Goal: Task Accomplishment & Management: Complete application form

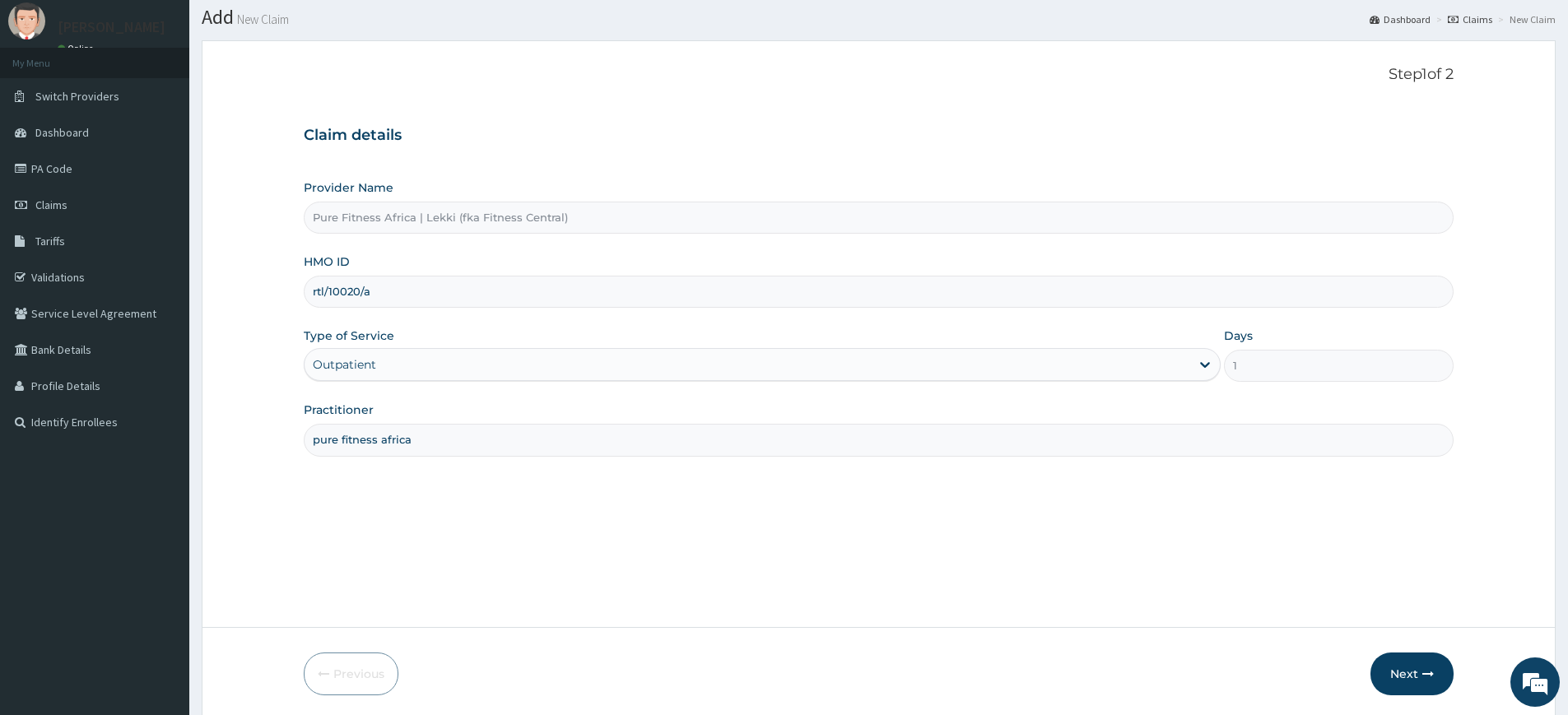
scroll to position [107, 0]
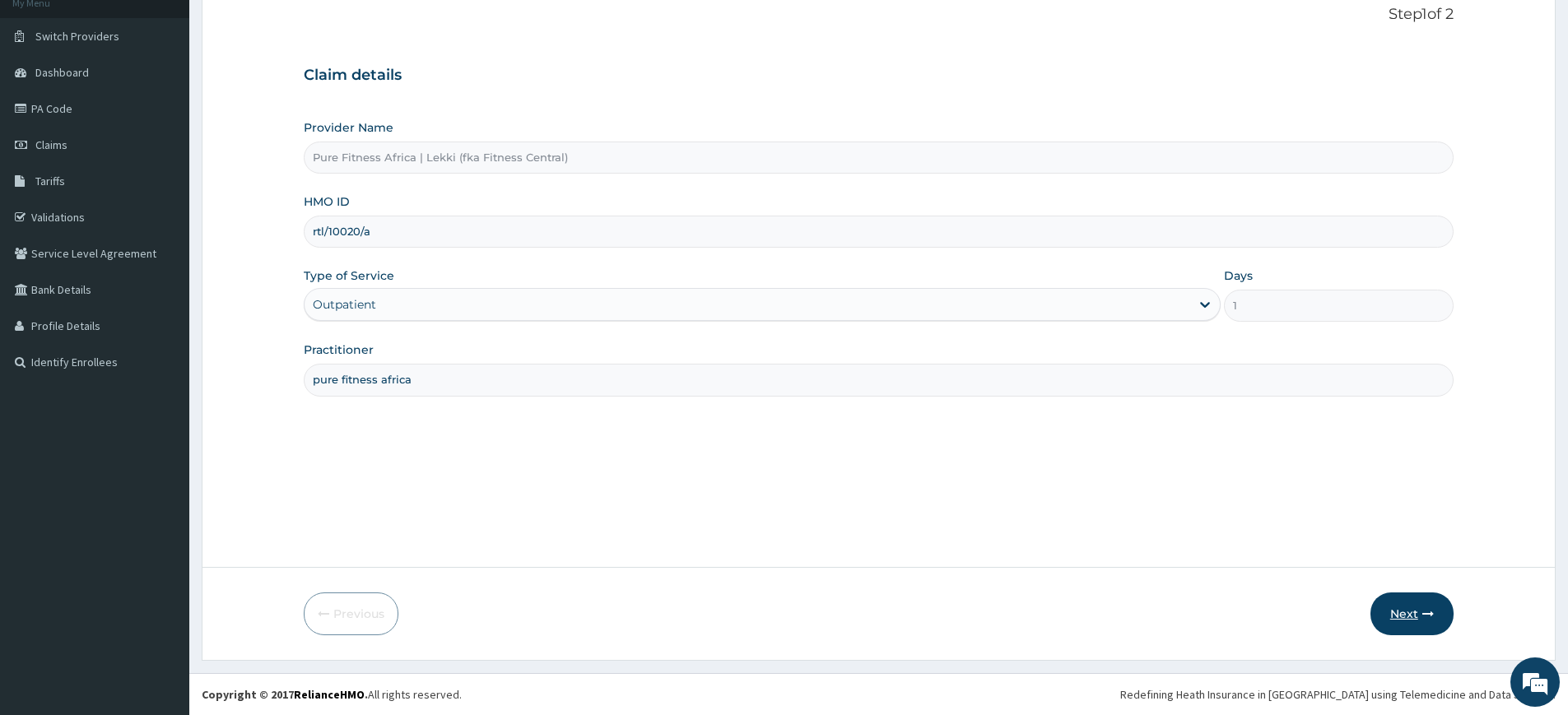
type input "rtl/10020/a"
click at [1396, 613] on button "Next" at bounding box center [1412, 614] width 83 height 43
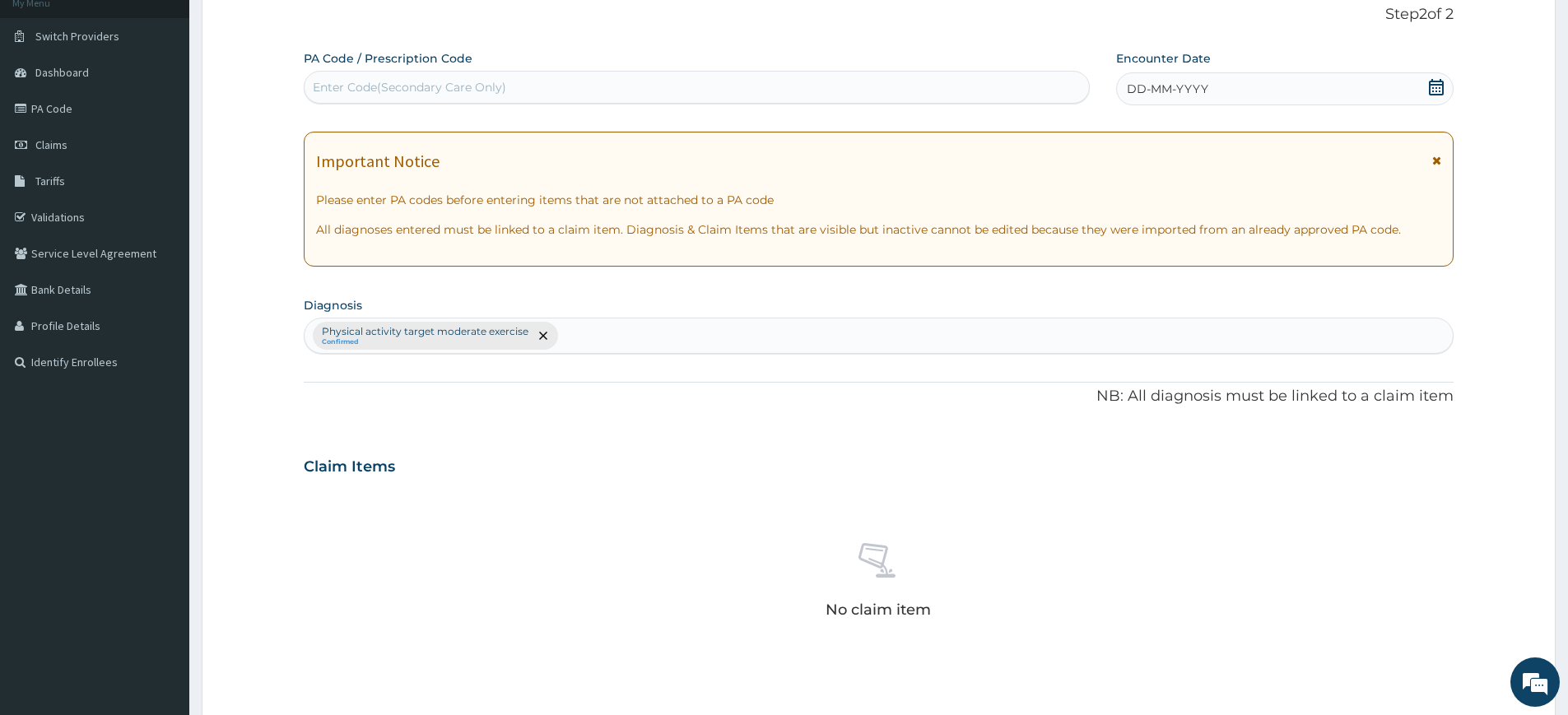
click at [1439, 86] on icon at bounding box center [1436, 87] width 16 height 16
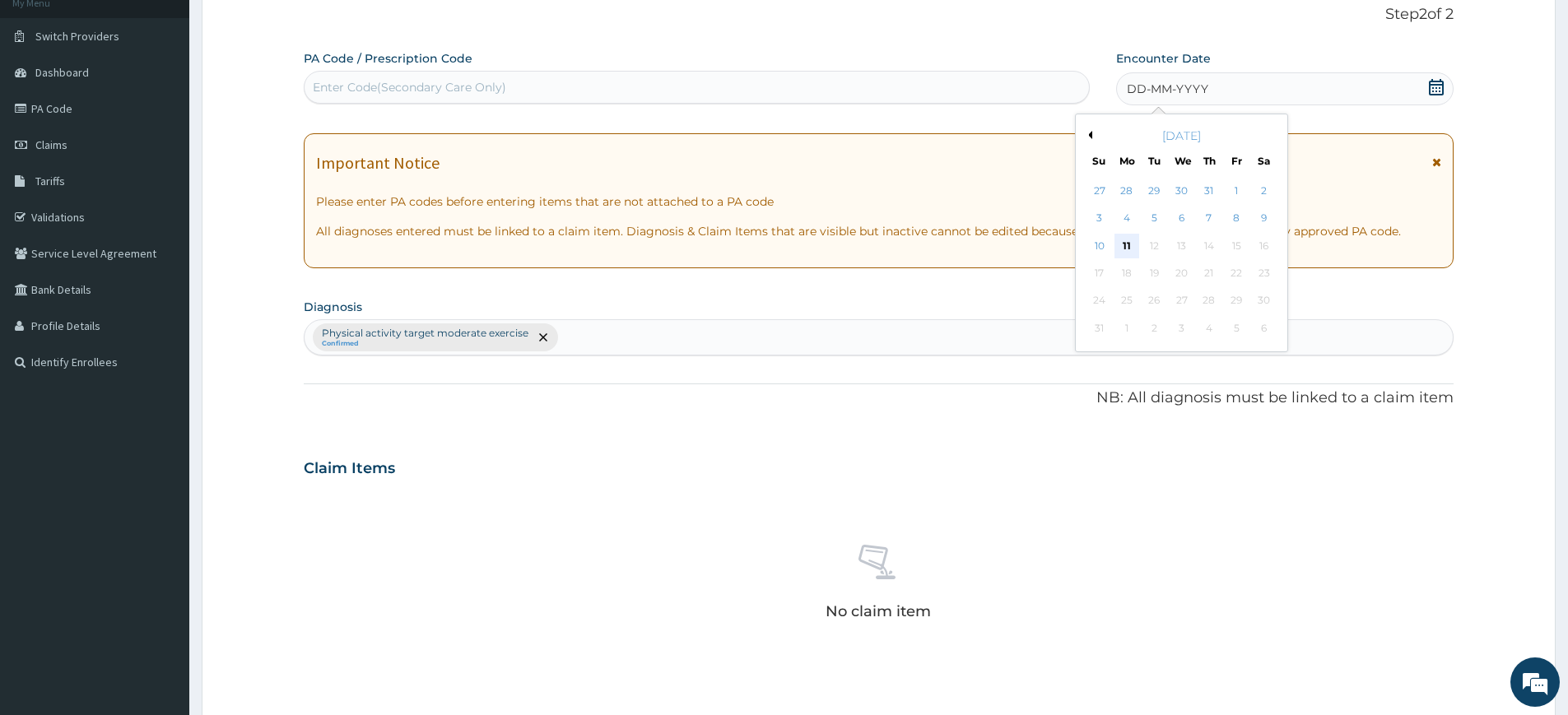
click at [1125, 245] on div "11" at bounding box center [1127, 246] width 25 height 25
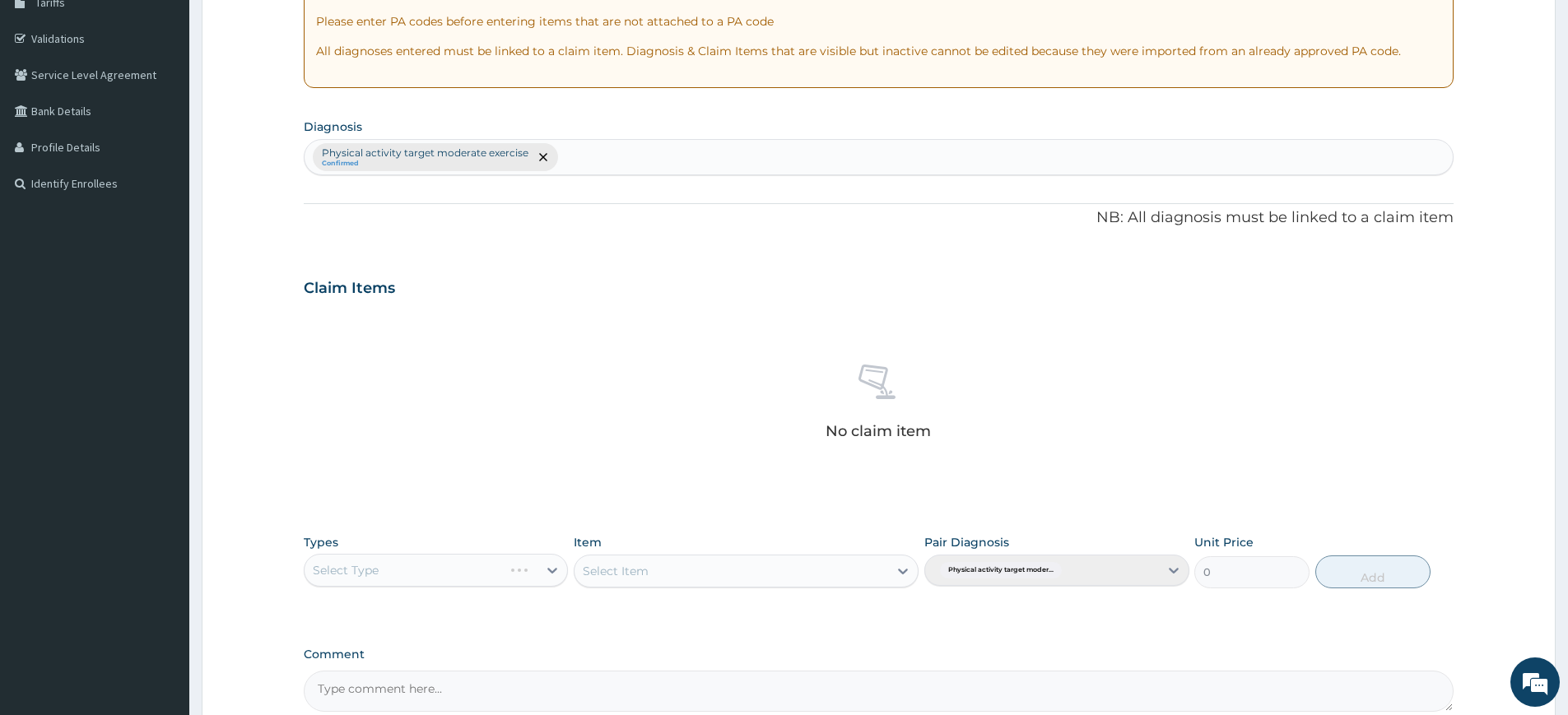
scroll to position [455, 0]
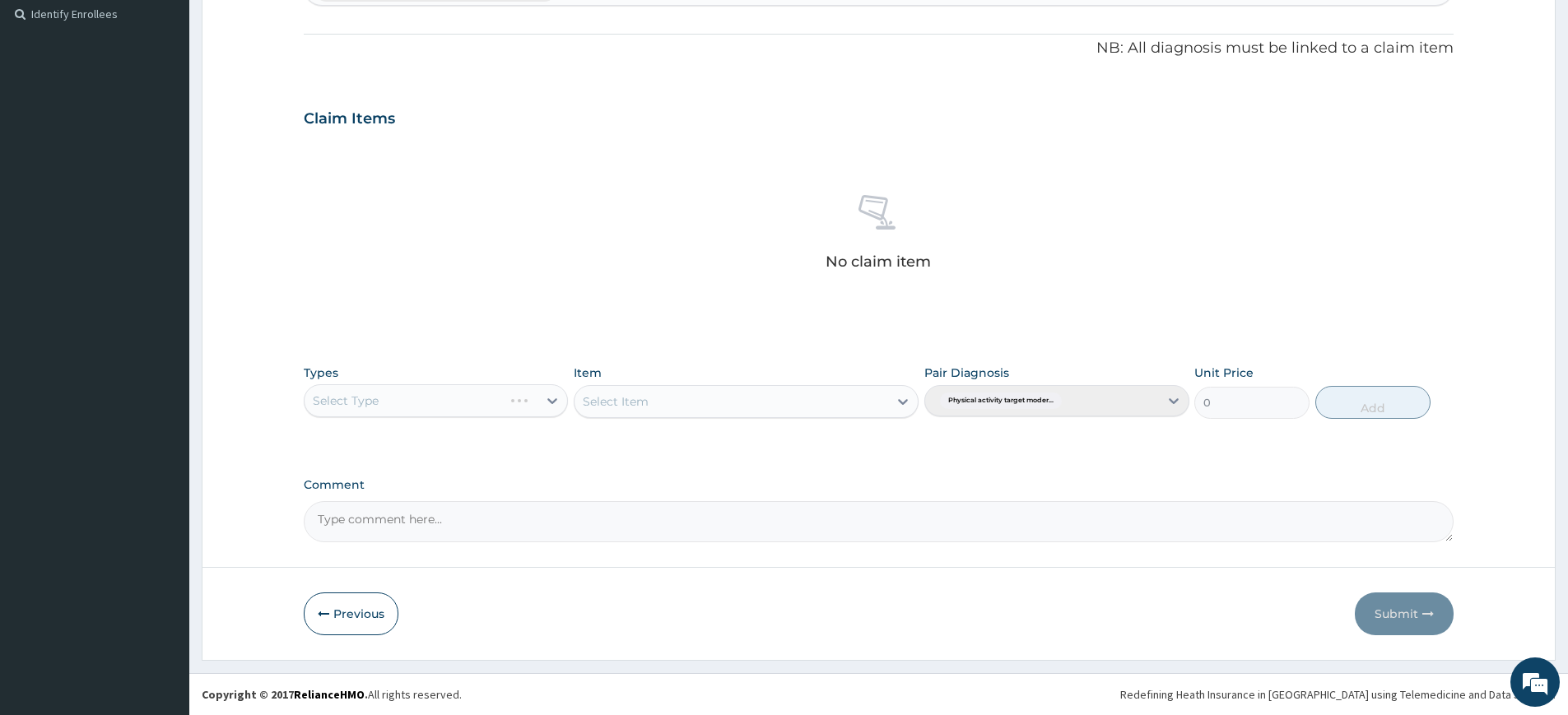
click at [400, 410] on div "Select Type" at bounding box center [436, 401] width 265 height 33
click at [517, 409] on div "Select Type" at bounding box center [436, 401] width 265 height 33
click at [485, 402] on div "Select Type" at bounding box center [436, 401] width 265 height 33
click at [396, 398] on div "Select Type" at bounding box center [436, 401] width 265 height 33
click at [545, 402] on div "Select Type" at bounding box center [436, 401] width 265 height 33
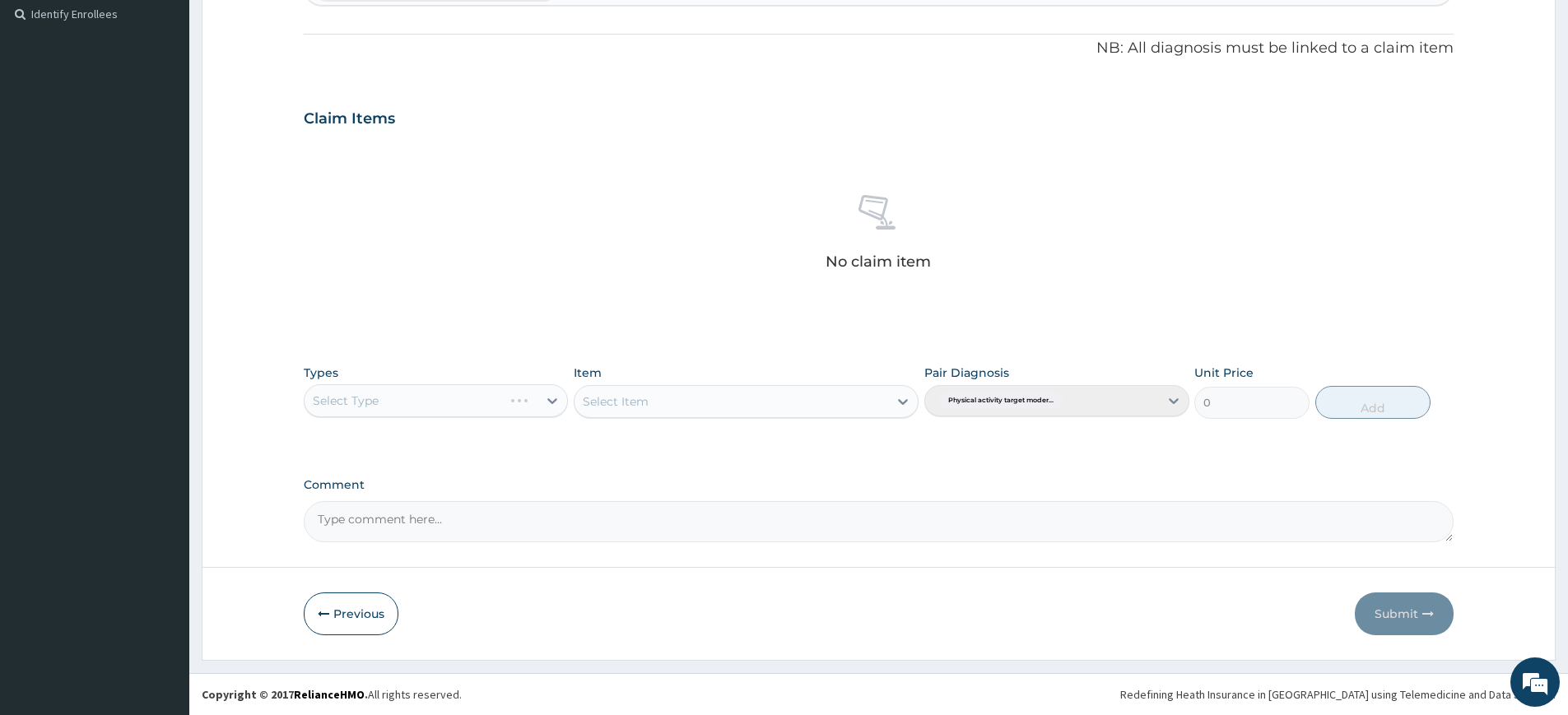
click at [531, 395] on div "Select Type" at bounding box center [436, 401] width 265 height 33
click at [527, 396] on div "Select Type" at bounding box center [436, 401] width 265 height 33
click at [523, 404] on div "Select Type" at bounding box center [436, 401] width 265 height 33
click at [522, 404] on div "Select Type" at bounding box center [436, 401] width 265 height 33
click at [519, 410] on div "Select Type" at bounding box center [436, 401] width 265 height 33
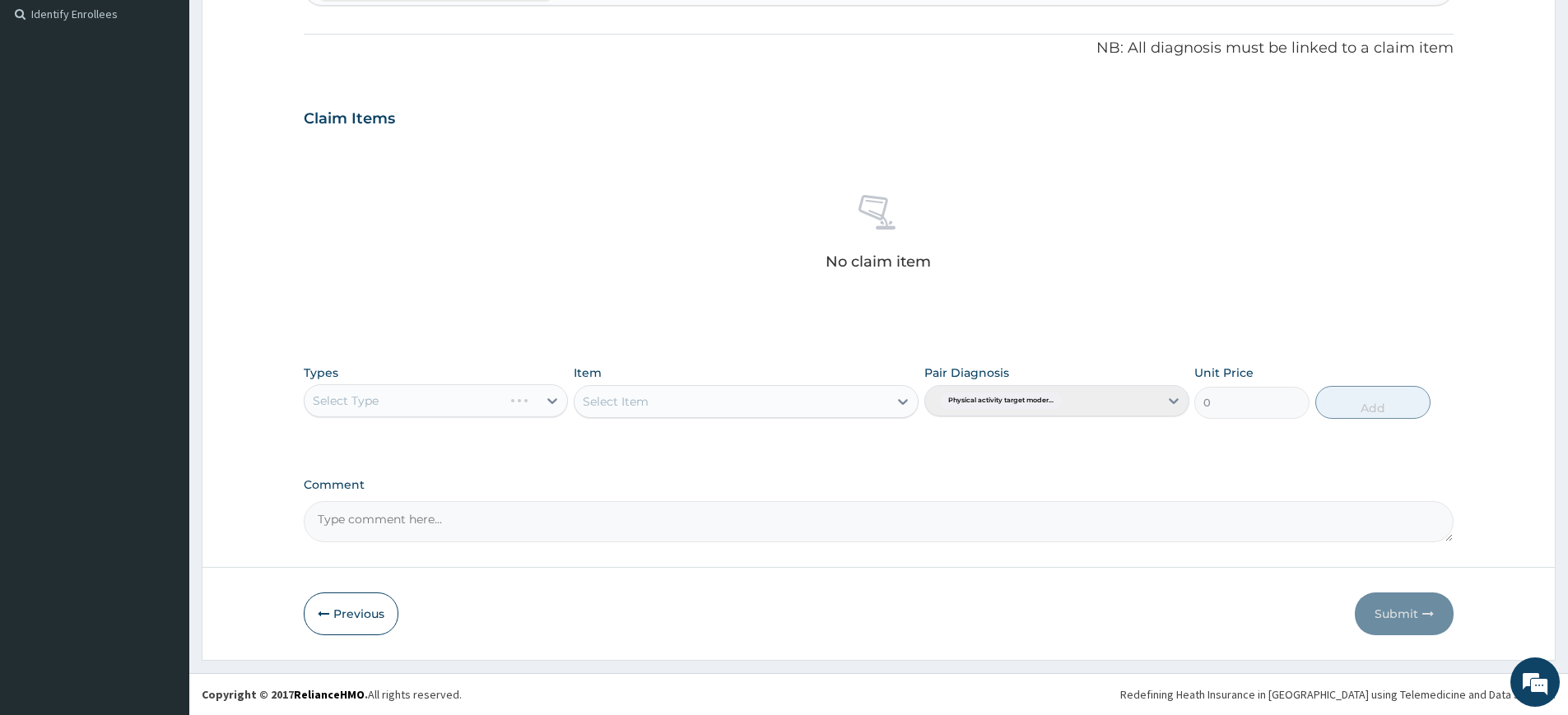
click at [820, 397] on div "Select Item" at bounding box center [746, 402] width 345 height 33
click at [538, 395] on div "Select Type" at bounding box center [436, 401] width 265 height 33
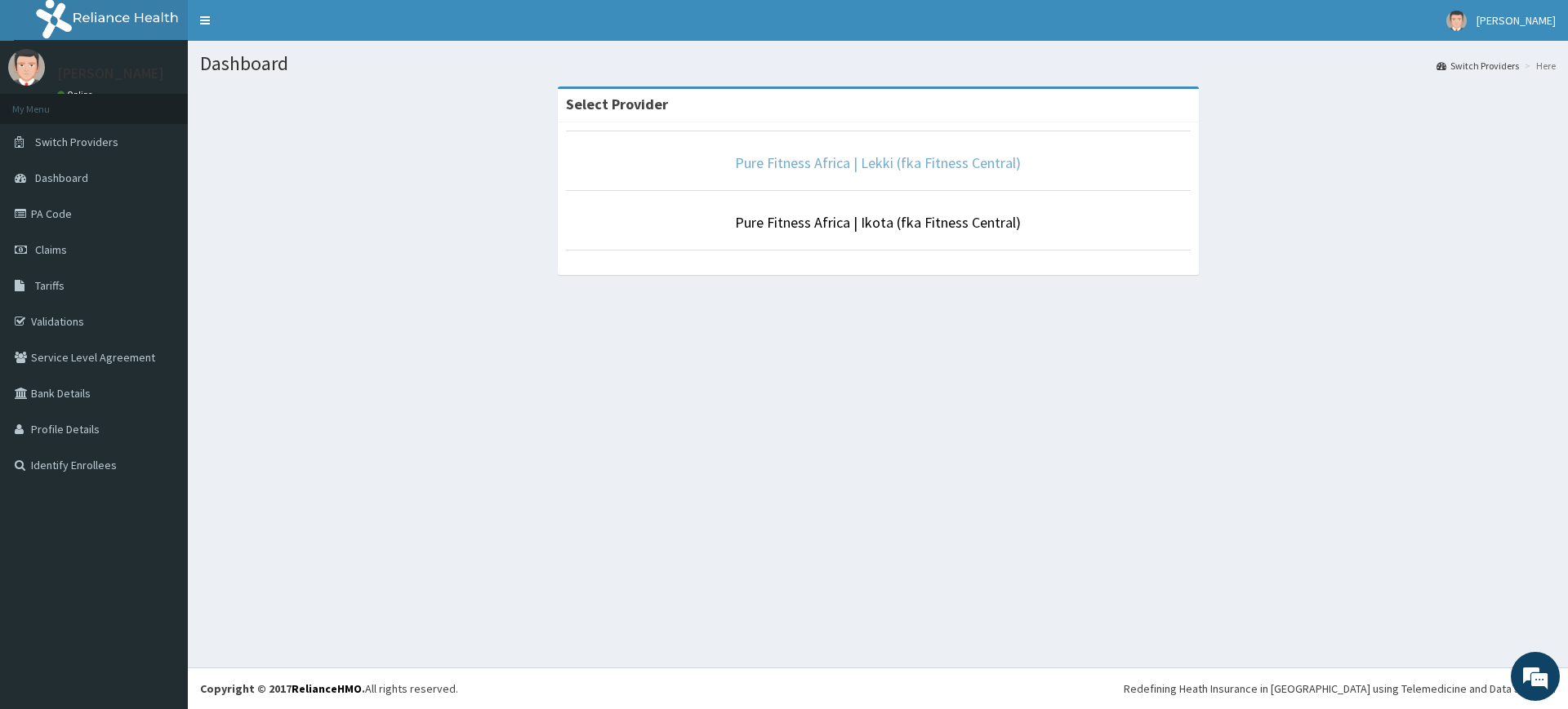
click at [875, 163] on link "Pure Fitness Africa | Lekki (fka Fitness Central)" at bounding box center [878, 163] width 286 height 19
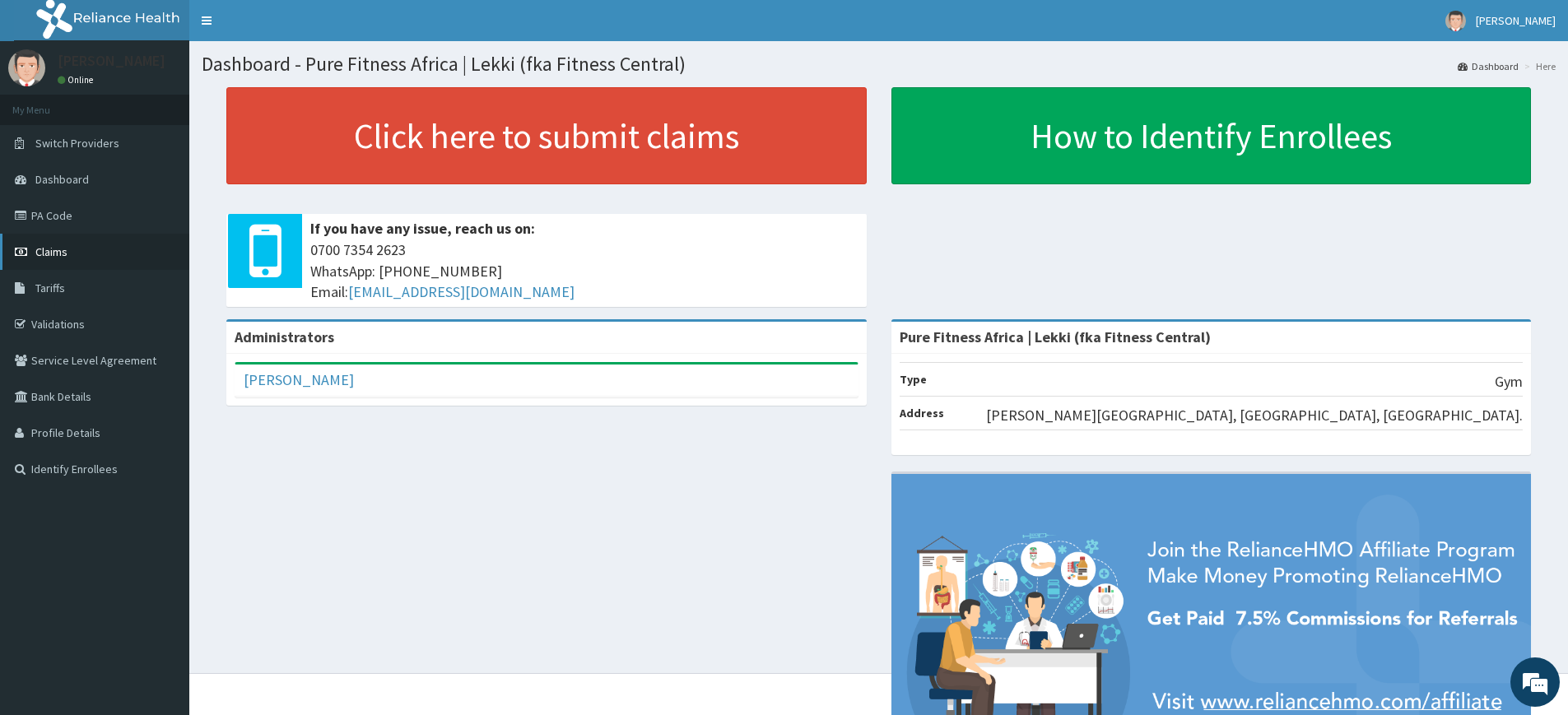
click at [47, 258] on span "Claims" at bounding box center [51, 251] width 32 height 14
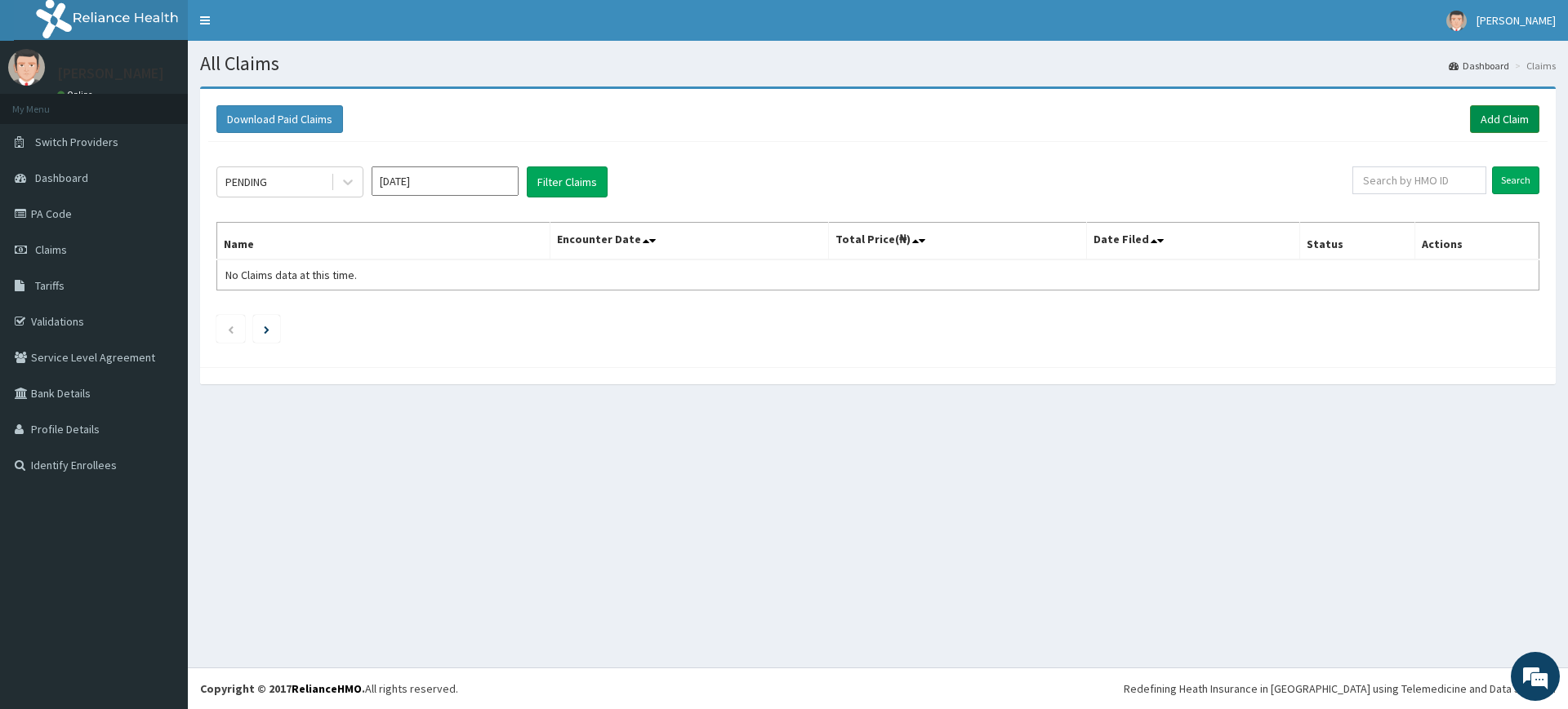
click at [1515, 116] on link "Add Claim" at bounding box center [1505, 119] width 69 height 28
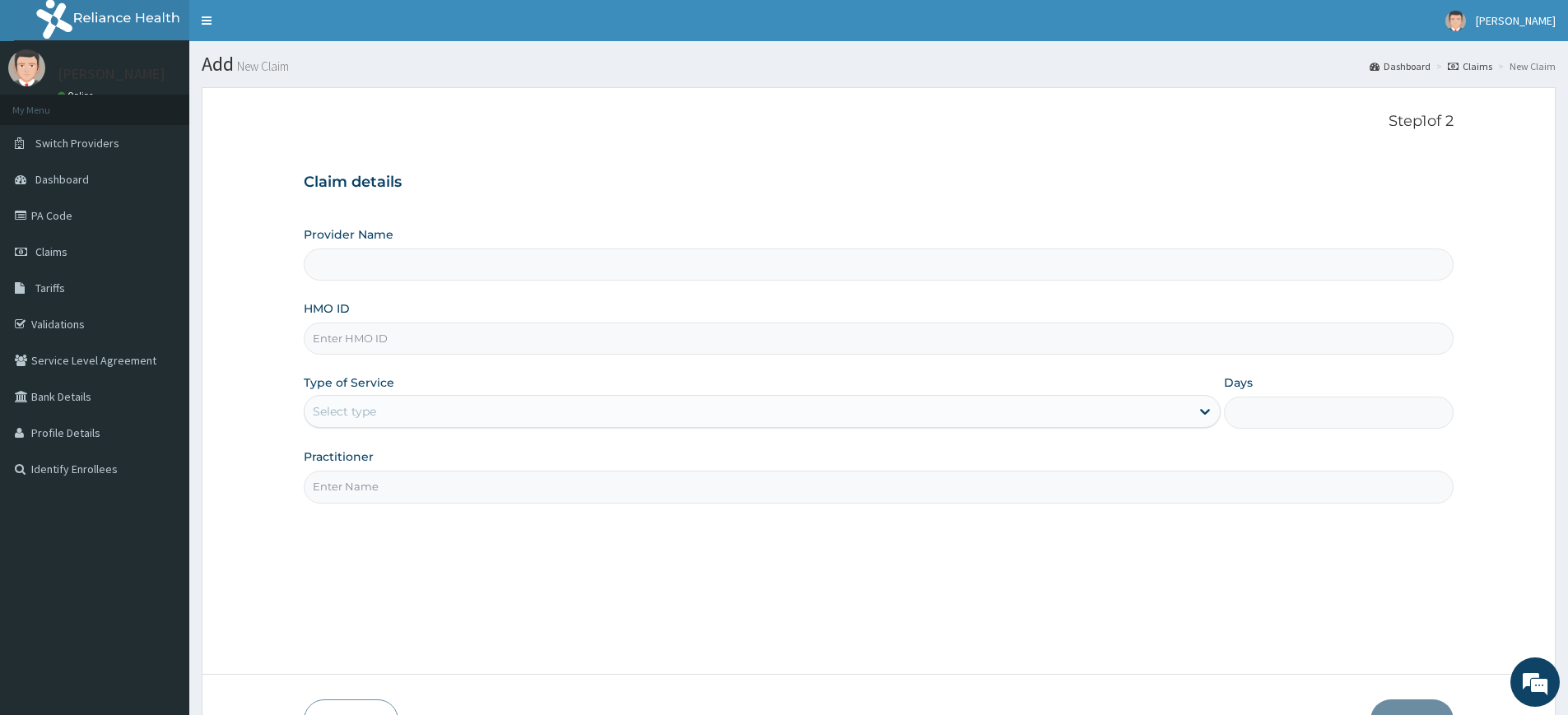
click at [376, 488] on input "Practitioner" at bounding box center [878, 486] width 1150 height 32
type input "Pure Fitness Africa | Lekki (fka Fitness Central)"
type input "1"
type input "pure fitness africa"
click at [365, 339] on input "HMO ID" at bounding box center [878, 338] width 1150 height 32
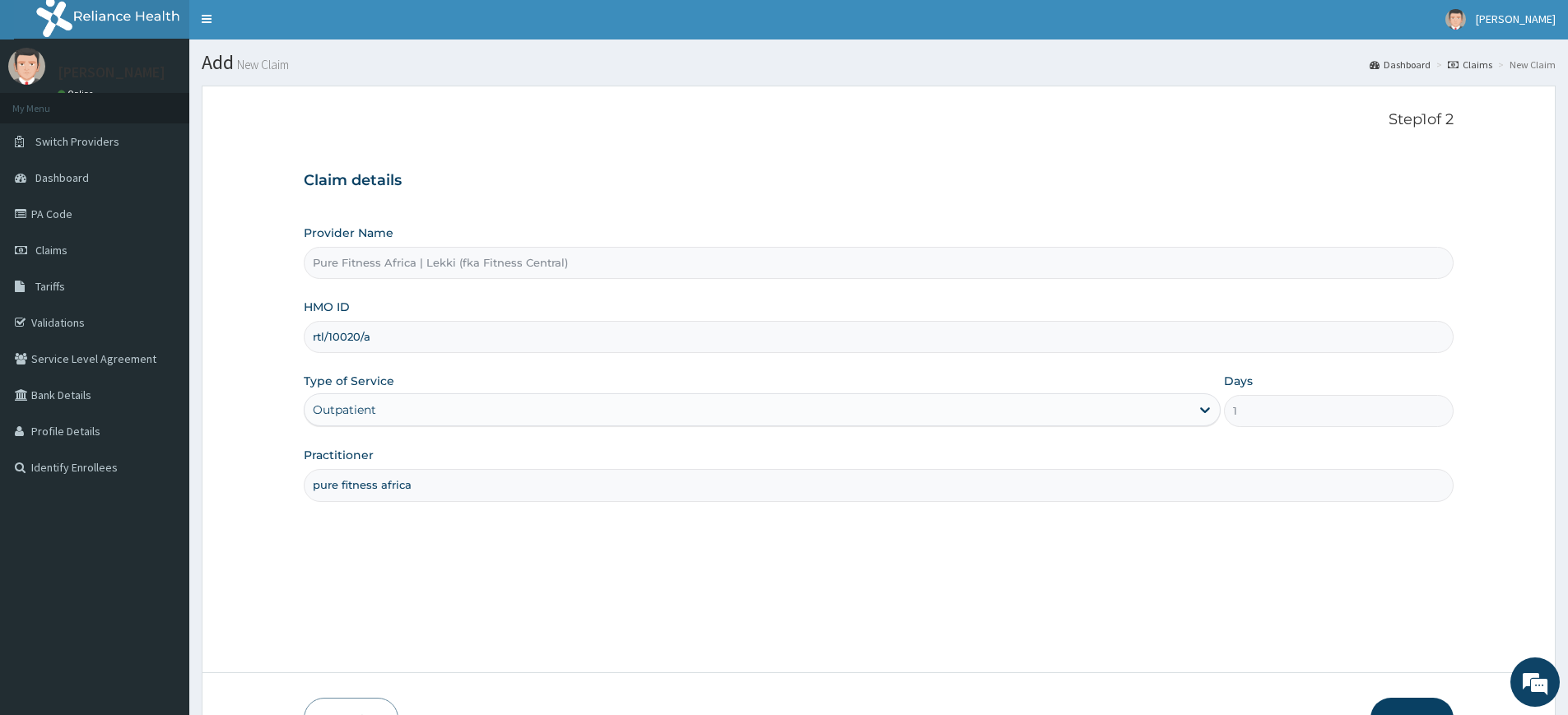
scroll to position [107, 0]
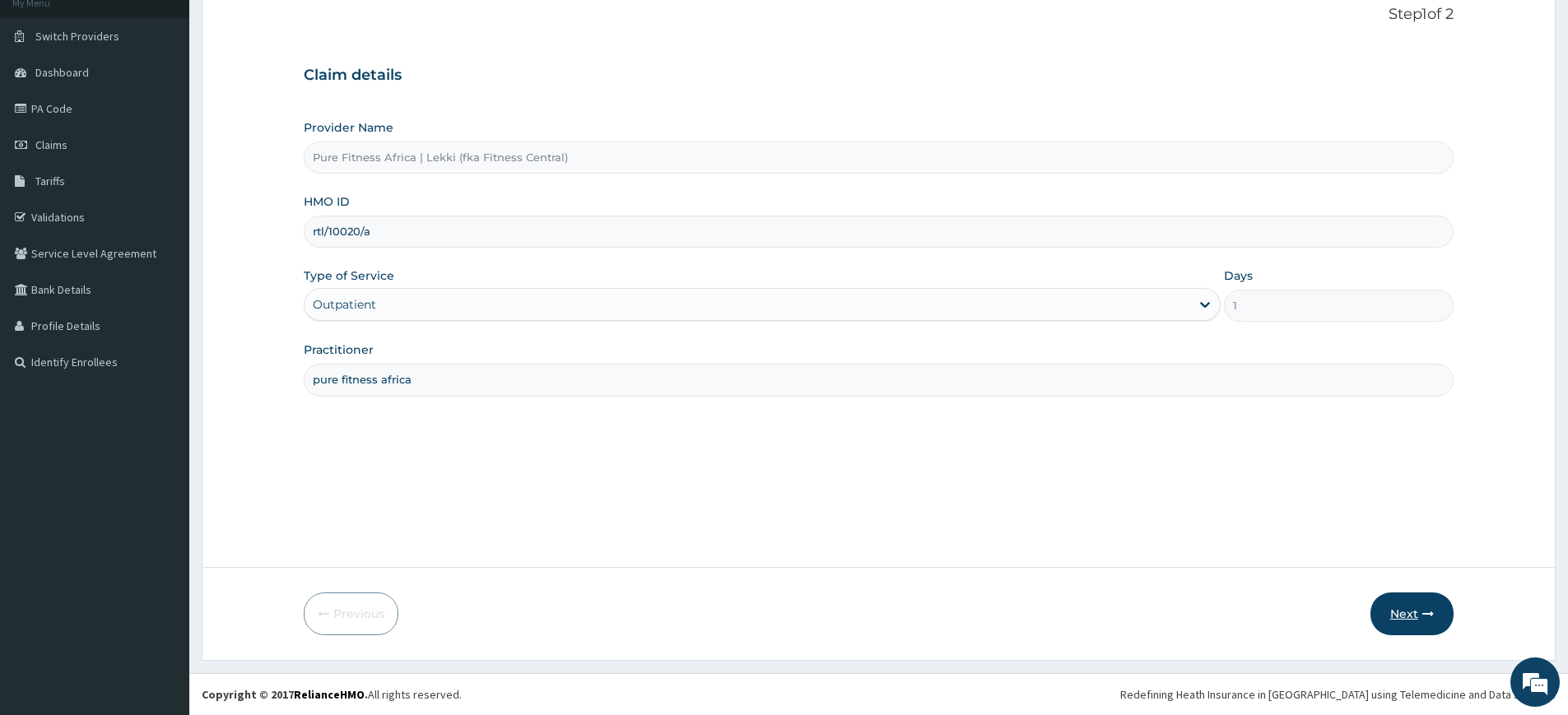
type input "rtl/10020/a"
click at [1390, 614] on button "Next" at bounding box center [1412, 614] width 83 height 43
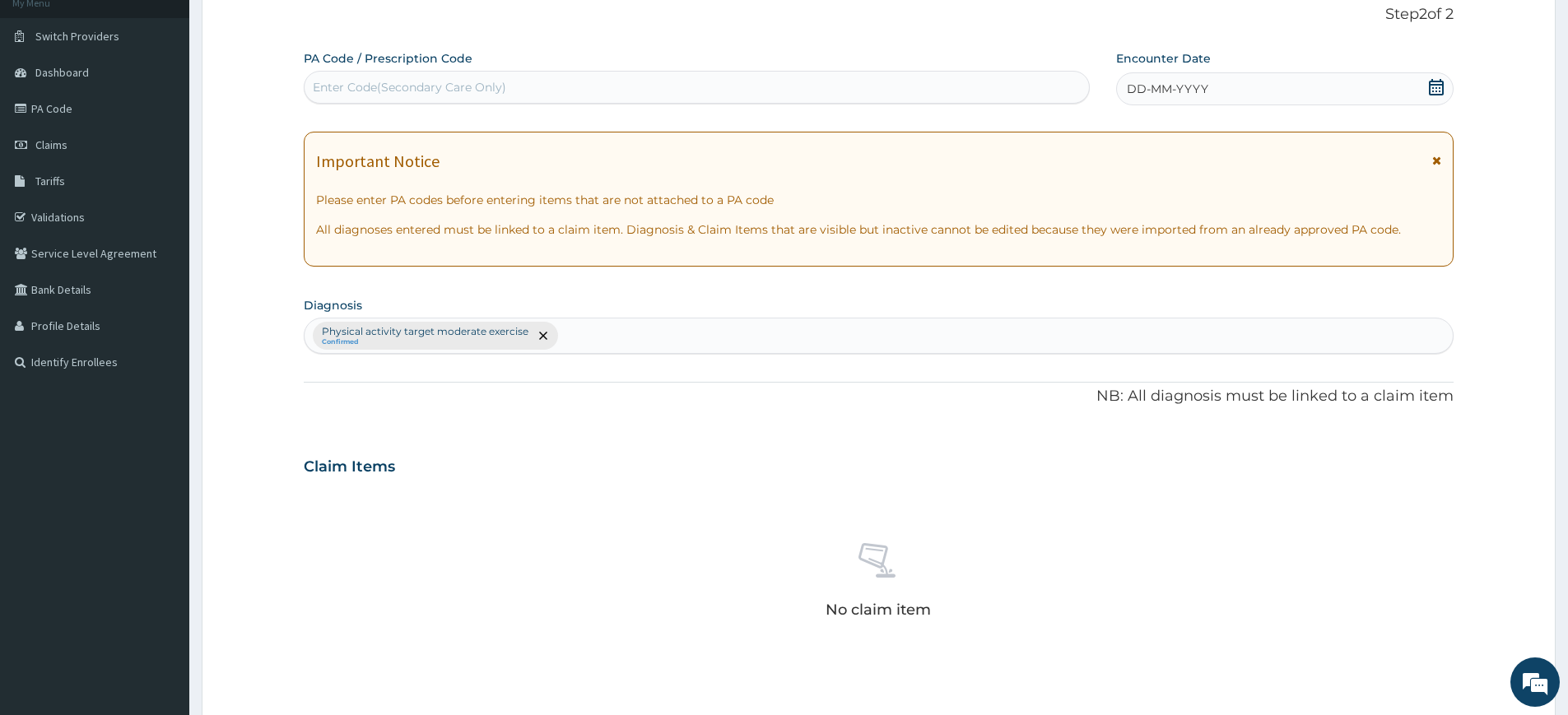
click at [1439, 92] on icon at bounding box center [1436, 87] width 16 height 16
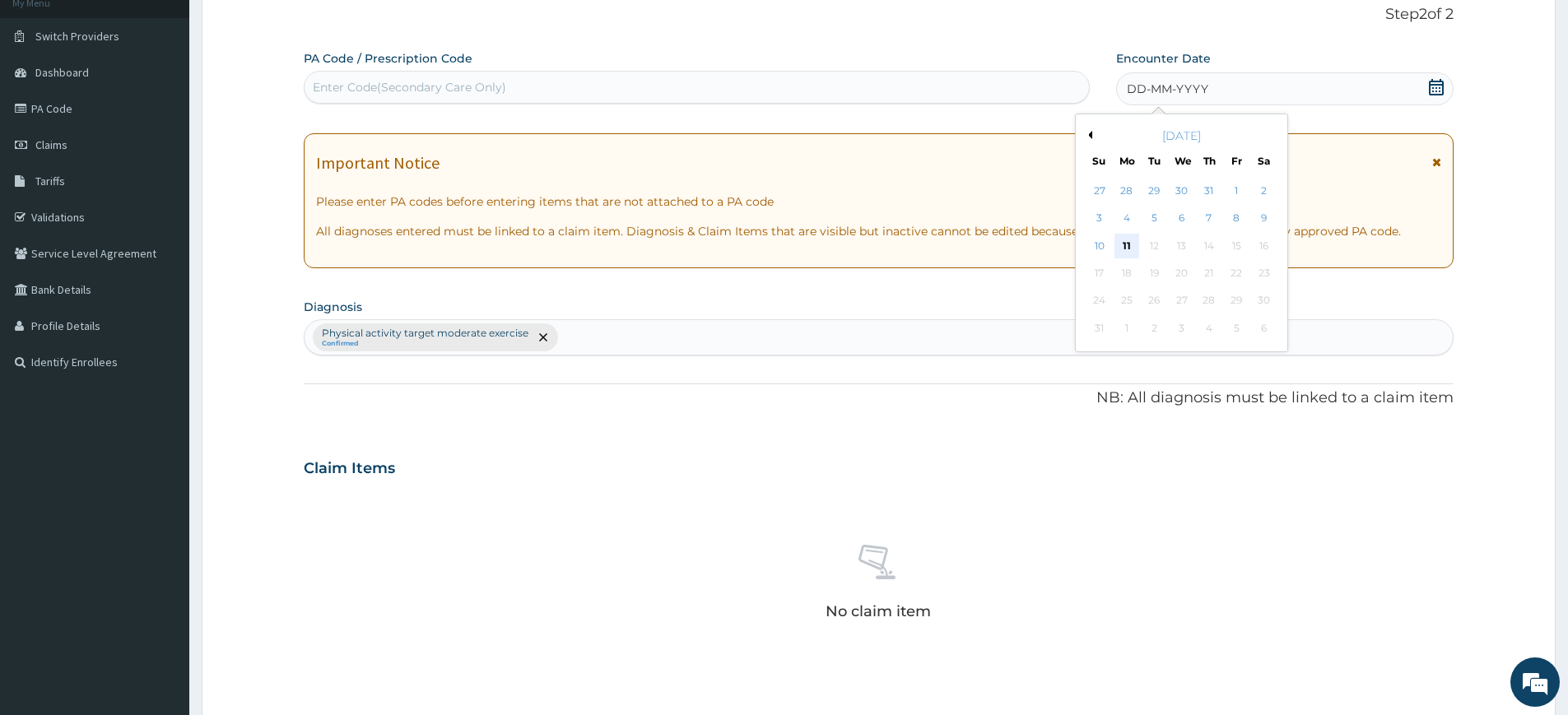
click at [1124, 248] on div "11" at bounding box center [1127, 246] width 25 height 25
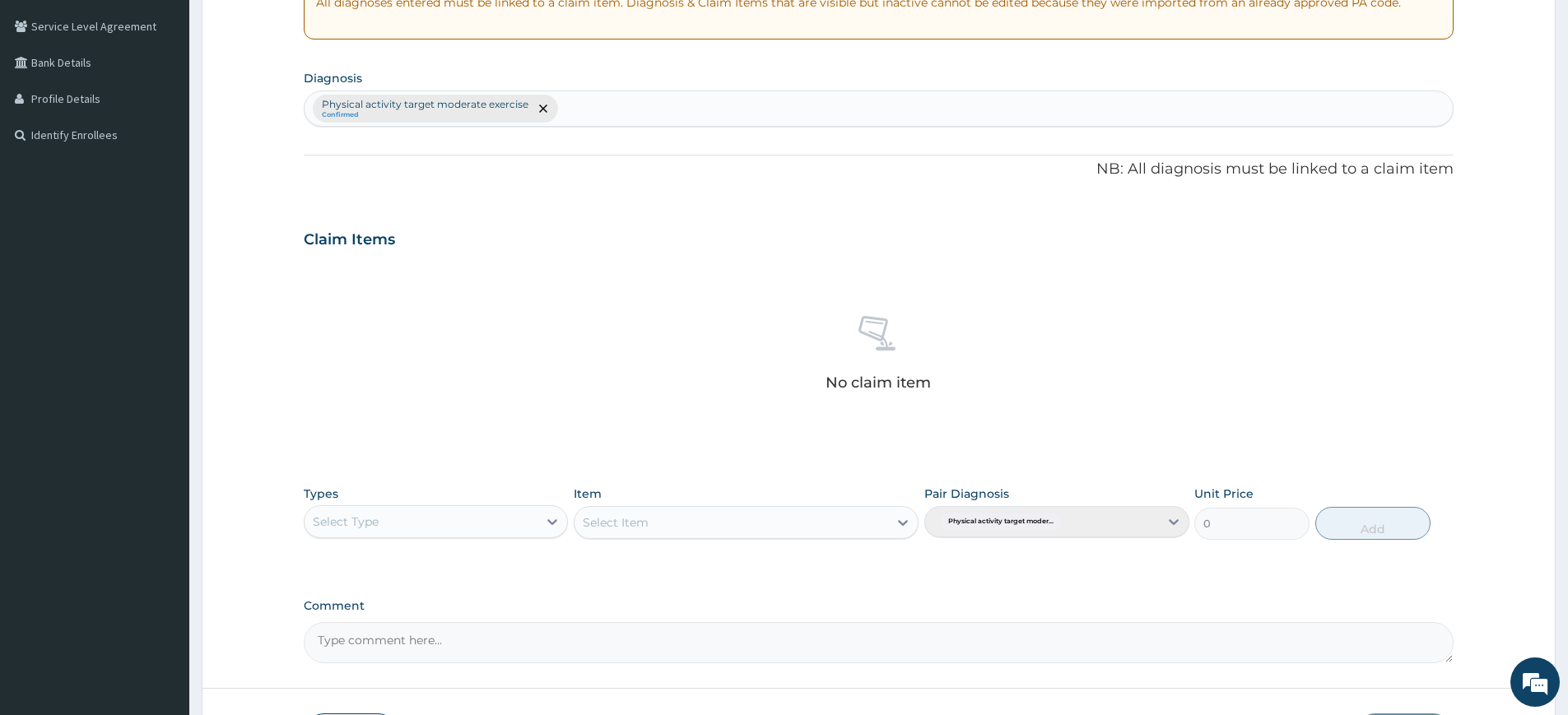
scroll to position [455, 0]
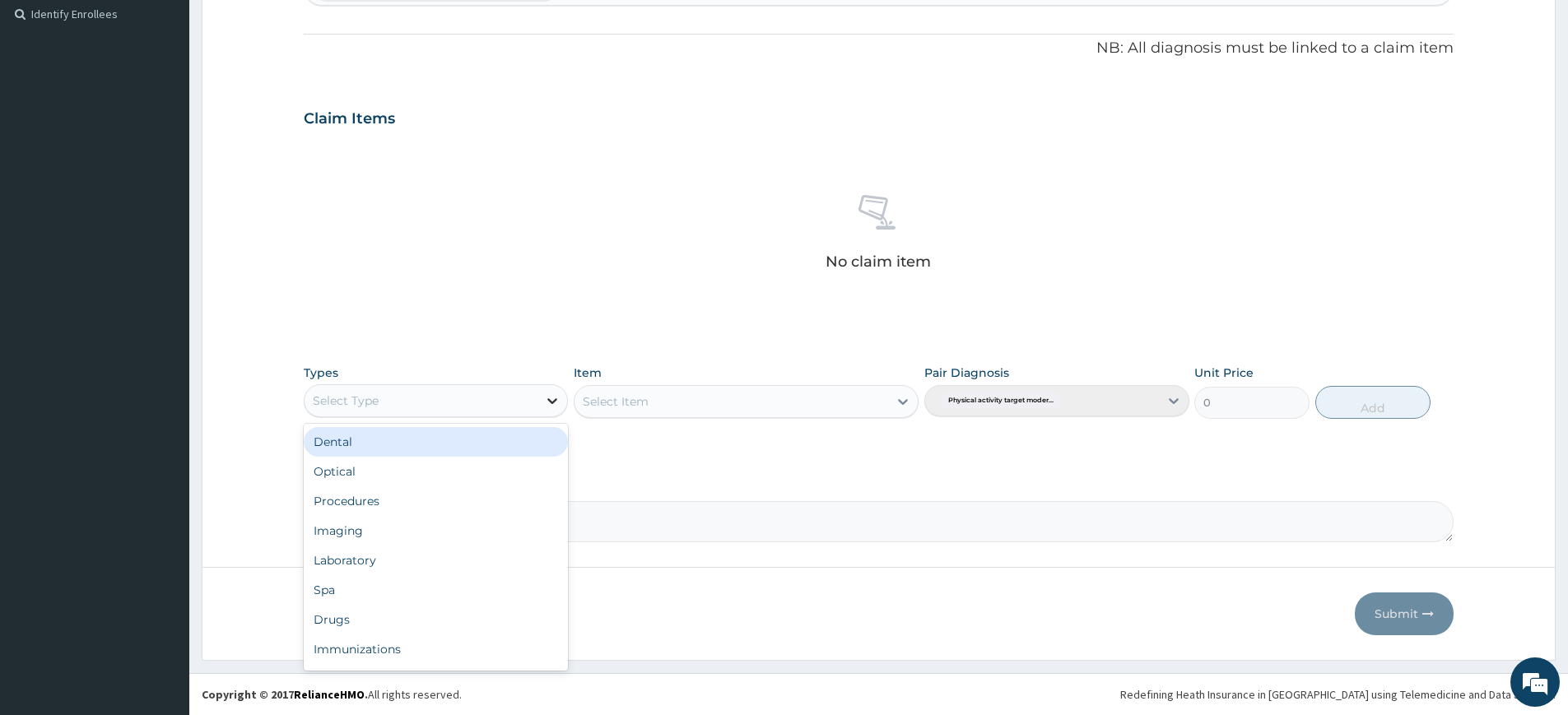
click at [551, 409] on icon at bounding box center [552, 400] width 16 height 16
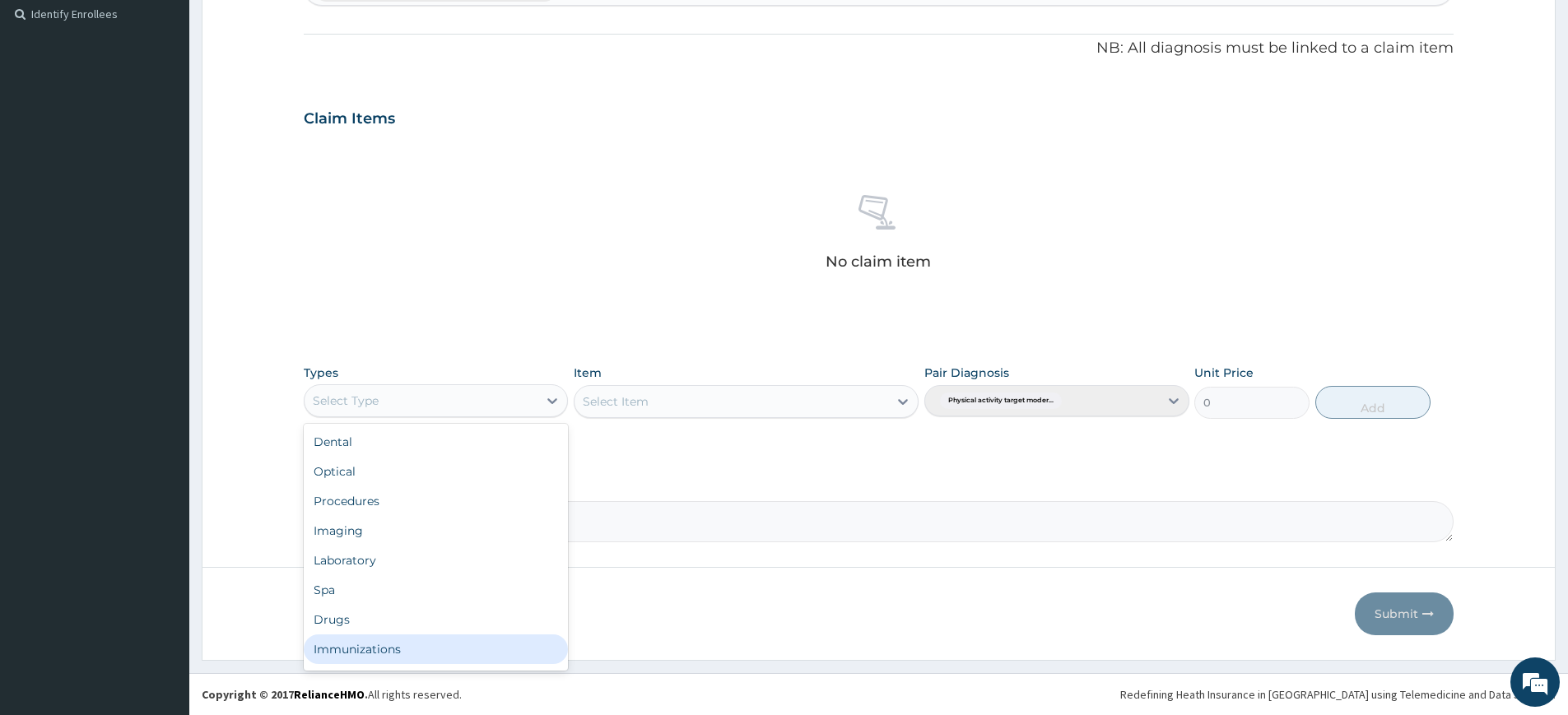
scroll to position [56, 0]
click at [486, 645] on div "Gym" at bounding box center [436, 652] width 265 height 30
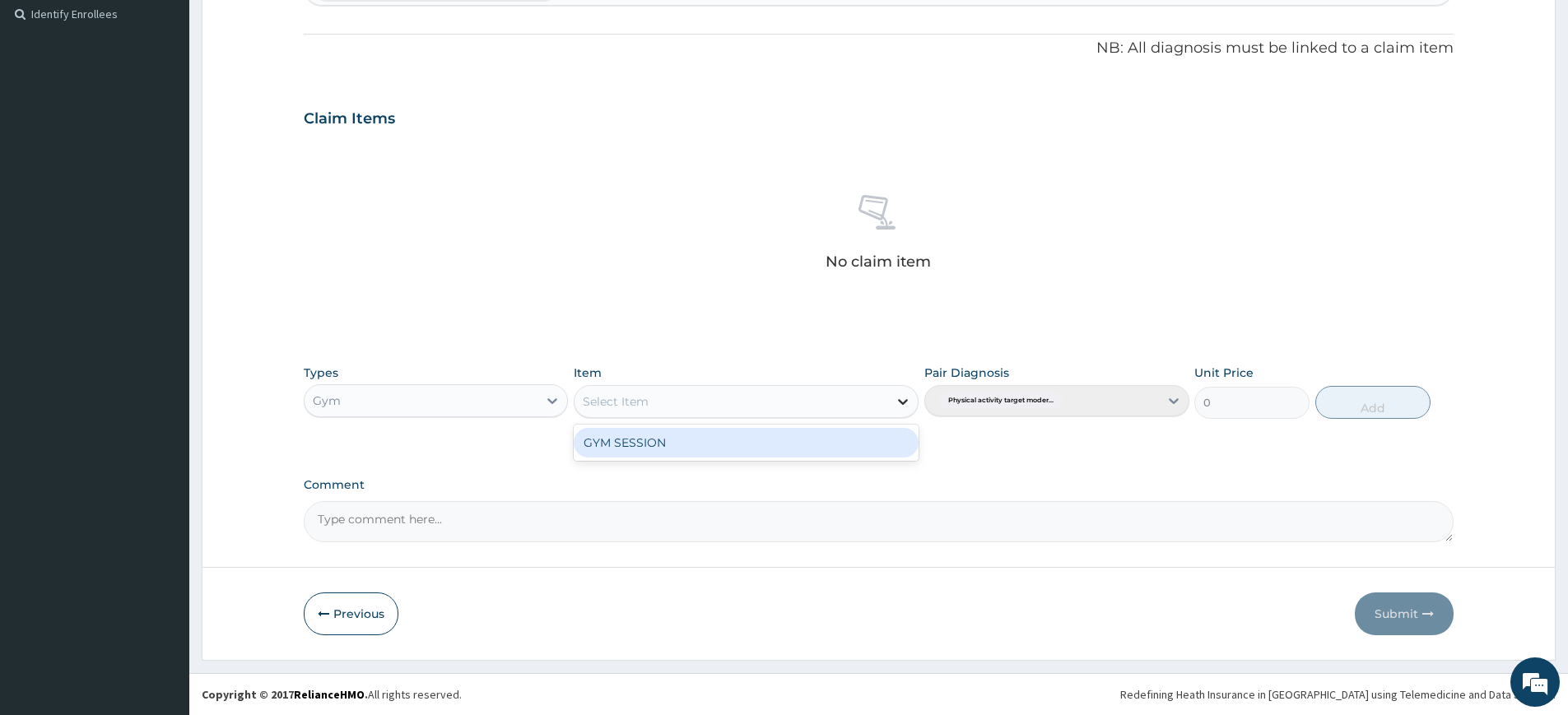
click at [893, 396] on div at bounding box center [902, 401] width 30 height 30
click at [882, 438] on div "GYM SESSION" at bounding box center [746, 443] width 345 height 30
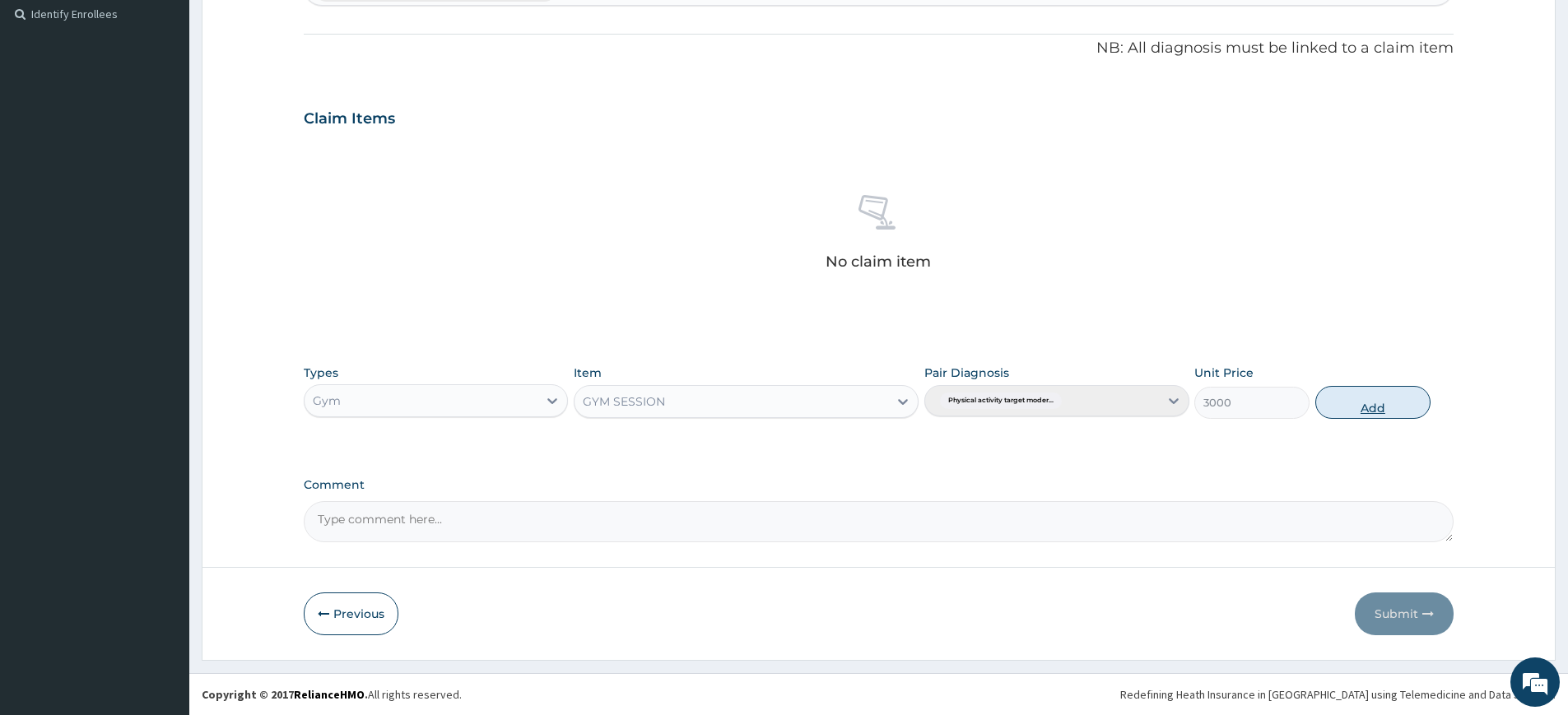
click at [1397, 405] on button "Add" at bounding box center [1373, 403] width 115 height 33
type input "0"
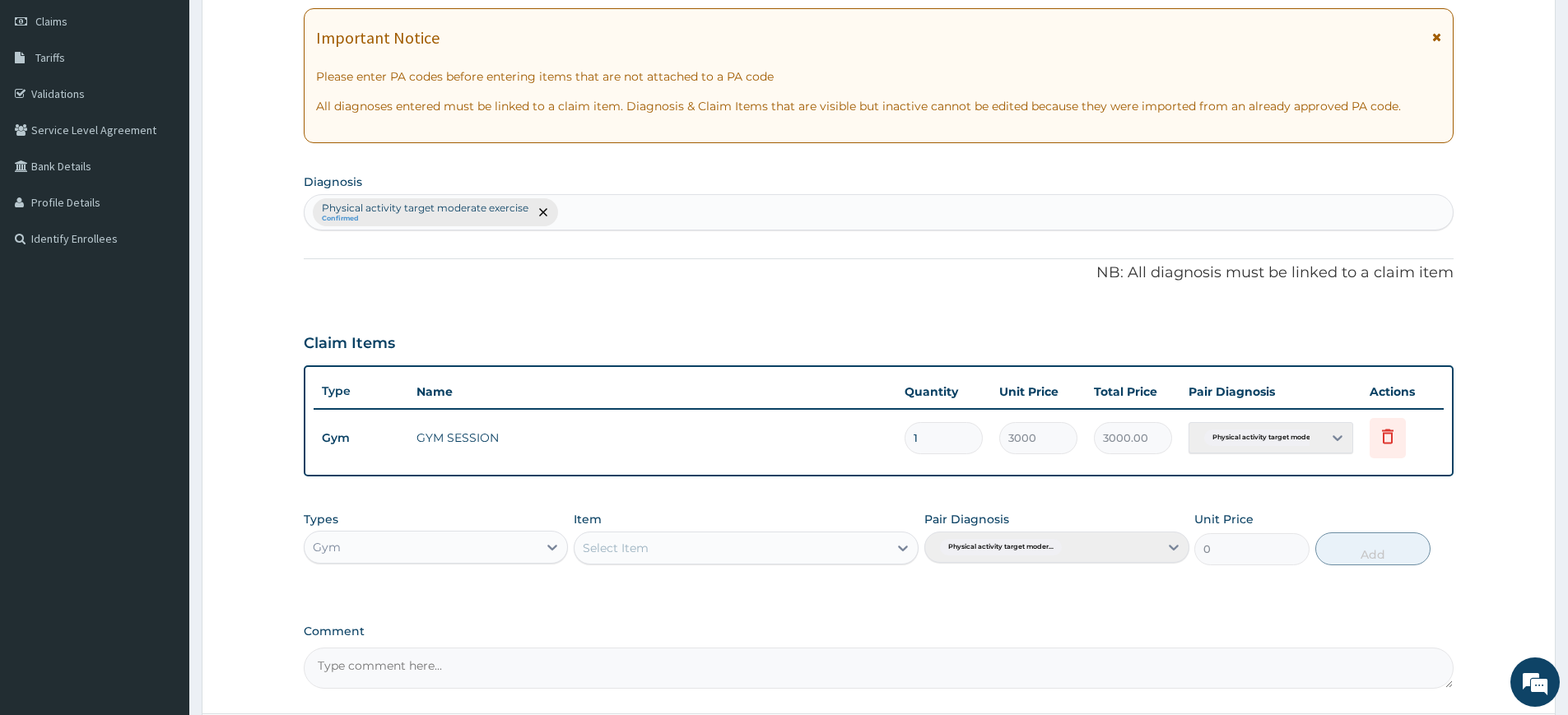
scroll to position [48, 0]
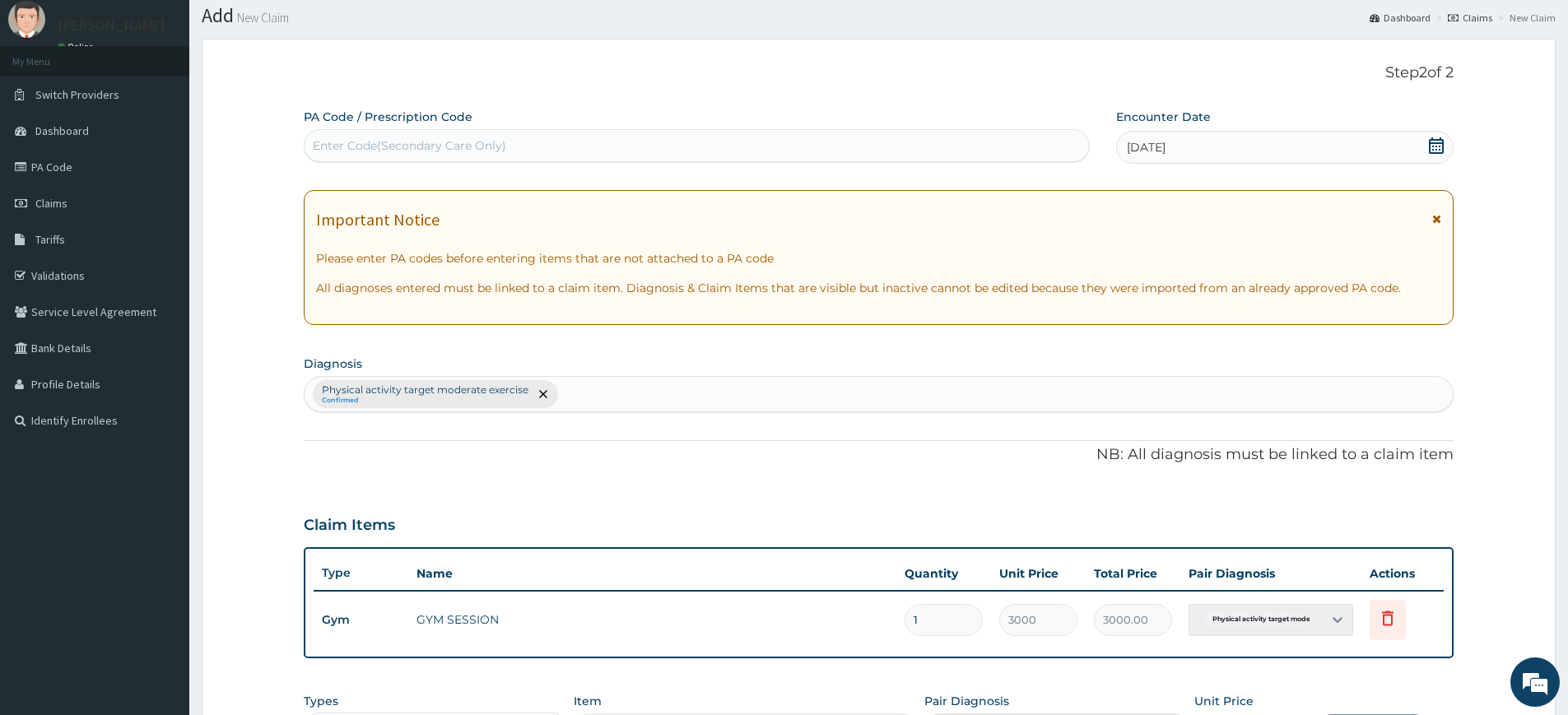
click at [663, 142] on div "Enter Code(Secondary Care Only)" at bounding box center [697, 145] width 784 height 26
type input "PA/BBB7C5"
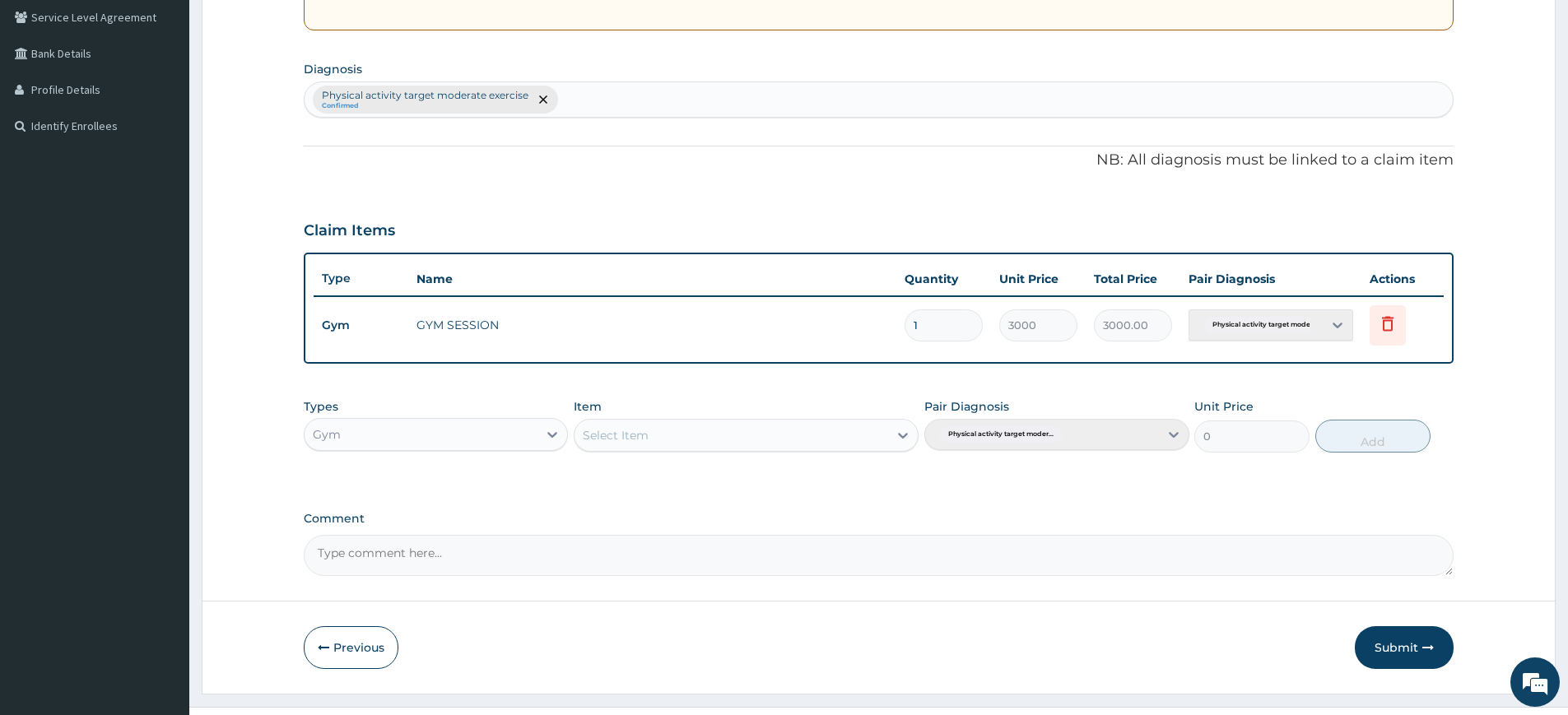
scroll to position [377, 0]
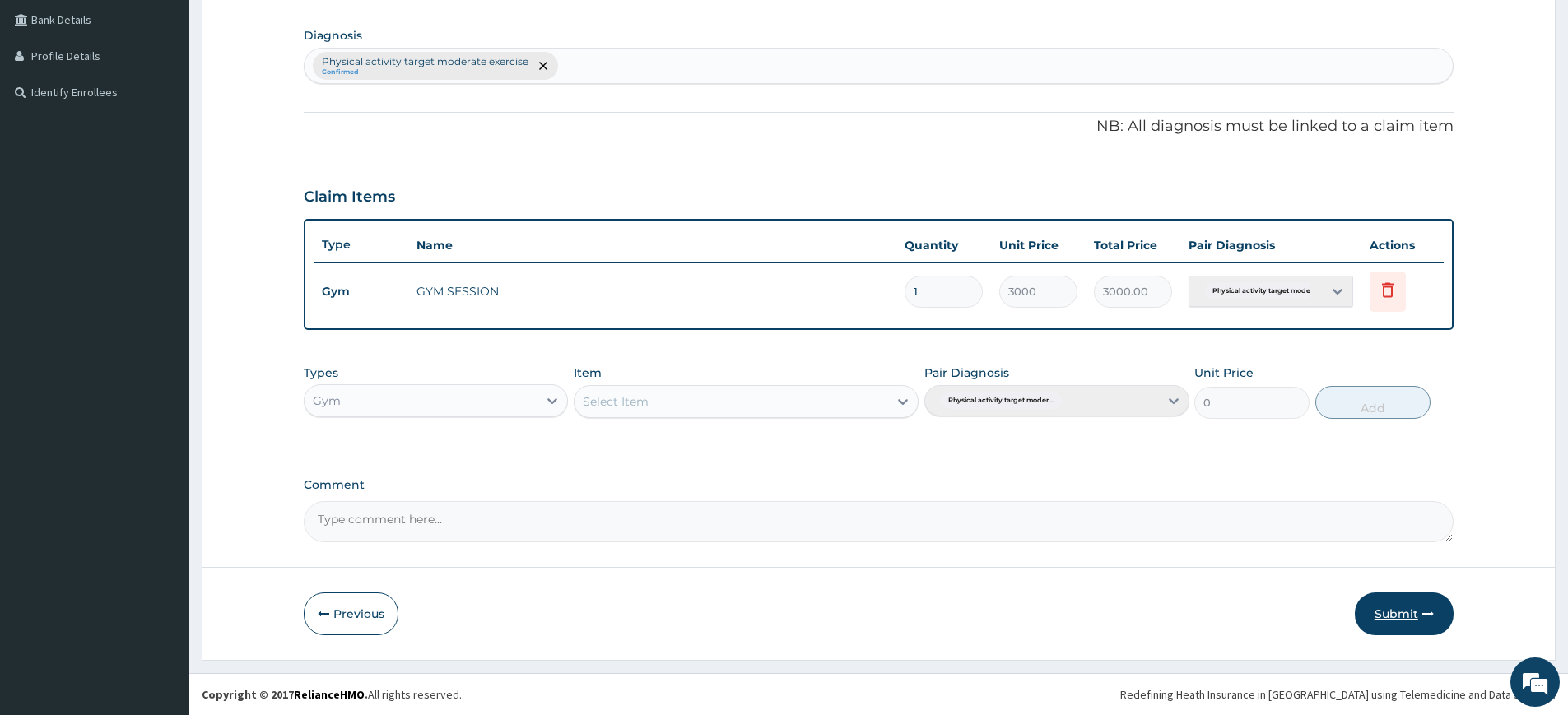
click at [1377, 614] on button "Submit" at bounding box center [1404, 614] width 99 height 43
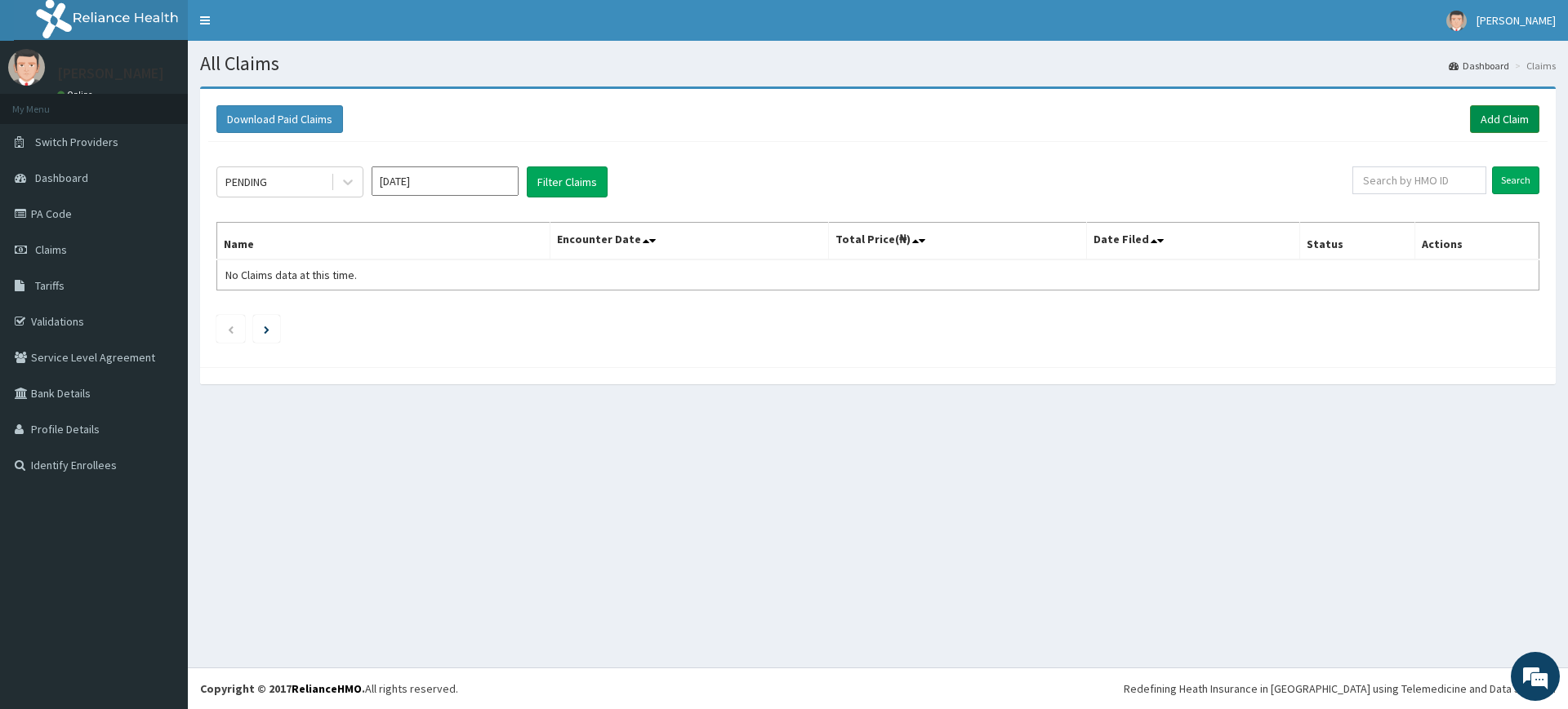
click at [1517, 116] on link "Add Claim" at bounding box center [1505, 119] width 69 height 28
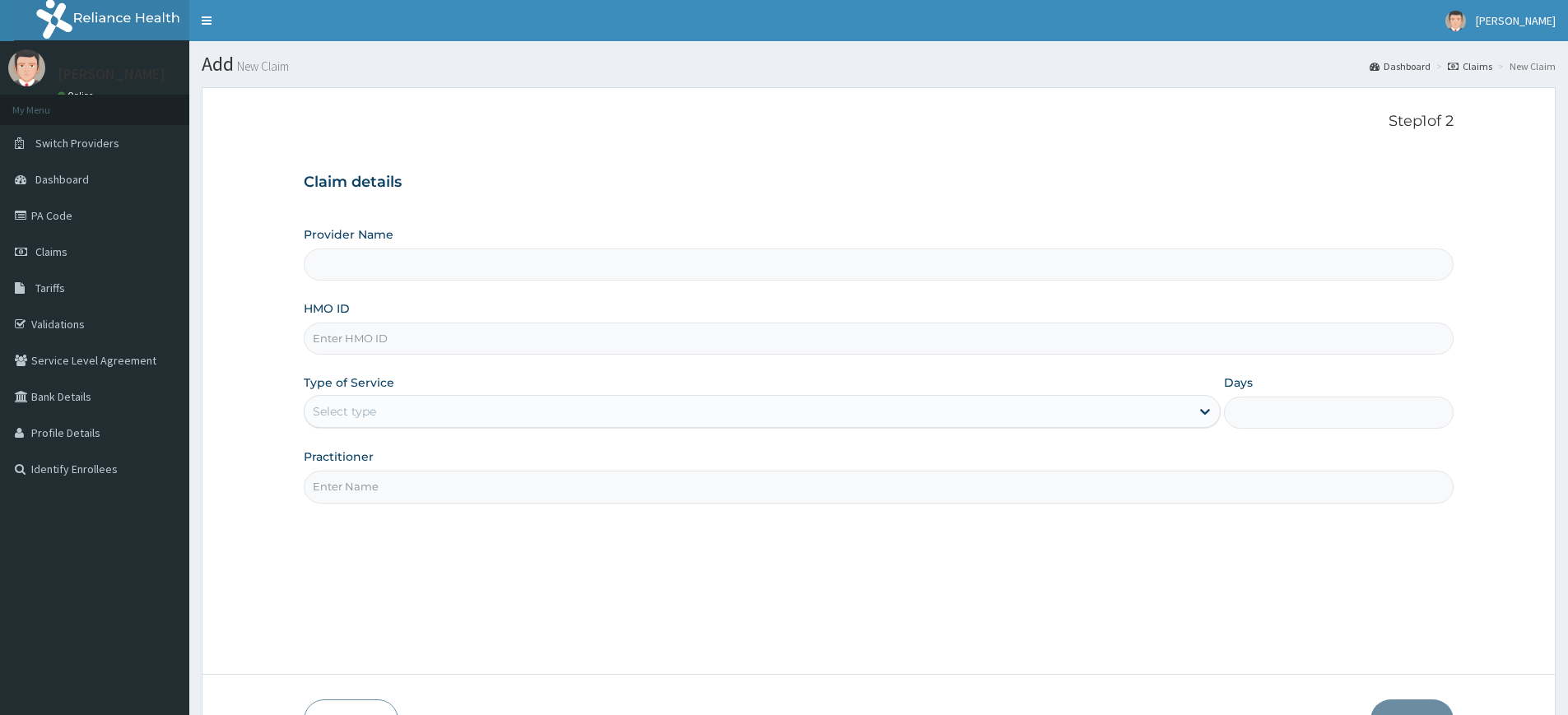
type input "Pure Fitness Africa | Lekki (fka Fitness Central)"
type input "1"
click at [376, 336] on input "HMO ID" at bounding box center [878, 338] width 1150 height 32
click at [643, 345] on input "HMO ID" at bounding box center [878, 338] width 1150 height 32
type input "wbs/10127/a"
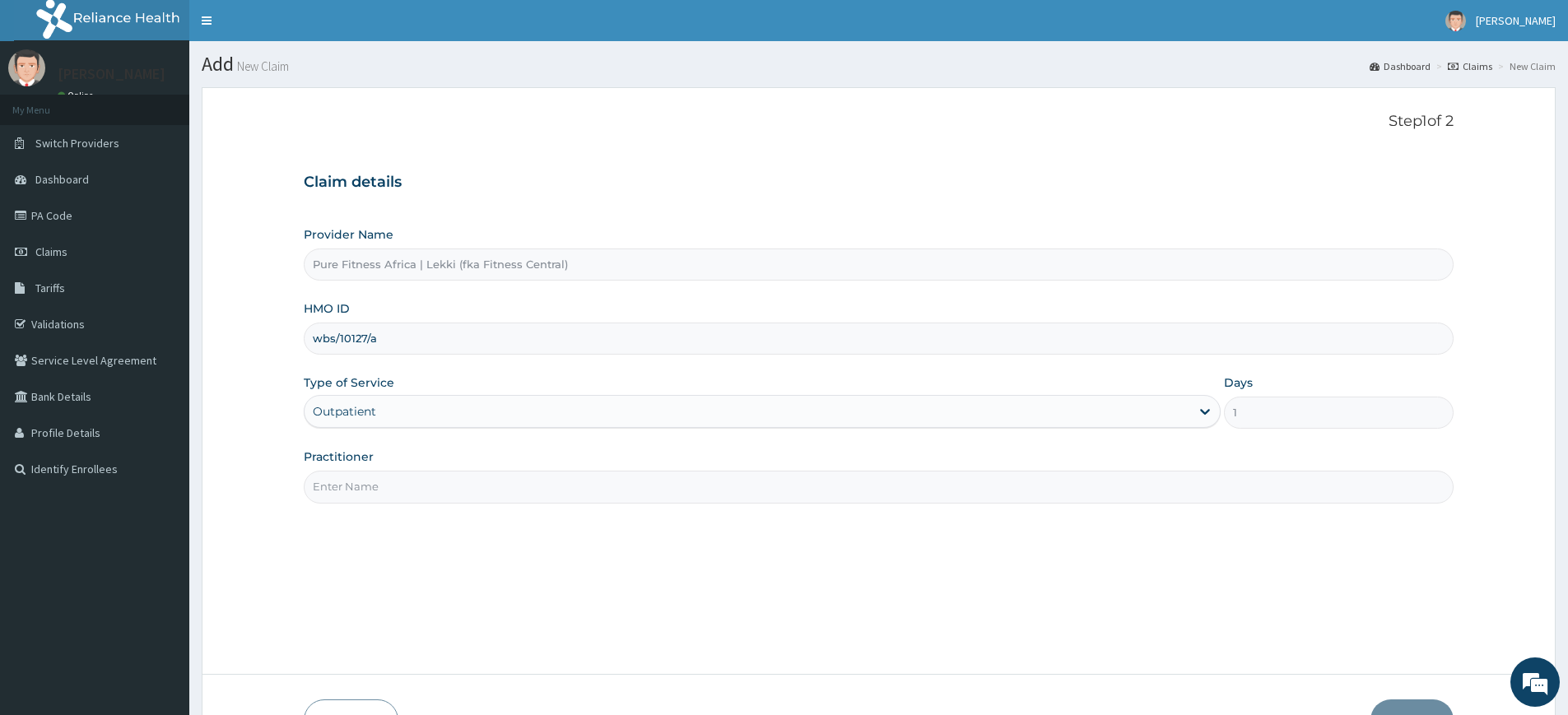
click at [446, 482] on input "Practitioner" at bounding box center [878, 486] width 1150 height 32
type input "pure fitness africa"
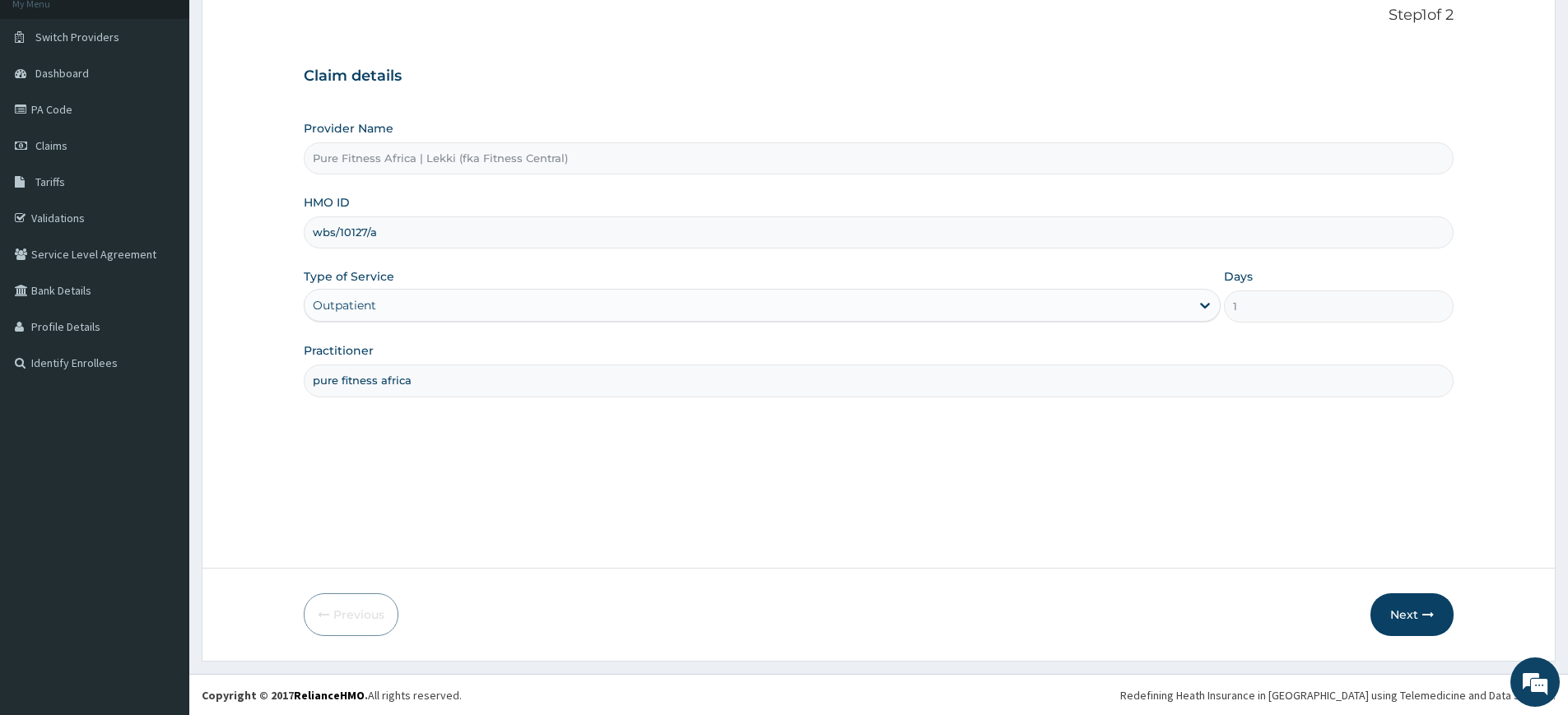
scroll to position [107, 0]
click at [1417, 611] on button "Next" at bounding box center [1412, 614] width 83 height 43
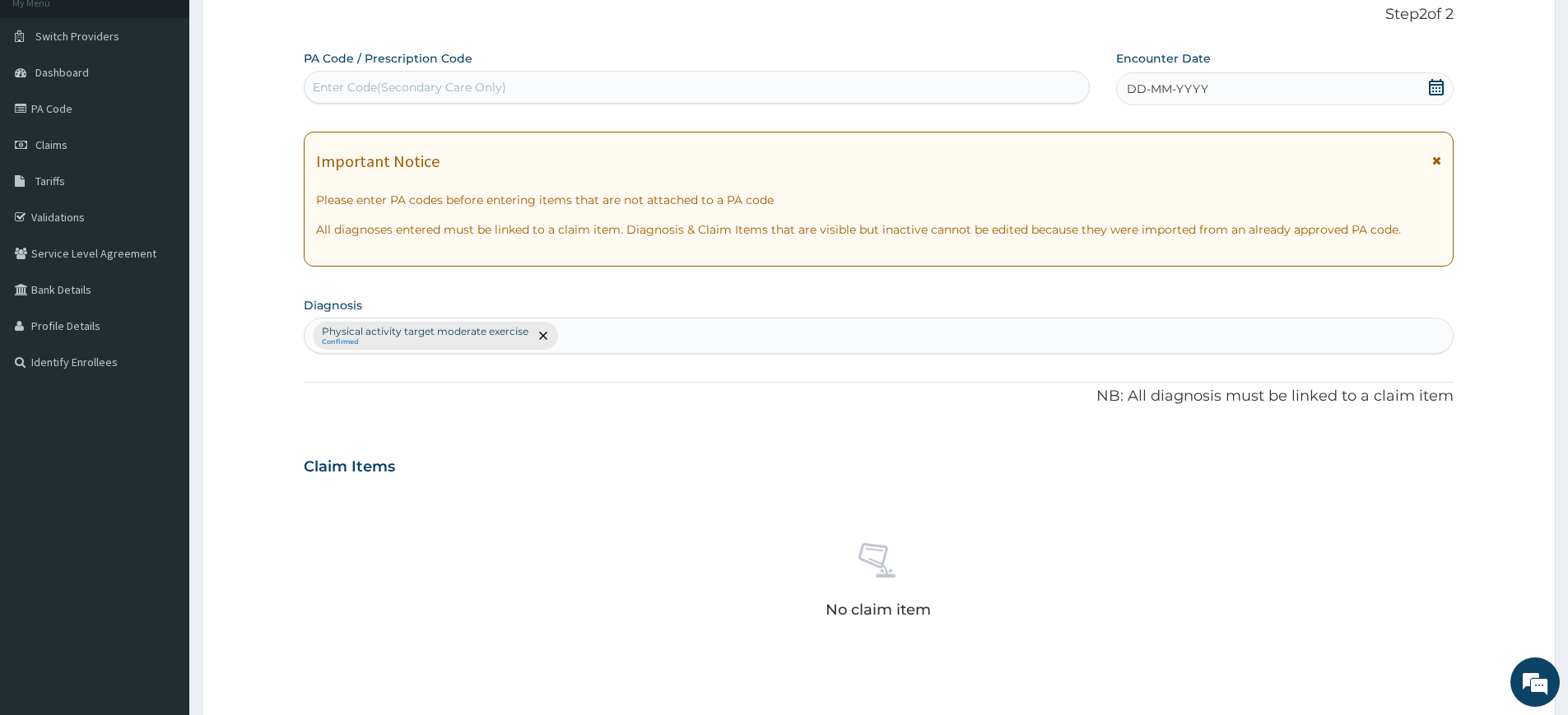
click at [1428, 87] on icon at bounding box center [1436, 87] width 16 height 16
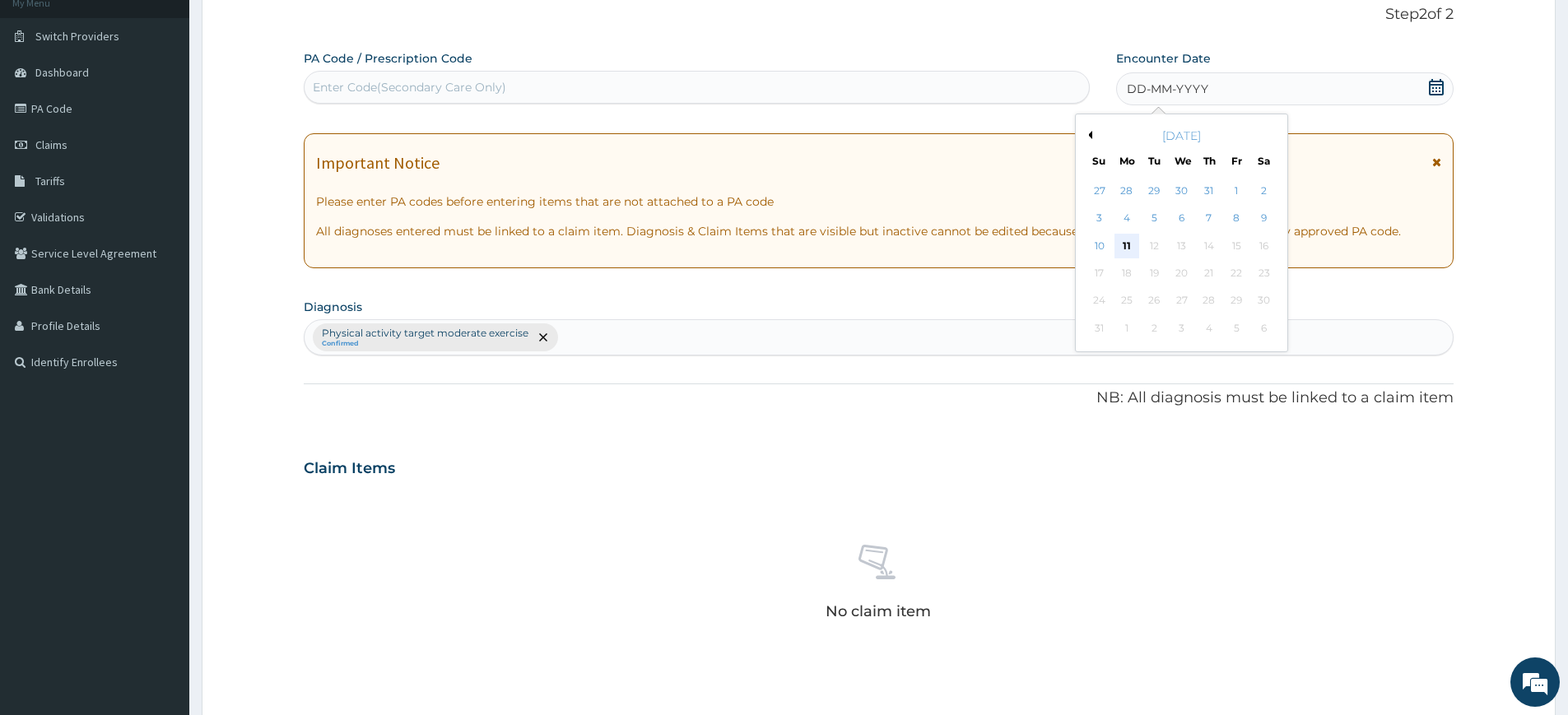
click at [1127, 241] on div "11" at bounding box center [1127, 246] width 25 height 25
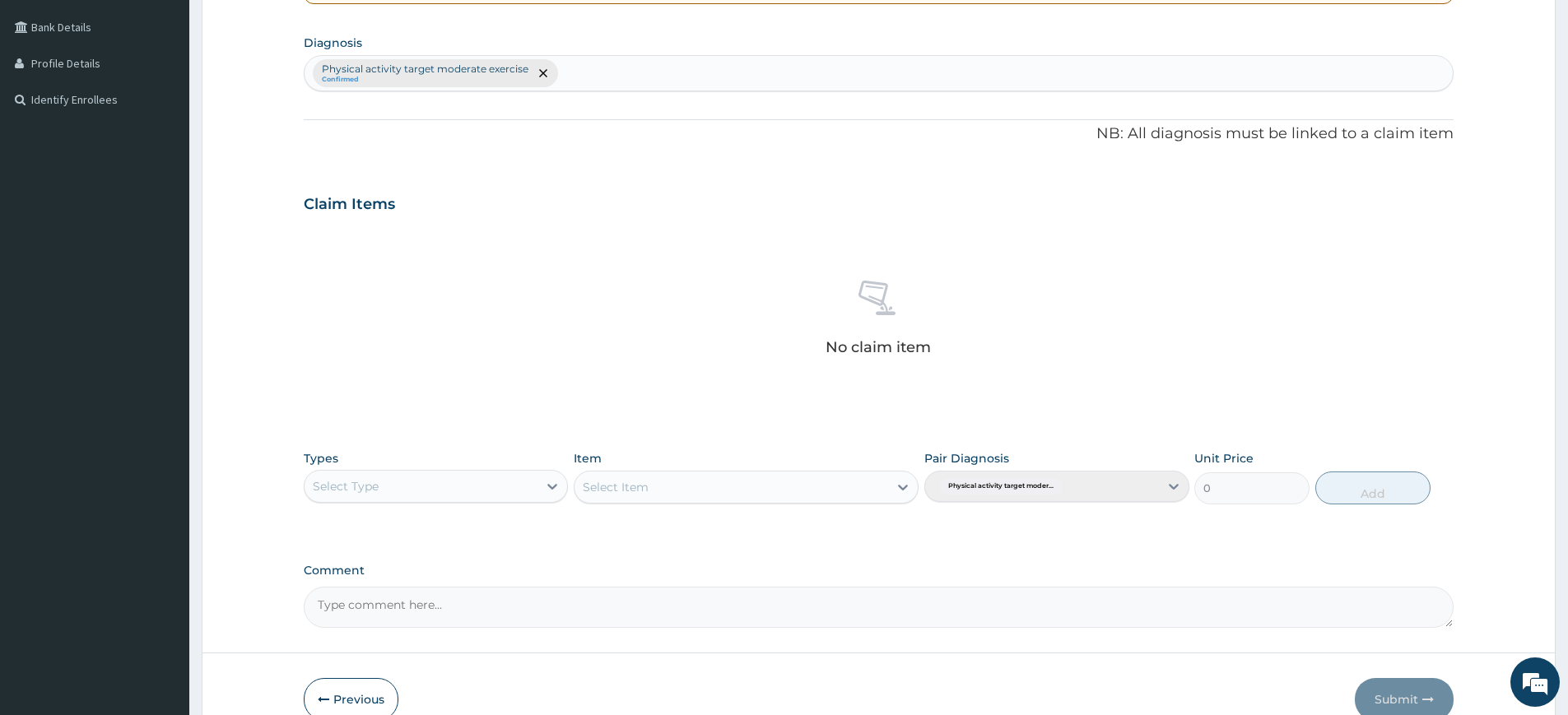
scroll to position [455, 0]
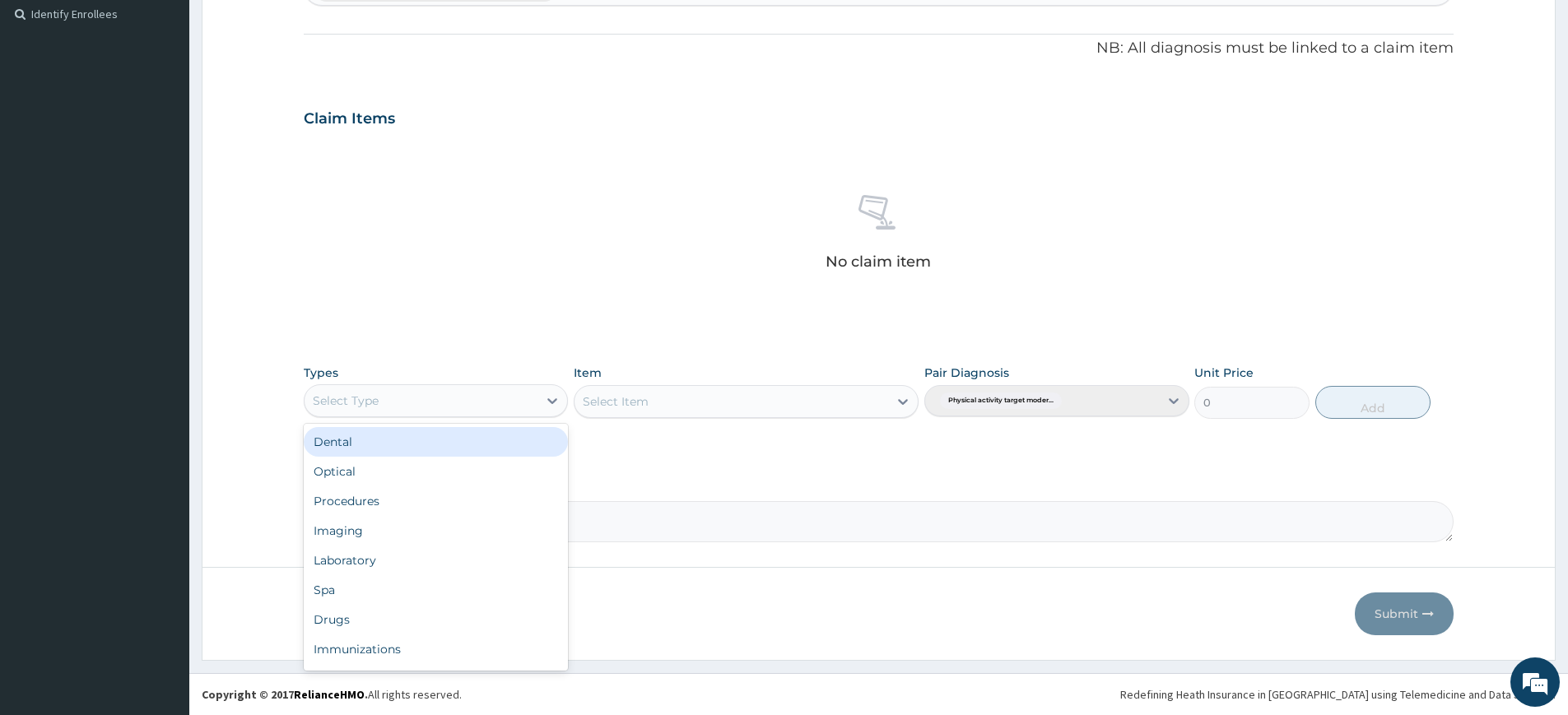
click at [535, 403] on div "Select Type" at bounding box center [420, 400] width 233 height 26
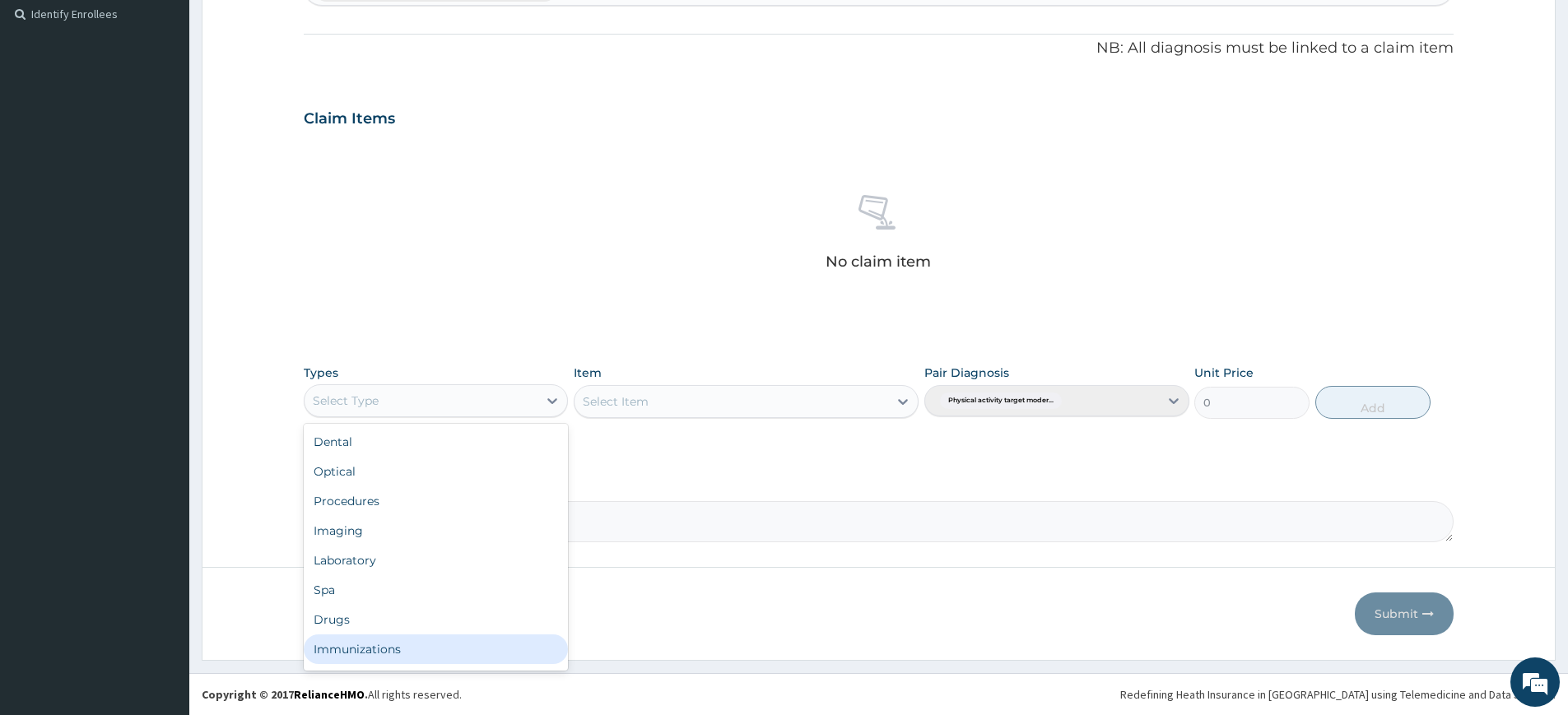
scroll to position [56, 0]
click at [434, 644] on div "Gym" at bounding box center [436, 652] width 265 height 30
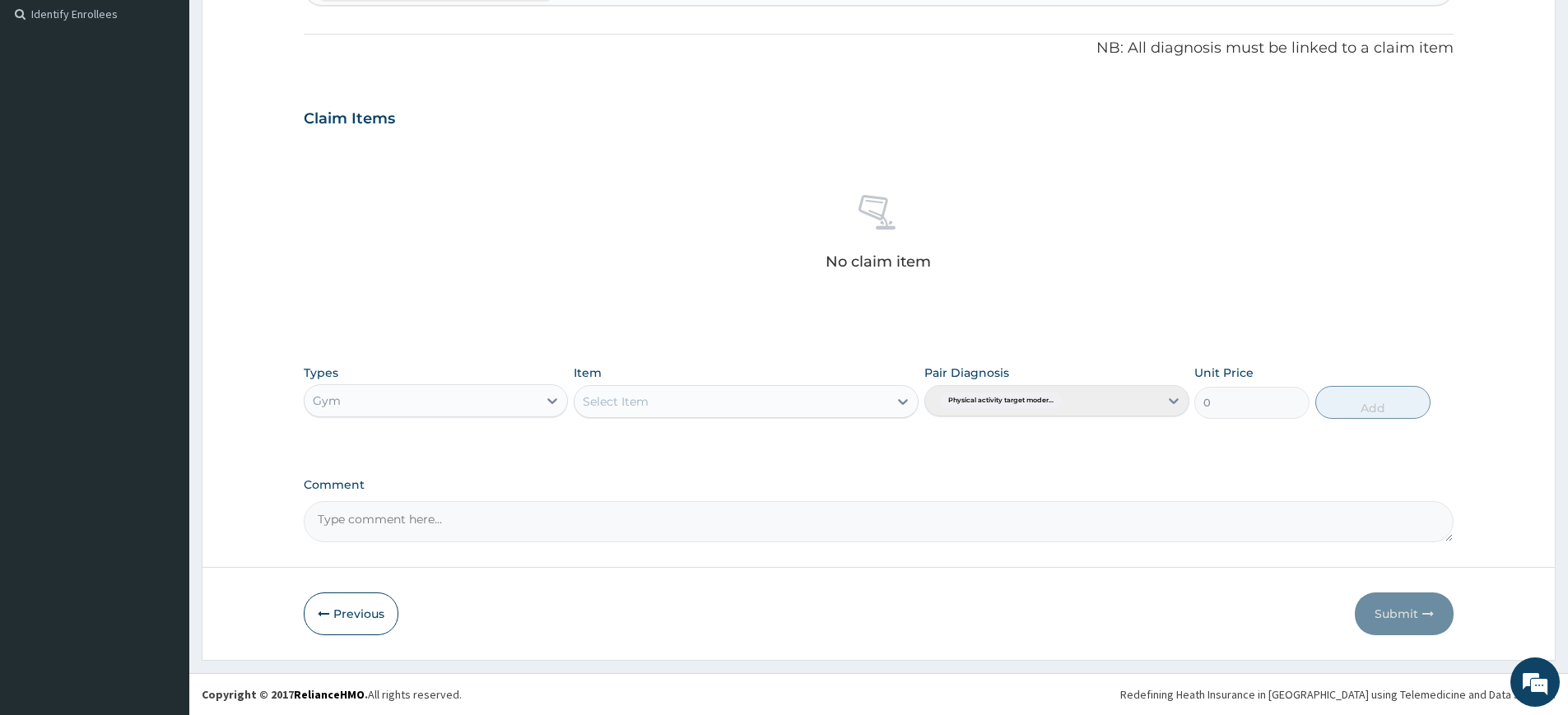
click at [769, 398] on div "Select Item" at bounding box center [731, 401] width 314 height 26
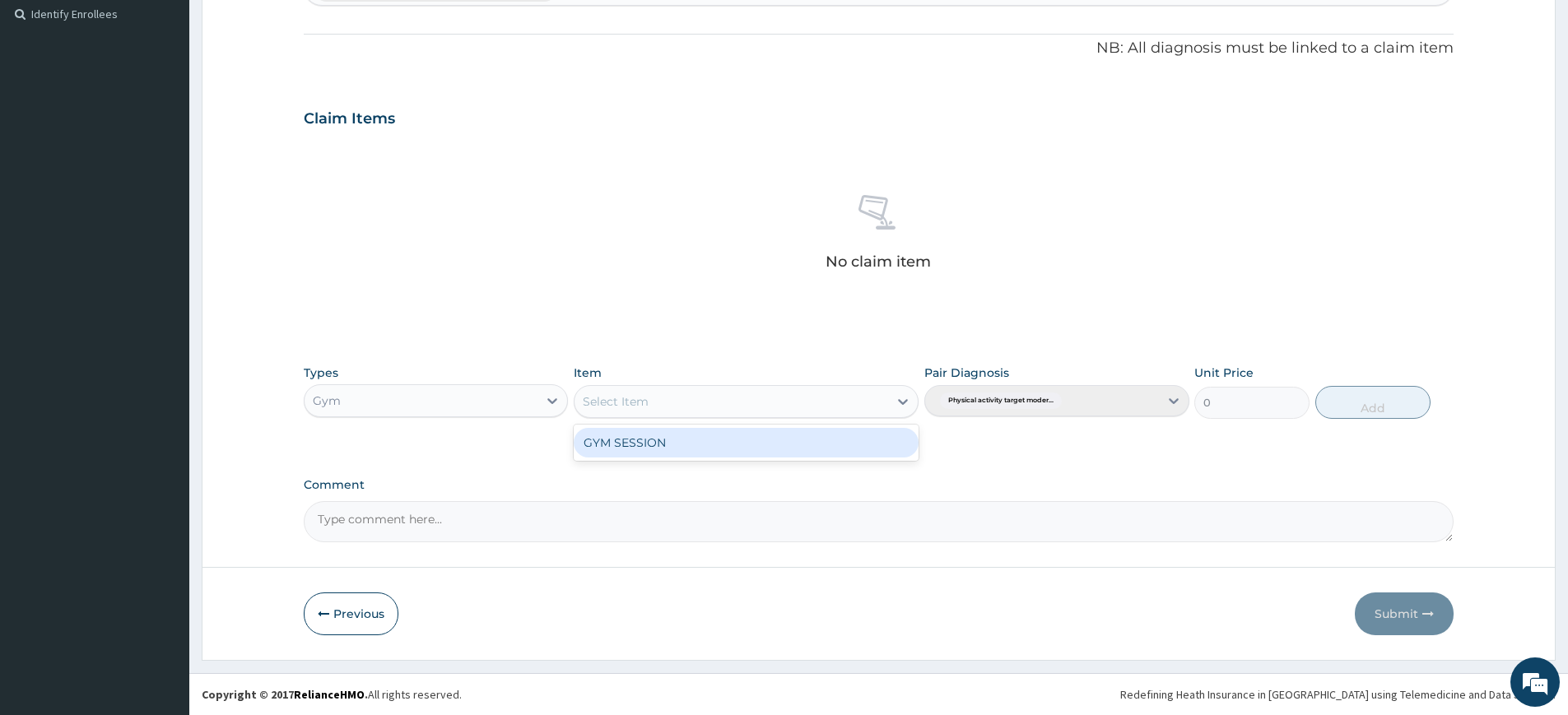
click at [766, 435] on div "GYM SESSION" at bounding box center [746, 443] width 345 height 30
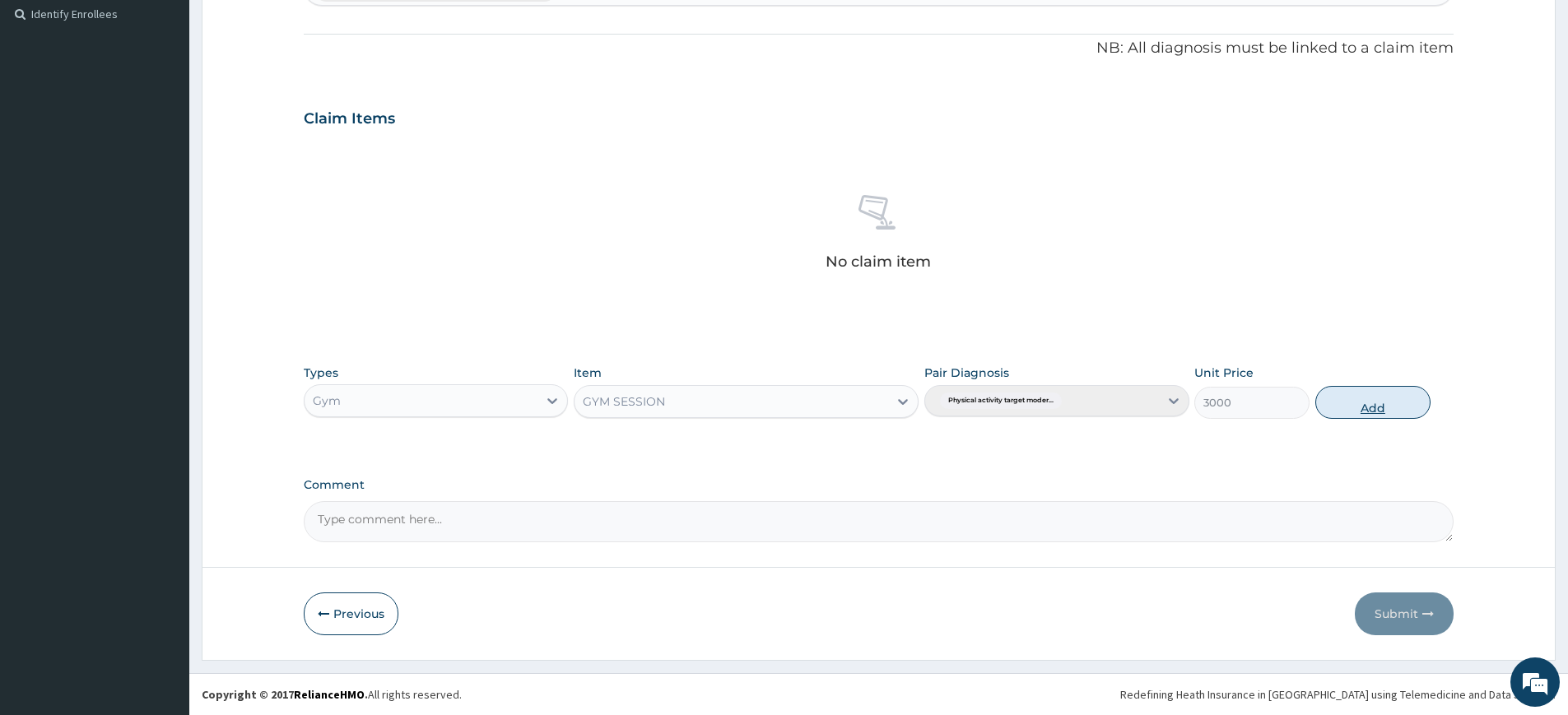
click at [1362, 406] on button "Add" at bounding box center [1373, 403] width 115 height 33
type input "0"
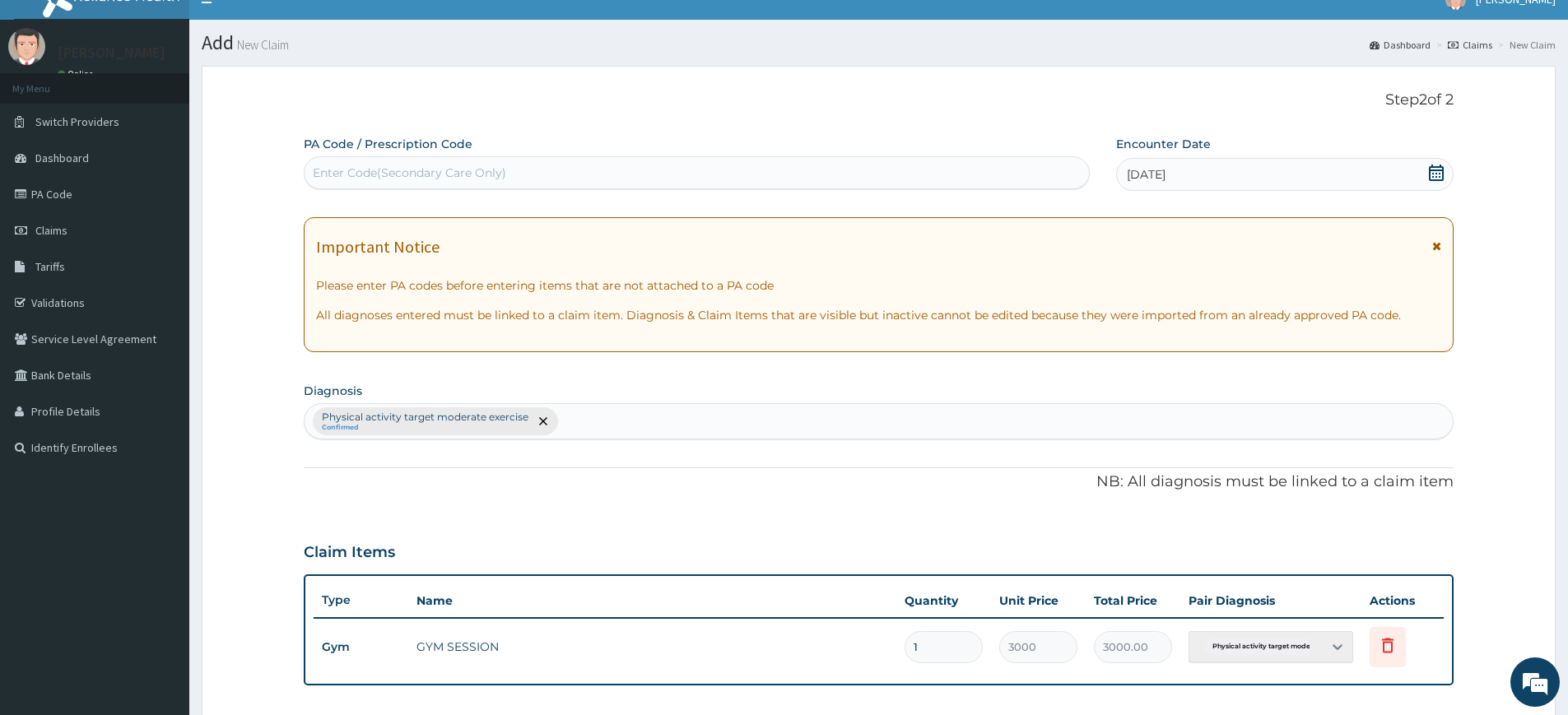
scroll to position [0, 0]
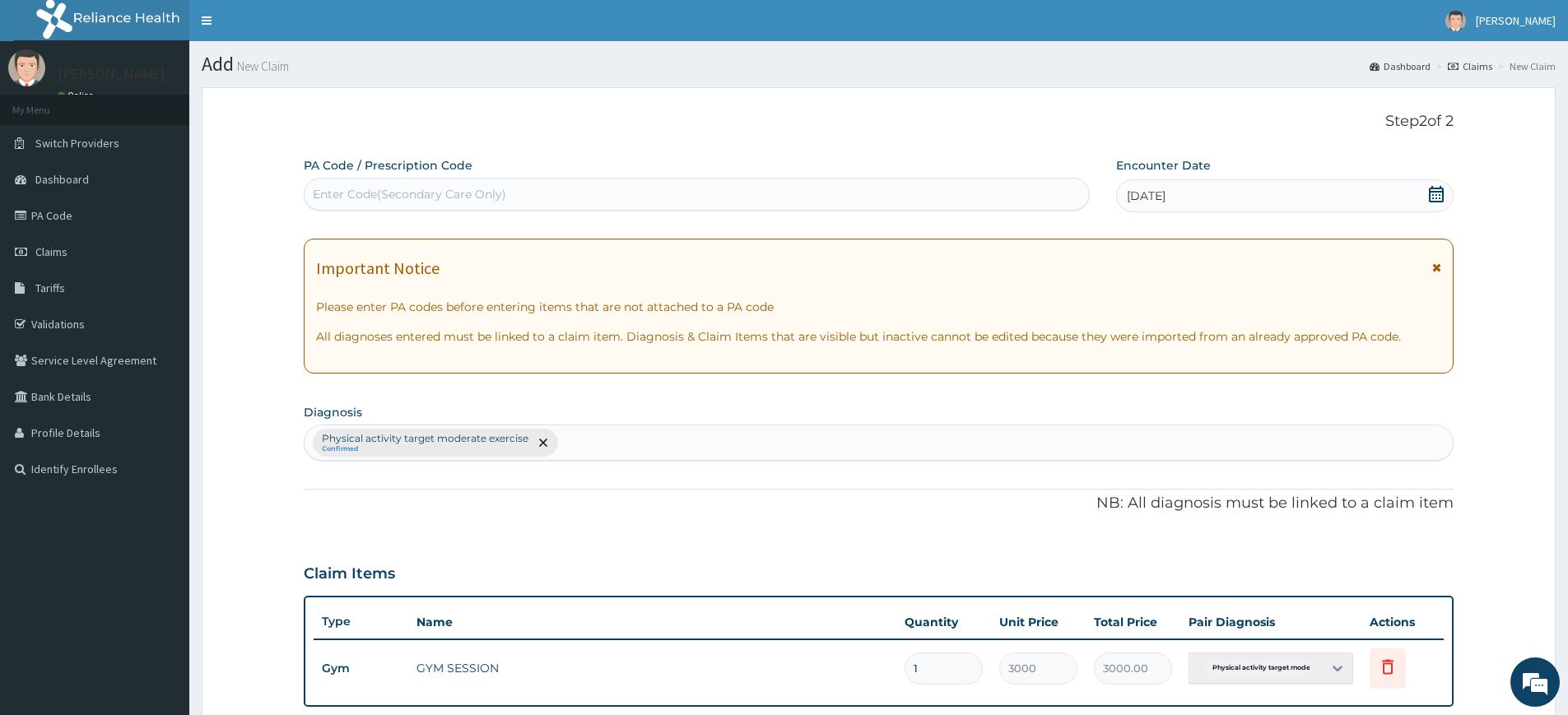
click at [386, 196] on div "Enter Code(Secondary Care Only)" at bounding box center [410, 194] width 193 height 16
type input "PA/"
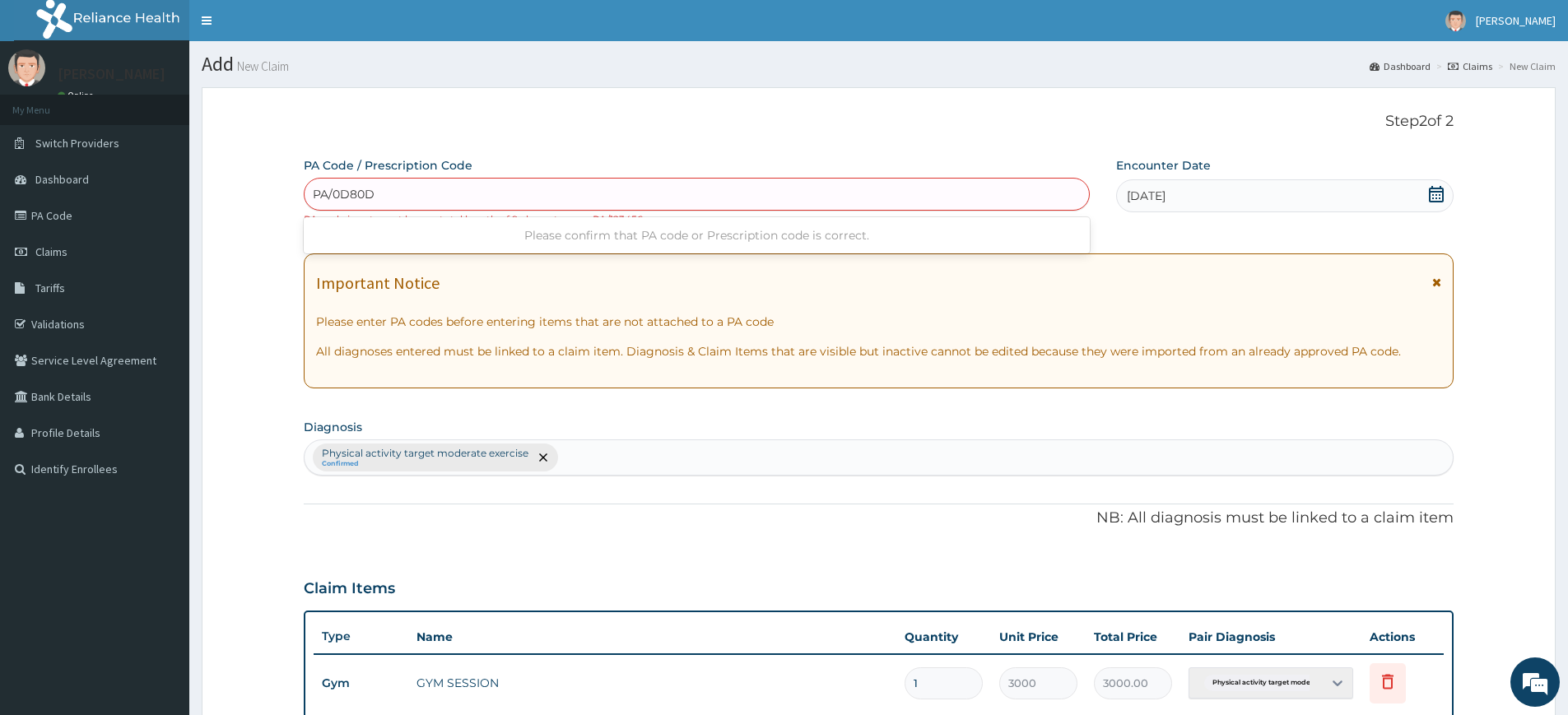
type input "PA/0D80DC"
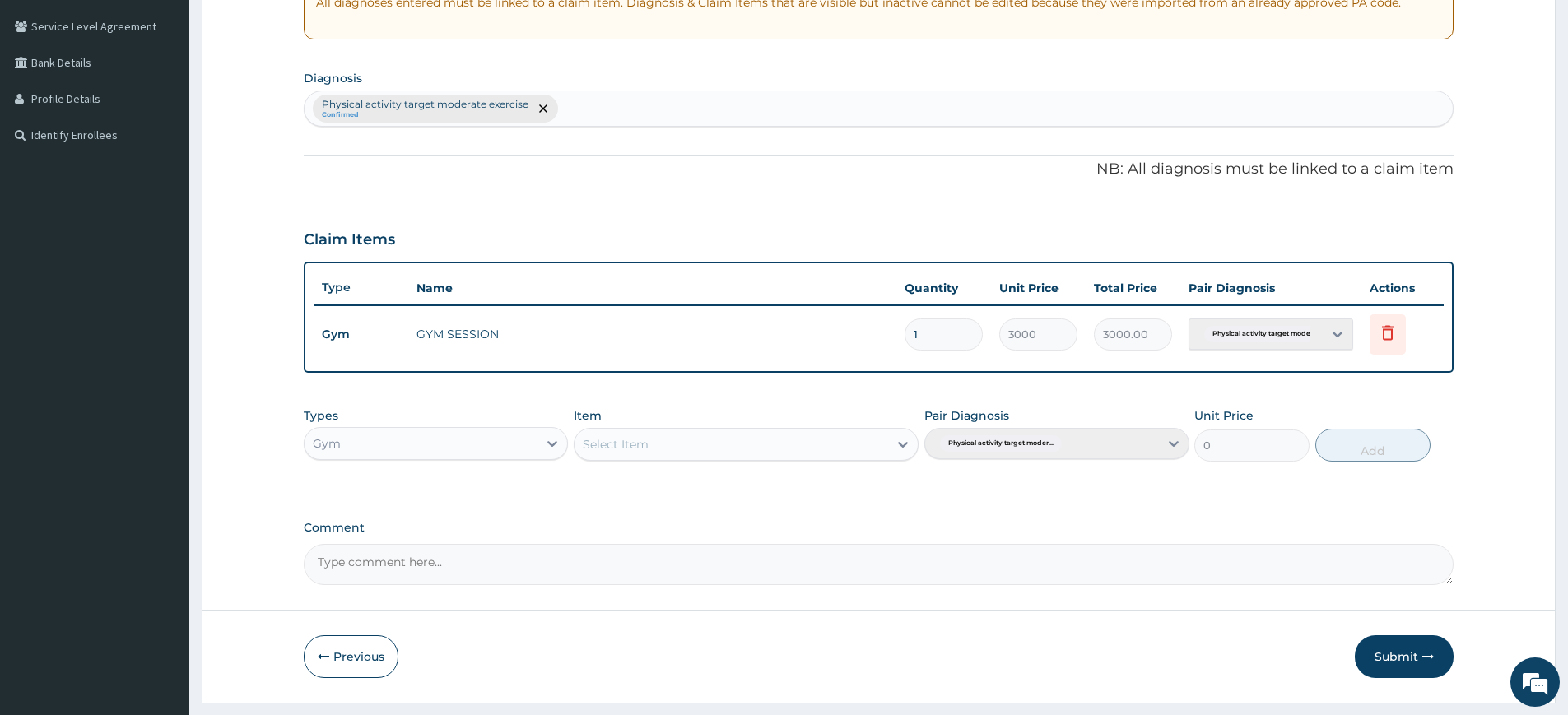
scroll to position [377, 0]
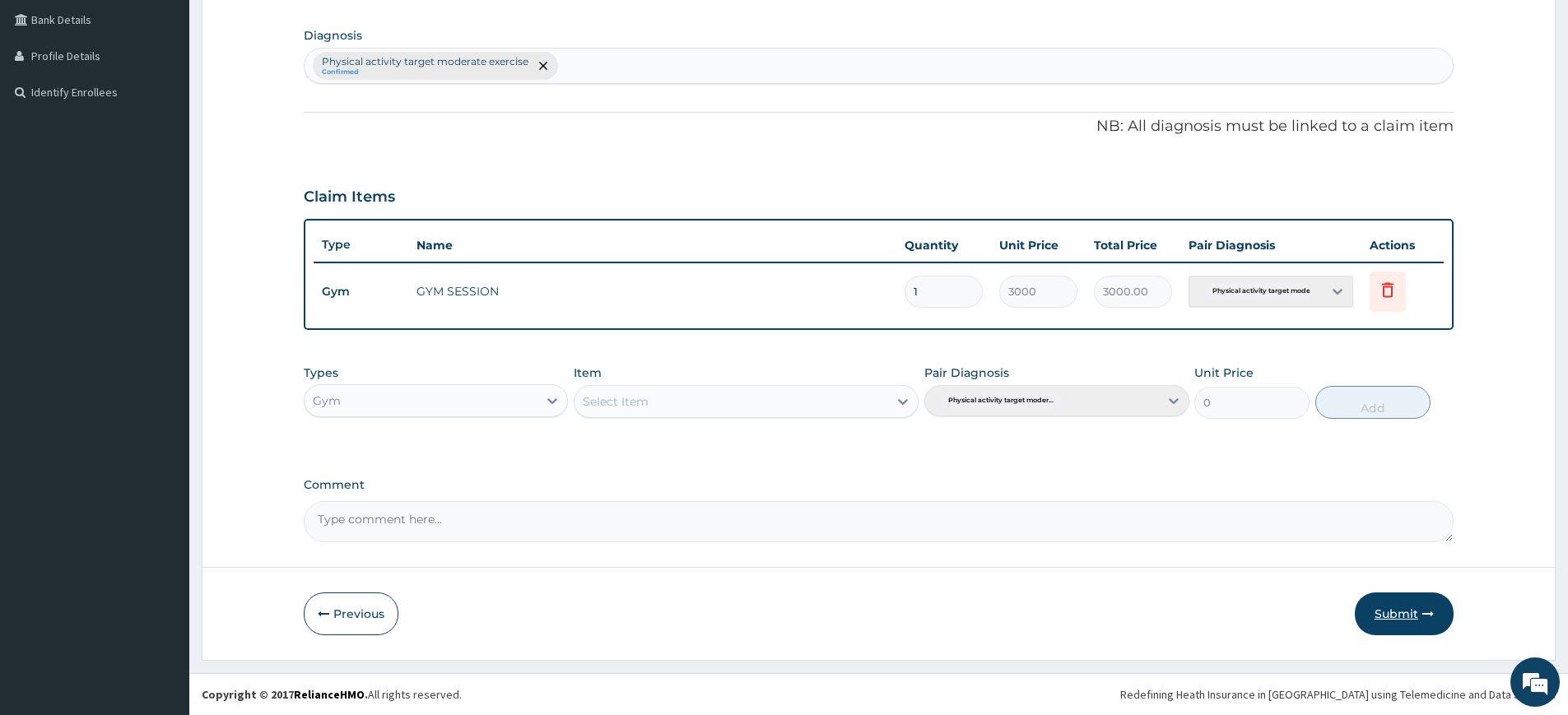
click at [1372, 624] on button "Submit" at bounding box center [1404, 614] width 99 height 43
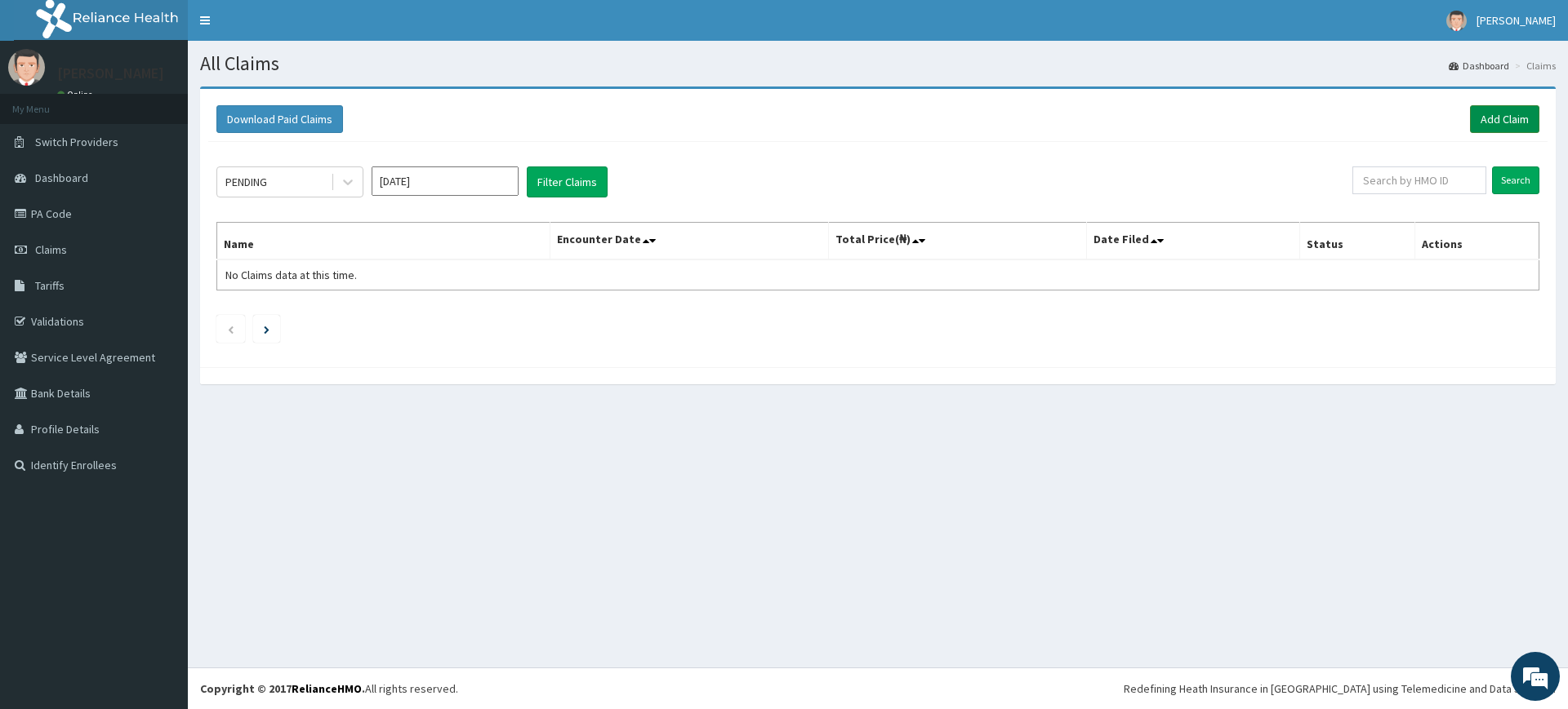
click at [1504, 126] on link "Add Claim" at bounding box center [1505, 119] width 69 height 28
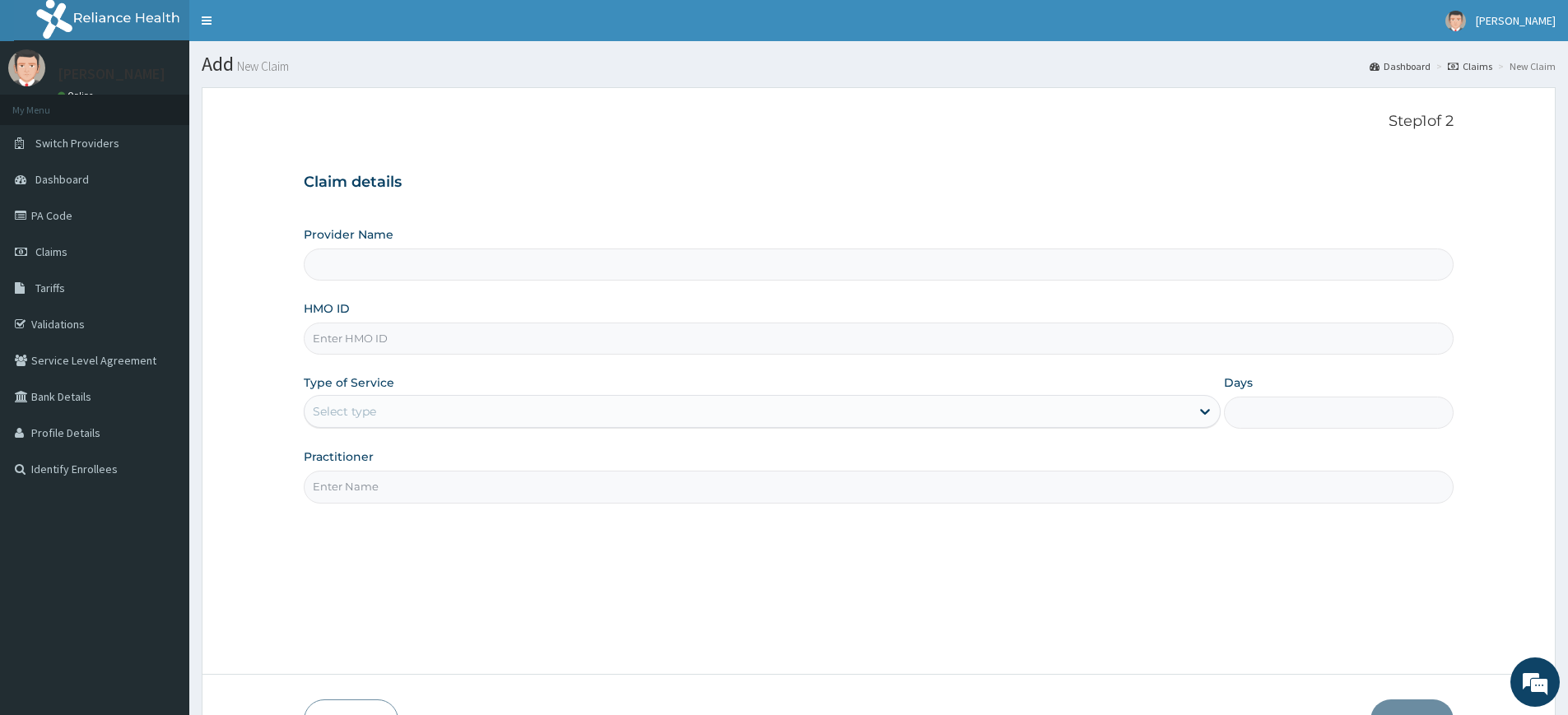
type input "Pure Fitness Africa | Lekki (fka Fitness Central)"
type input "1"
click at [353, 487] on input "Practitioner" at bounding box center [878, 486] width 1150 height 32
type input "pure fitness africa"
click at [401, 487] on input "pure fitness africa" at bounding box center [878, 486] width 1150 height 32
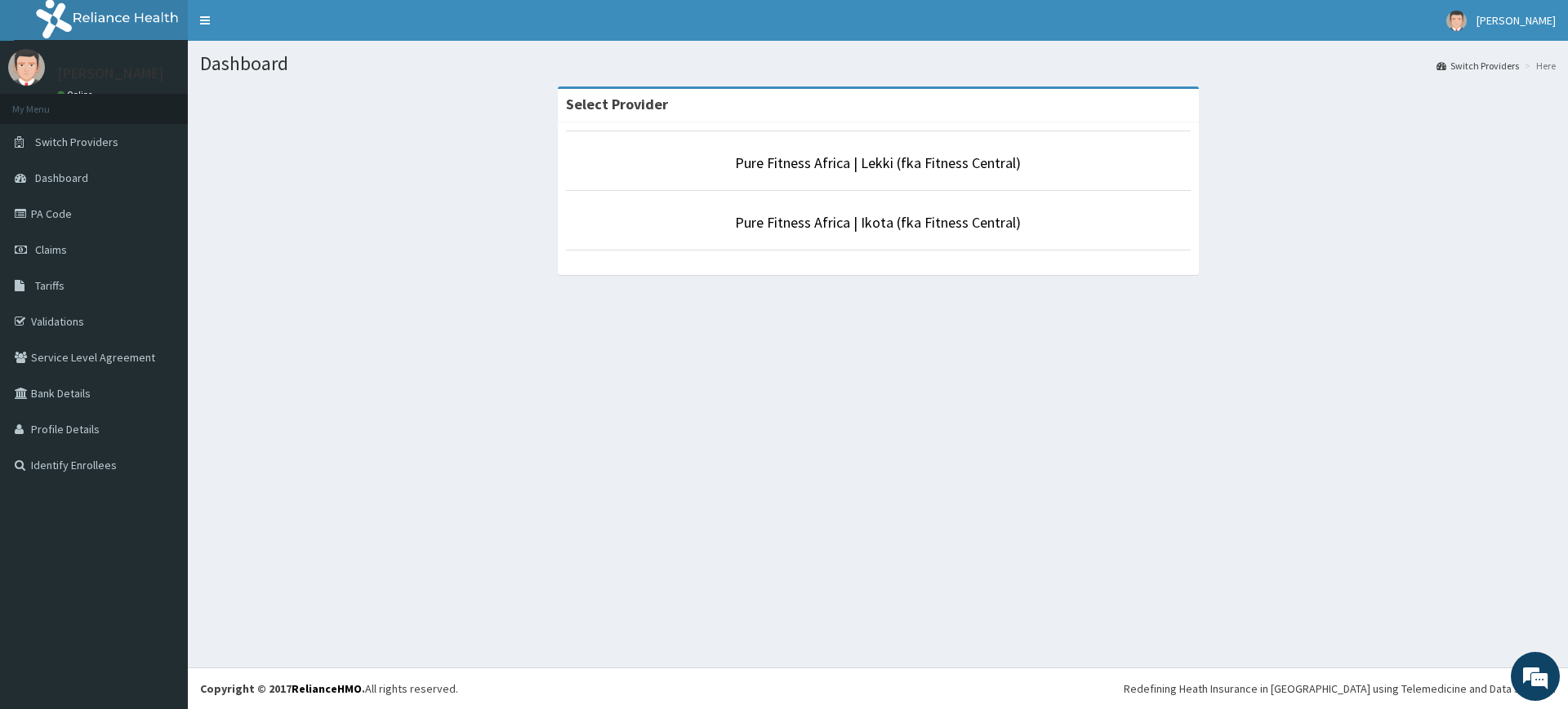
click at [907, 175] on li "Pure Fitness Africa | Lekki (fka Fitness Central)" at bounding box center [878, 160] width 625 height 60
click at [896, 173] on li "Pure Fitness Africa | Lekki (fka Fitness Central)" at bounding box center [878, 160] width 625 height 60
click at [889, 157] on link "Pure Fitness Africa | Lekki (fka Fitness Central)" at bounding box center [878, 163] width 286 height 19
click at [1021, 157] on p "Pure Fitness Africa | Lekki (fka Fitness Central)" at bounding box center [878, 163] width 625 height 21
click at [1002, 166] on link "Pure Fitness Africa | Lekki (fka Fitness Central)" at bounding box center [878, 163] width 286 height 19
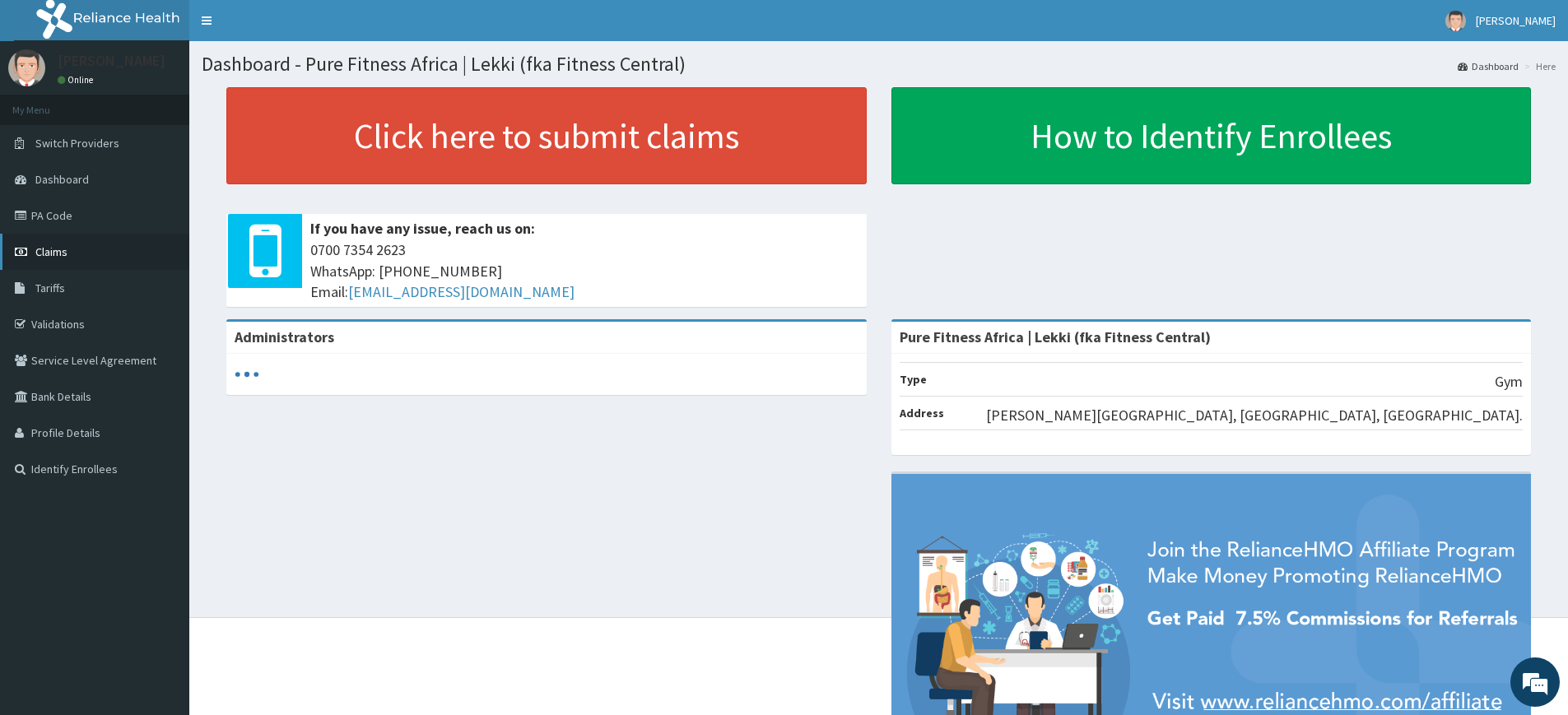
click at [56, 247] on span "Claims" at bounding box center [51, 251] width 32 height 14
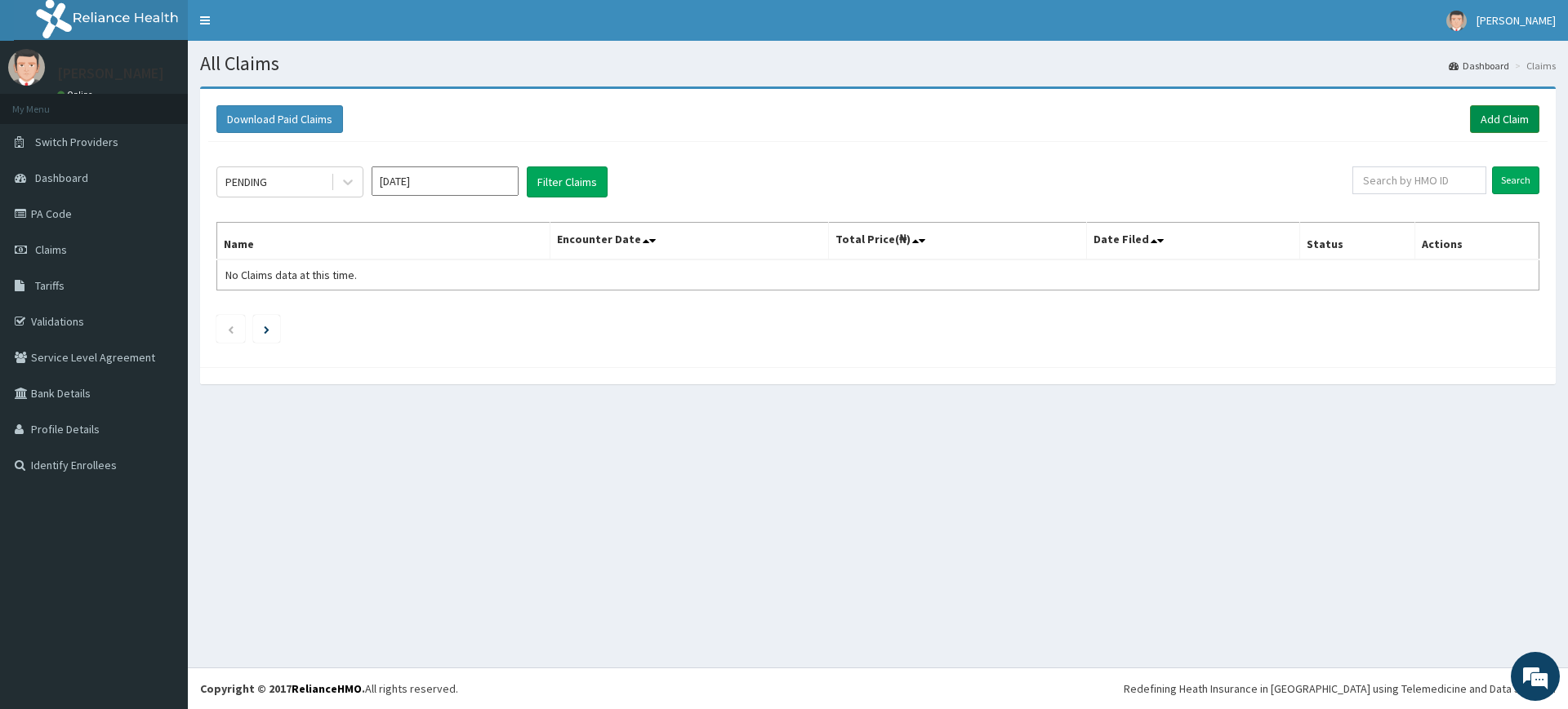
click at [1528, 112] on link "Add Claim" at bounding box center [1505, 119] width 69 height 28
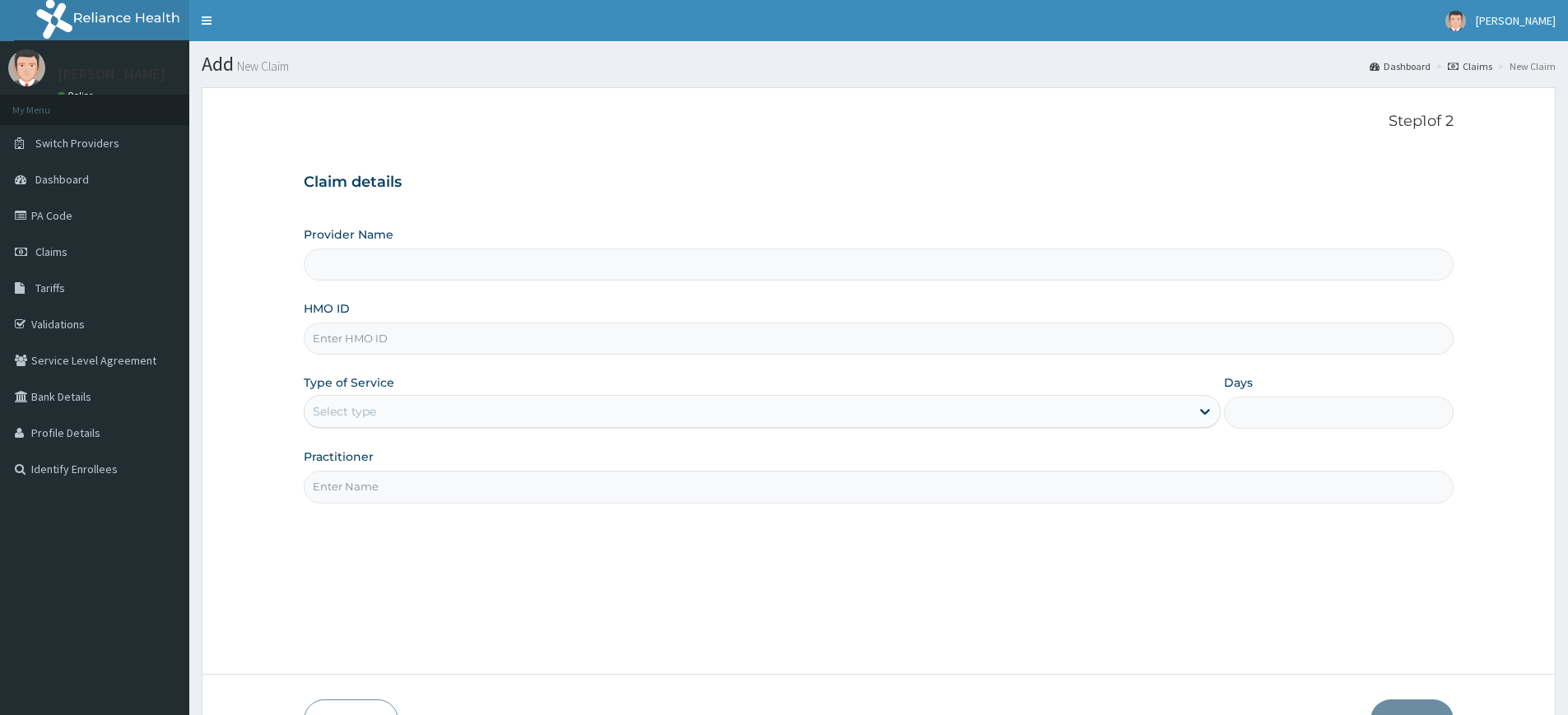
click at [494, 492] on input "Practitioner" at bounding box center [878, 486] width 1150 height 32
type input "Pure Fitness Africa | Lekki (fka Fitness Central)"
type input "1"
type input "pure fitness africa"
click at [375, 337] on input "HMO ID" at bounding box center [878, 338] width 1150 height 32
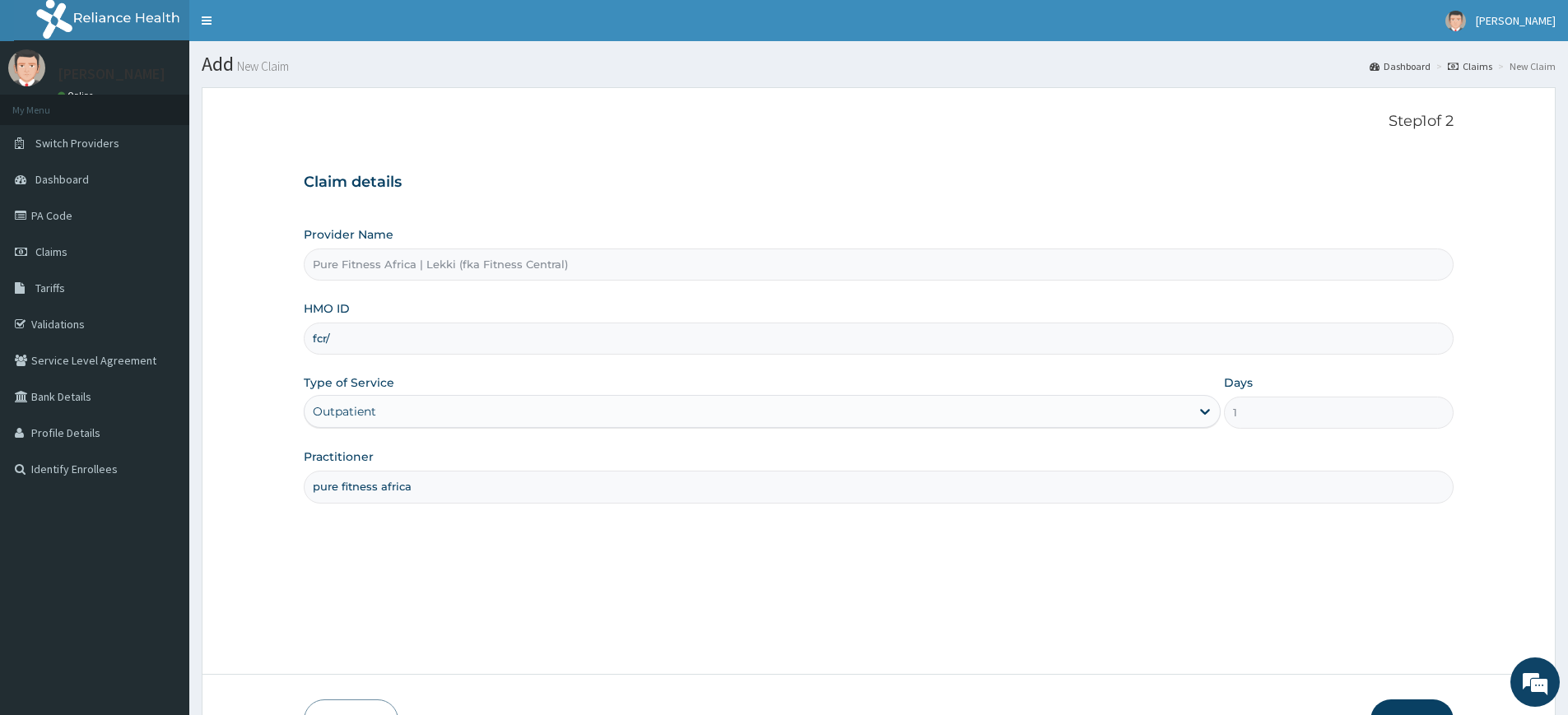
type input "fcr/10102/a"
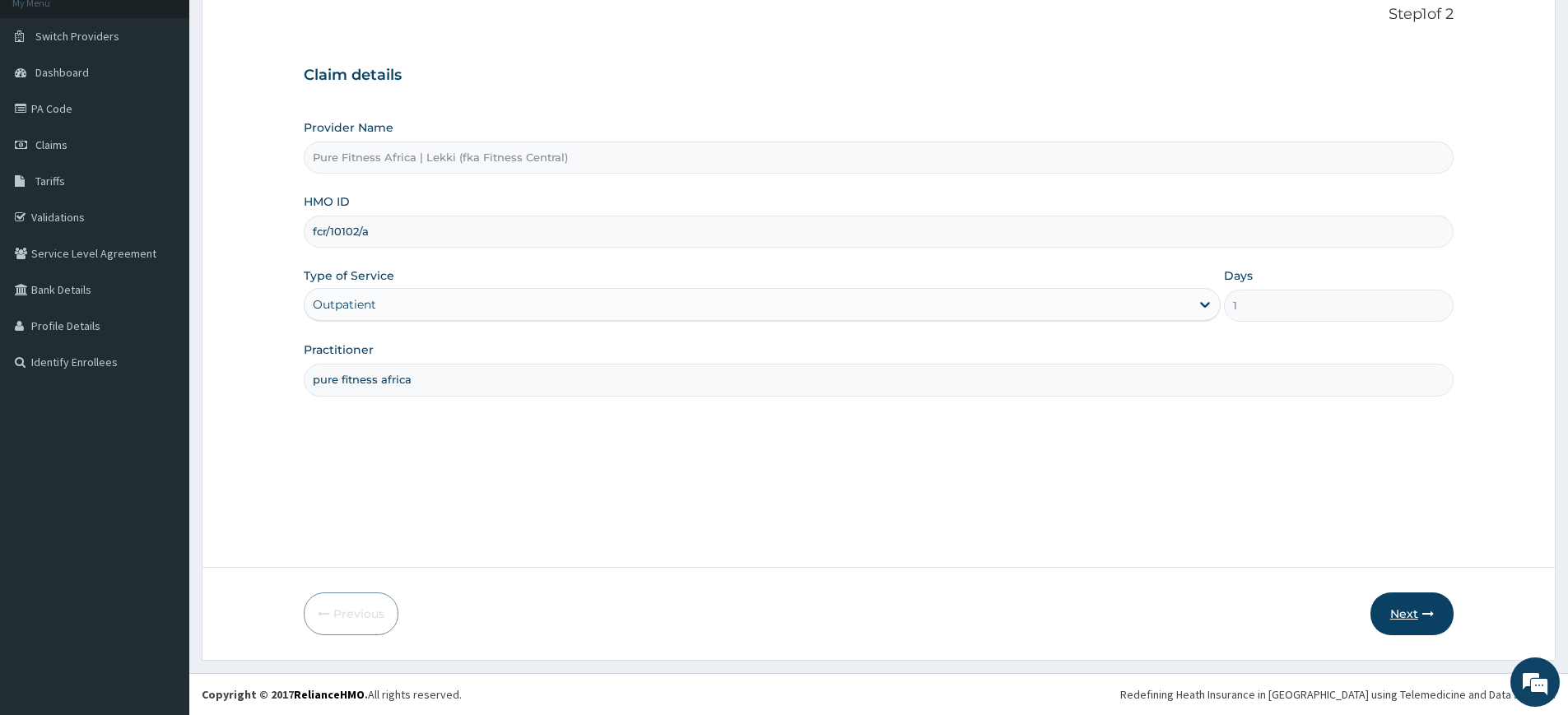
click at [1389, 604] on button "Next" at bounding box center [1412, 614] width 83 height 43
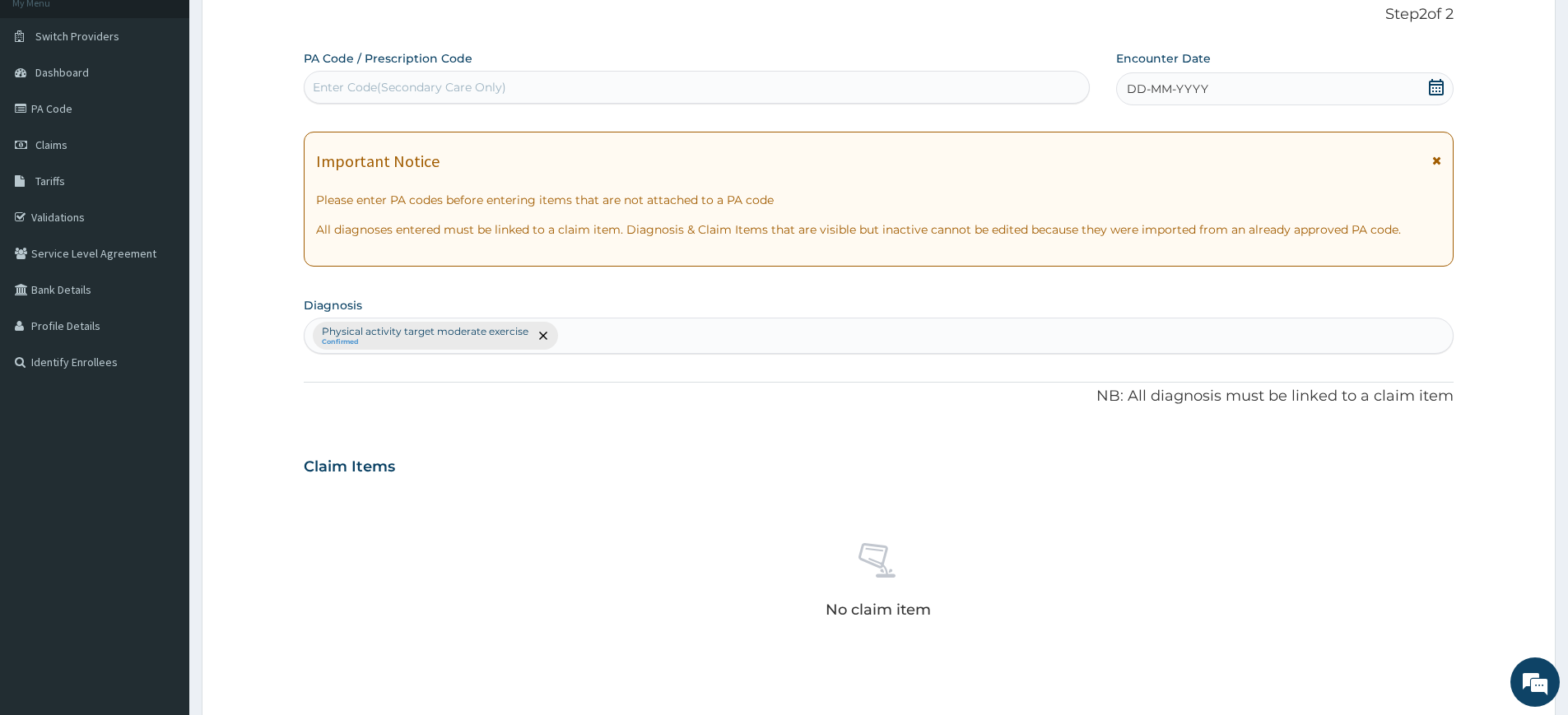
click at [671, 97] on div "Enter Code(Secondary Care Only)" at bounding box center [697, 87] width 784 height 26
click at [674, 92] on div "Enter Code(Secondary Care Only)" at bounding box center [697, 87] width 784 height 26
type input "A"
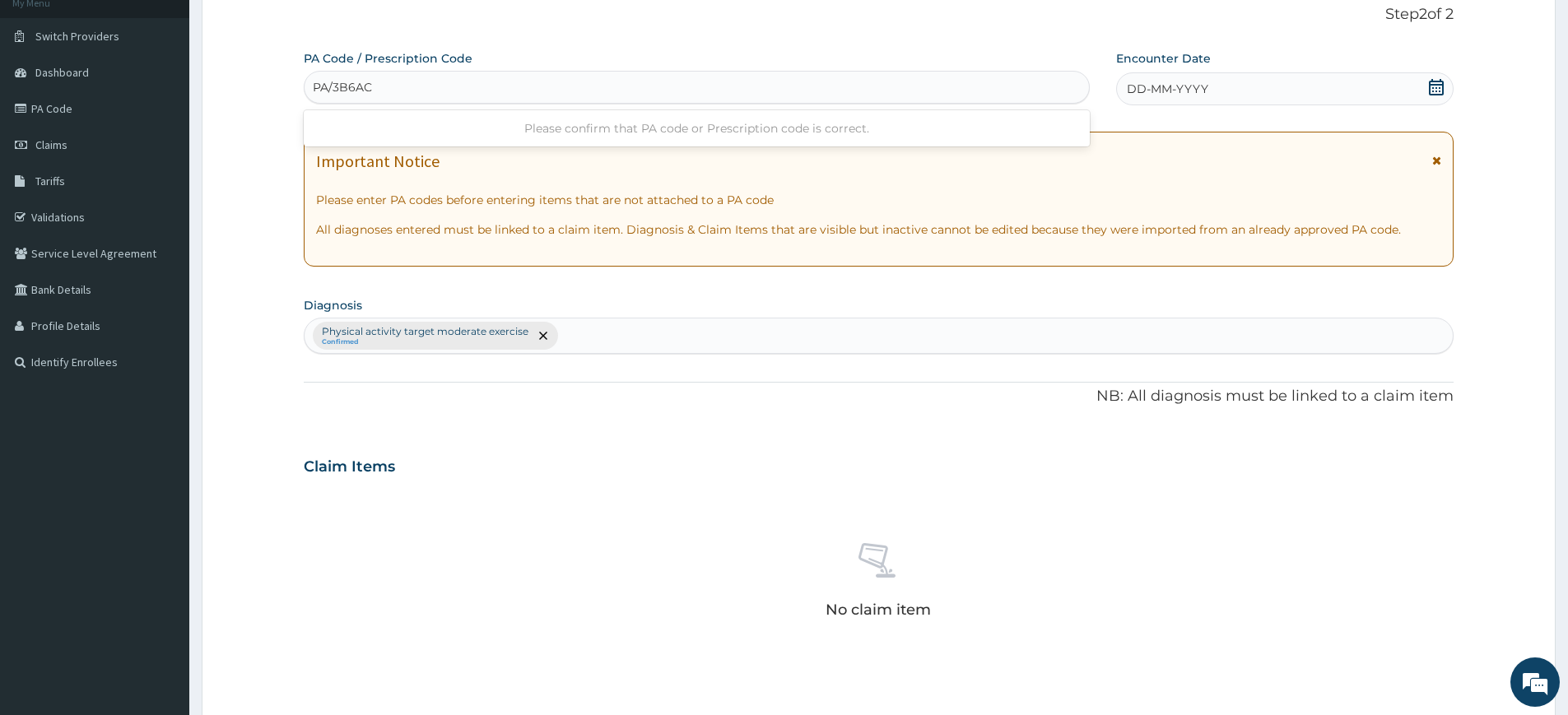
type input "PA/3B6ACB"
click at [1233, 84] on div "DD-MM-YYYY" at bounding box center [1284, 89] width 336 height 33
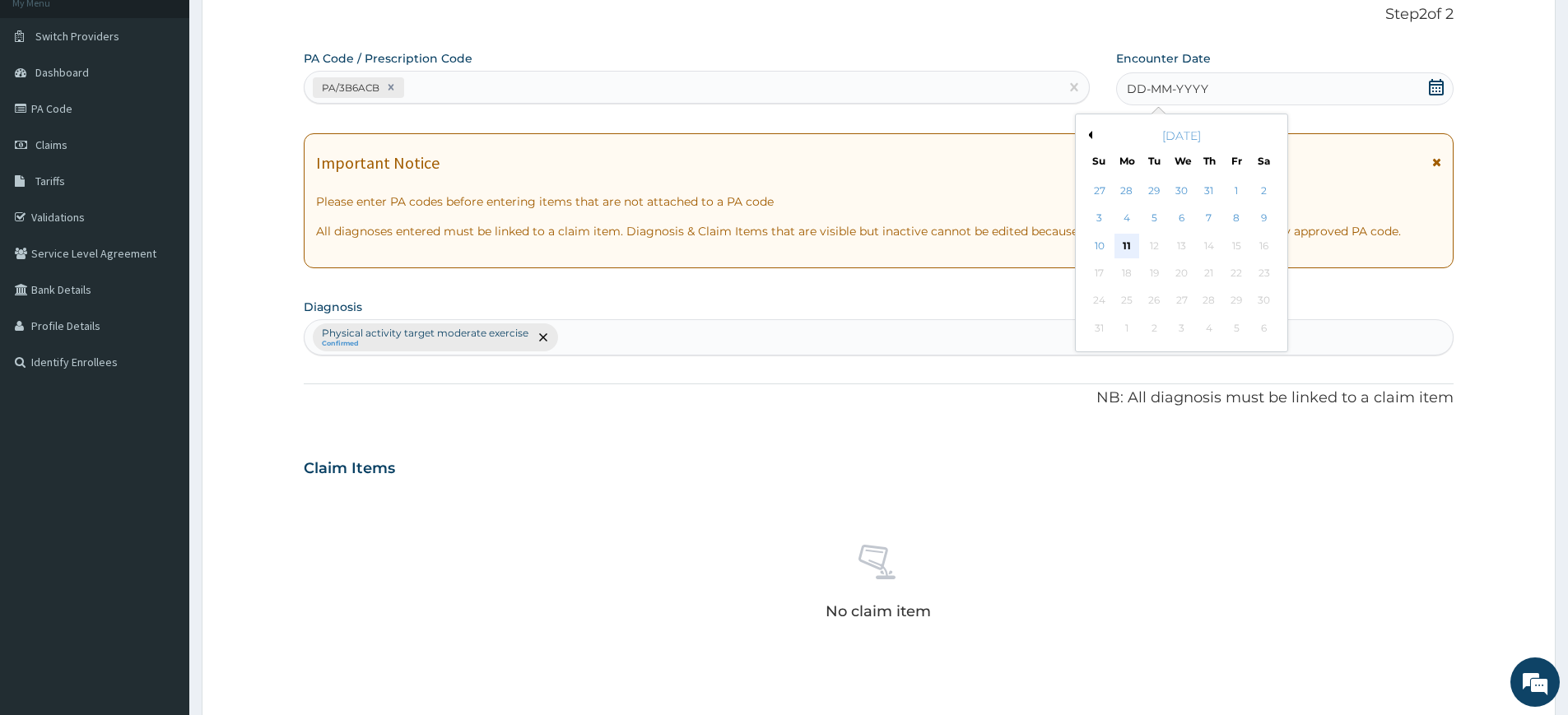
click at [1126, 245] on div "11" at bounding box center [1127, 246] width 25 height 25
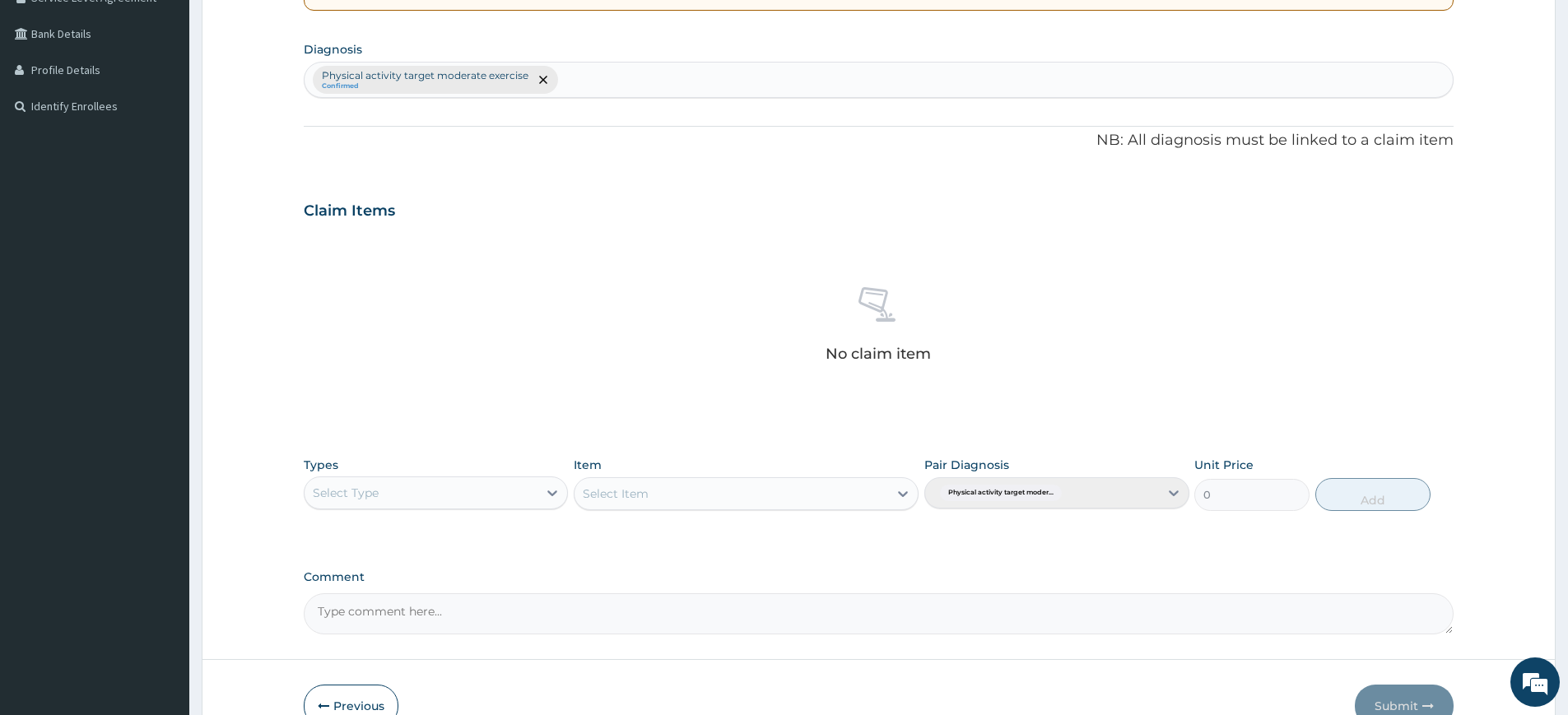
scroll to position [455, 0]
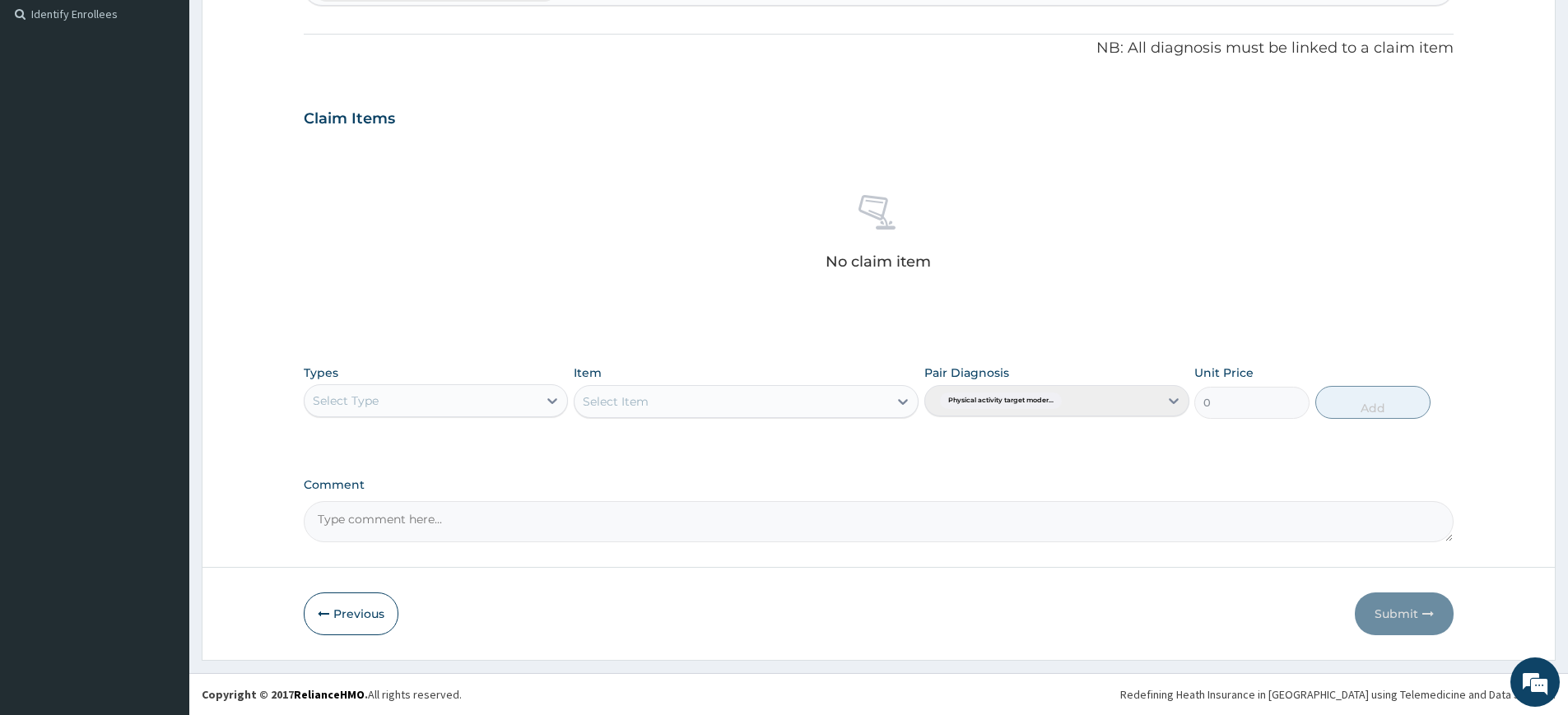
click at [521, 415] on div "Select Type" at bounding box center [436, 401] width 265 height 33
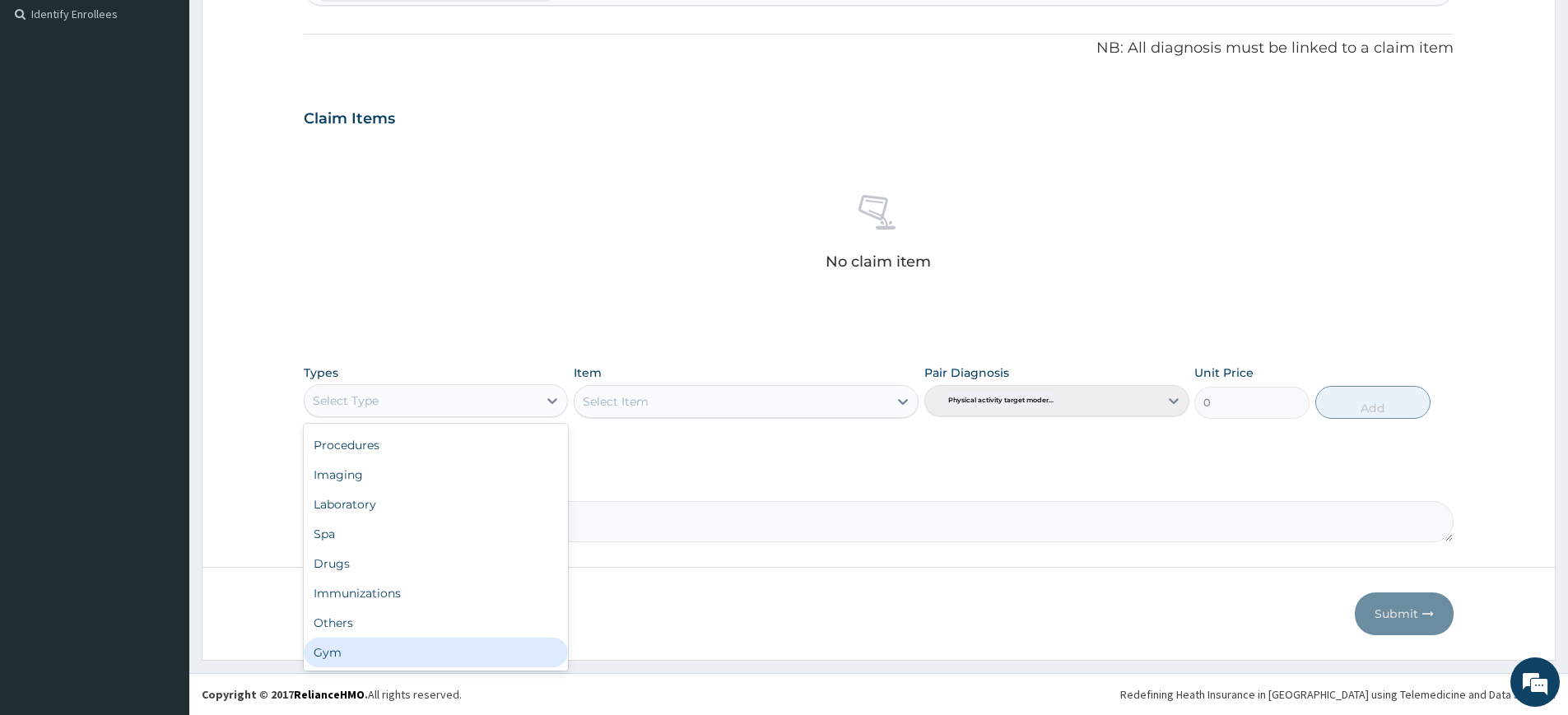
click at [505, 646] on div "Gym" at bounding box center [436, 652] width 265 height 30
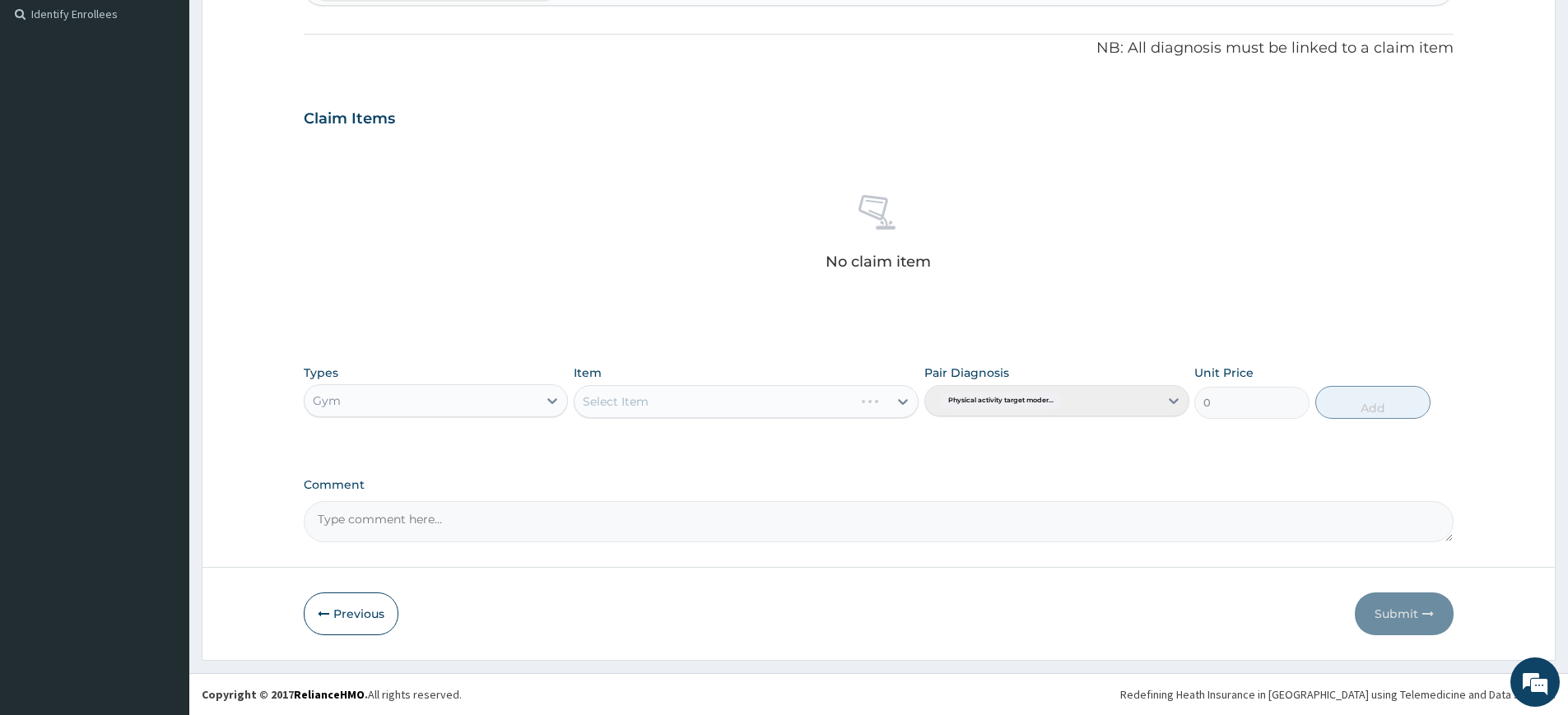
click at [755, 390] on div "Select Item" at bounding box center [746, 402] width 345 height 33
click at [762, 409] on div "Select Item" at bounding box center [731, 401] width 314 height 26
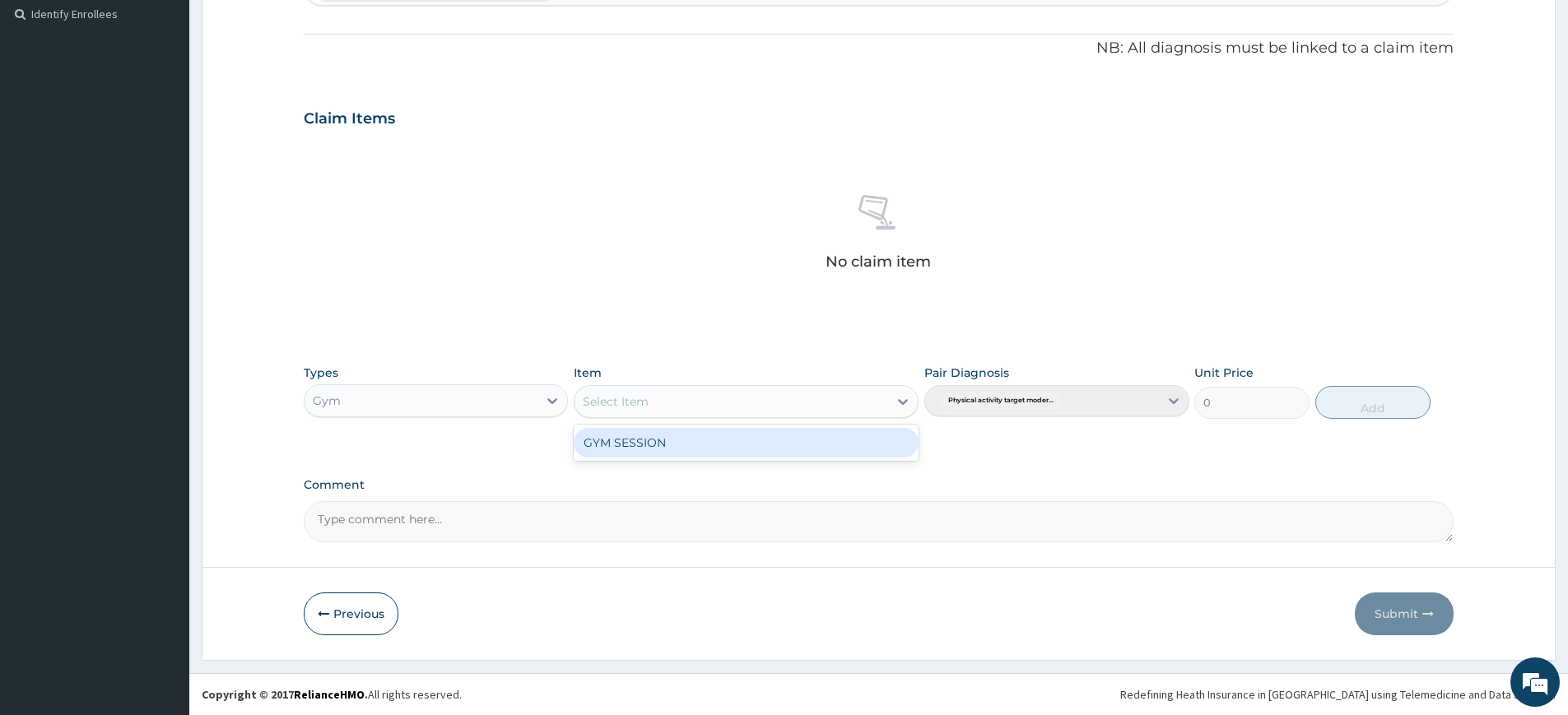
click at [762, 442] on div "GYM SESSION" at bounding box center [746, 443] width 345 height 30
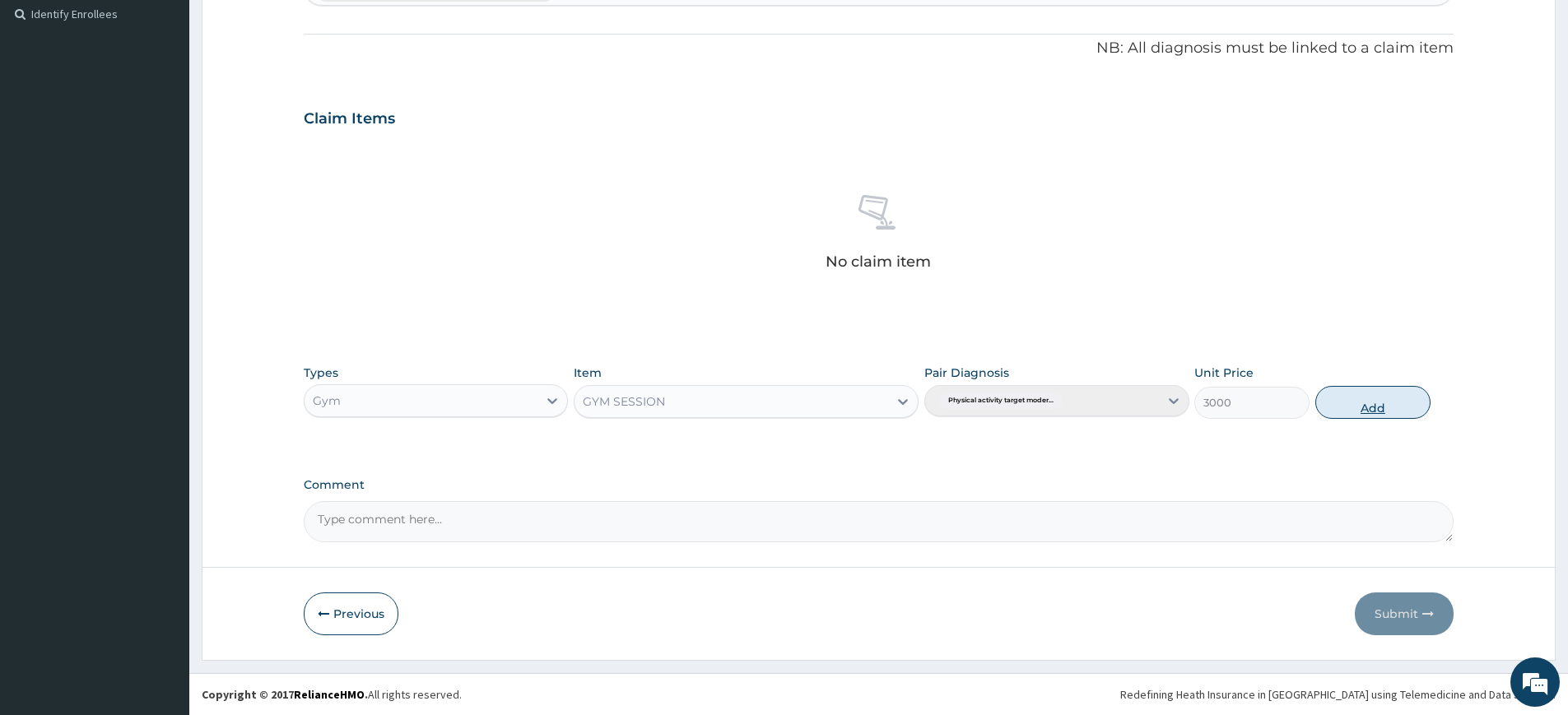
click at [1354, 389] on button "Add" at bounding box center [1373, 403] width 115 height 33
type input "0"
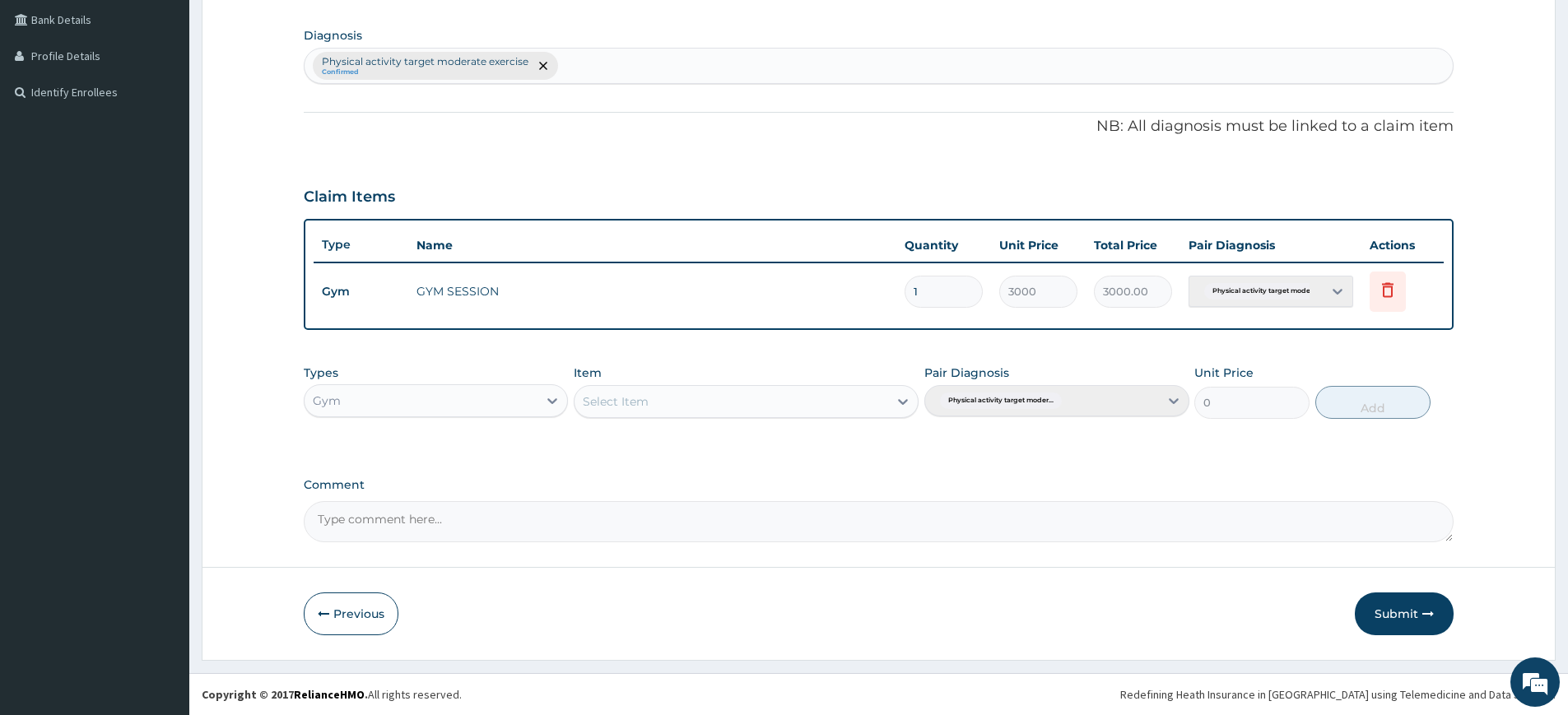
scroll to position [377, 0]
click at [1406, 631] on button "Submit" at bounding box center [1404, 614] width 99 height 43
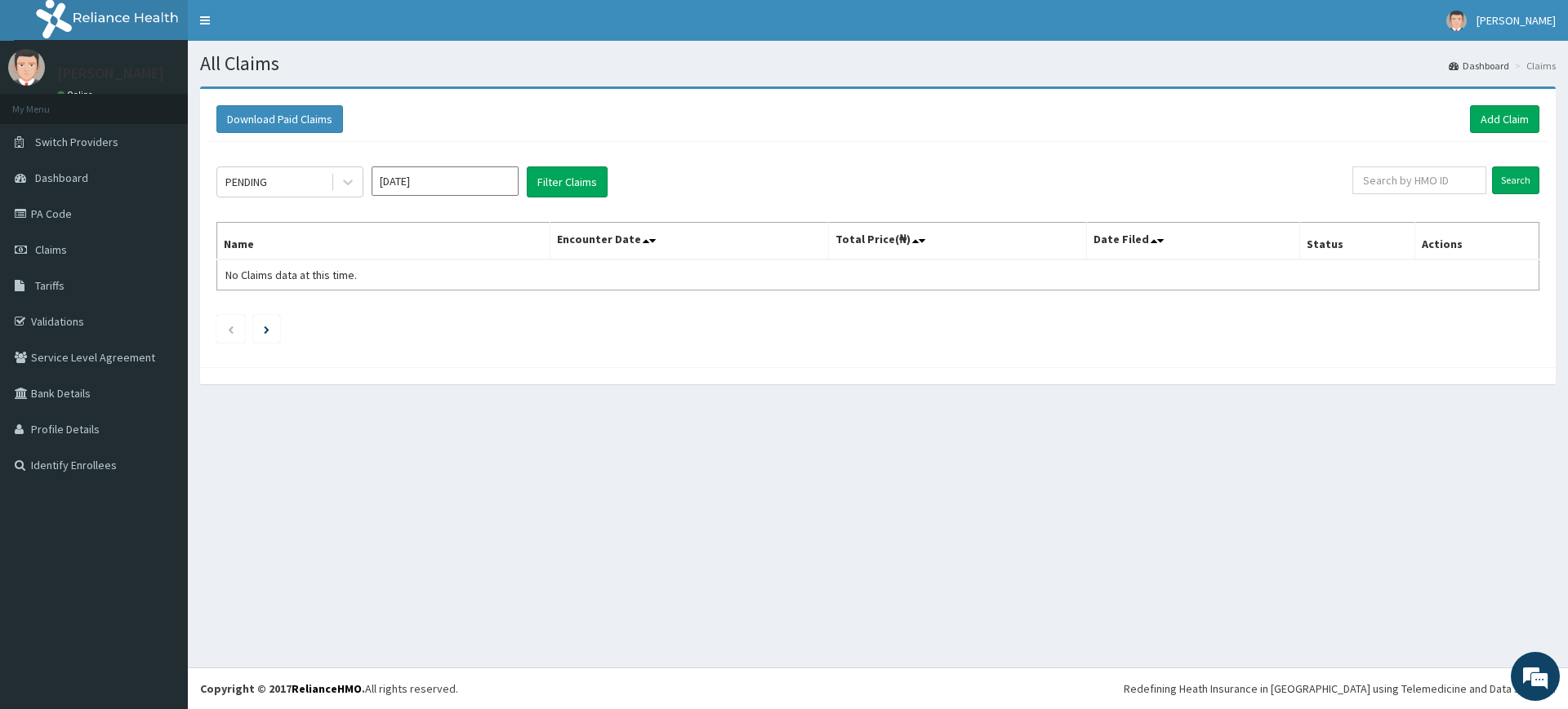
click at [1467, 110] on div "Download Paid Claims Add Claim" at bounding box center [878, 119] width 1323 height 28
click at [1490, 121] on link "Add Claim" at bounding box center [1505, 119] width 69 height 28
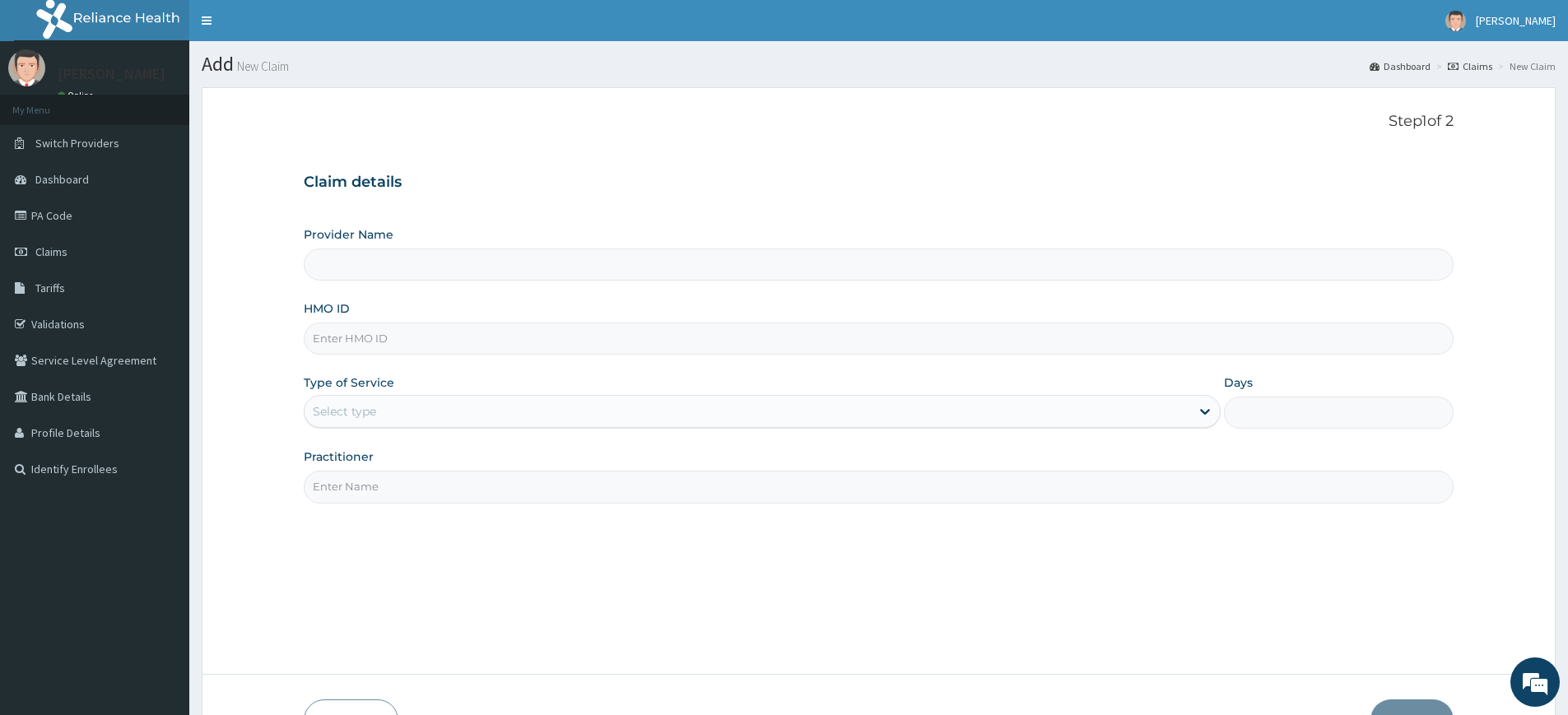
type input "Pure Fitness Africa | Lekki (fka Fitness Central)"
type input "1"
click at [402, 353] on input "HMO ID" at bounding box center [878, 338] width 1150 height 32
type input "s"
type input "LSH/10136/A"
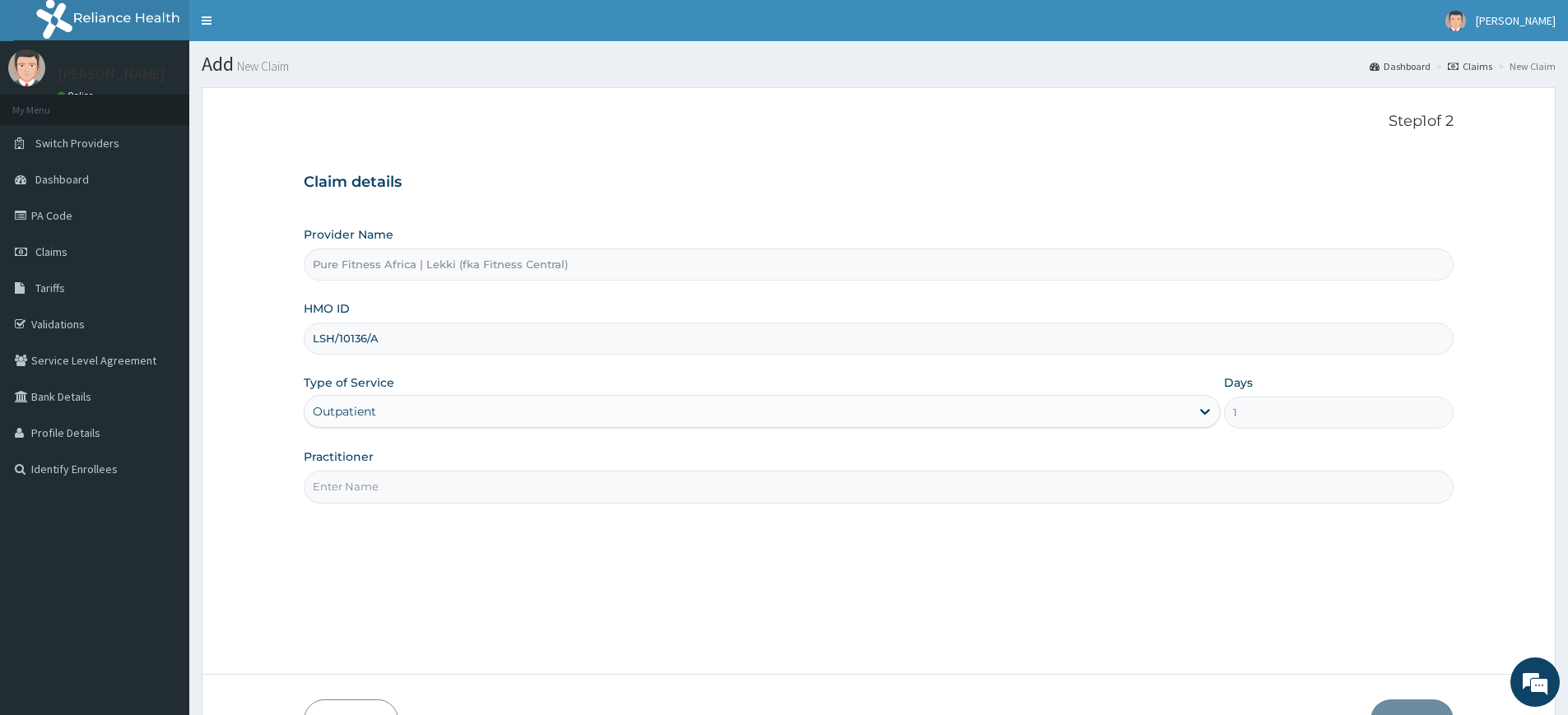
click at [1135, 483] on input "Practitioner" at bounding box center [878, 486] width 1150 height 32
type input "pure fitness africa"
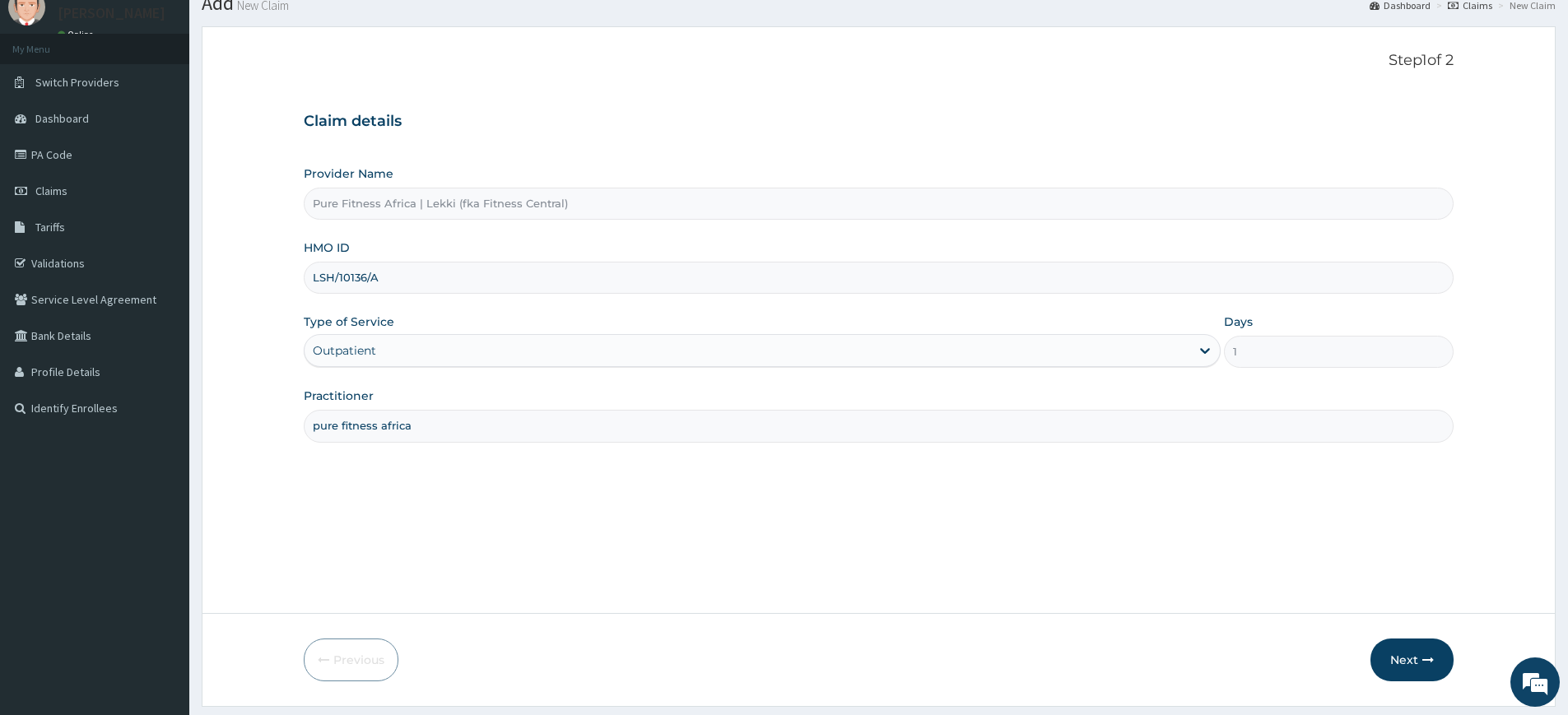
scroll to position [107, 0]
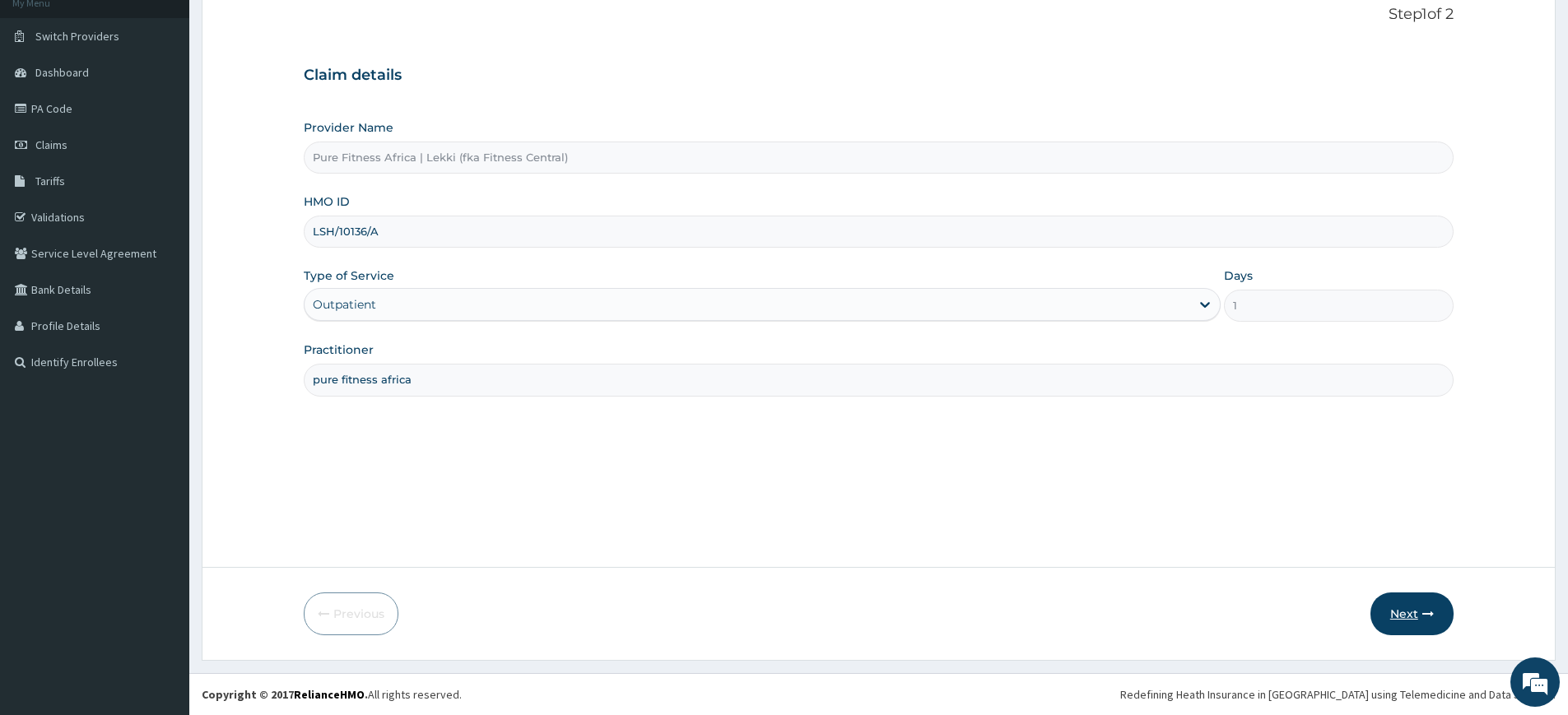
click at [1394, 609] on button "Next" at bounding box center [1412, 614] width 83 height 43
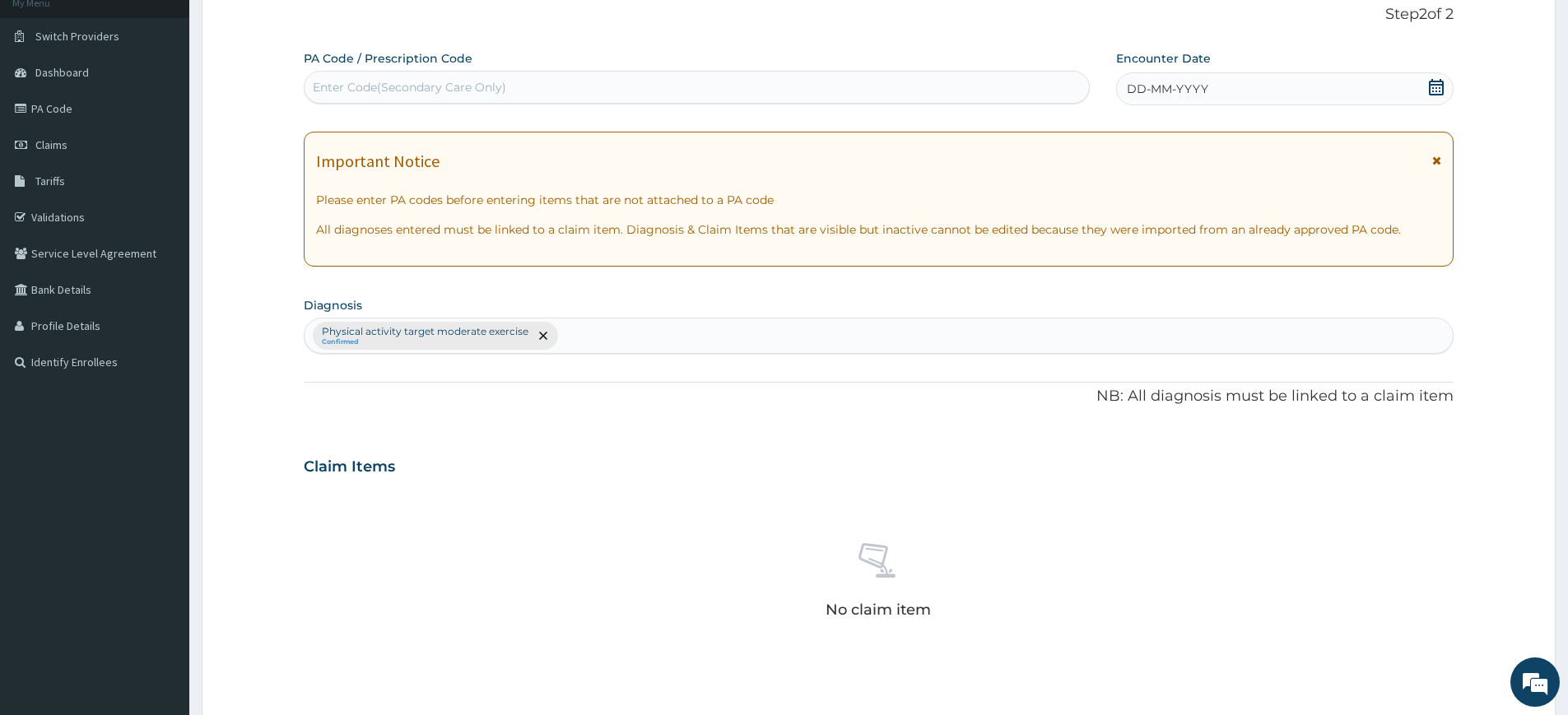
click at [993, 85] on div "Enter Code(Secondary Care Only)" at bounding box center [697, 87] width 784 height 26
type input "PA/58B7E4"
click at [1227, 100] on div "DD-MM-YYYY" at bounding box center [1284, 89] width 336 height 33
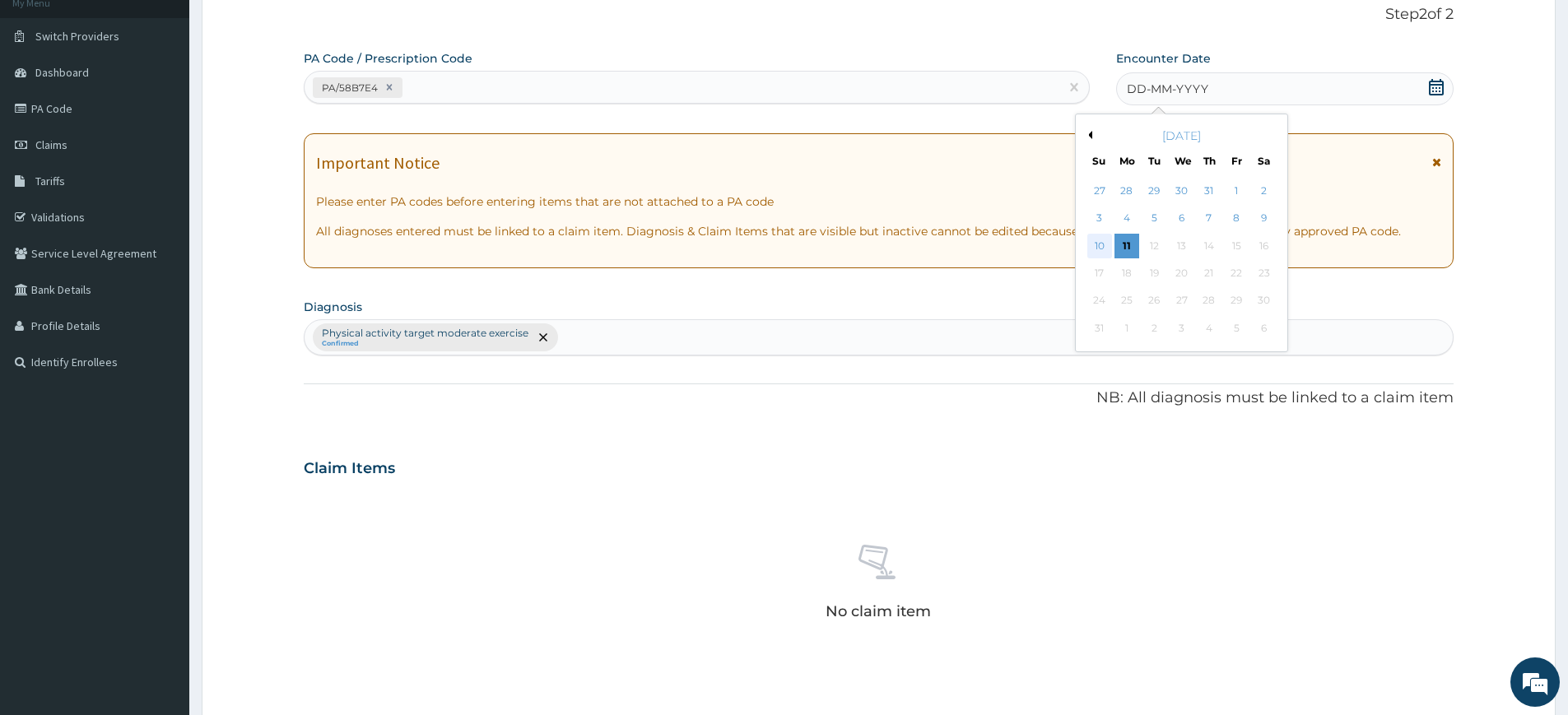
click at [1110, 251] on div "10" at bounding box center [1100, 246] width 25 height 25
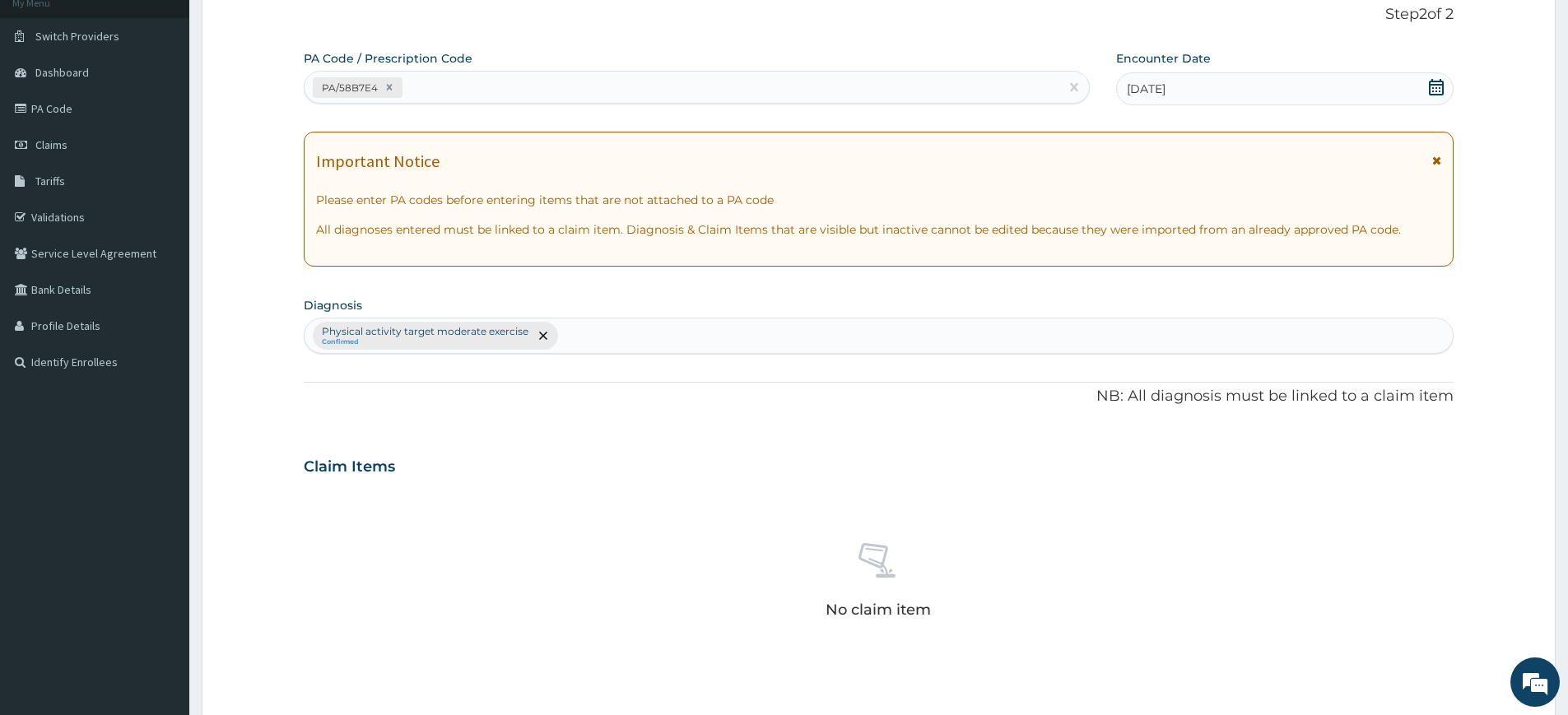
click at [1212, 80] on div "10-08-2025" at bounding box center [1284, 89] width 336 height 33
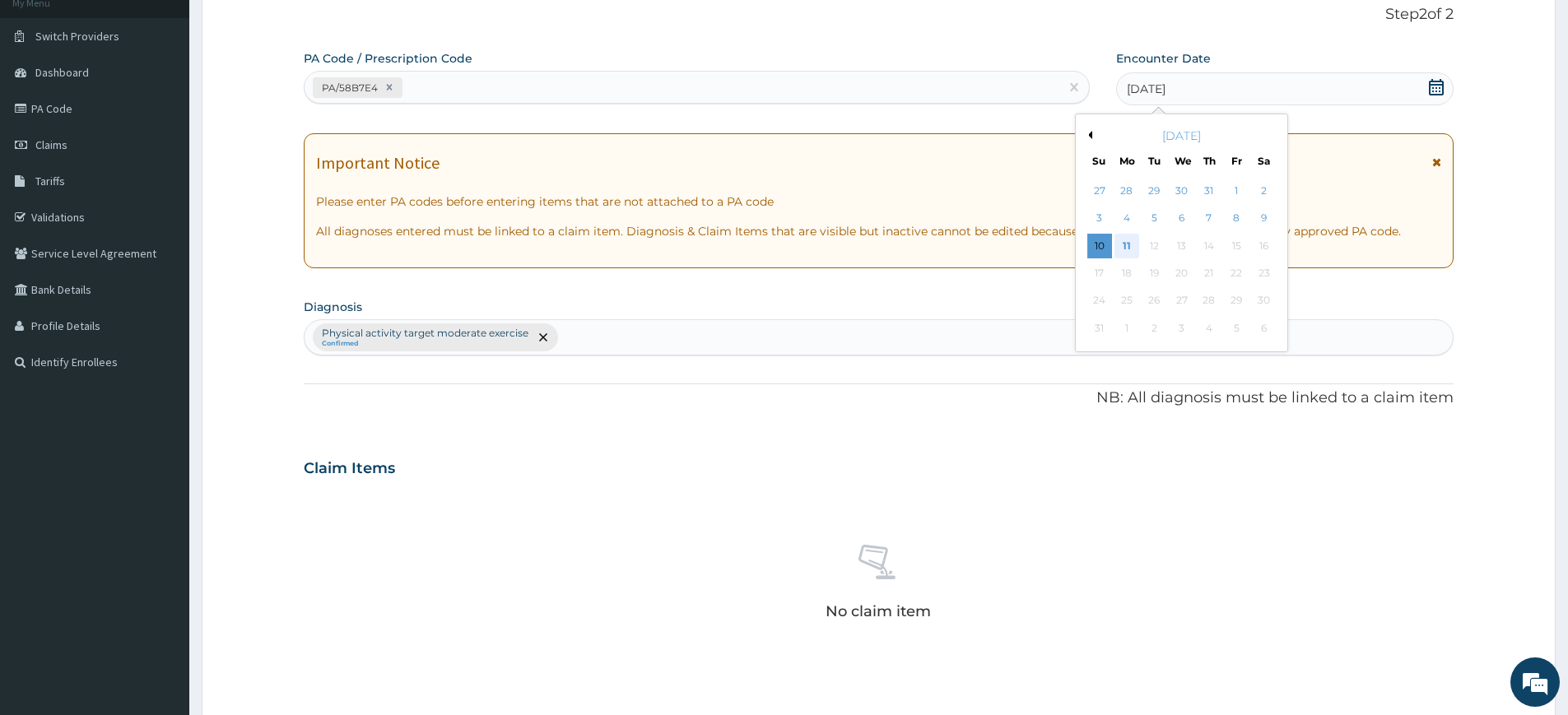
click at [1135, 244] on div "11" at bounding box center [1127, 246] width 25 height 25
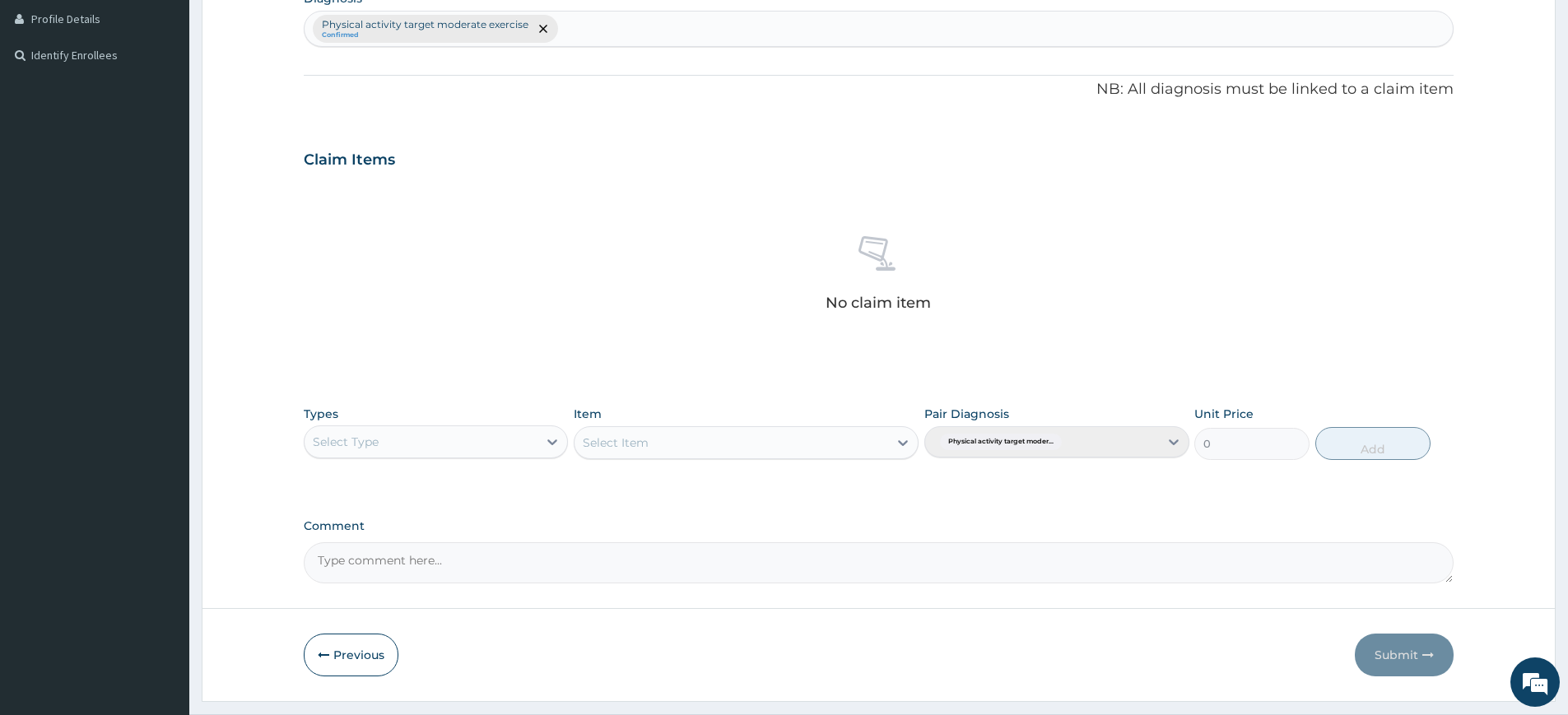
scroll to position [455, 0]
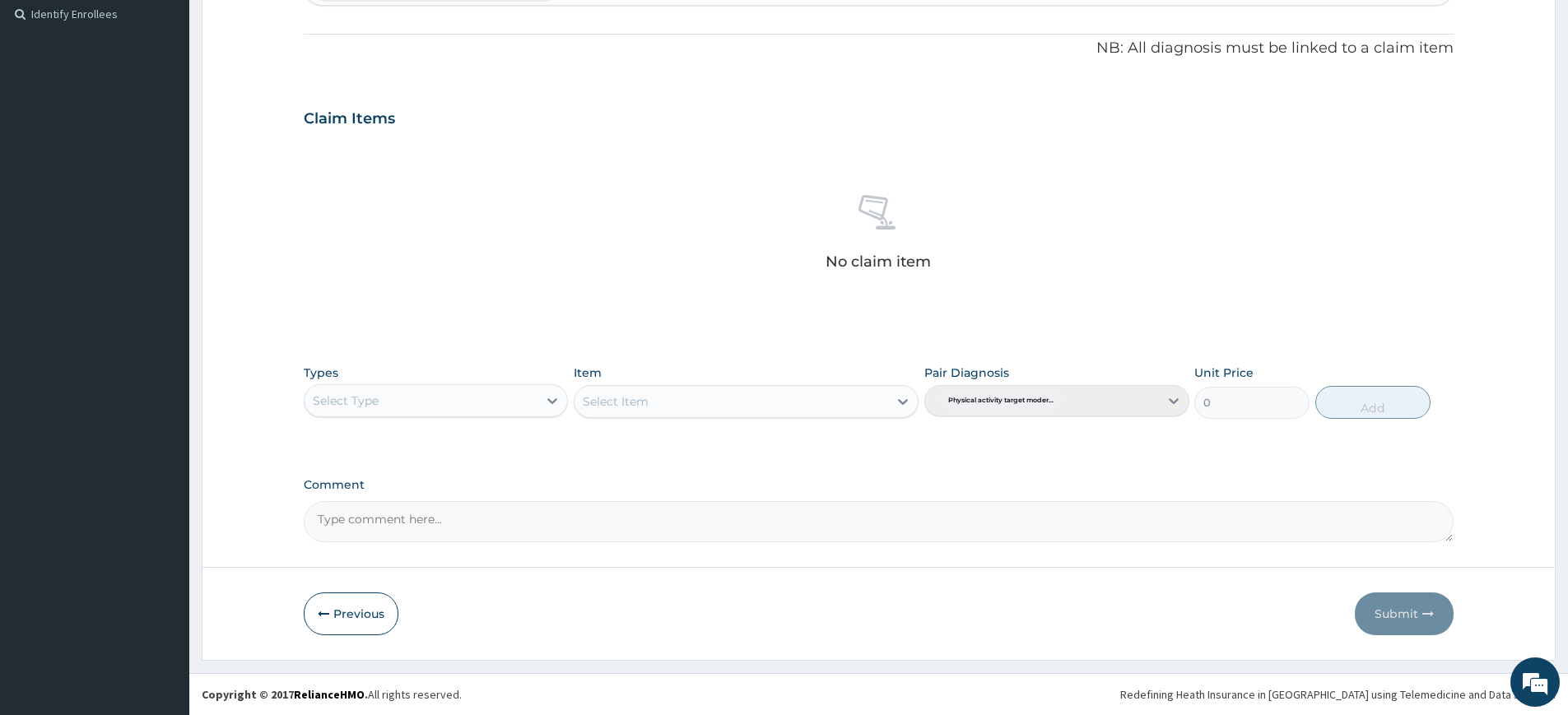
click at [453, 404] on div "Select Type" at bounding box center [420, 400] width 233 height 26
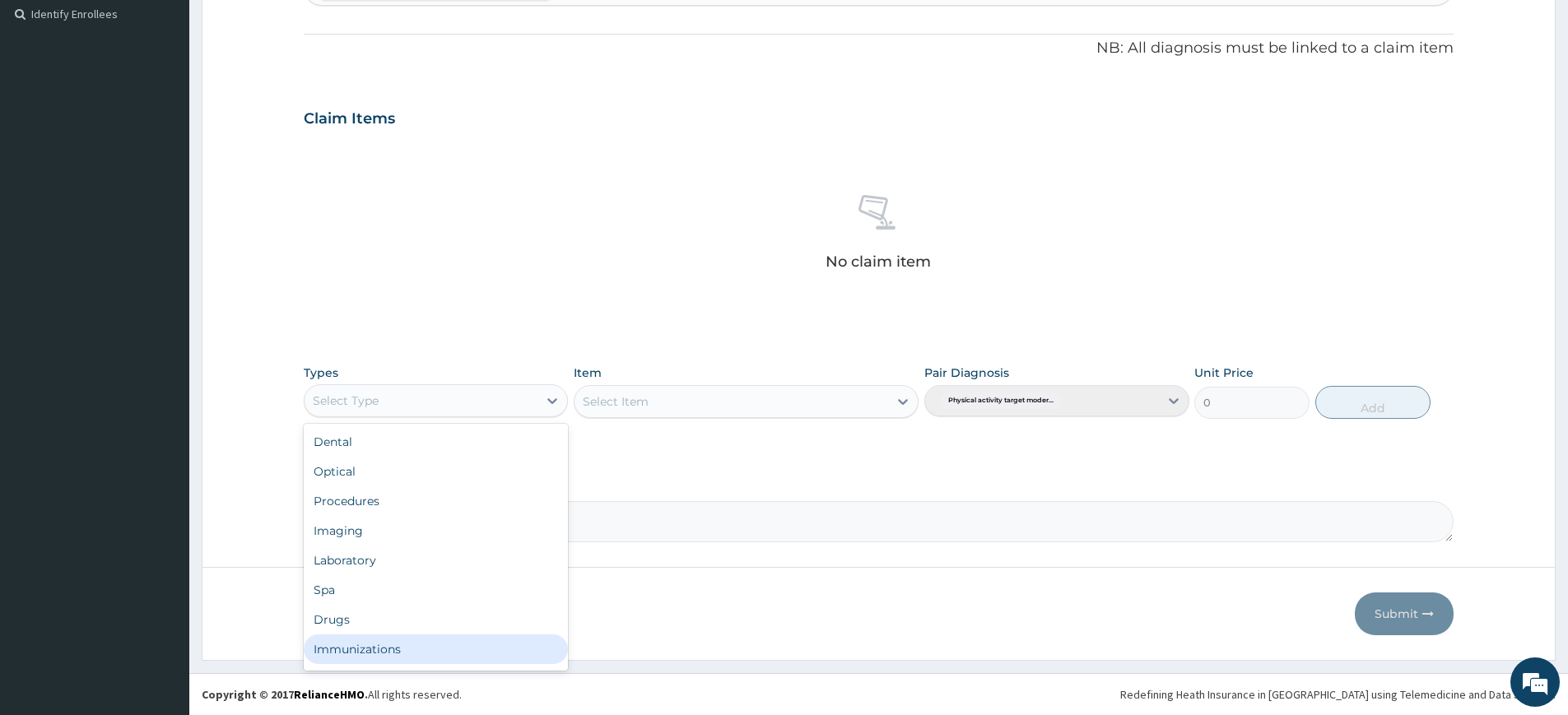
scroll to position [56, 0]
click at [422, 640] on div "Gym" at bounding box center [436, 652] width 265 height 30
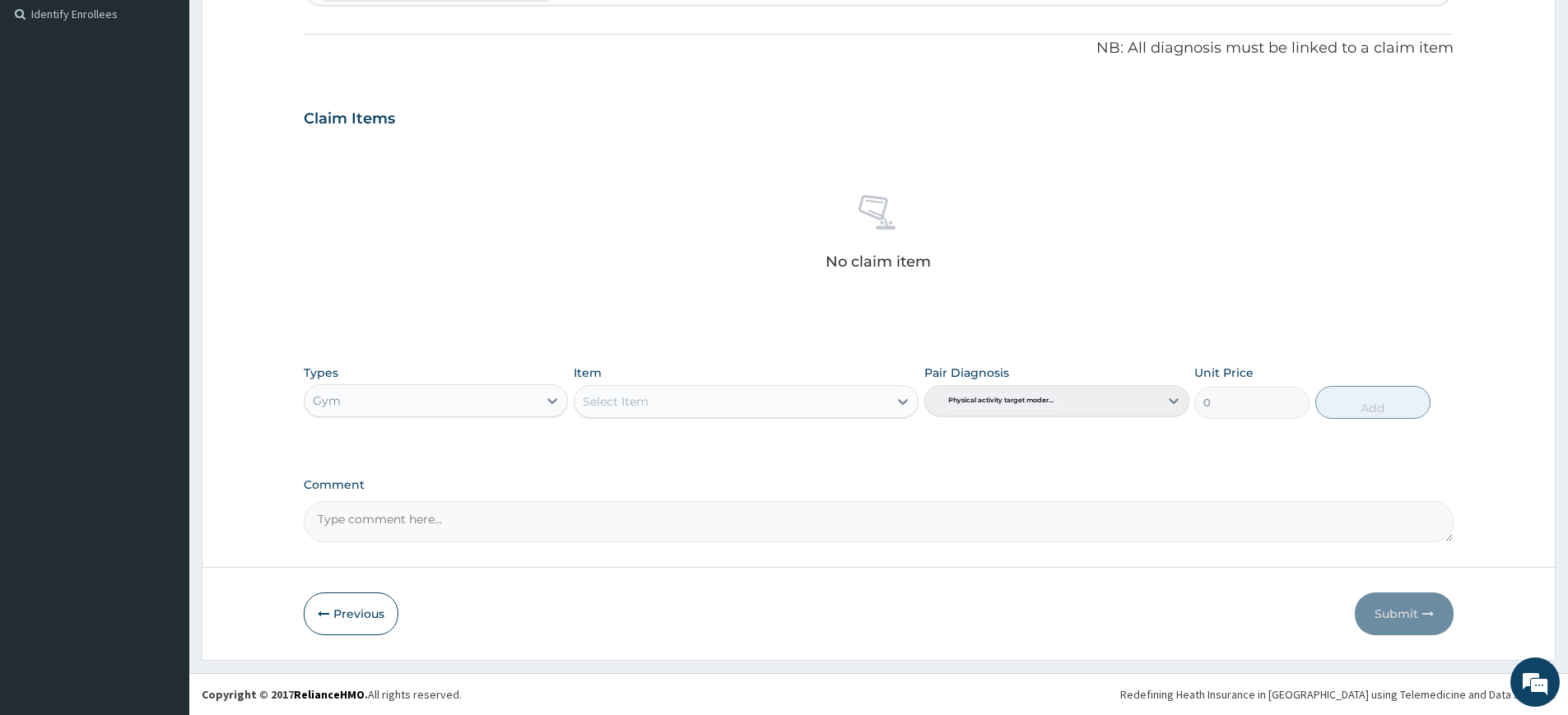
click at [681, 395] on div "Select Item" at bounding box center [731, 401] width 314 height 26
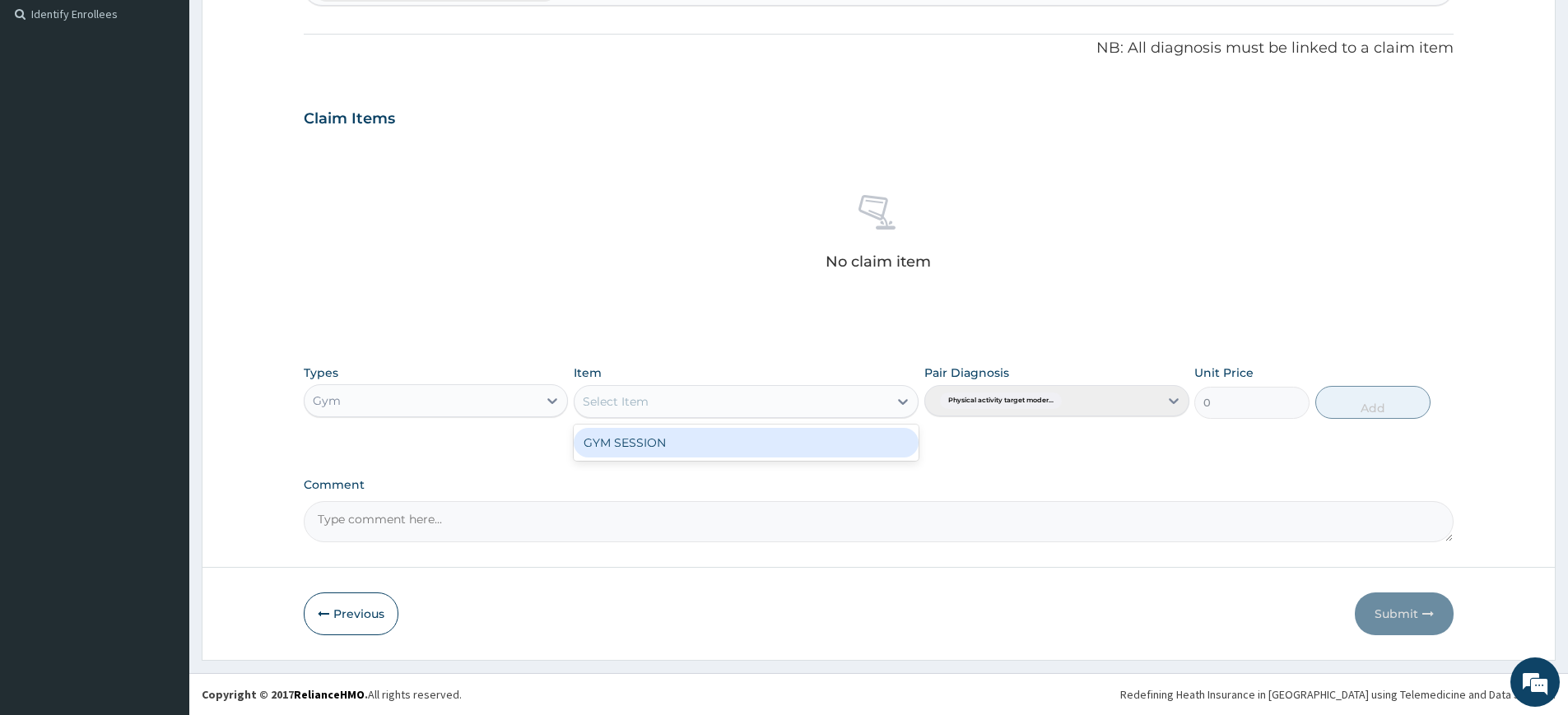
click at [739, 445] on div "GYM SESSION" at bounding box center [746, 443] width 345 height 30
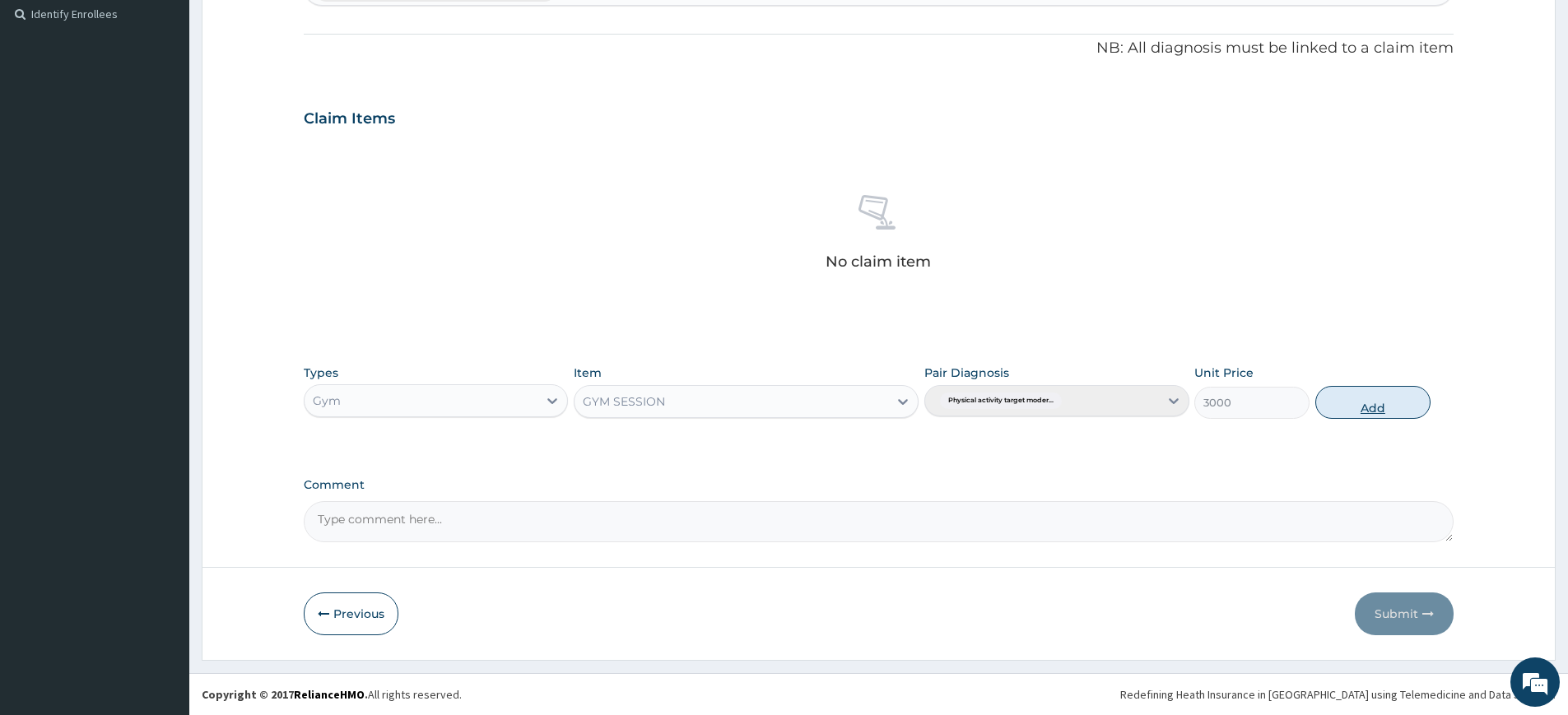
click at [1349, 404] on button "Add" at bounding box center [1373, 403] width 115 height 33
type input "0"
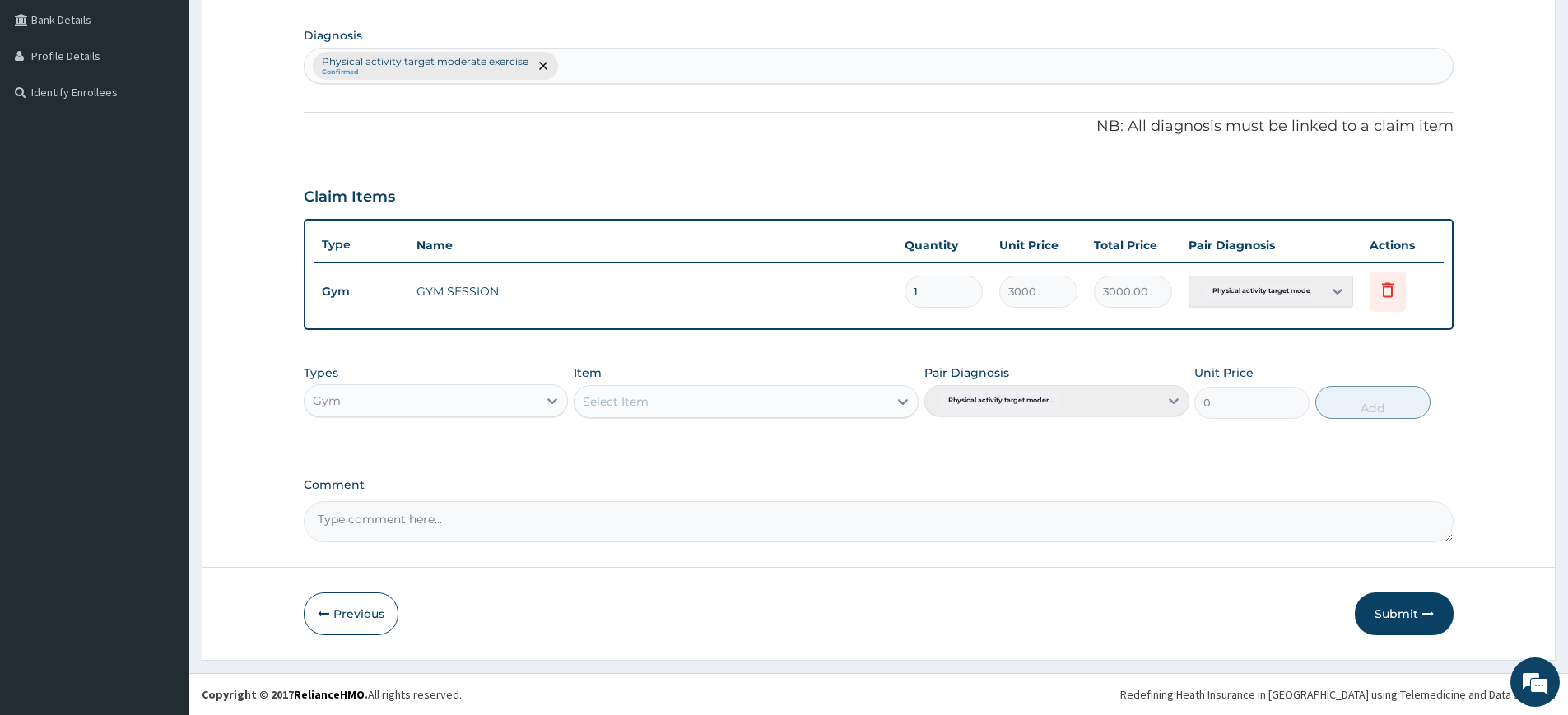
scroll to position [377, 0]
click at [1419, 613] on button "Submit" at bounding box center [1404, 614] width 99 height 43
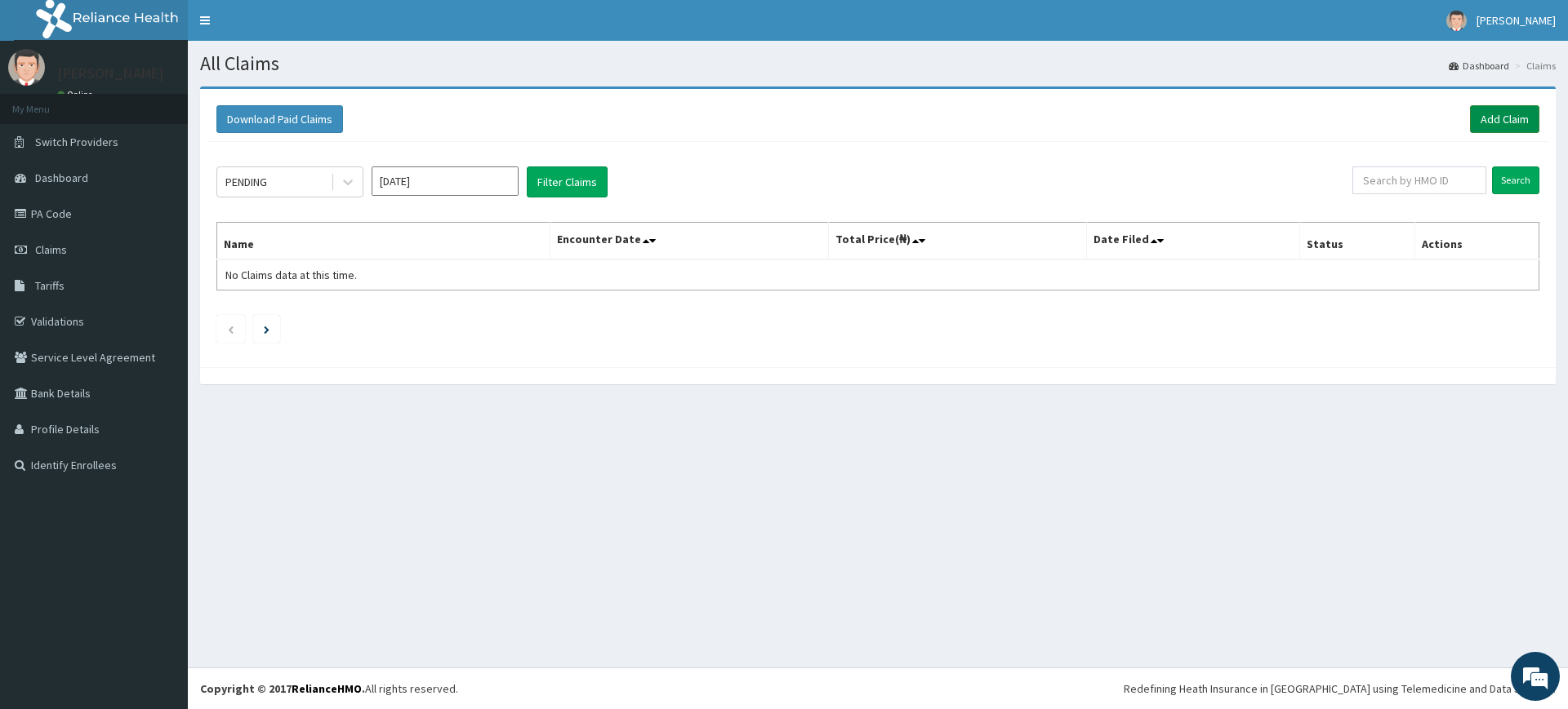
click at [1497, 124] on link "Add Claim" at bounding box center [1505, 119] width 69 height 28
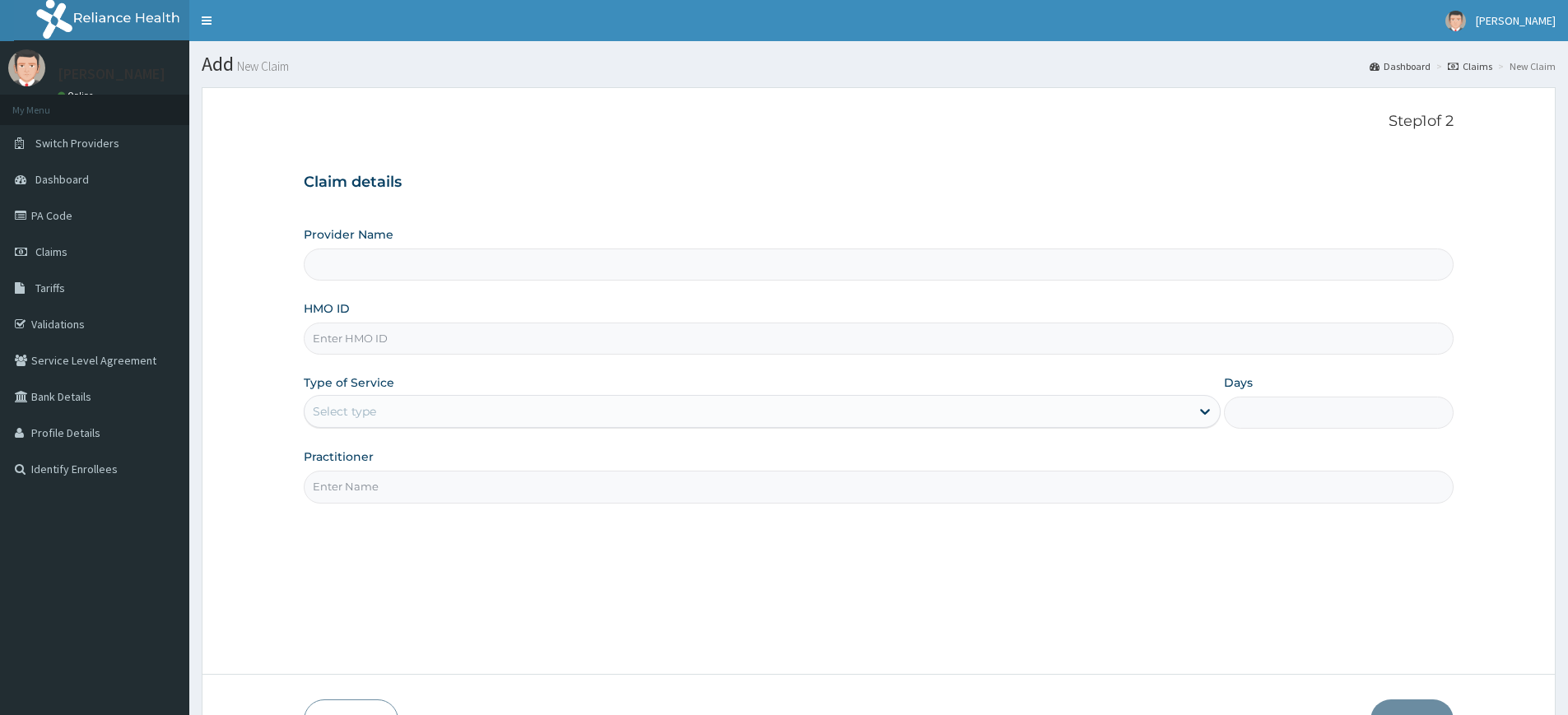
click at [336, 483] on input "Practitioner" at bounding box center [878, 486] width 1150 height 32
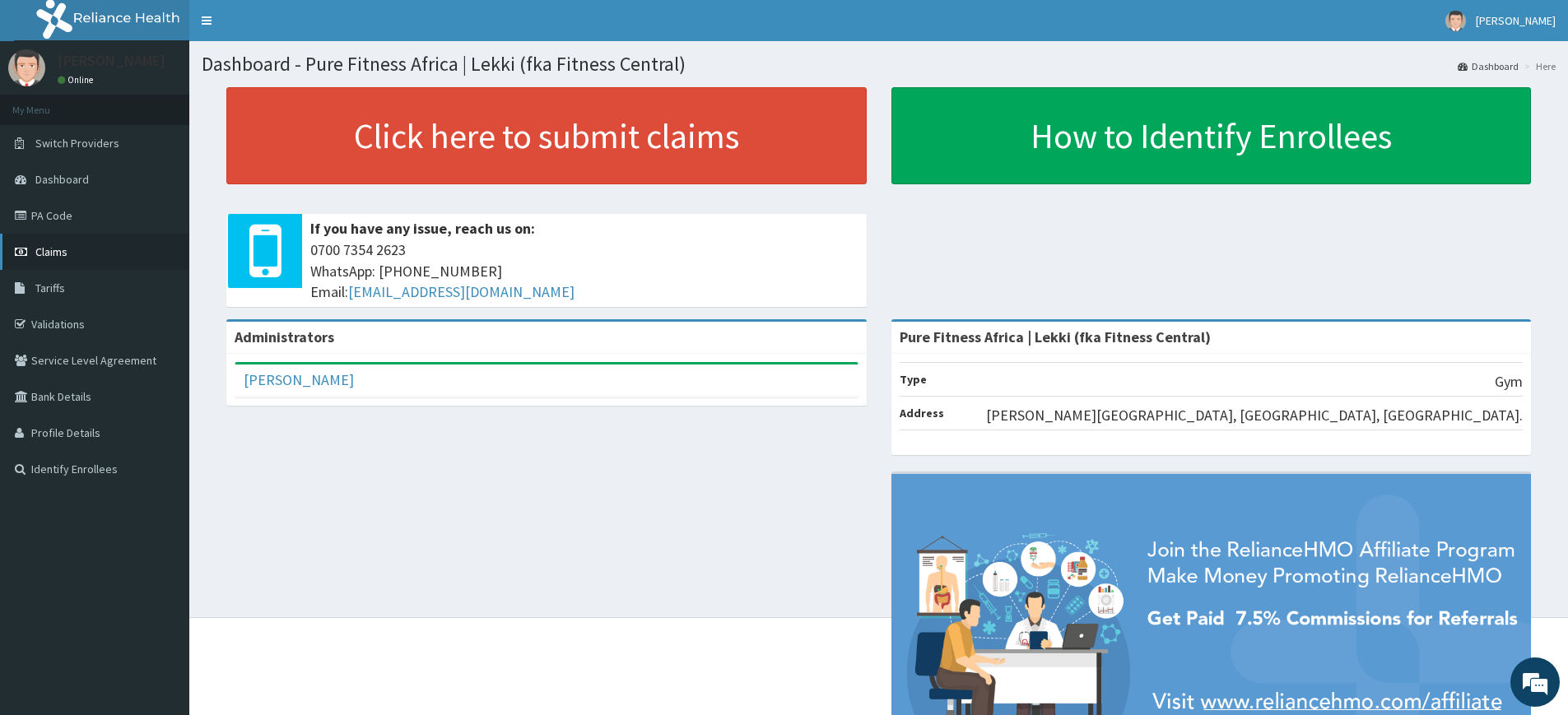
click at [59, 248] on span "Claims" at bounding box center [51, 251] width 32 height 14
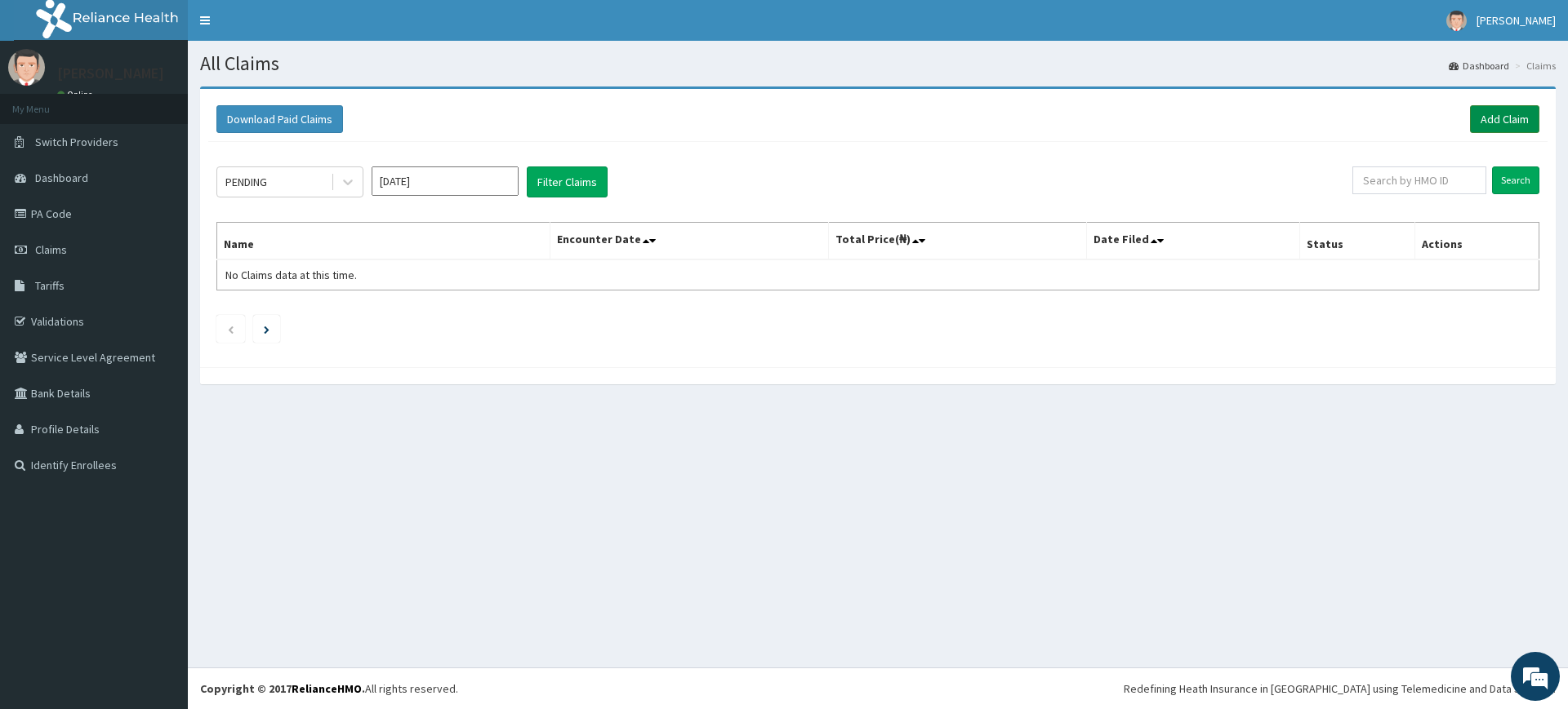
click at [1528, 113] on link "Add Claim" at bounding box center [1505, 119] width 69 height 28
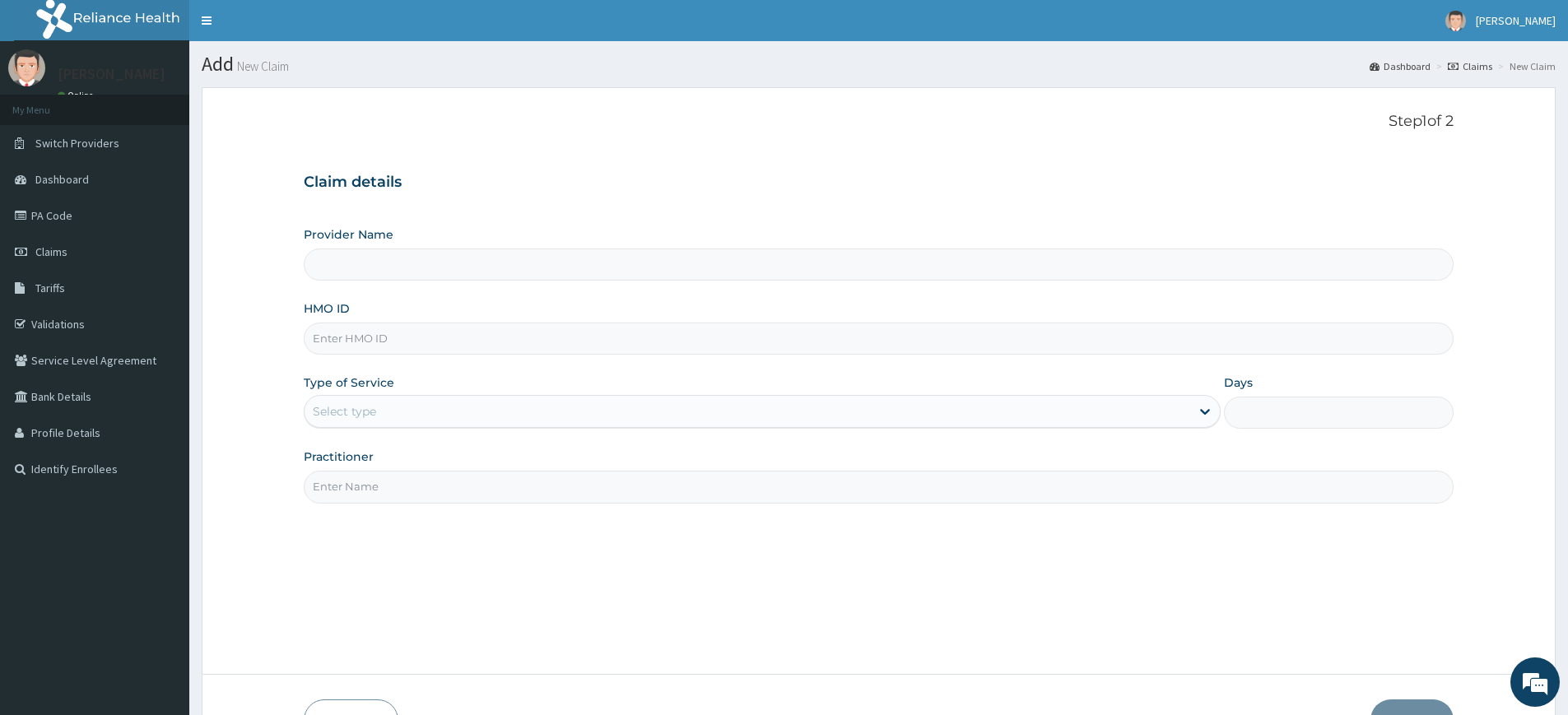
type input "Pure Fitness Africa | Lekki (fka Fitness Central)"
type input "1"
click at [424, 491] on input "Practitioner" at bounding box center [878, 486] width 1150 height 32
type input "pure fitness africa"
click at [404, 336] on input "HMO ID" at bounding box center [878, 338] width 1150 height 32
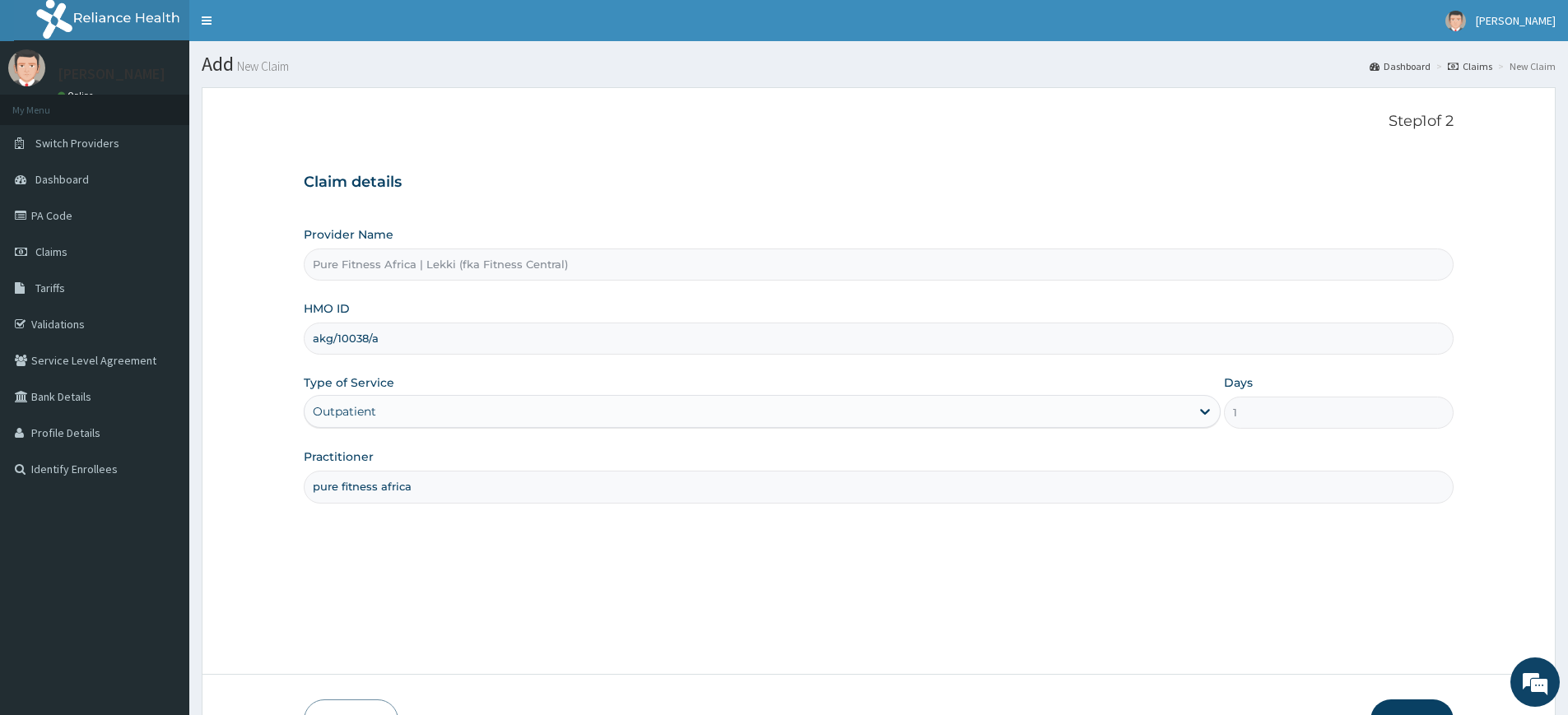
scroll to position [107, 0]
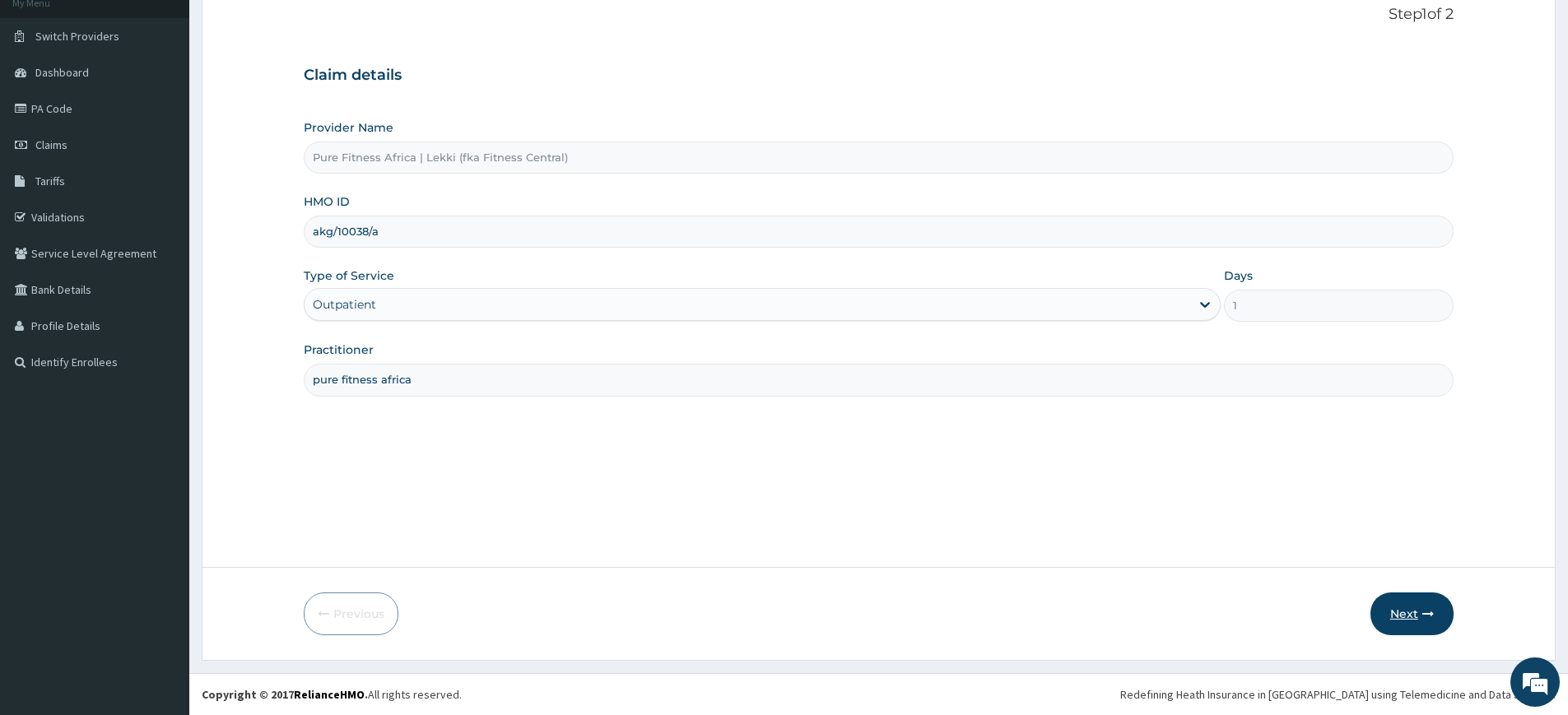
type input "akg/10038/a"
click at [1401, 623] on button "Next" at bounding box center [1412, 614] width 83 height 43
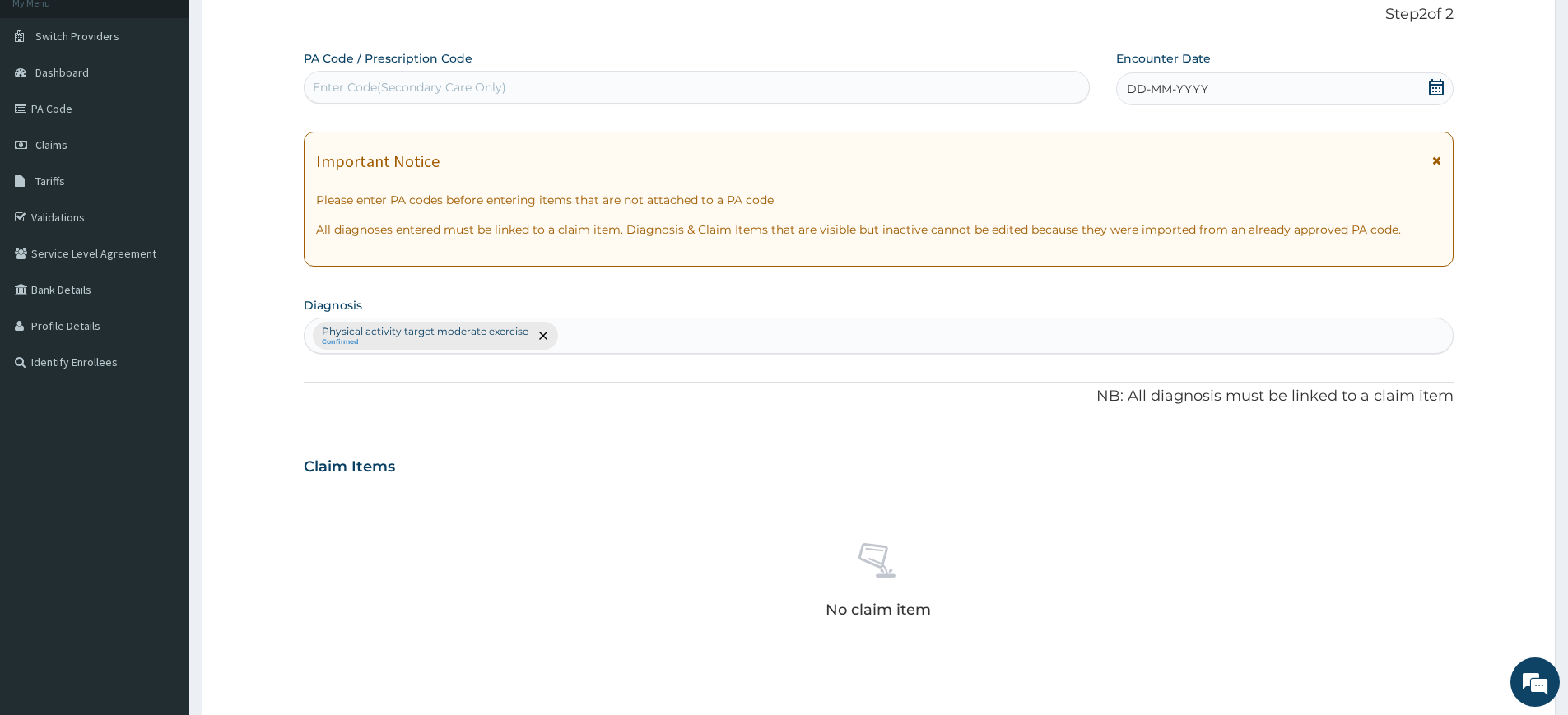
click at [1175, 94] on span "DD-MM-YYYY" at bounding box center [1167, 89] width 81 height 16
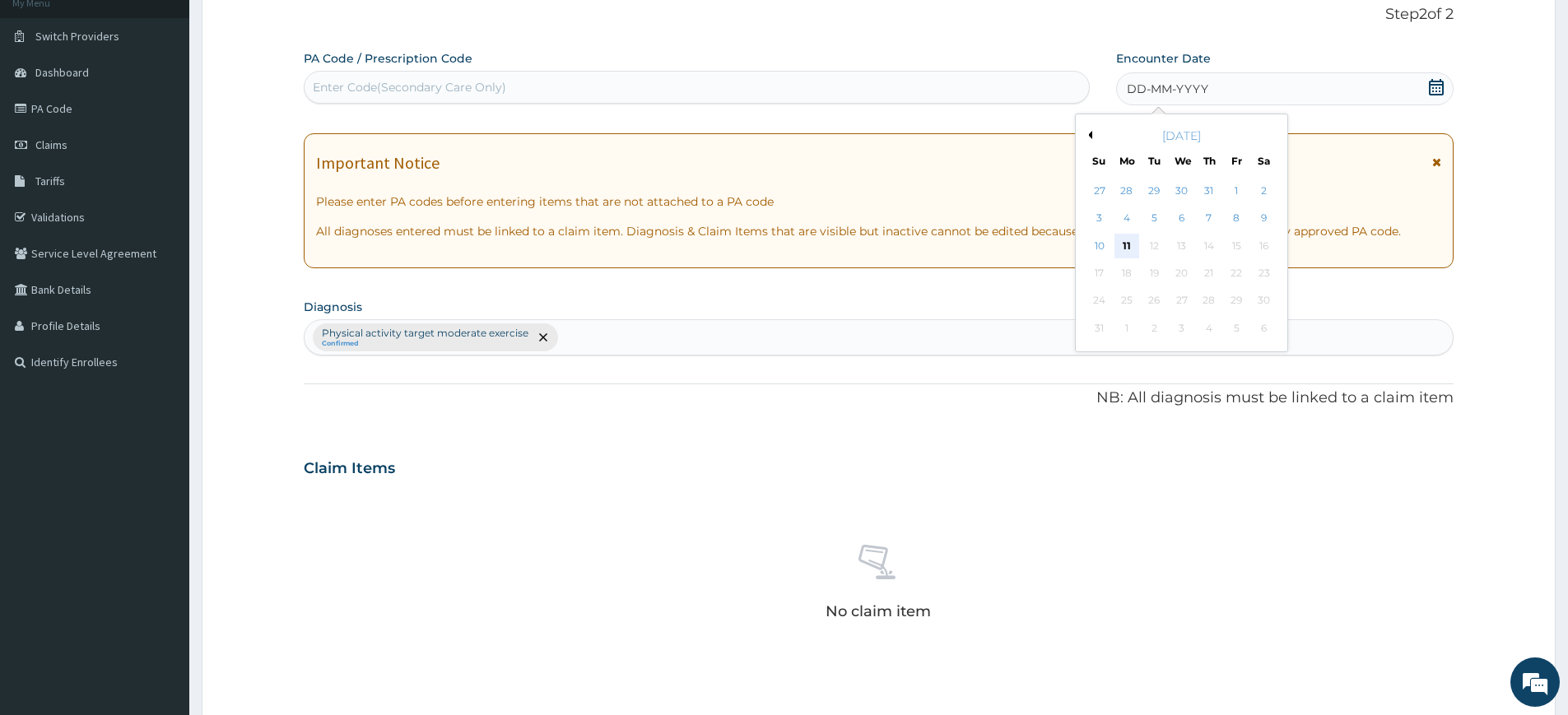
click at [1126, 247] on div "11" at bounding box center [1127, 246] width 25 height 25
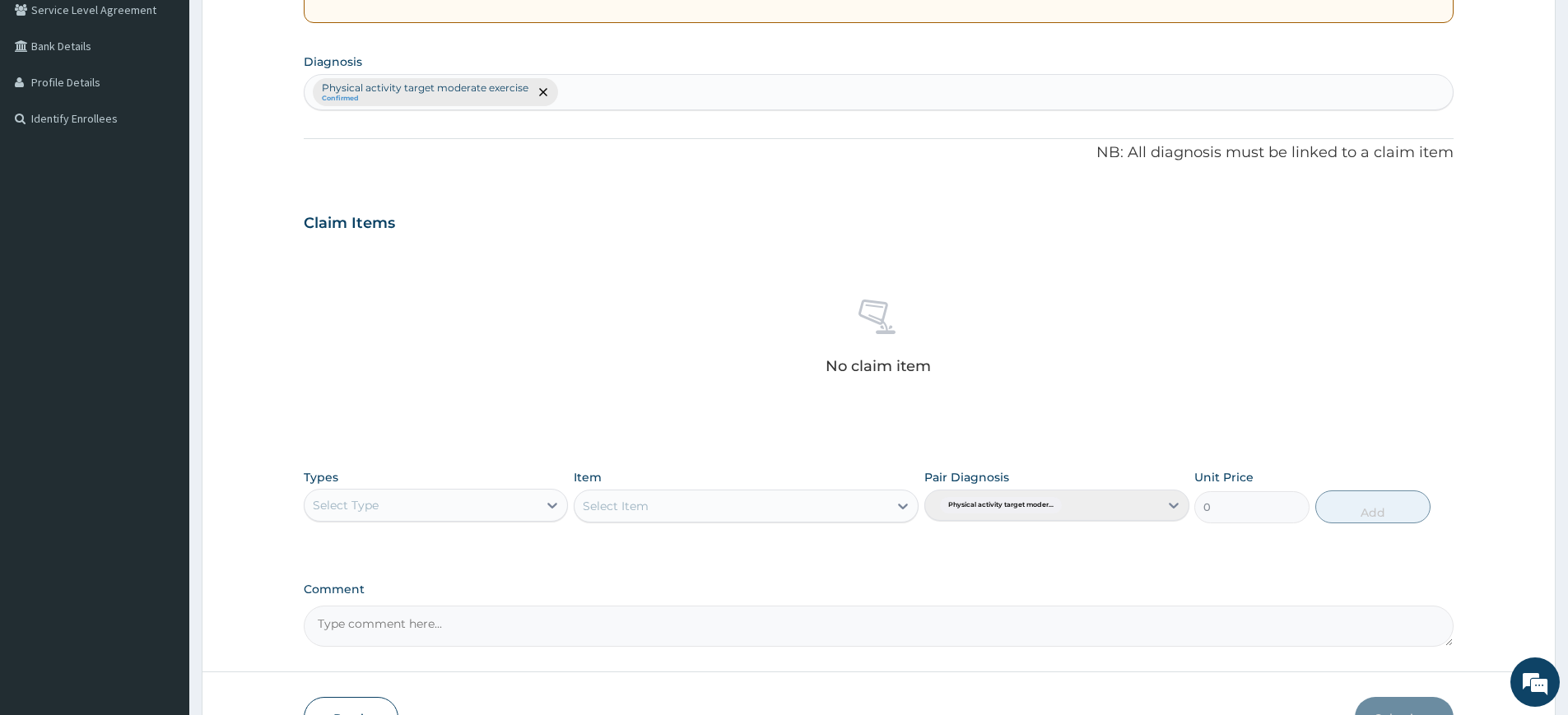
scroll to position [455, 0]
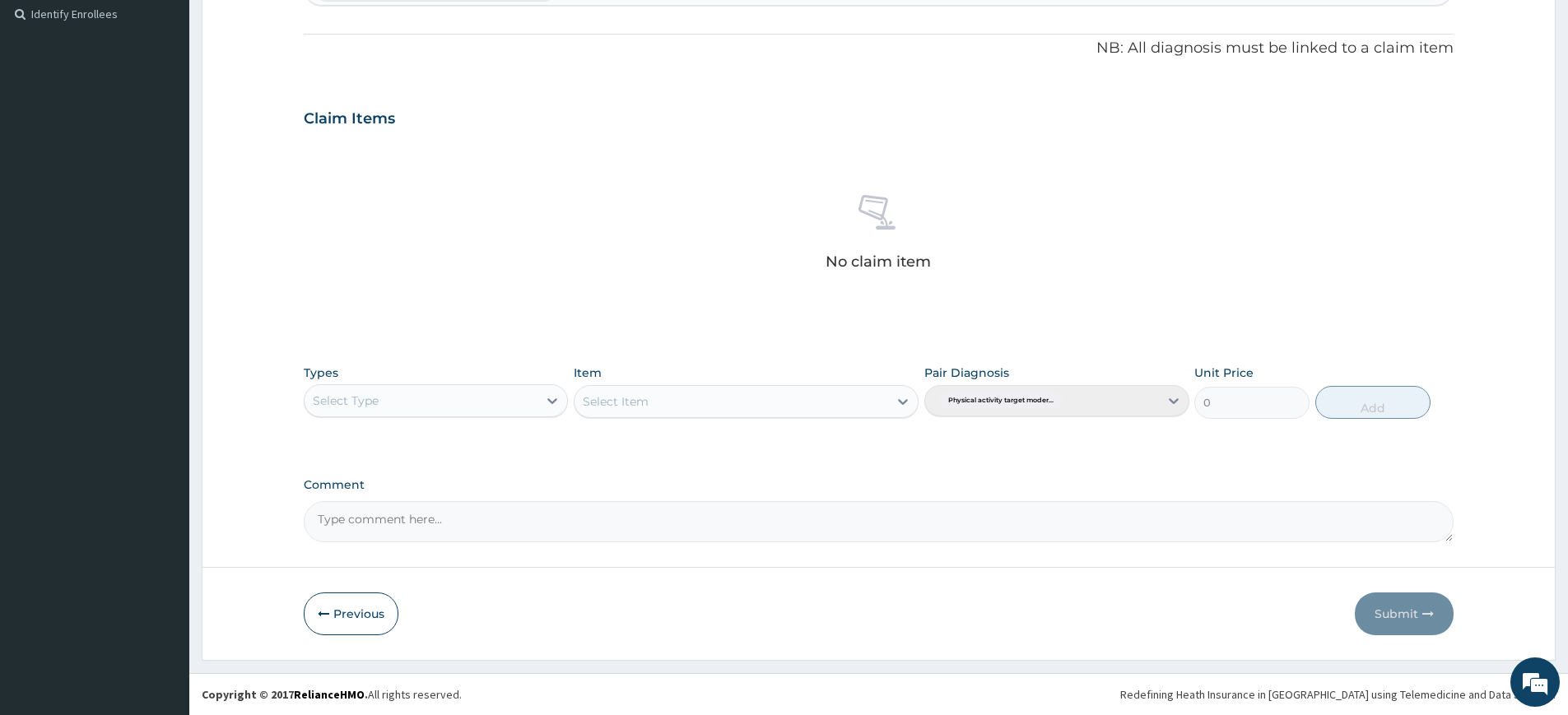
click at [442, 410] on div "Select Type" at bounding box center [420, 400] width 233 height 26
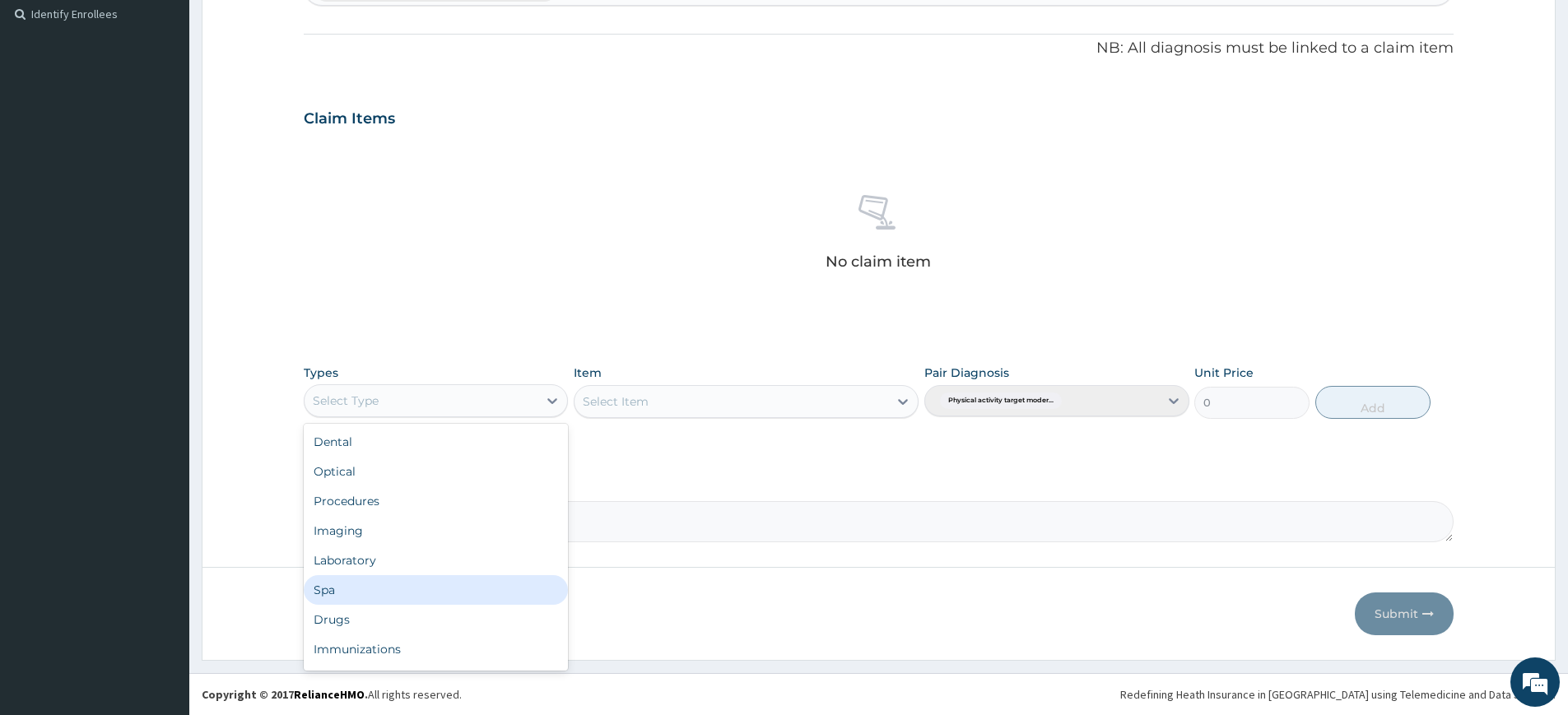
scroll to position [56, 0]
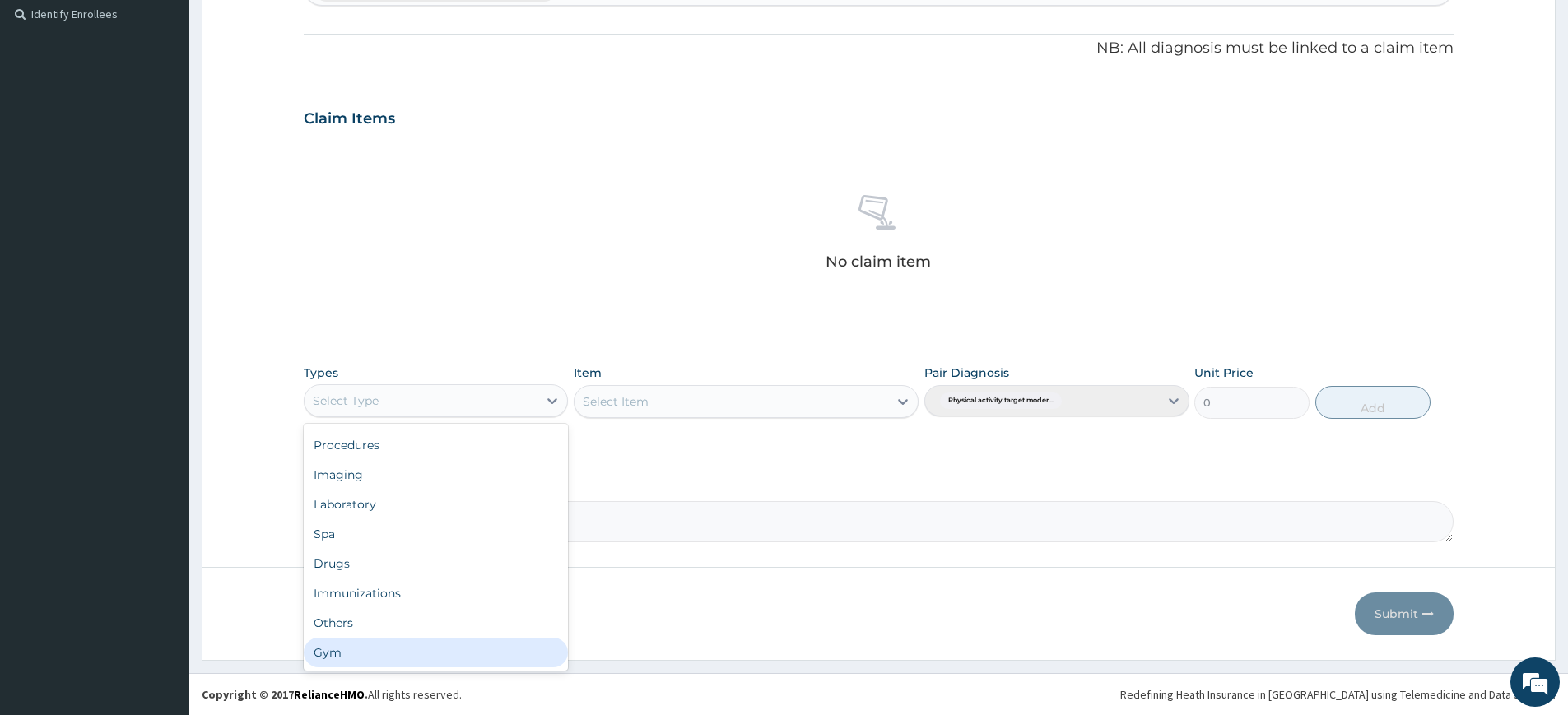
click at [368, 654] on div "Gym" at bounding box center [436, 652] width 265 height 30
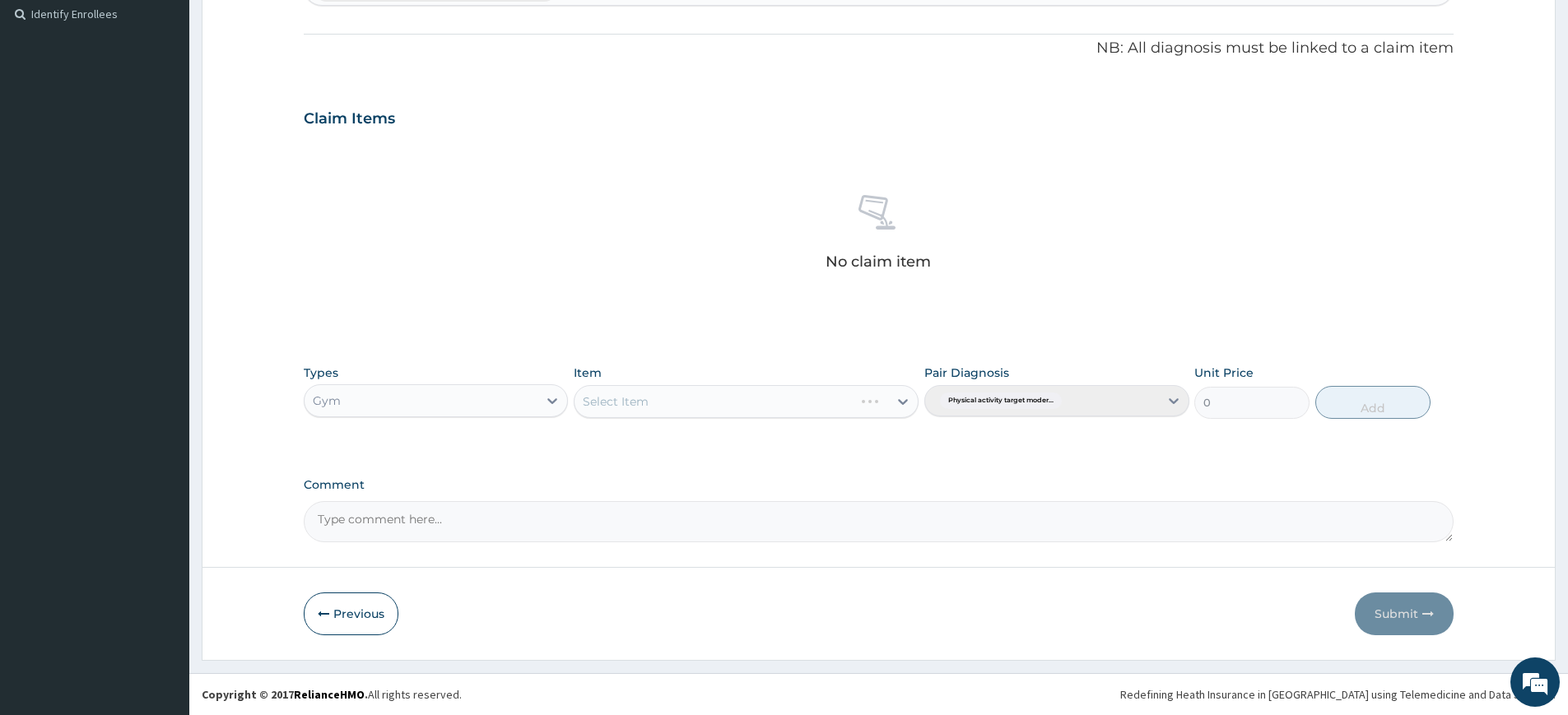
click at [748, 392] on div "Select Item" at bounding box center [746, 402] width 345 height 33
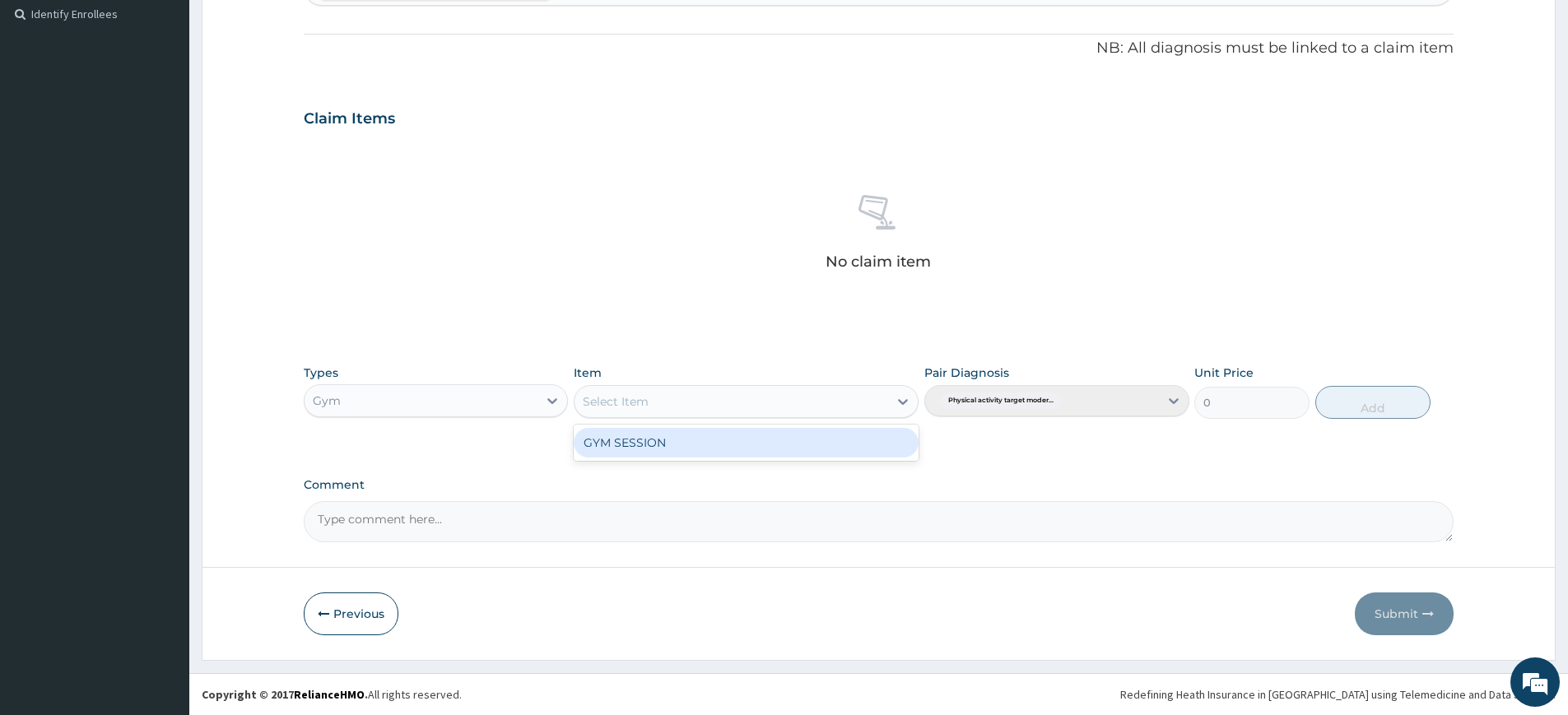
click at [758, 400] on div "Select Item" at bounding box center [731, 401] width 314 height 26
click at [765, 443] on div "GYM SESSION" at bounding box center [746, 443] width 345 height 30
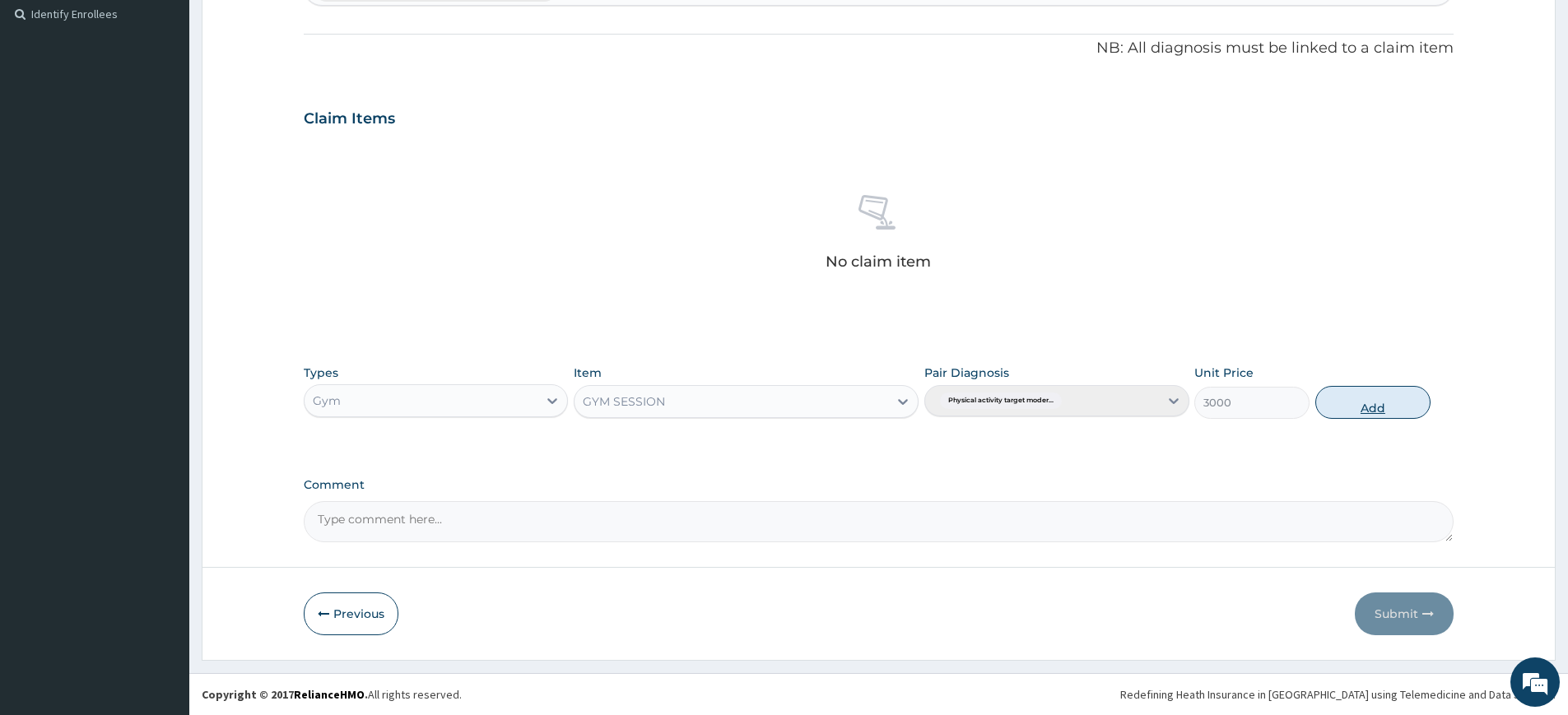
click at [1394, 406] on button "Add" at bounding box center [1373, 403] width 115 height 33
type input "0"
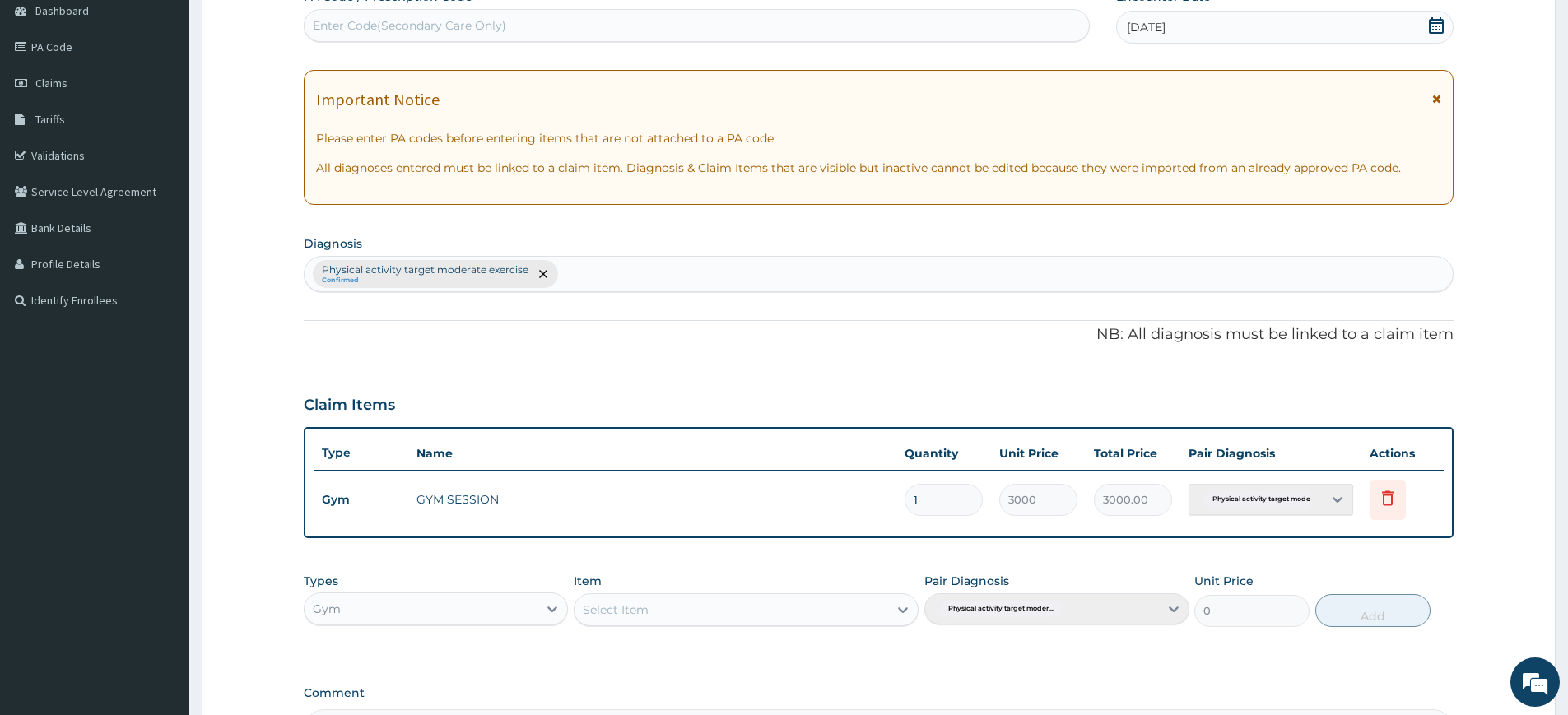
scroll to position [0, 0]
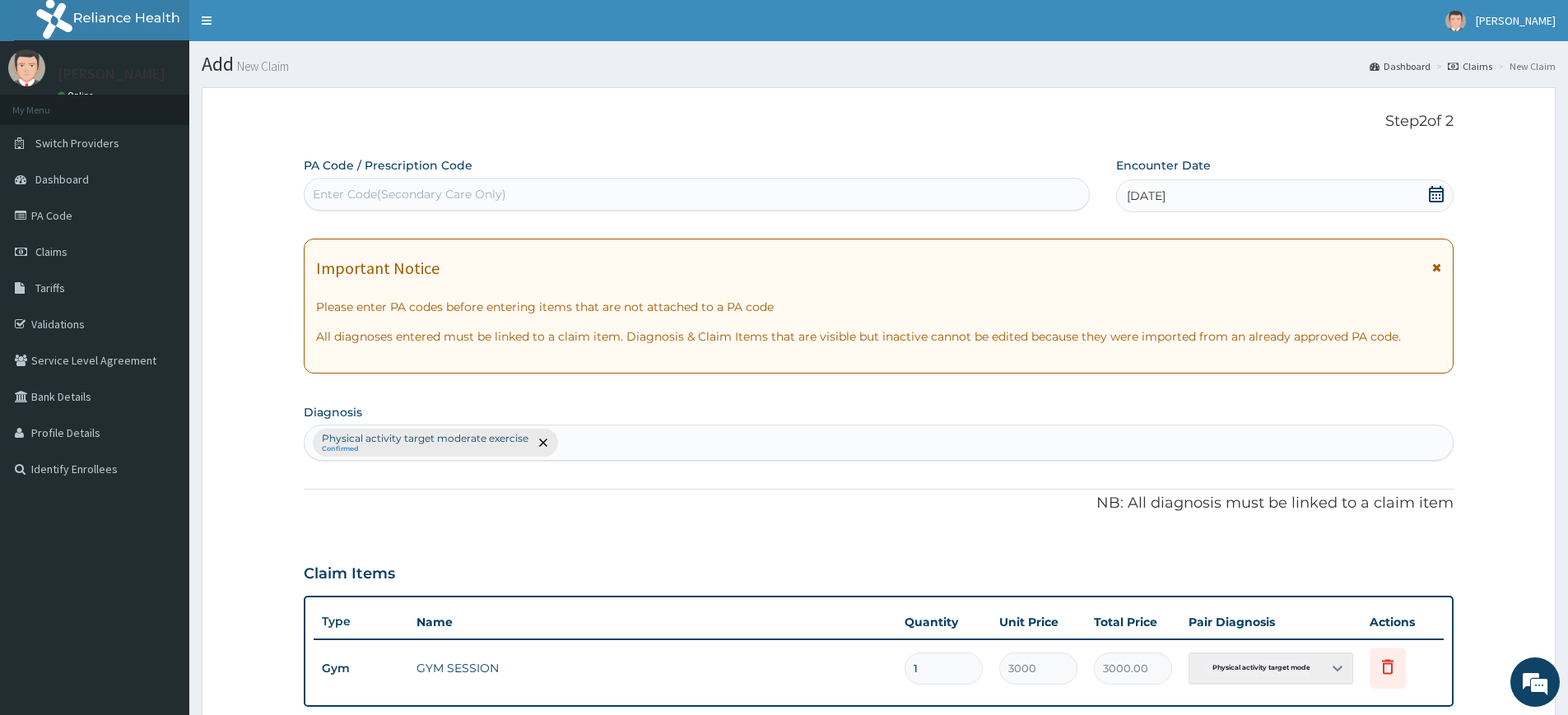
click at [755, 190] on div "Enter Code(Secondary Care Only)" at bounding box center [697, 193] width 784 height 26
type input "PA/E442F7"
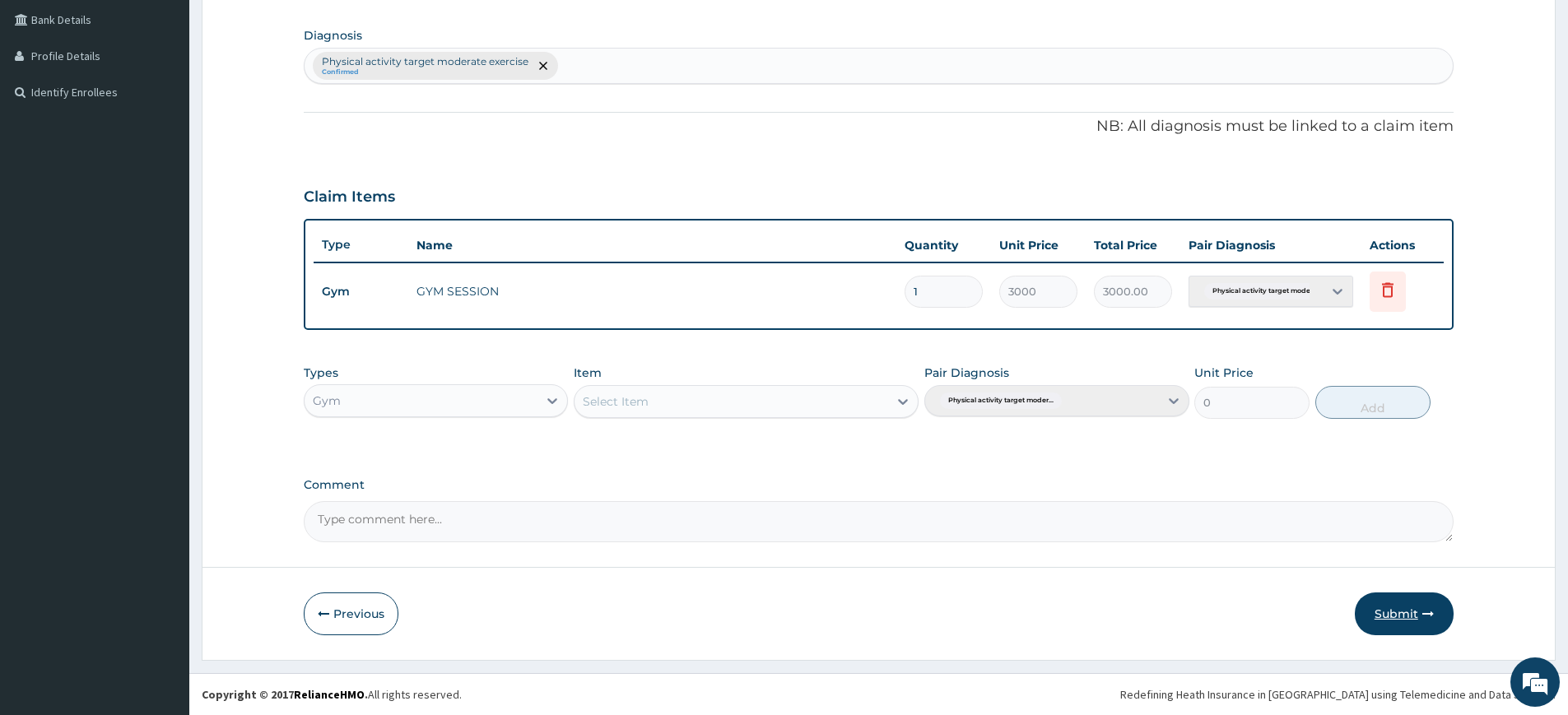
click at [1375, 606] on button "Submit" at bounding box center [1404, 614] width 99 height 43
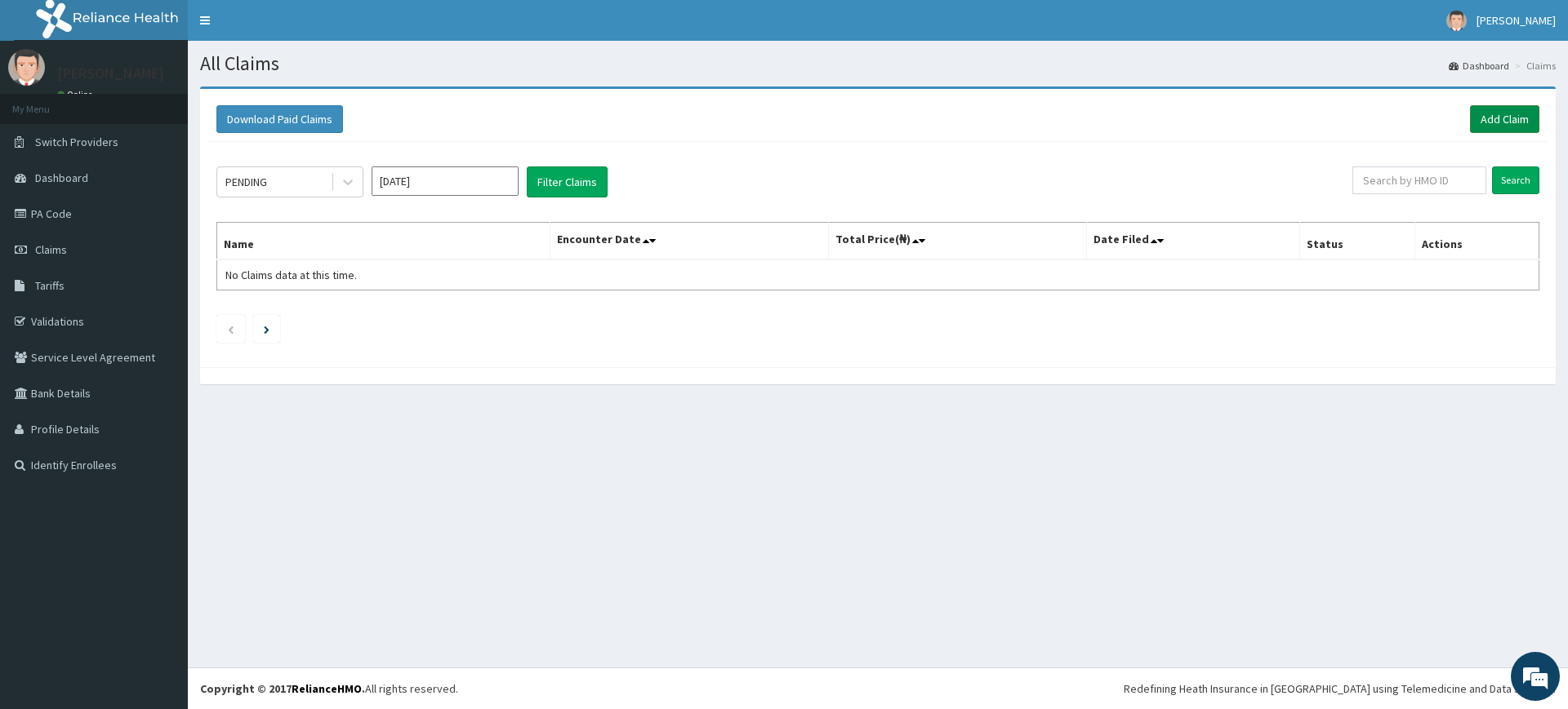
click at [1526, 127] on link "Add Claim" at bounding box center [1505, 119] width 69 height 28
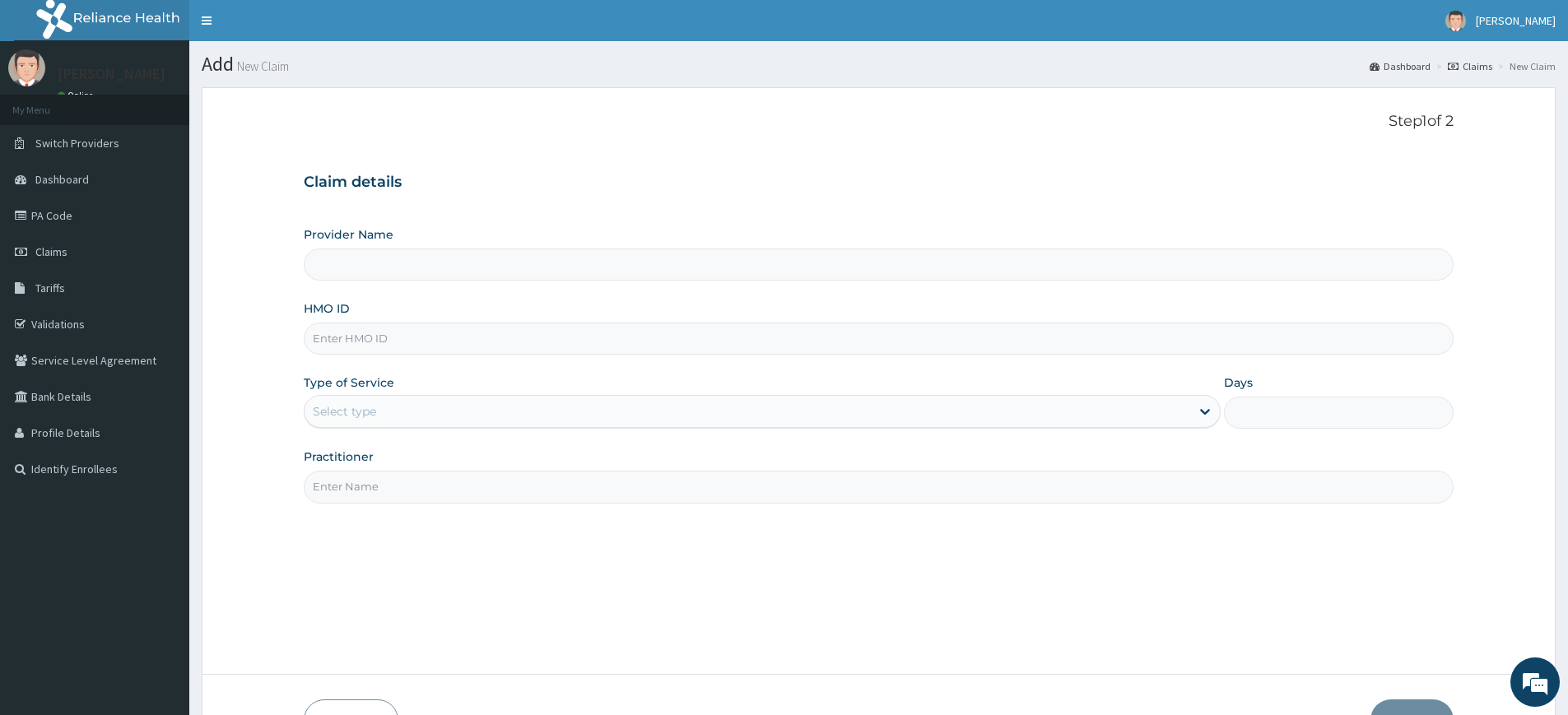
type input "Pure Fitness Africa | Lekki (fka Fitness Central)"
type input "1"
click at [380, 490] on input "Practitioner" at bounding box center [878, 486] width 1150 height 32
type input "pure fitness africa"
click at [324, 337] on input "HMO ID" at bounding box center [878, 338] width 1150 height 32
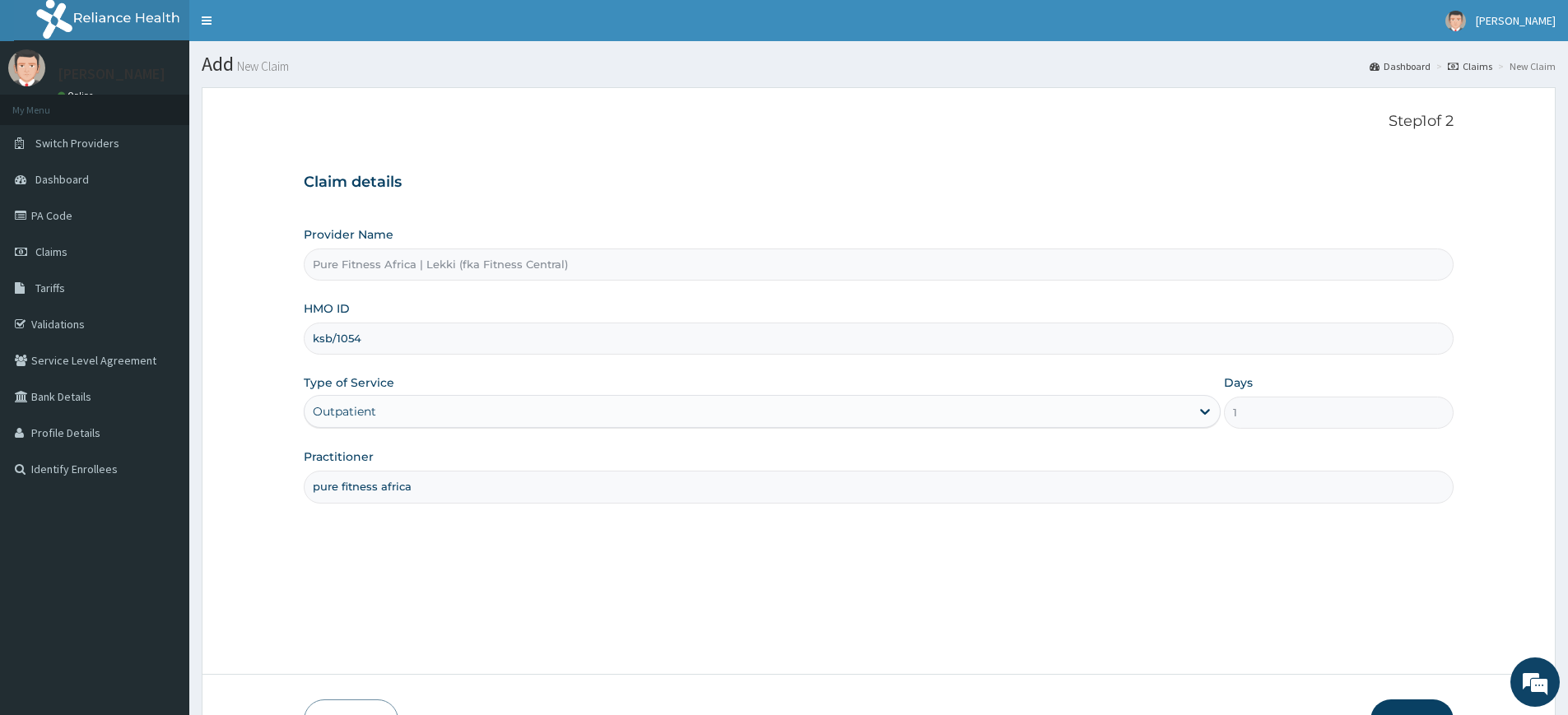
type input "KSB/10543/A"
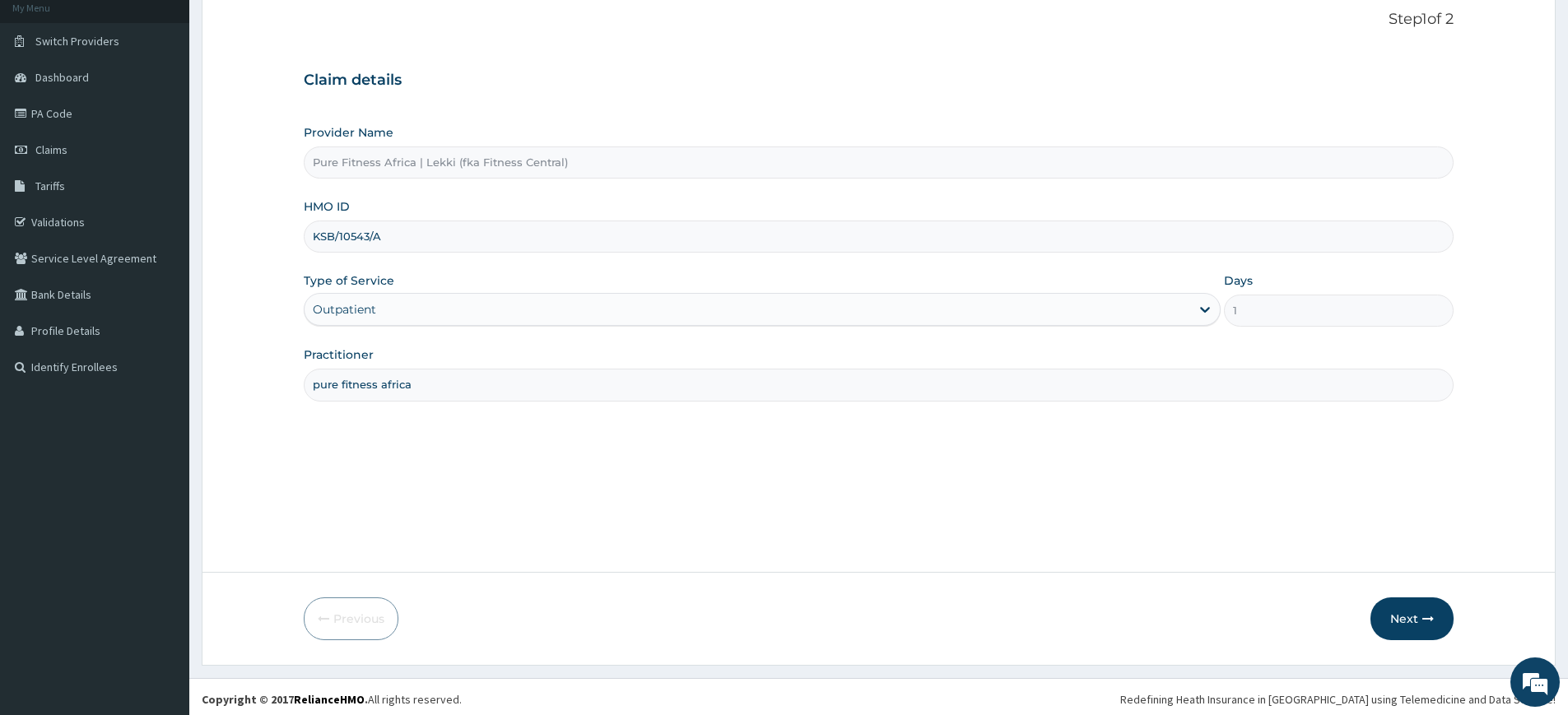
scroll to position [107, 0]
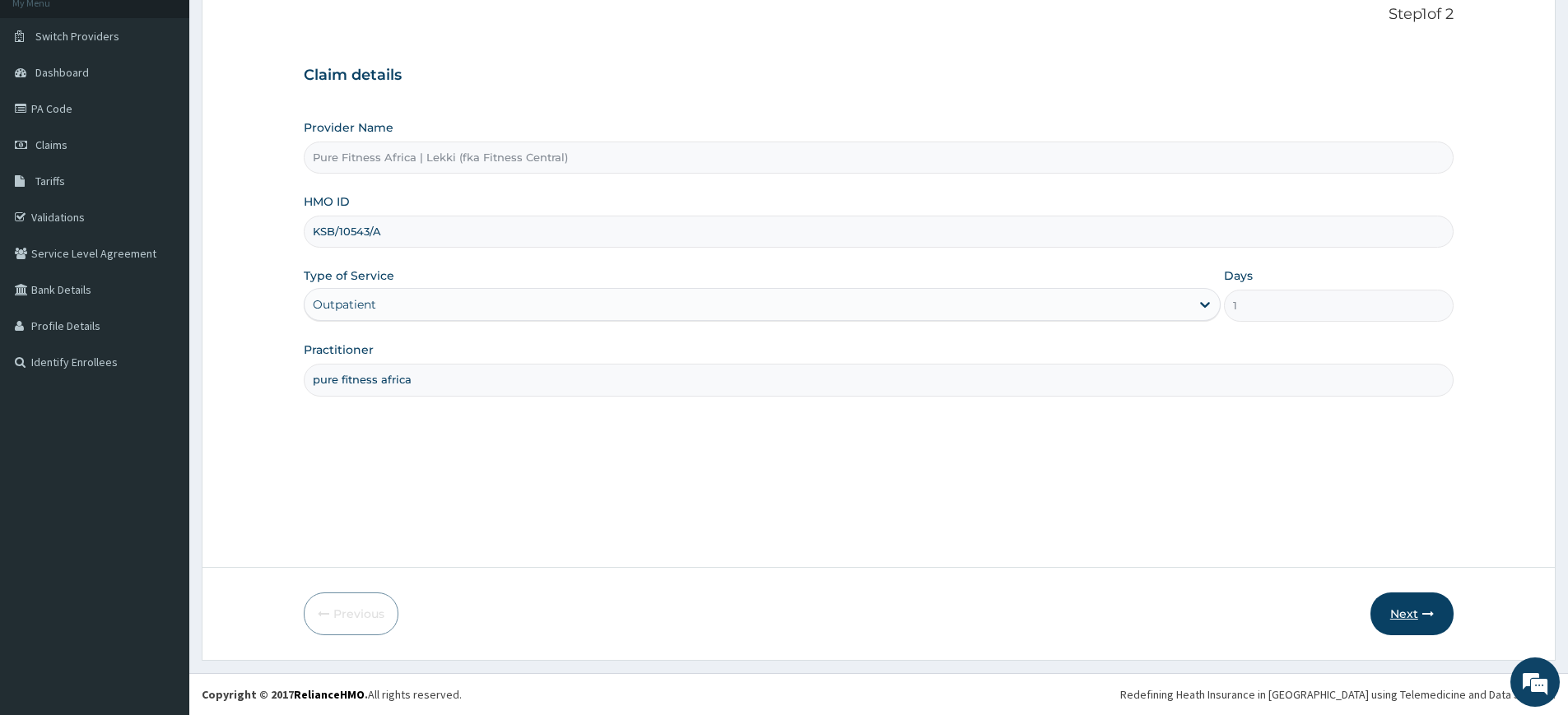
click at [1429, 615] on icon "button" at bounding box center [1428, 615] width 12 height 12
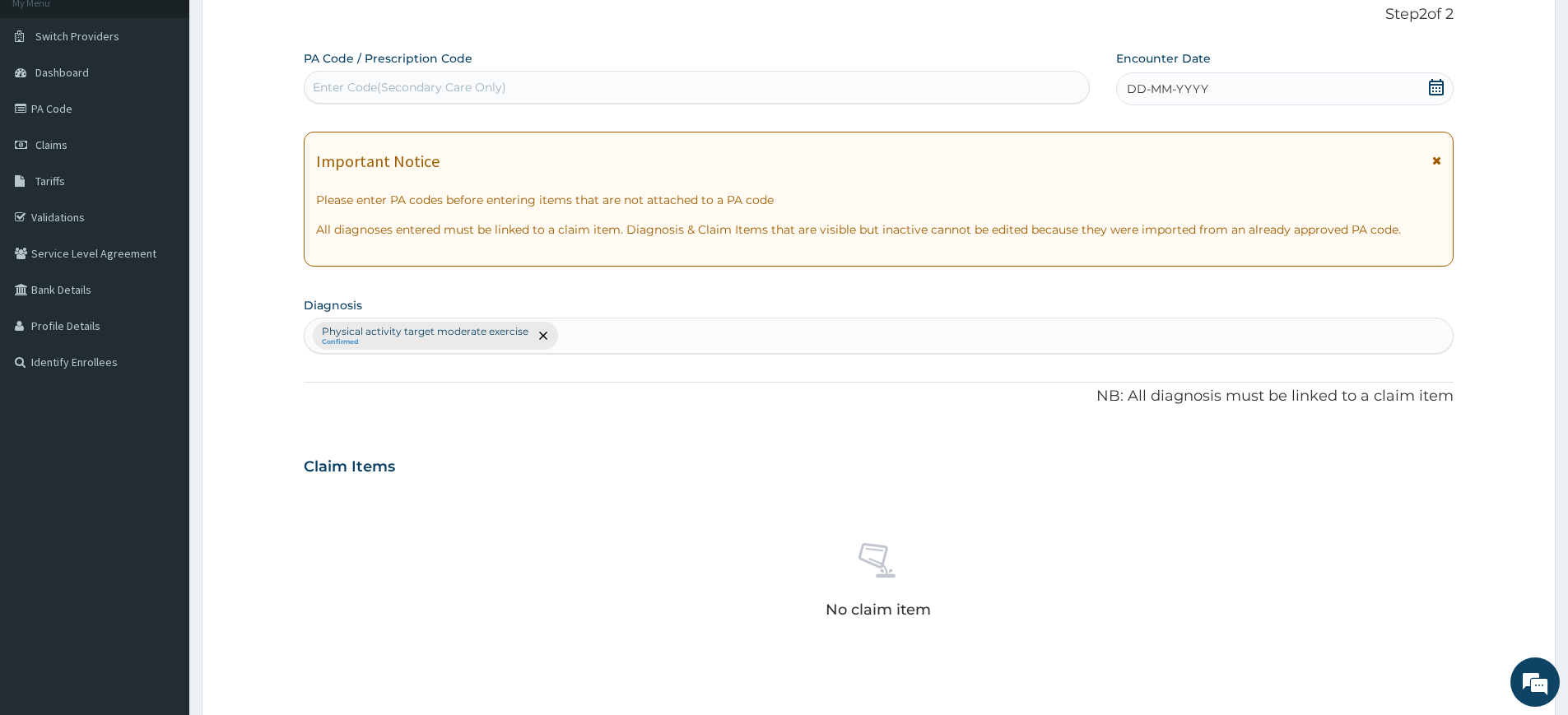
click at [1209, 87] on div "DD-MM-YYYY" at bounding box center [1284, 89] width 336 height 33
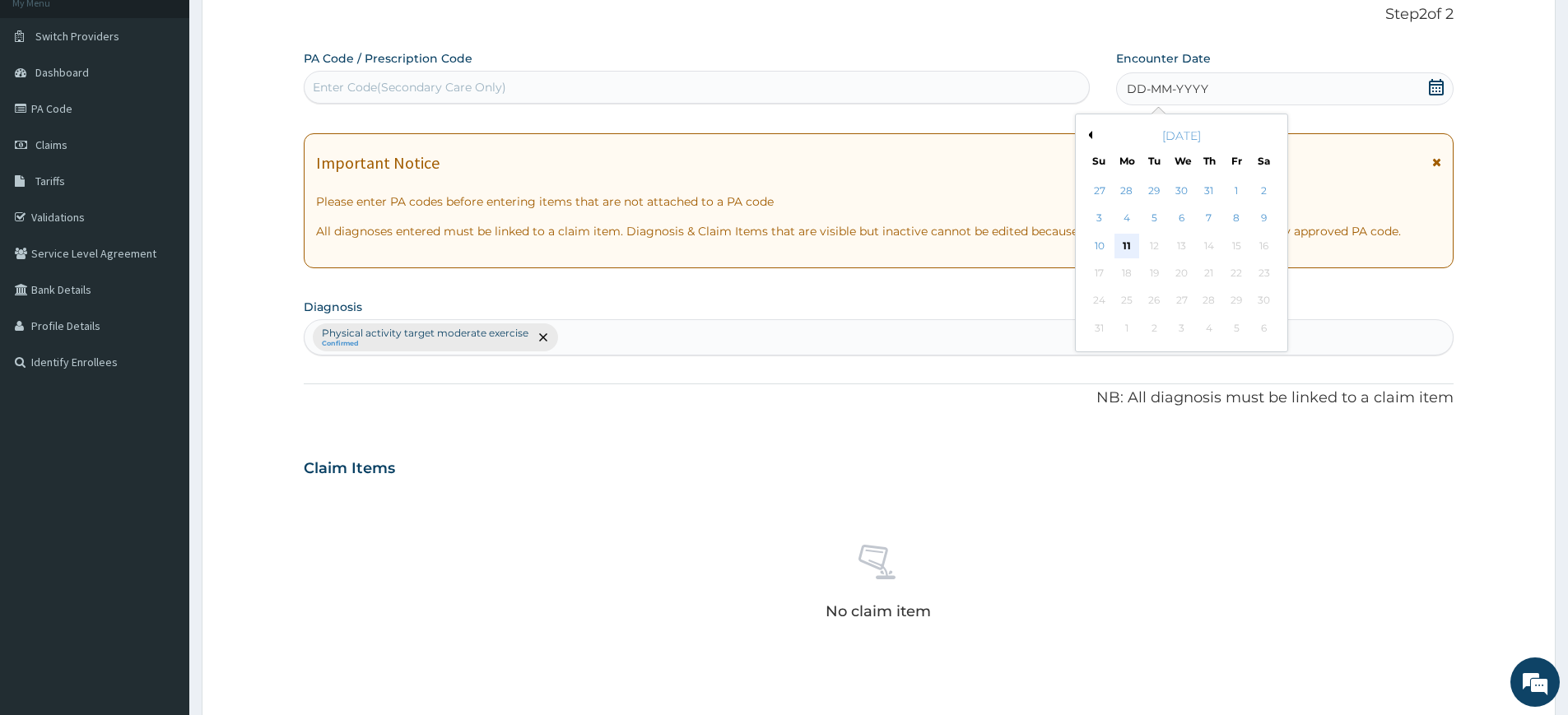
click at [1126, 243] on div "11" at bounding box center [1127, 246] width 25 height 25
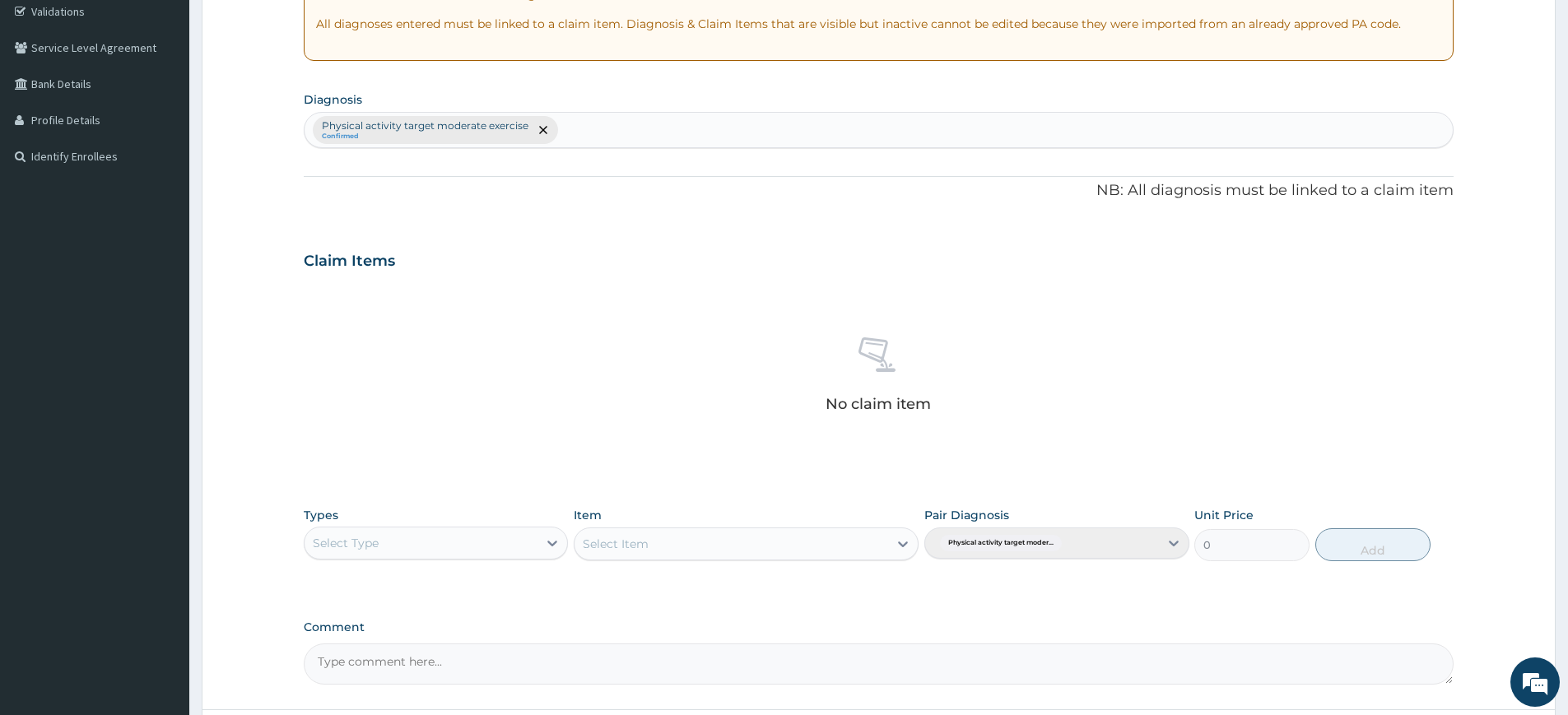
scroll to position [455, 0]
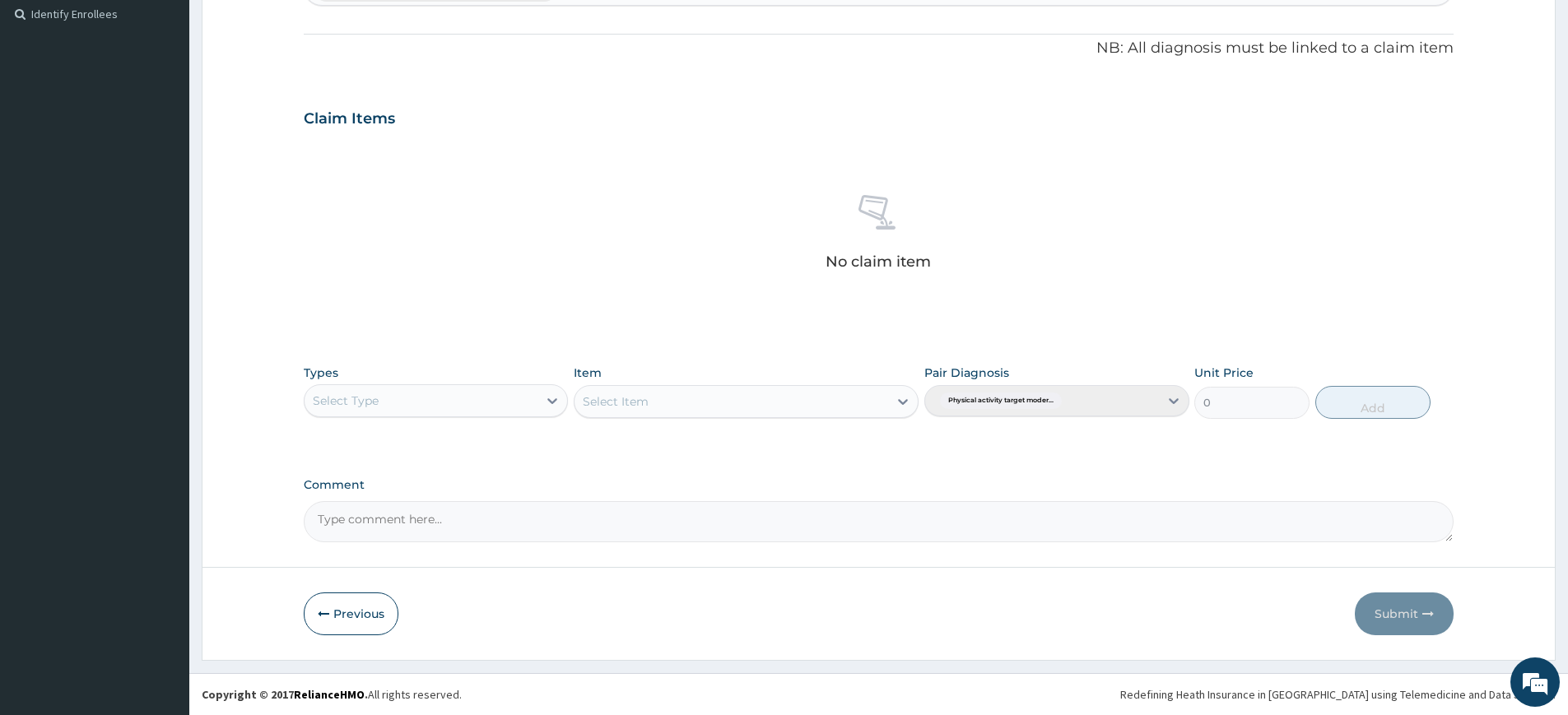
click at [462, 407] on div "Select Type" at bounding box center [420, 400] width 233 height 26
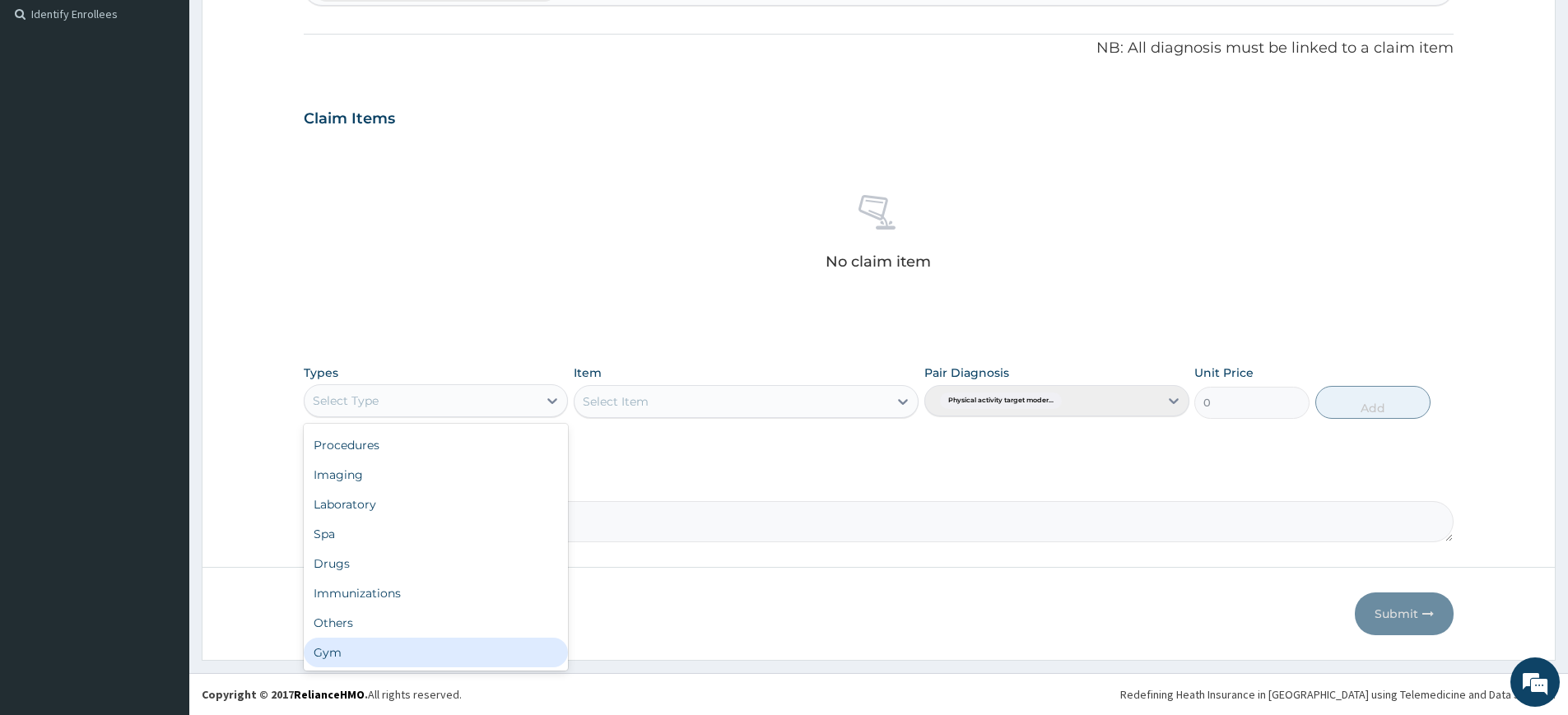
drag, startPoint x: 413, startPoint y: 651, endPoint x: 417, endPoint y: 636, distance: 15.5
click at [413, 652] on div "Gym" at bounding box center [436, 652] width 265 height 30
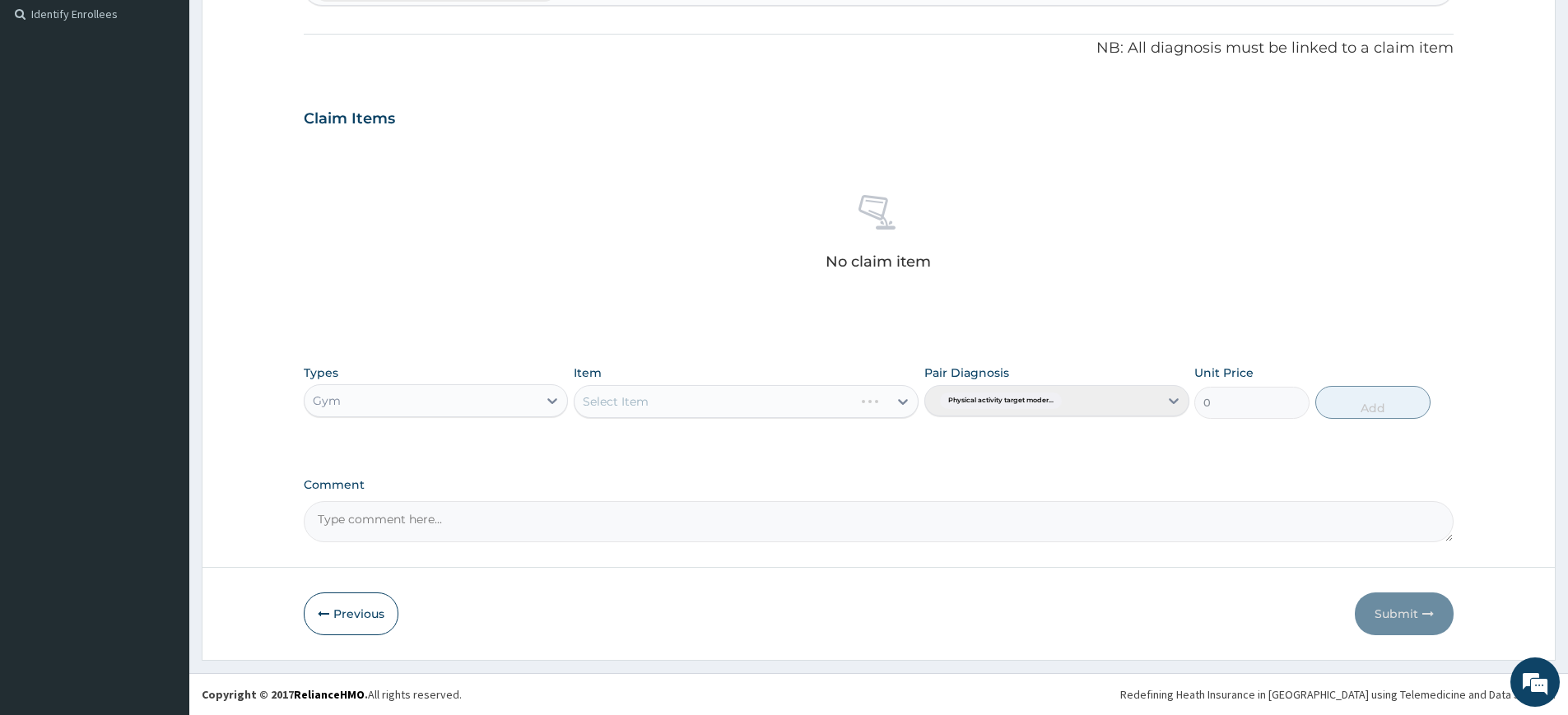
click at [629, 401] on div "Select Item" at bounding box center [746, 402] width 345 height 33
click at [657, 402] on div "Select Item" at bounding box center [731, 401] width 314 height 26
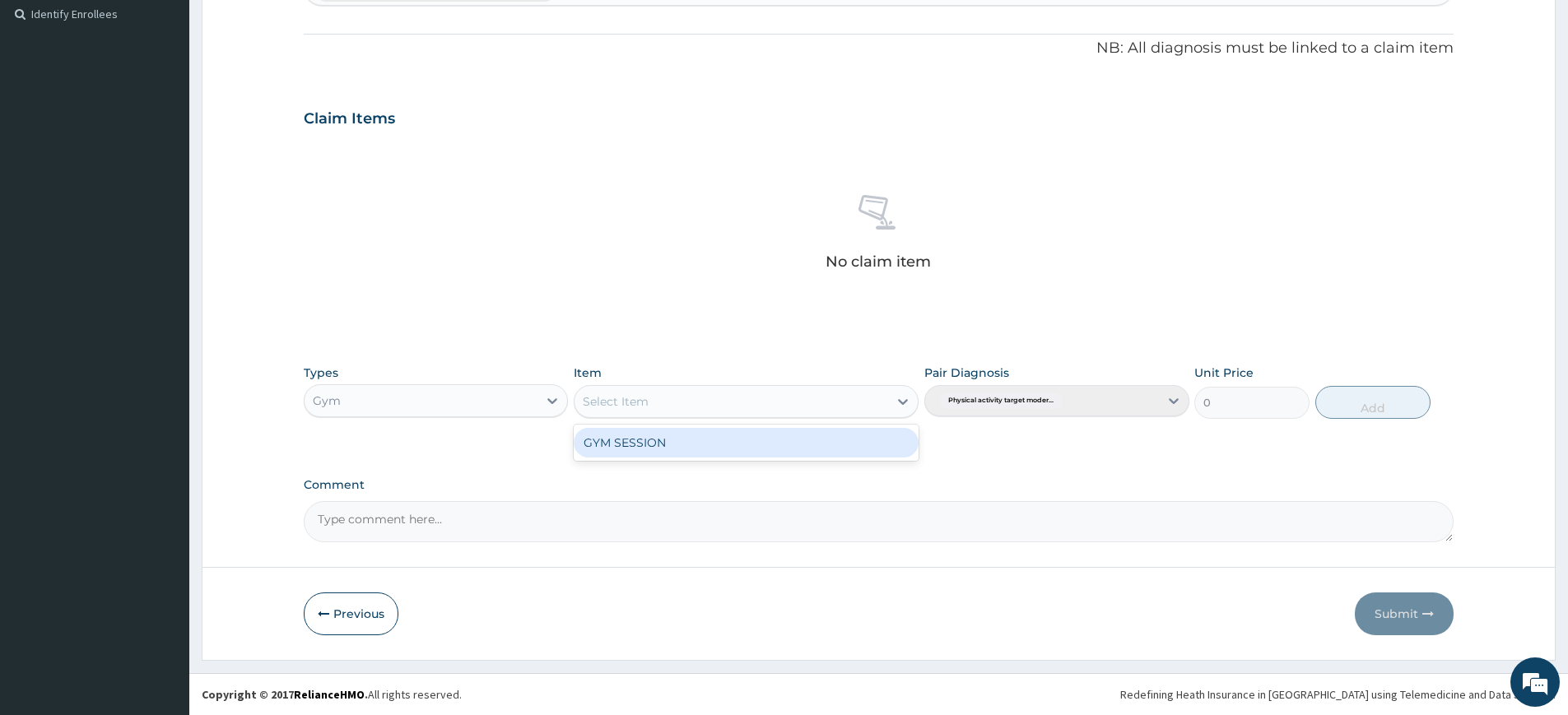
click at [661, 450] on div "GYM SESSION" at bounding box center [746, 443] width 345 height 30
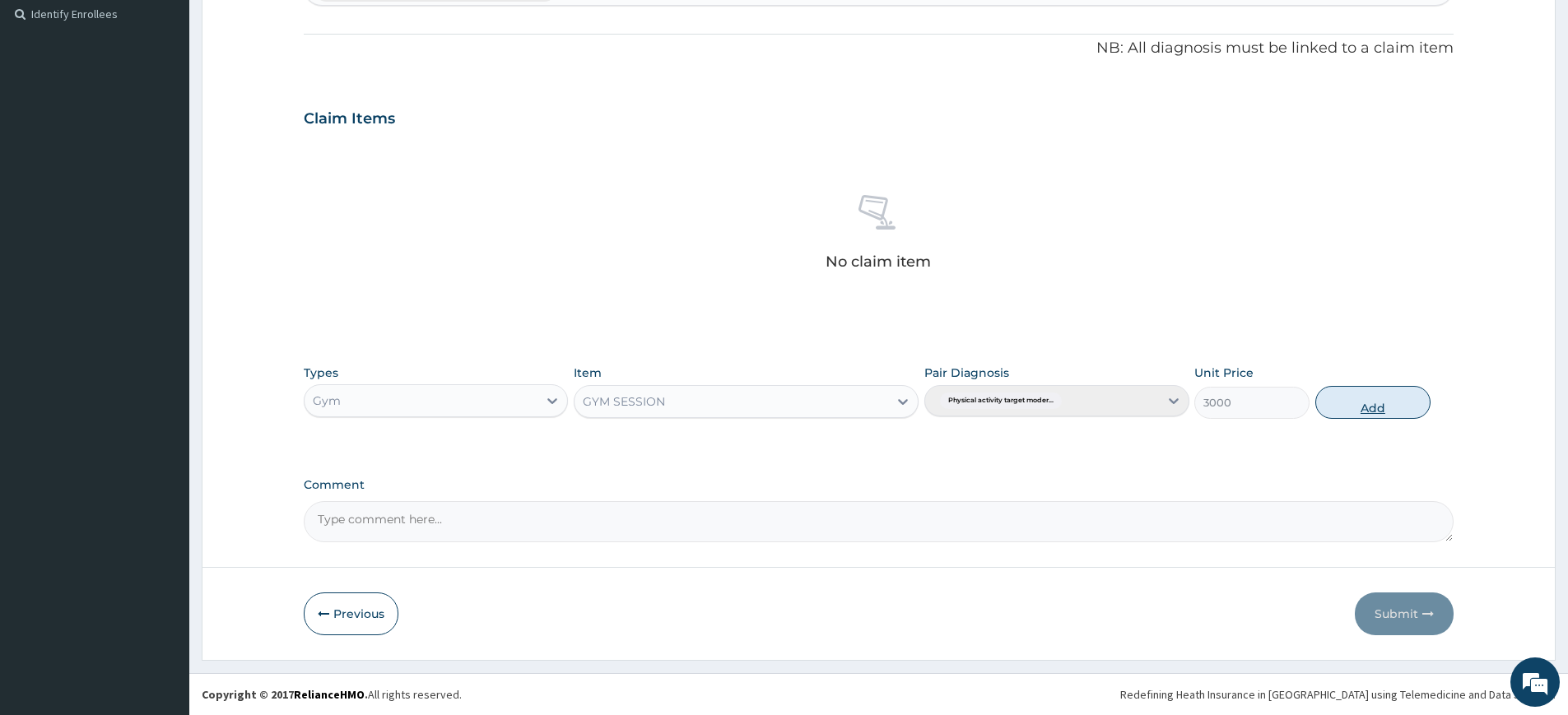
click at [1332, 400] on button "Add" at bounding box center [1373, 403] width 115 height 33
type input "0"
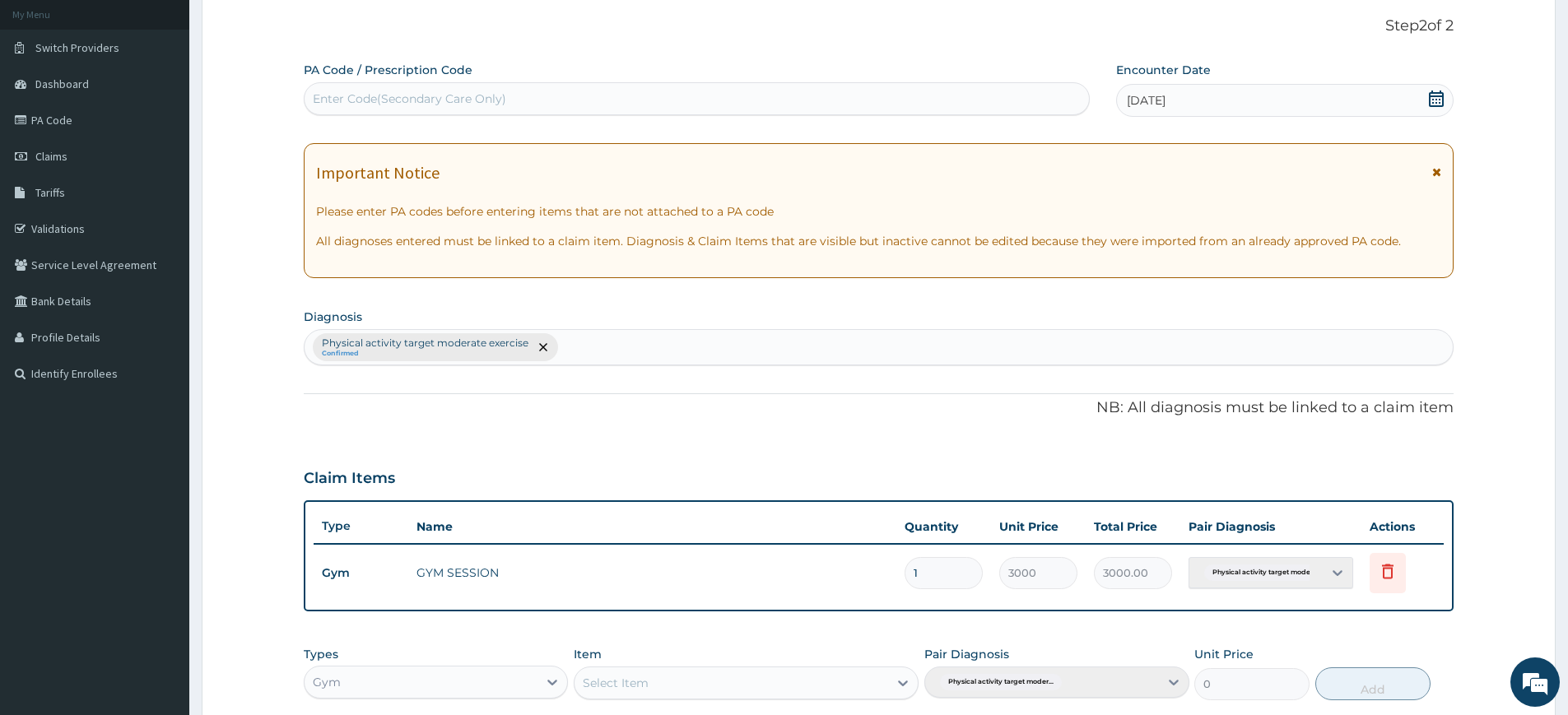
scroll to position [0, 0]
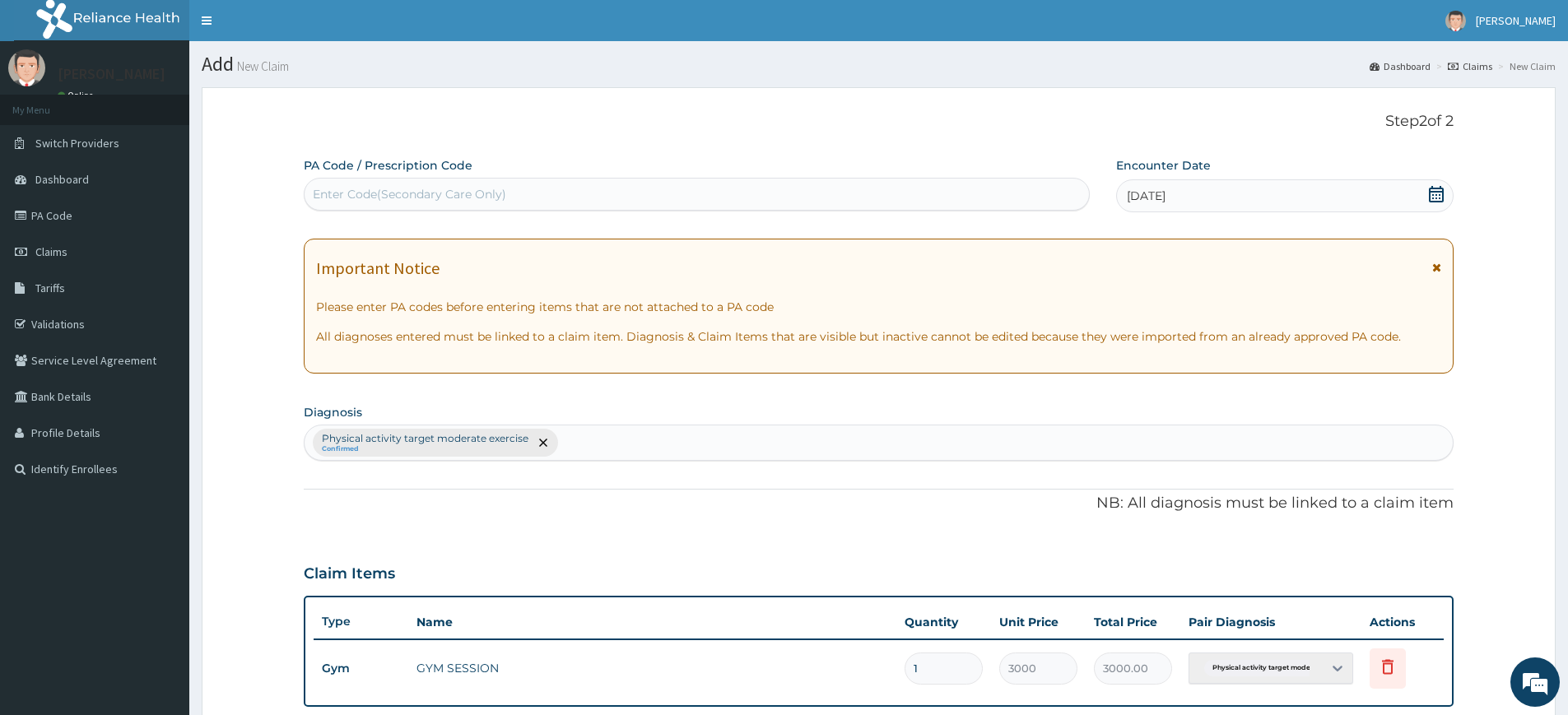
click at [386, 197] on div "Enter Code(Secondary Care Only)" at bounding box center [410, 194] width 193 height 16
type input "PA/5CC317"
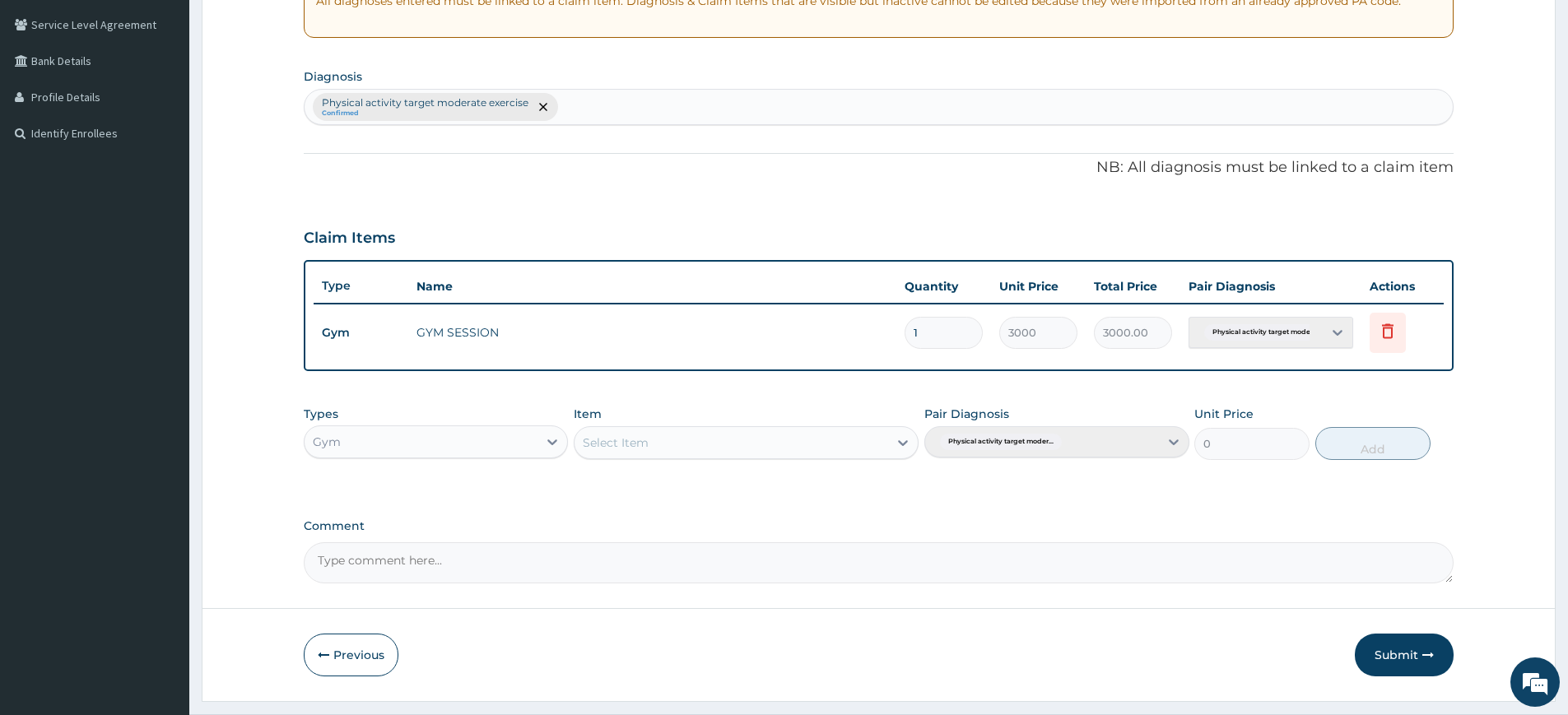
scroll to position [377, 0]
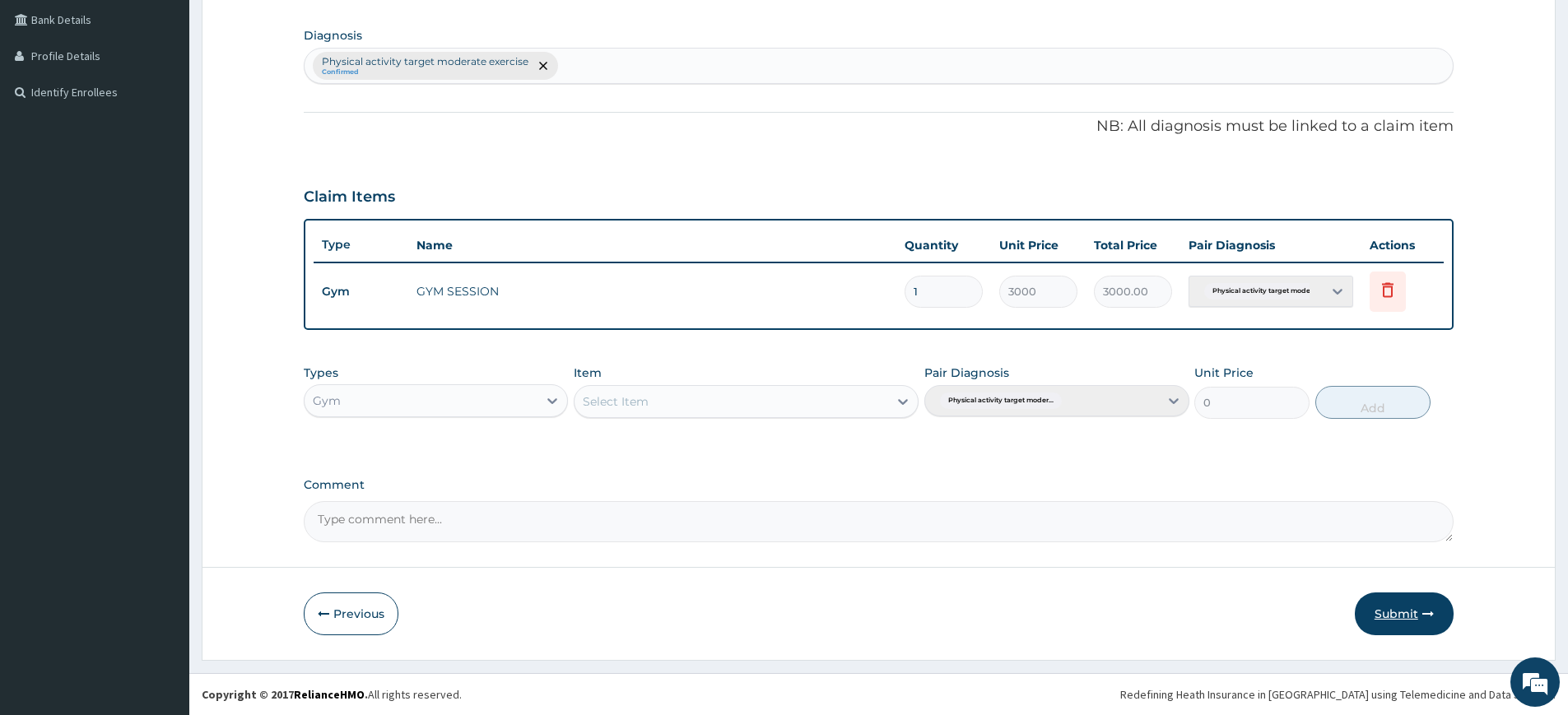
click at [1419, 623] on button "Submit" at bounding box center [1404, 614] width 99 height 43
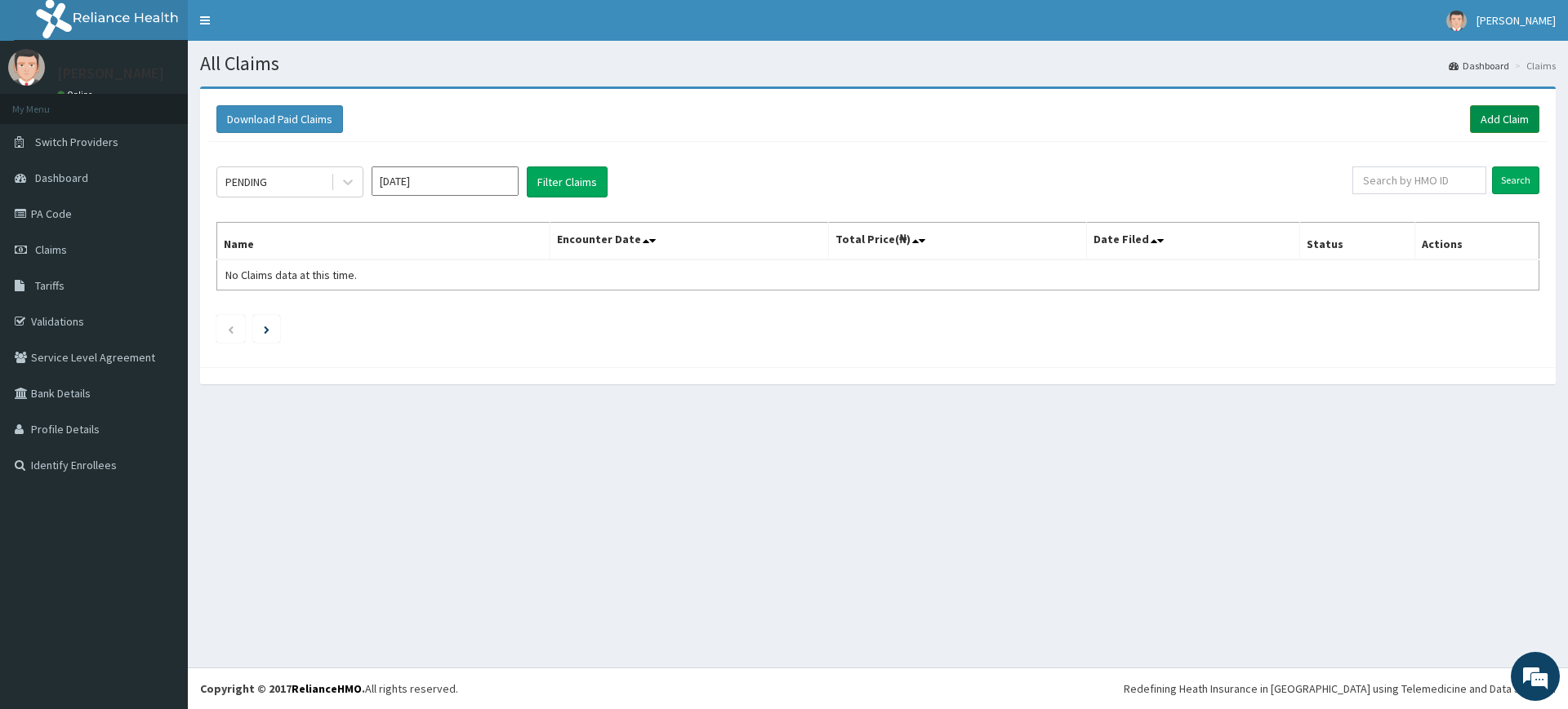
click at [1490, 118] on link "Add Claim" at bounding box center [1505, 119] width 69 height 28
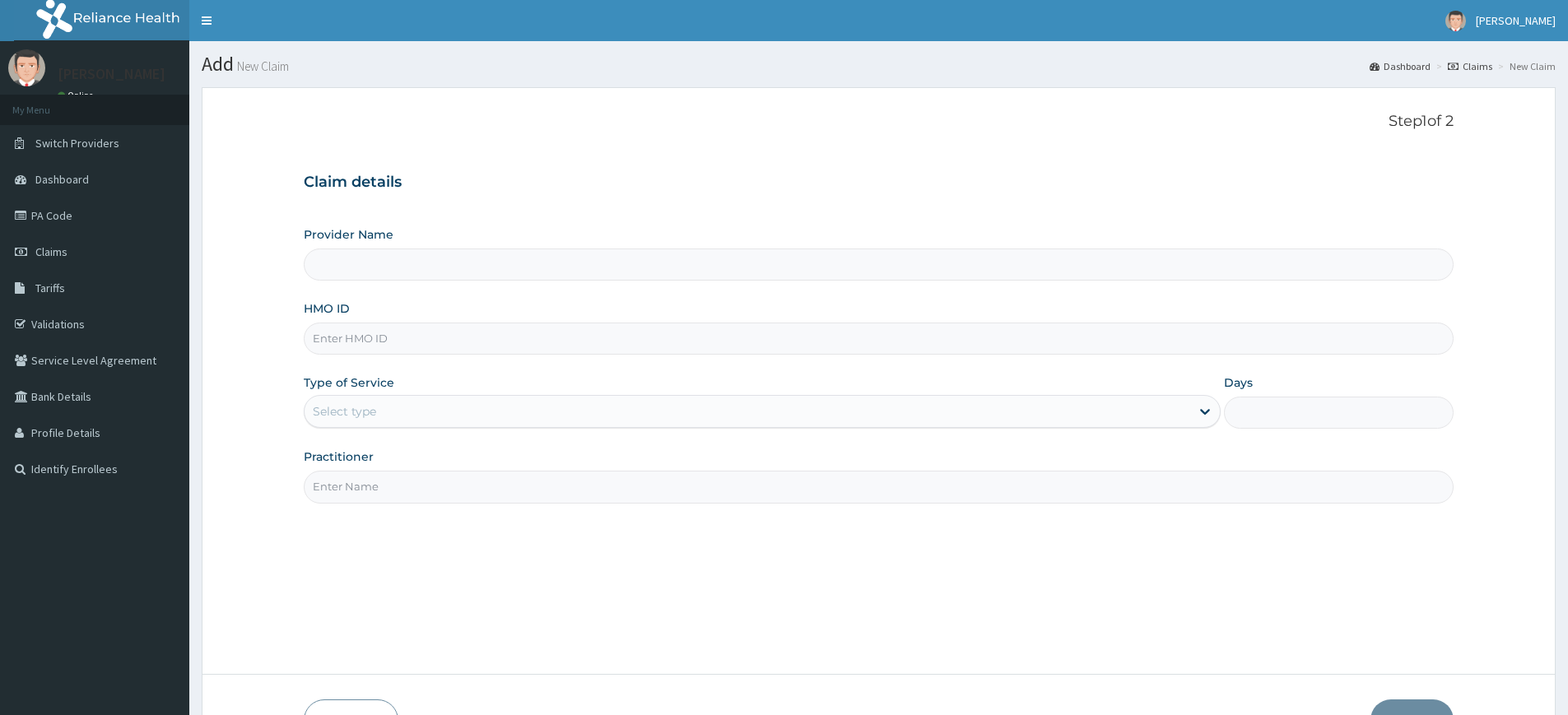
click at [405, 498] on input "Practitioner" at bounding box center [878, 486] width 1150 height 32
type input "Pure Fitness Africa | Lekki (fka Fitness Central)"
type input "1"
type input "pure fitness africa"
click at [409, 332] on input "HMO ID" at bounding box center [878, 338] width 1150 height 32
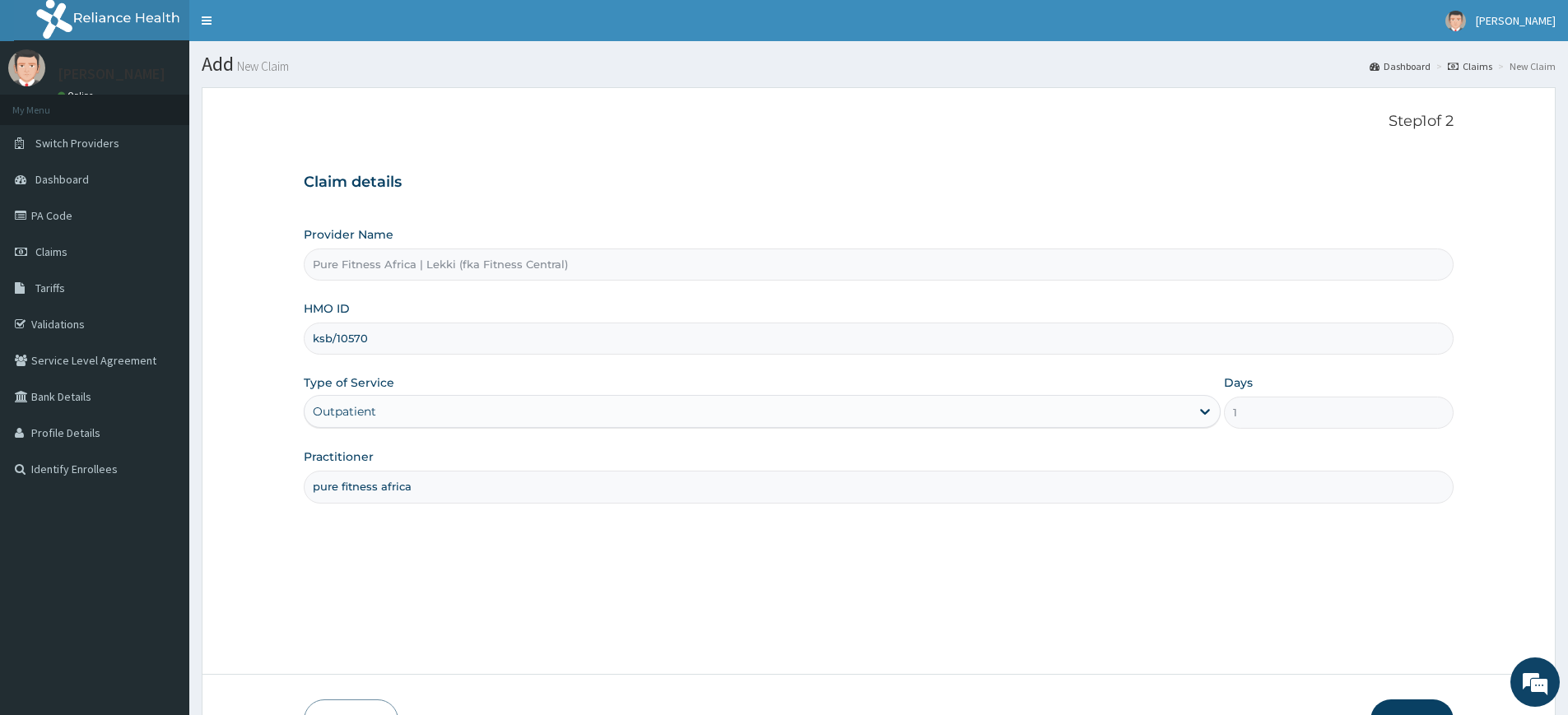
type input "KSB/10570/A"
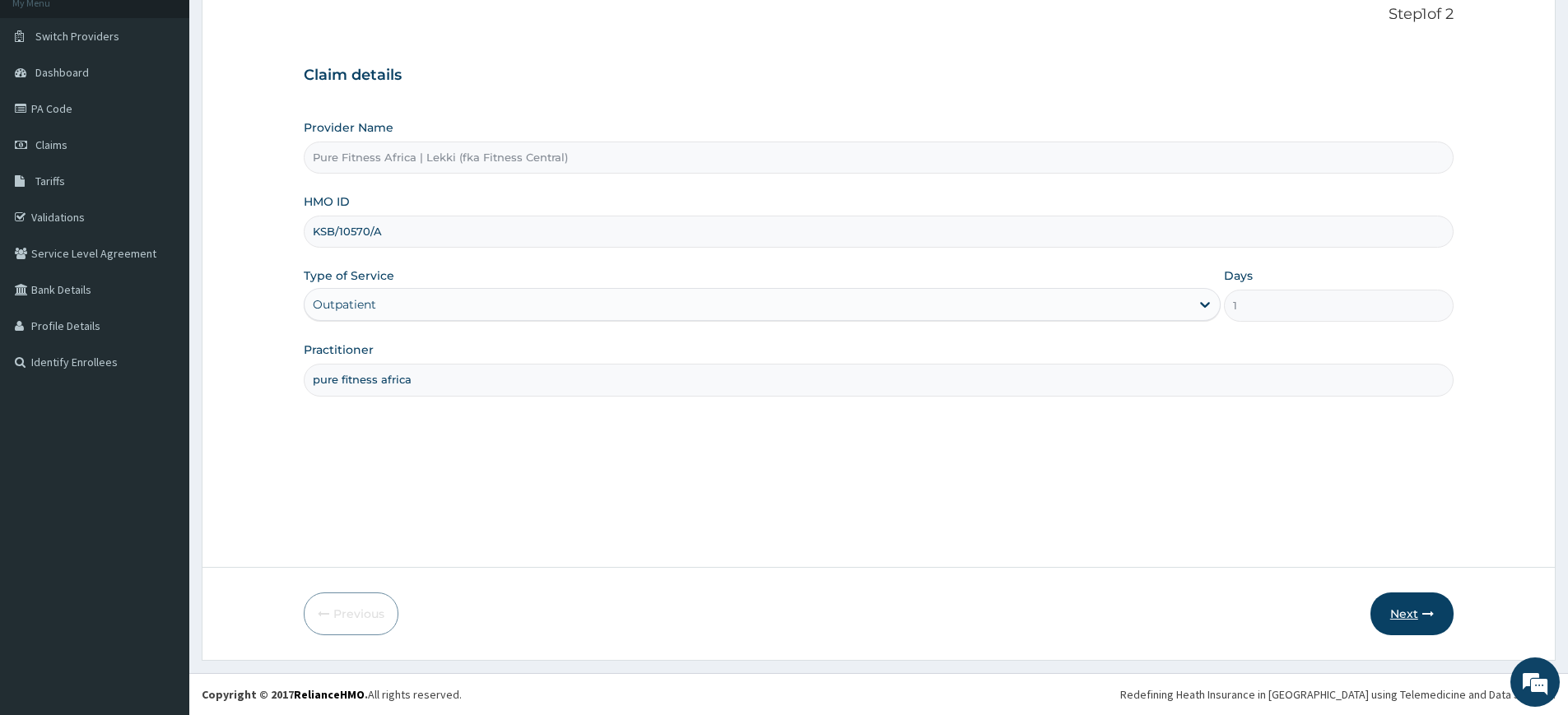
click at [1385, 608] on button "Next" at bounding box center [1412, 614] width 83 height 43
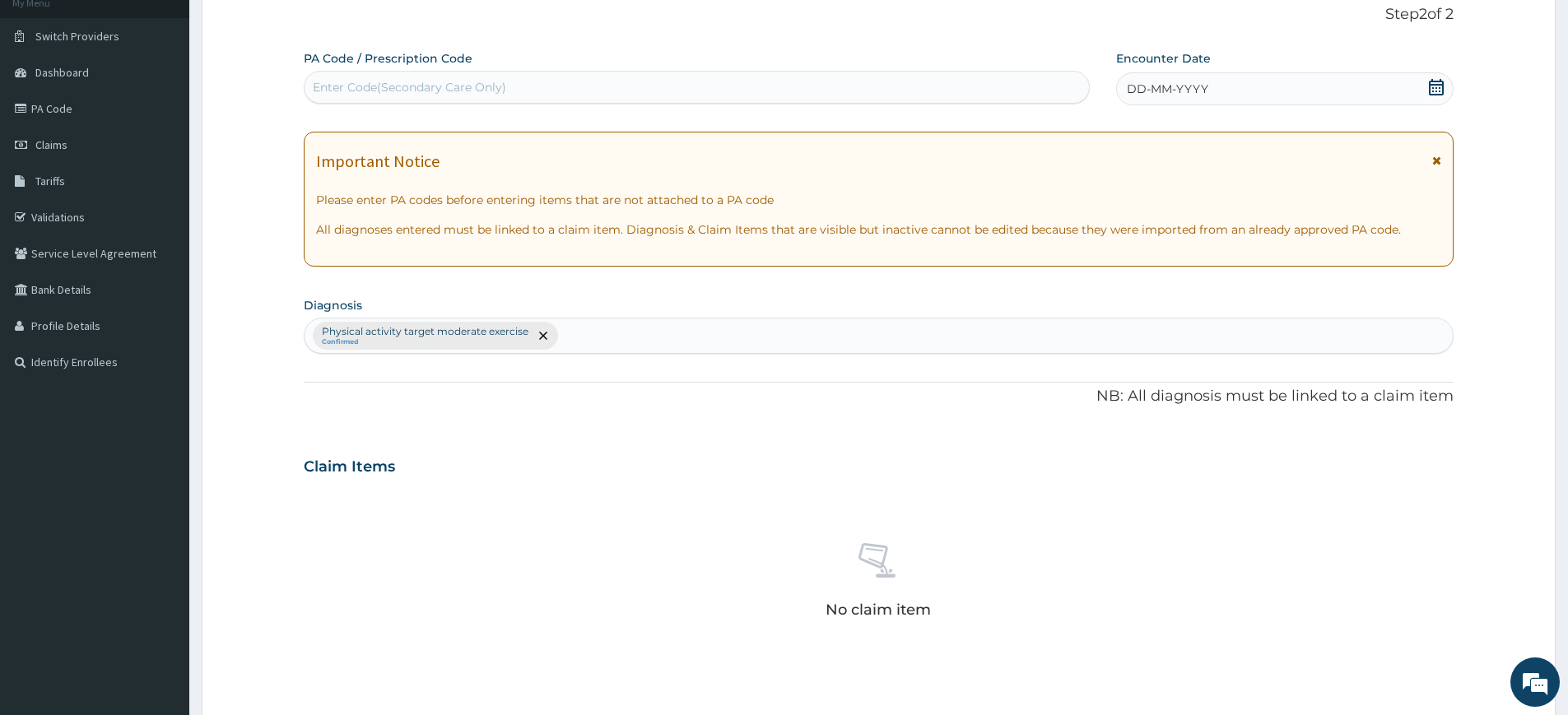
click at [1230, 83] on div "DD-MM-YYYY" at bounding box center [1284, 89] width 336 height 33
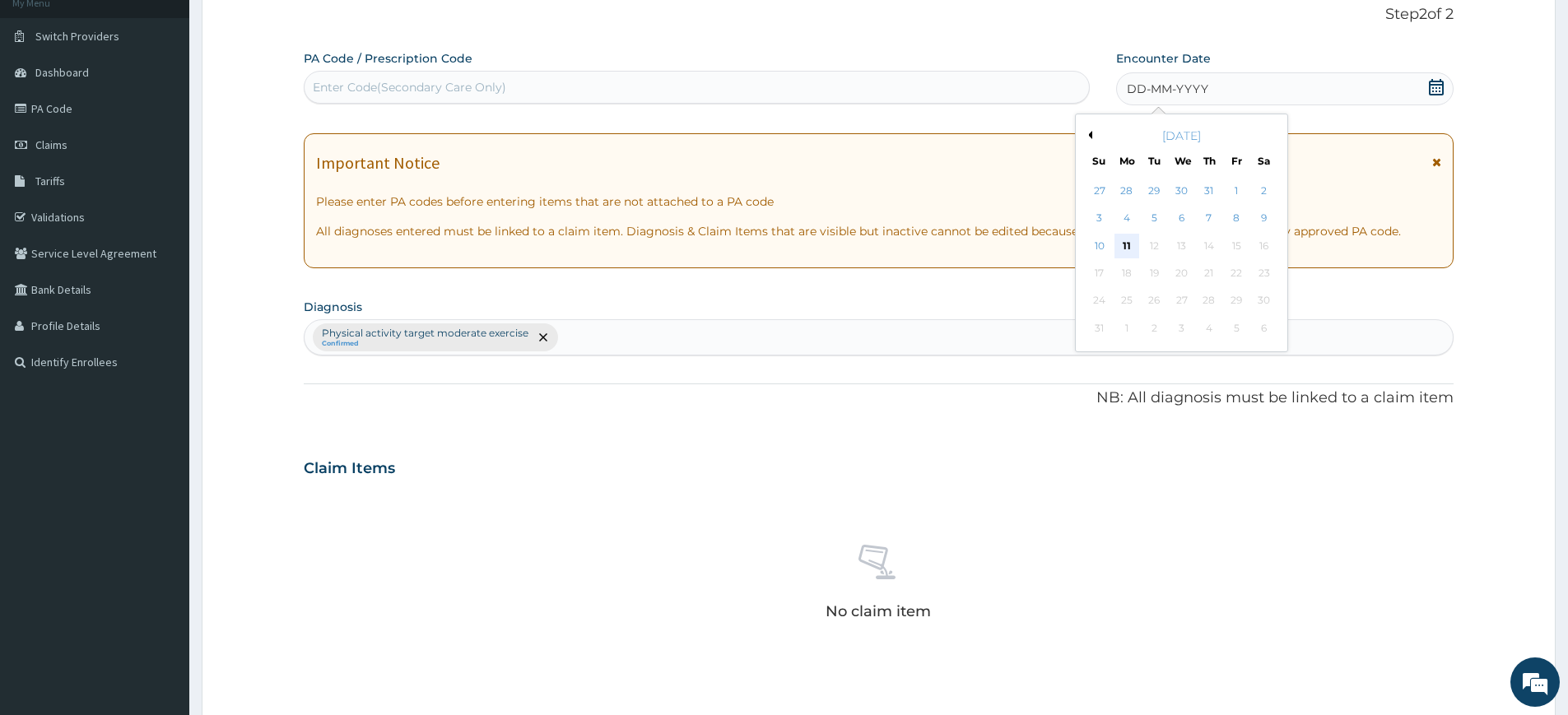
click at [1120, 243] on div "11" at bounding box center [1127, 246] width 25 height 25
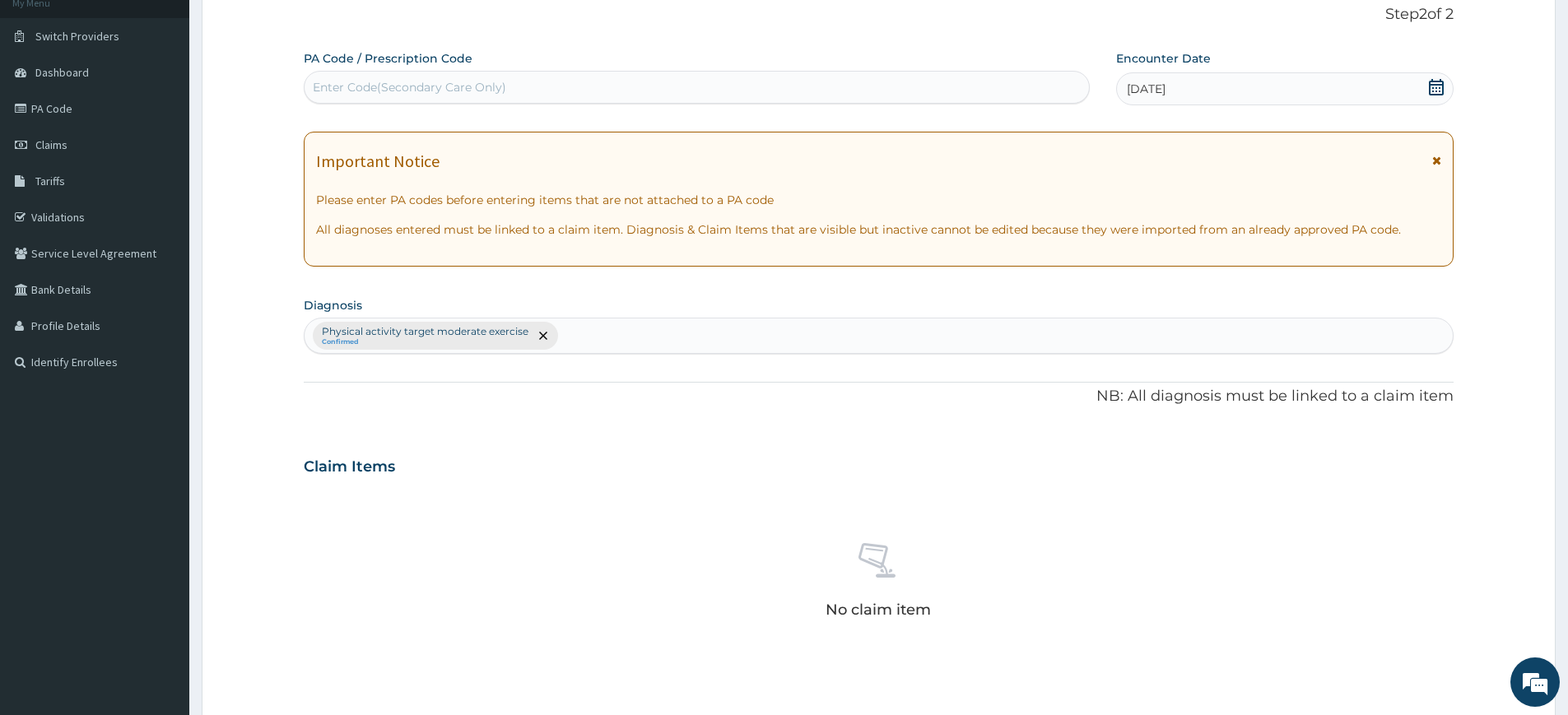
click at [555, 87] on div "Enter Code(Secondary Care Only)" at bounding box center [697, 87] width 784 height 26
type input "PA/76CE5A"
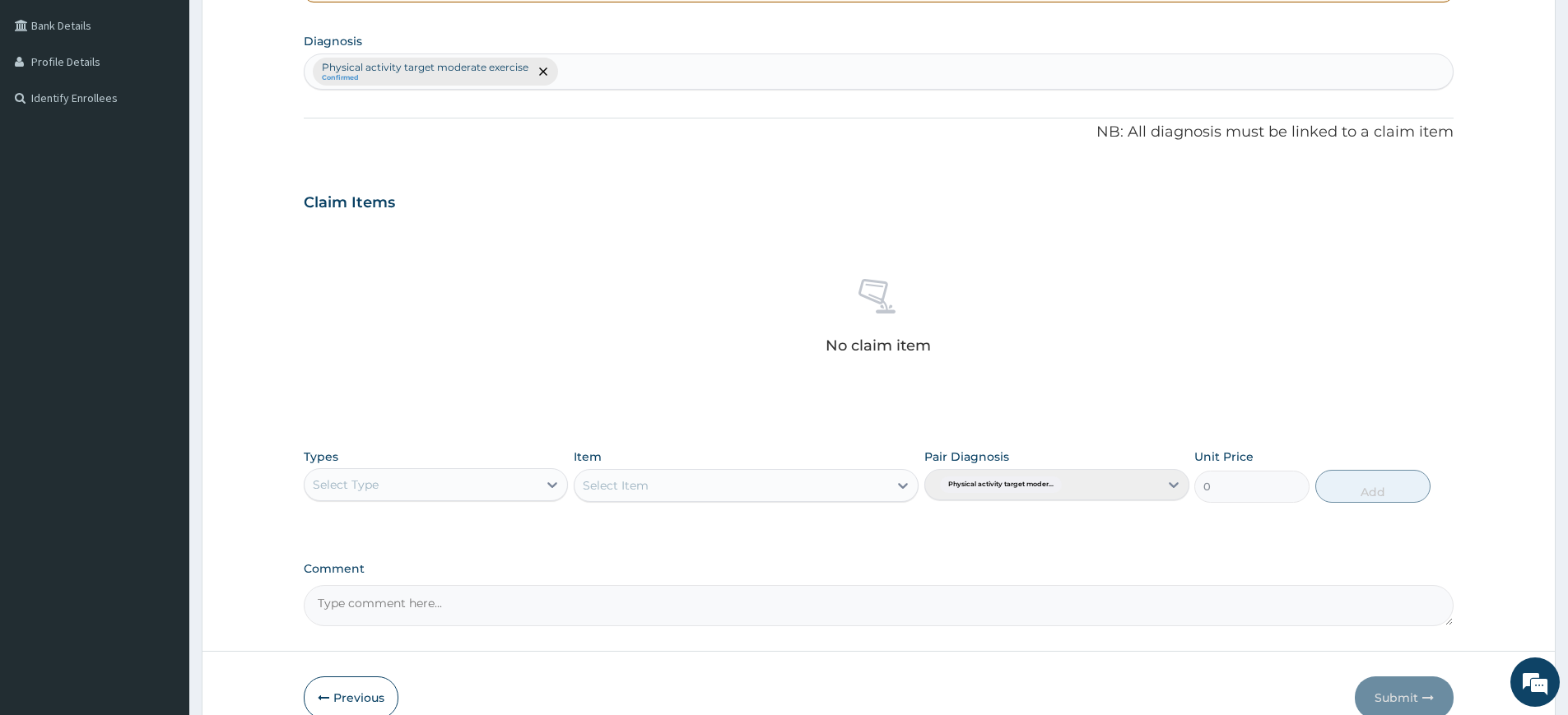
scroll to position [455, 0]
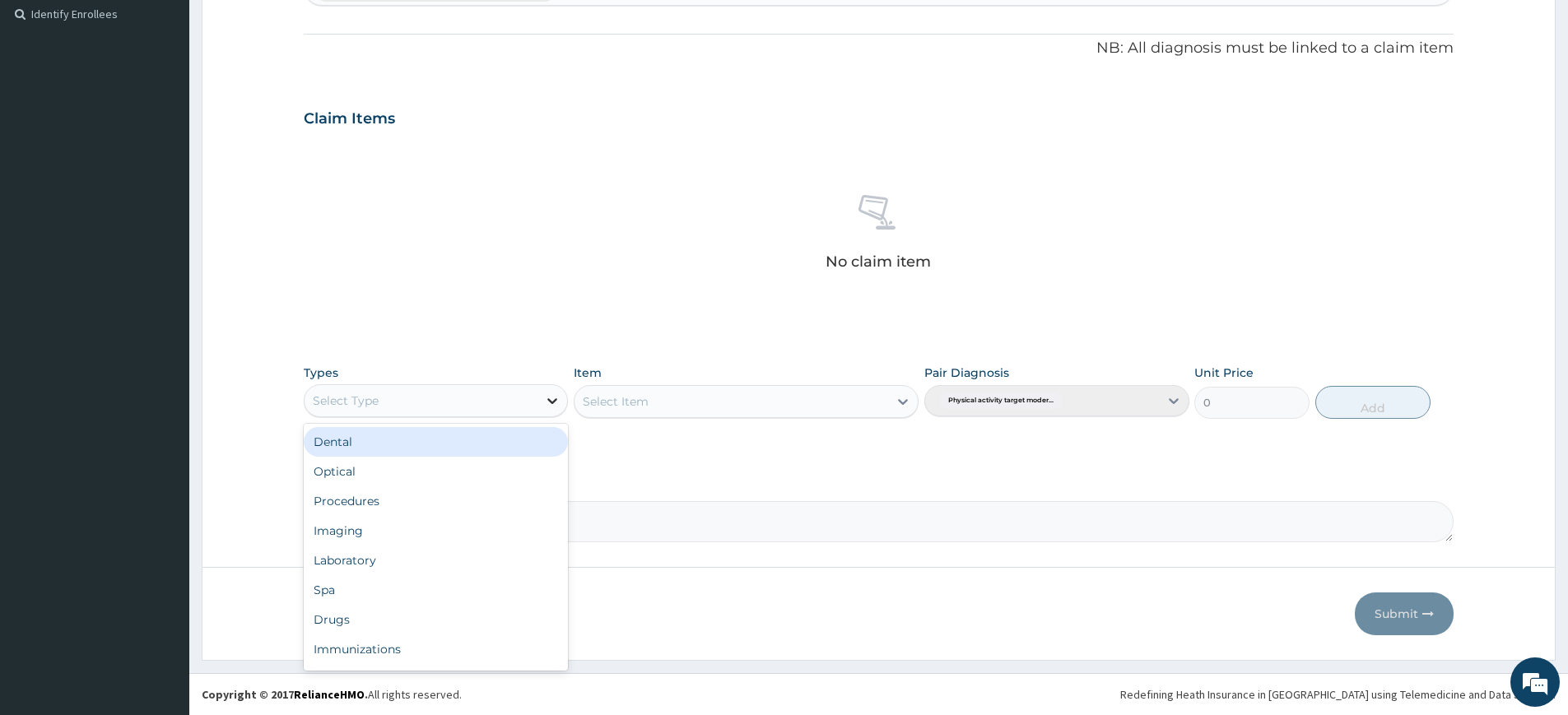
click at [542, 404] on div at bounding box center [552, 401] width 30 height 30
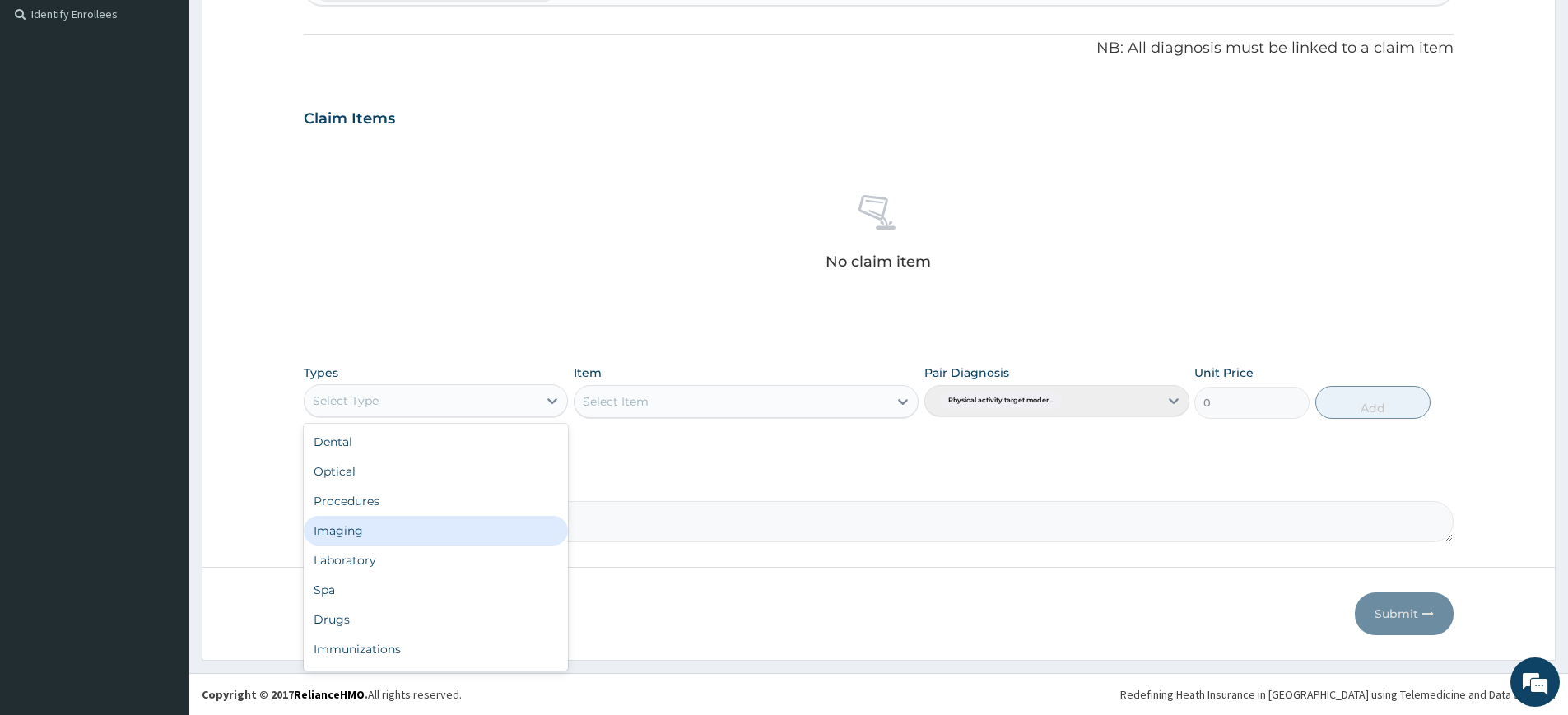
scroll to position [56, 0]
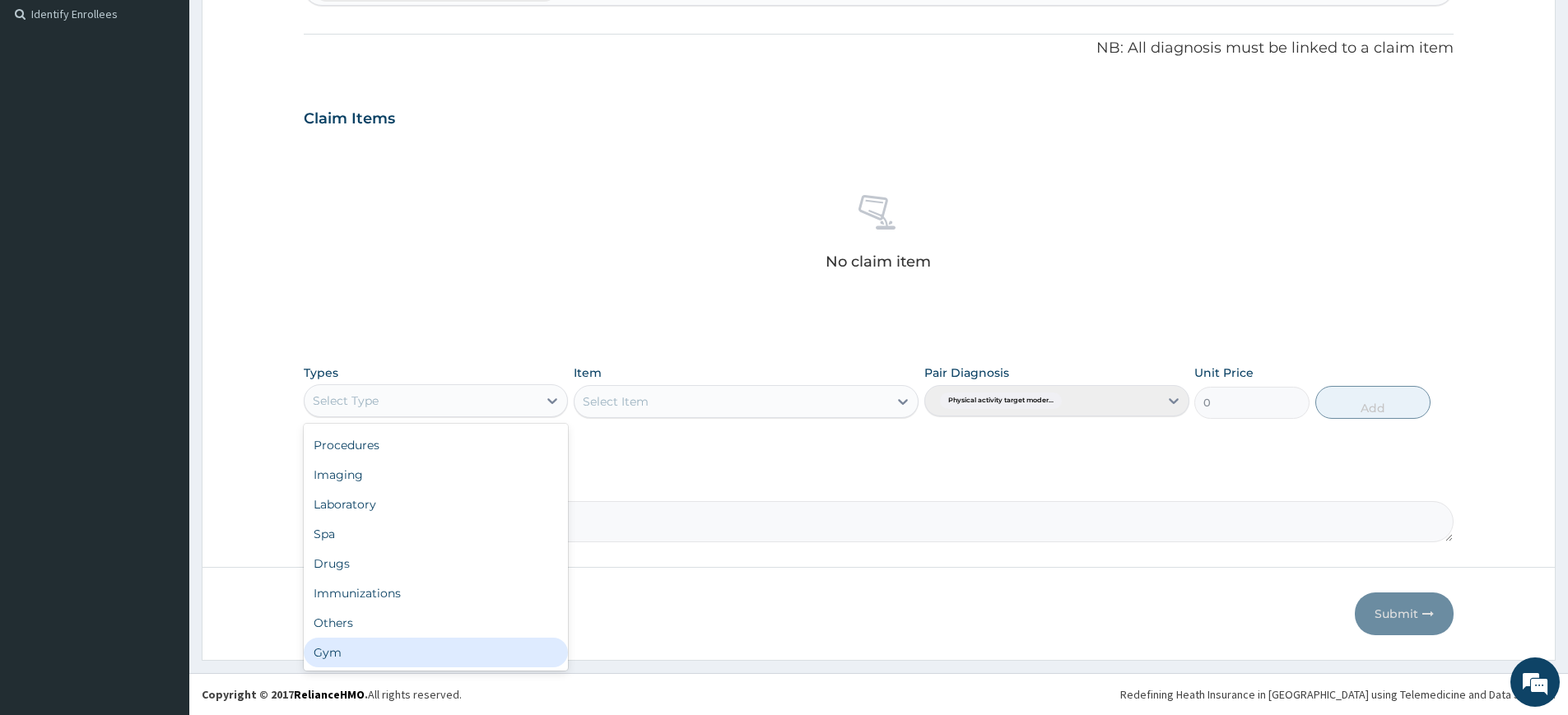
click at [432, 648] on div "Gym" at bounding box center [436, 652] width 265 height 30
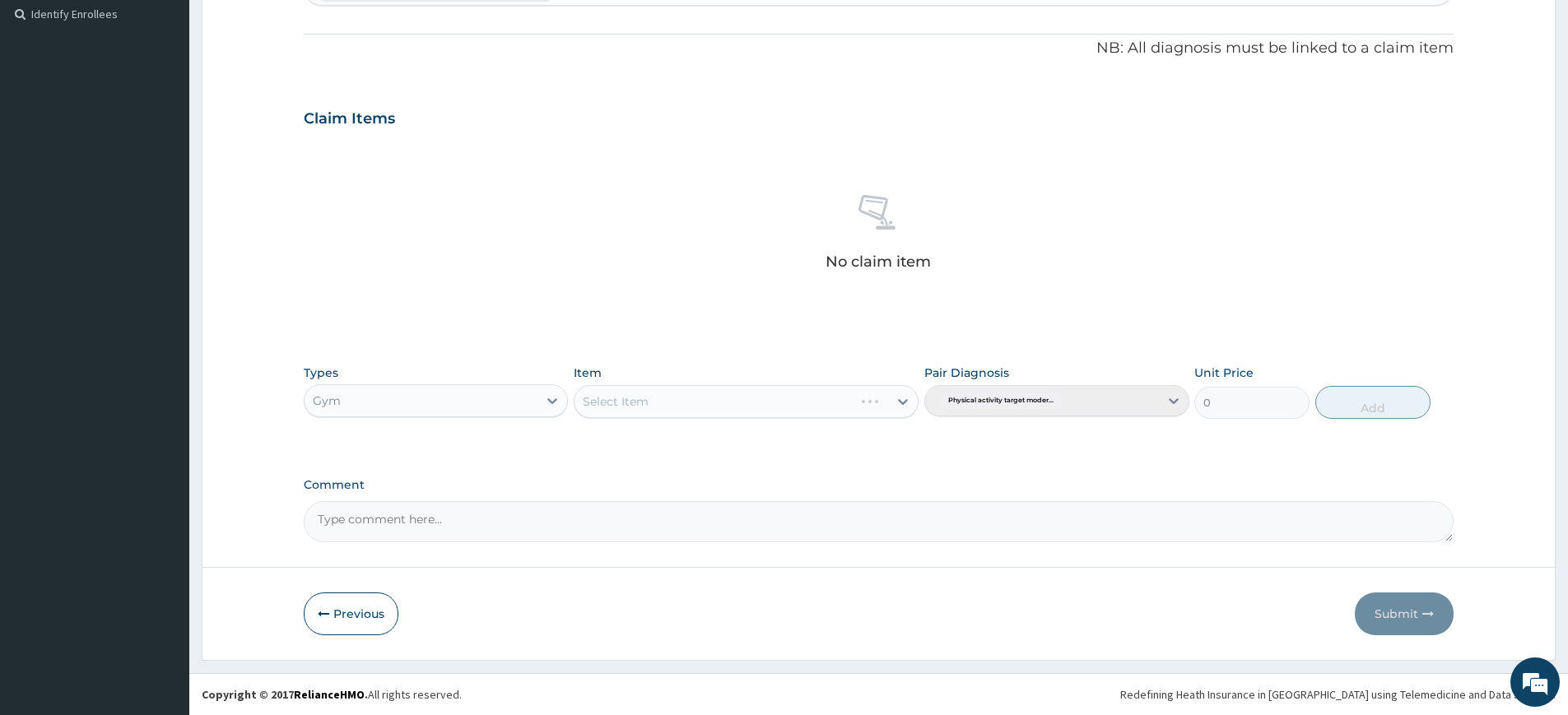
click at [703, 397] on div "Select Item" at bounding box center [746, 402] width 345 height 33
click at [816, 405] on div "Select Item" at bounding box center [731, 401] width 314 height 26
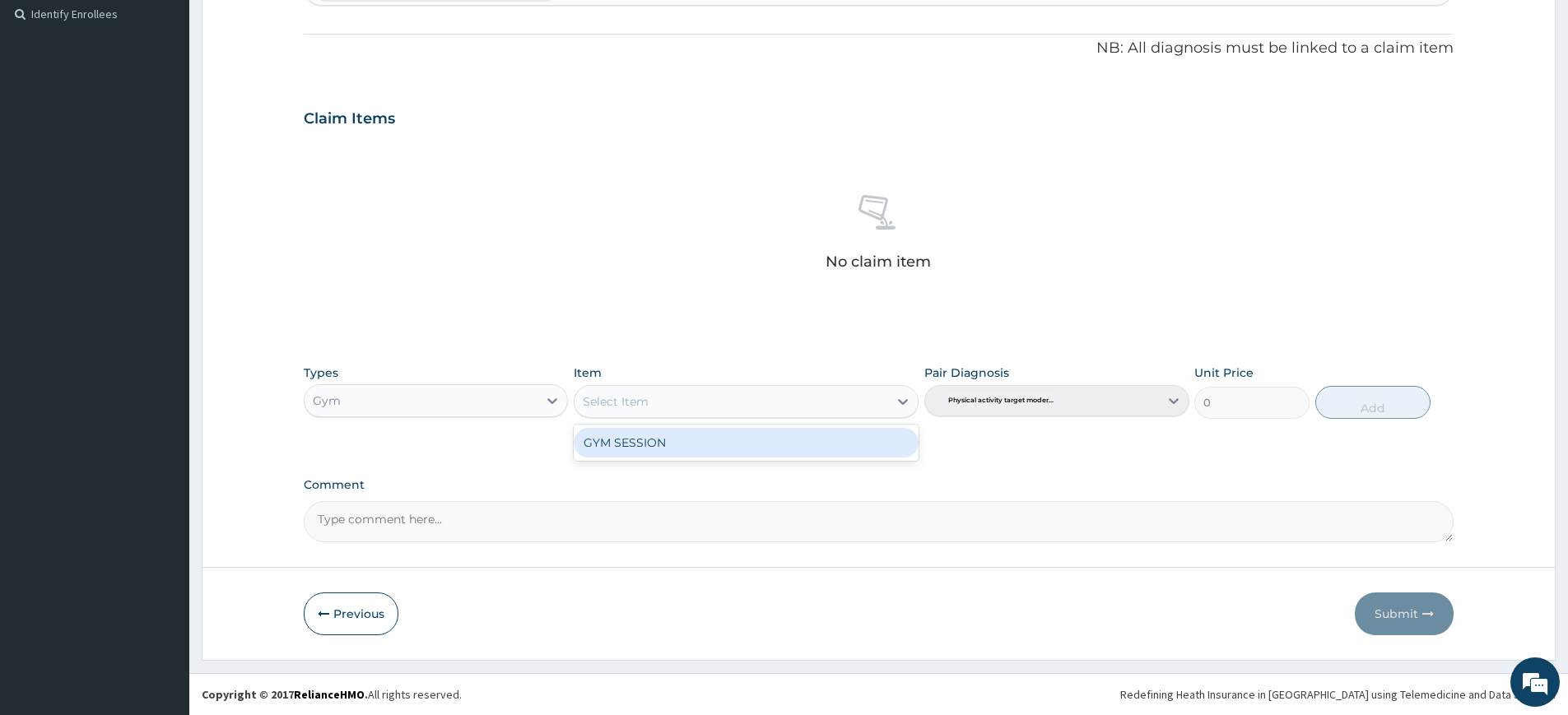
click at [800, 442] on div "GYM SESSION" at bounding box center [746, 443] width 345 height 30
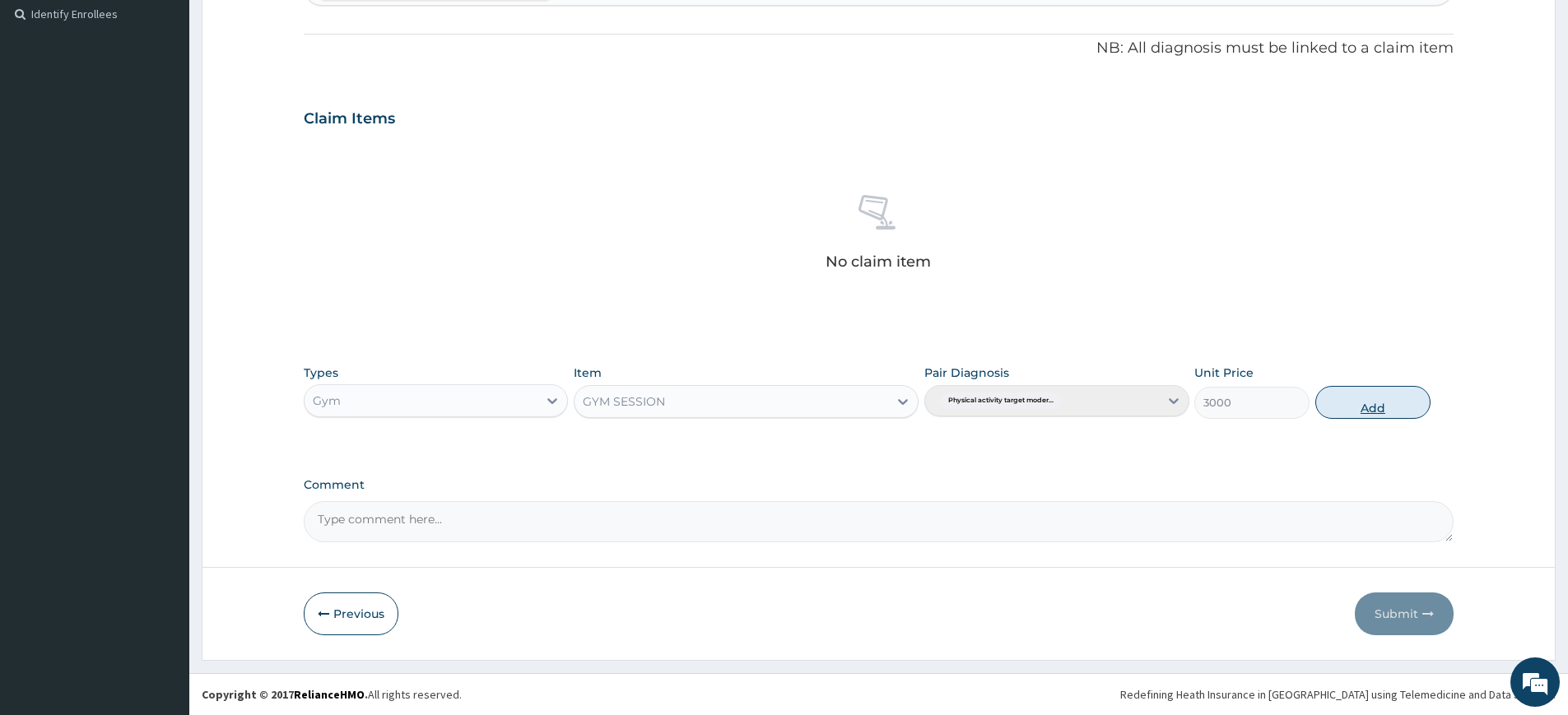
click at [1376, 406] on button "Add" at bounding box center [1373, 403] width 115 height 33
type input "0"
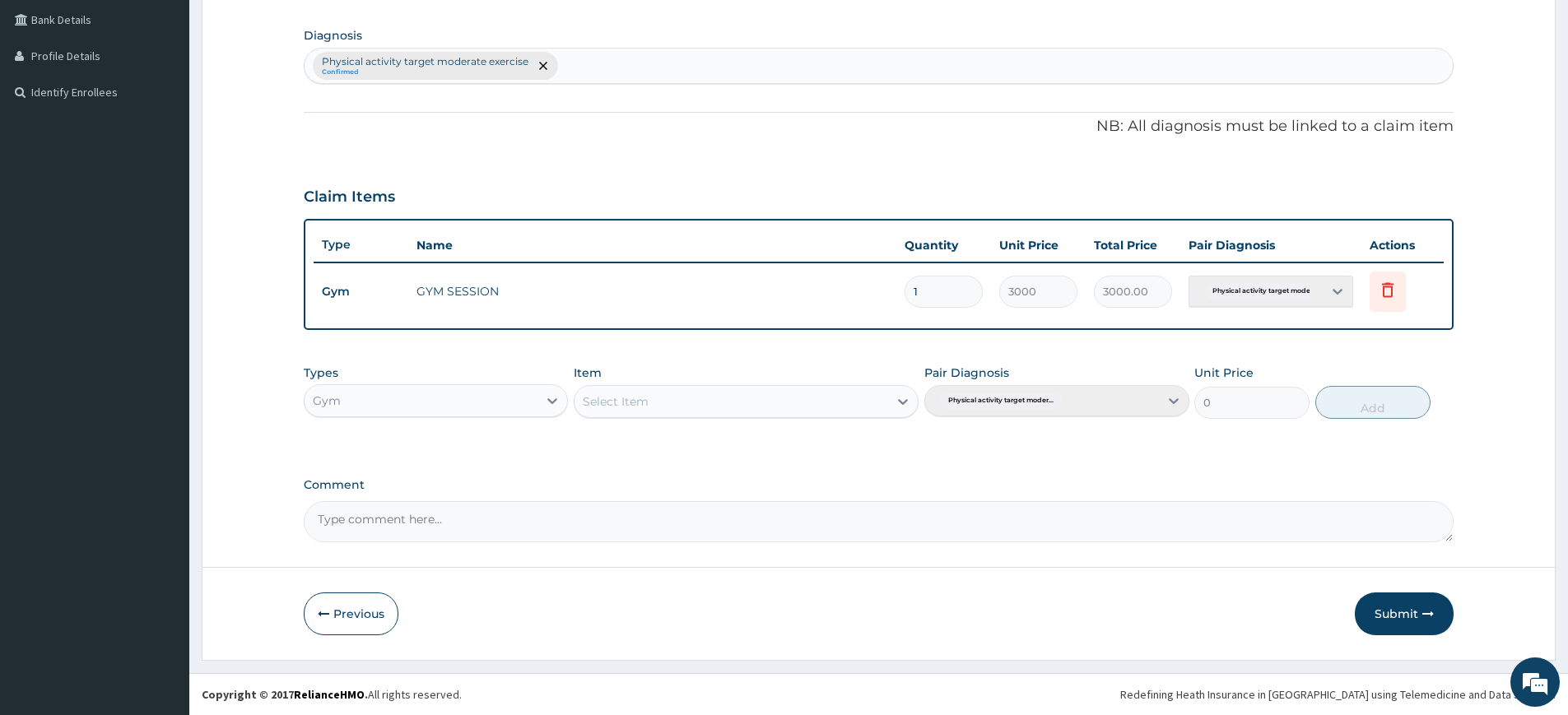
scroll to position [377, 0]
click at [1397, 623] on button "Submit" at bounding box center [1404, 614] width 99 height 43
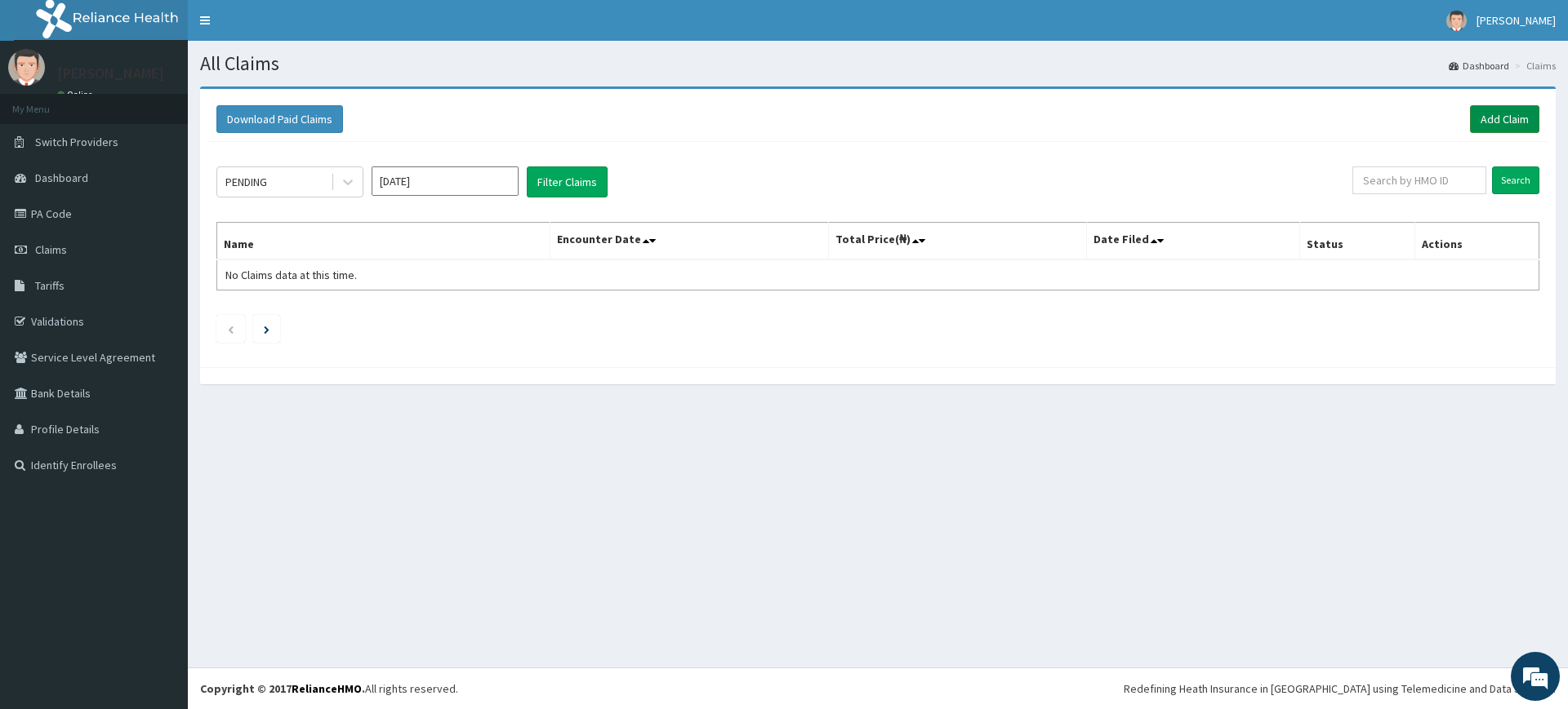
click at [1515, 119] on link "Add Claim" at bounding box center [1505, 119] width 69 height 28
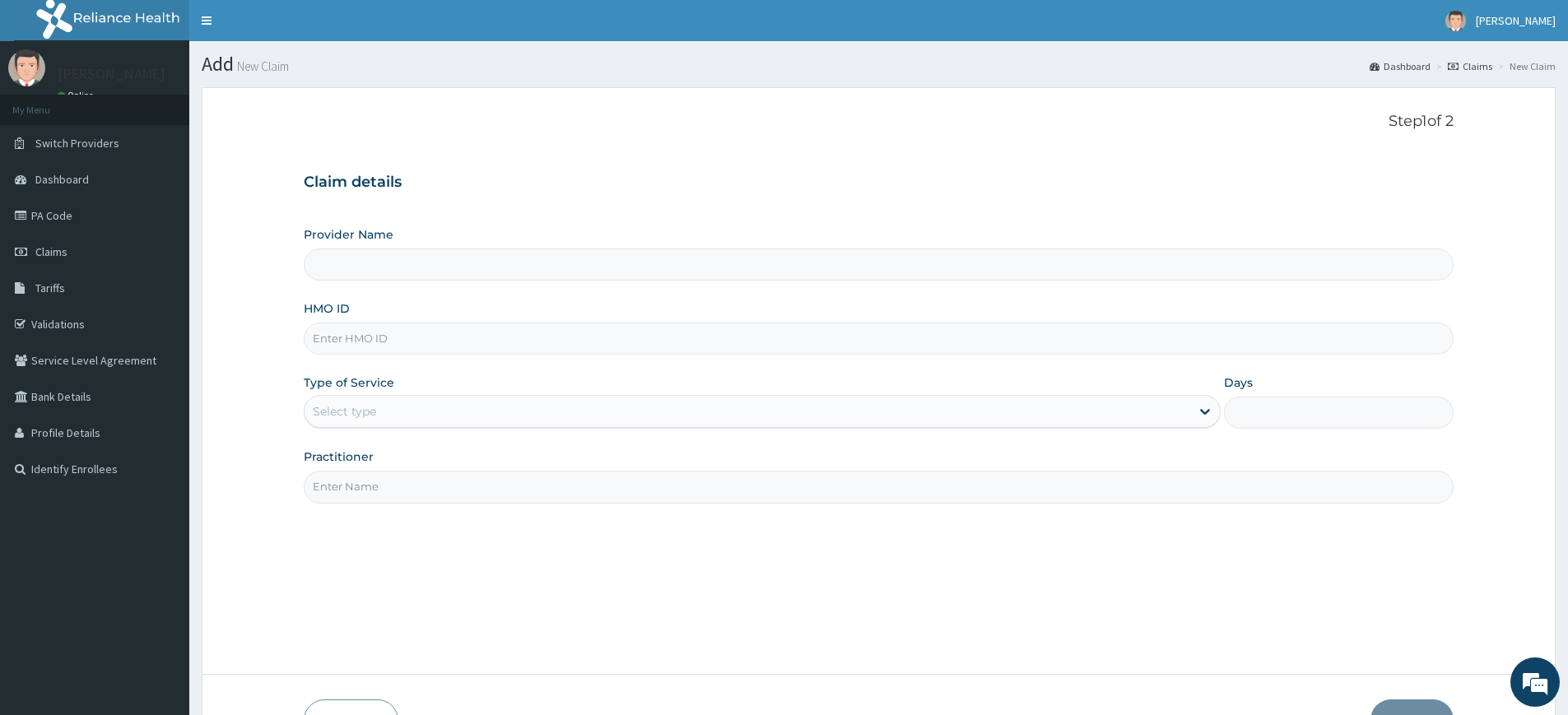
click at [399, 489] on input "Practitioner" at bounding box center [878, 486] width 1150 height 32
type input "pure fitness africa"
type input "Pure Fitness Africa | Lekki (fka Fitness Central)"
type input "1"
click at [348, 341] on input "HMO ID" at bounding box center [878, 338] width 1150 height 32
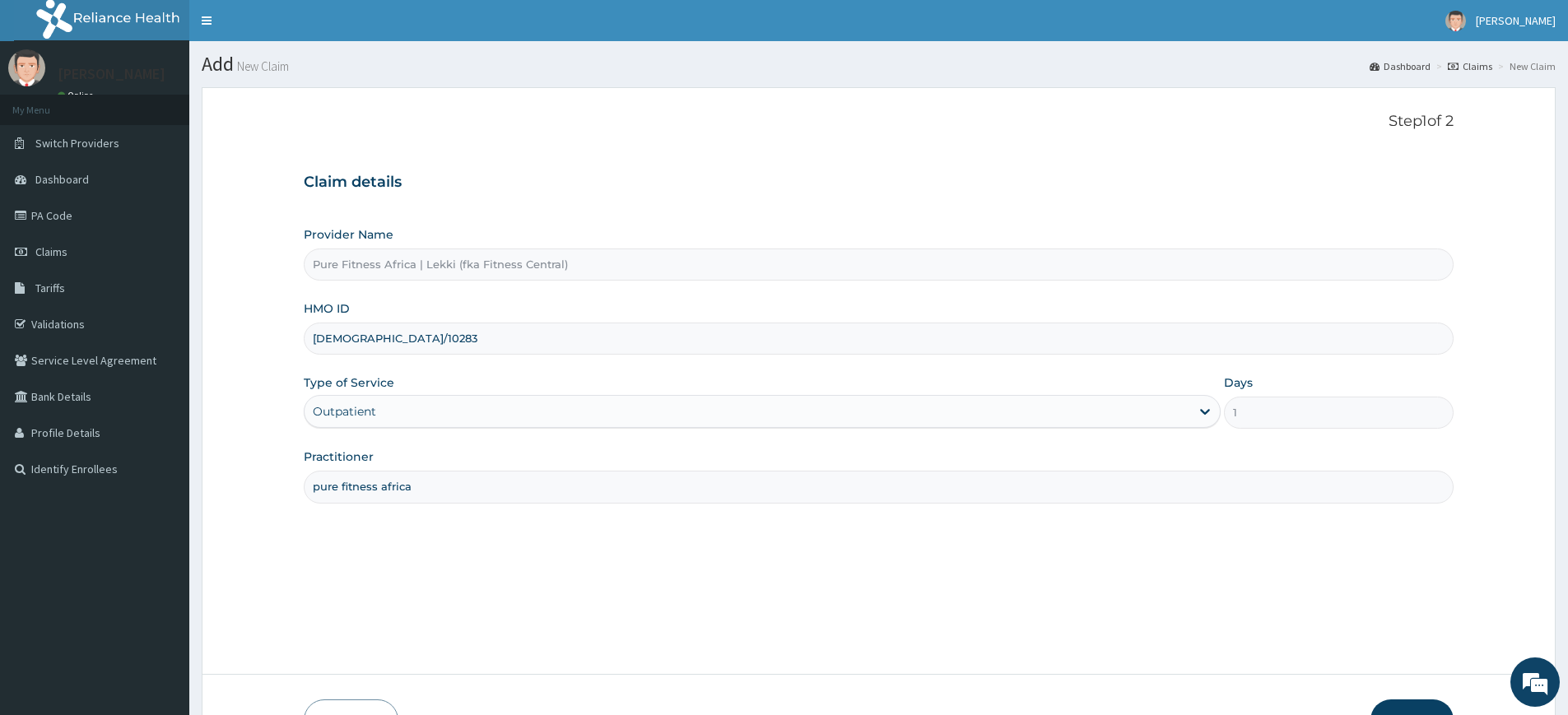
type input "isw/10283/a"
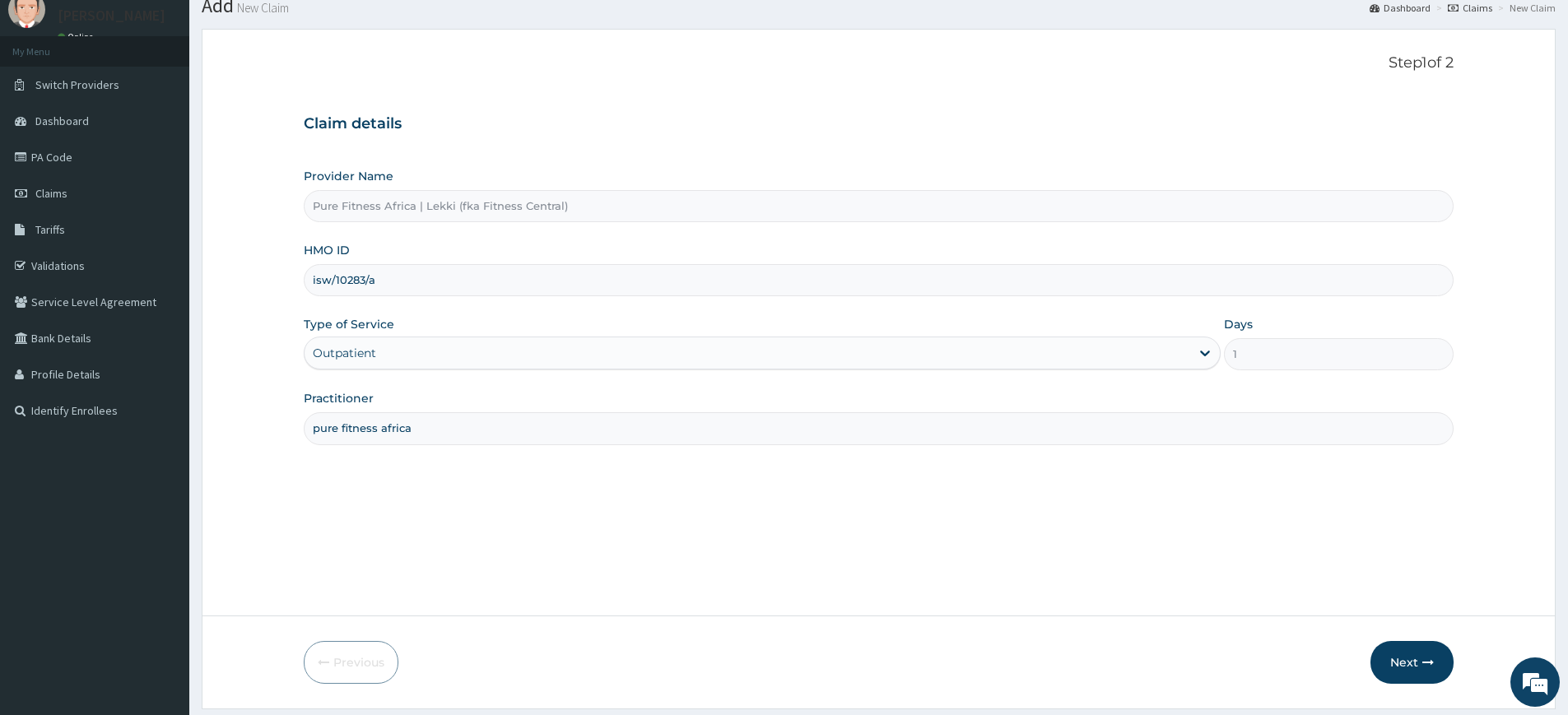
scroll to position [107, 0]
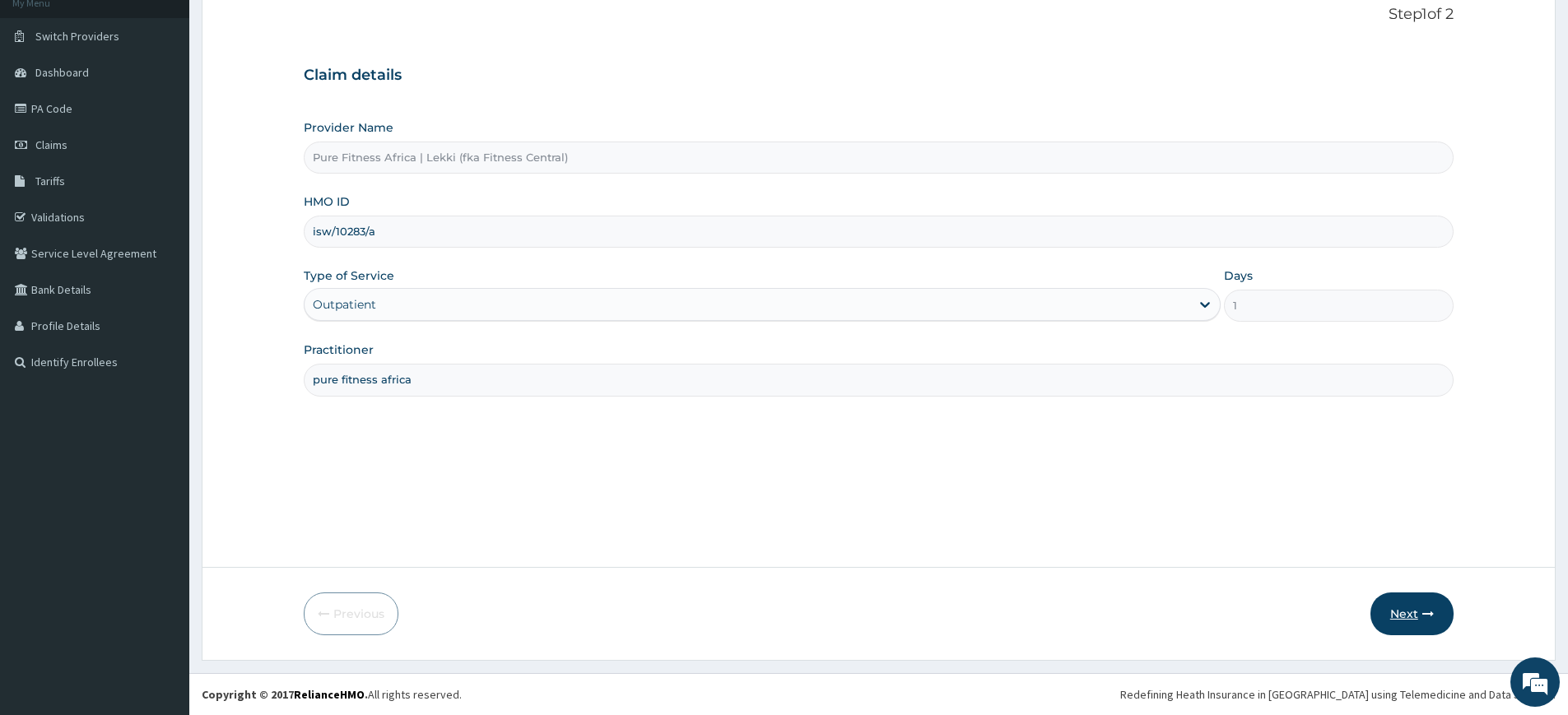
click at [1416, 610] on button "Next" at bounding box center [1412, 614] width 83 height 43
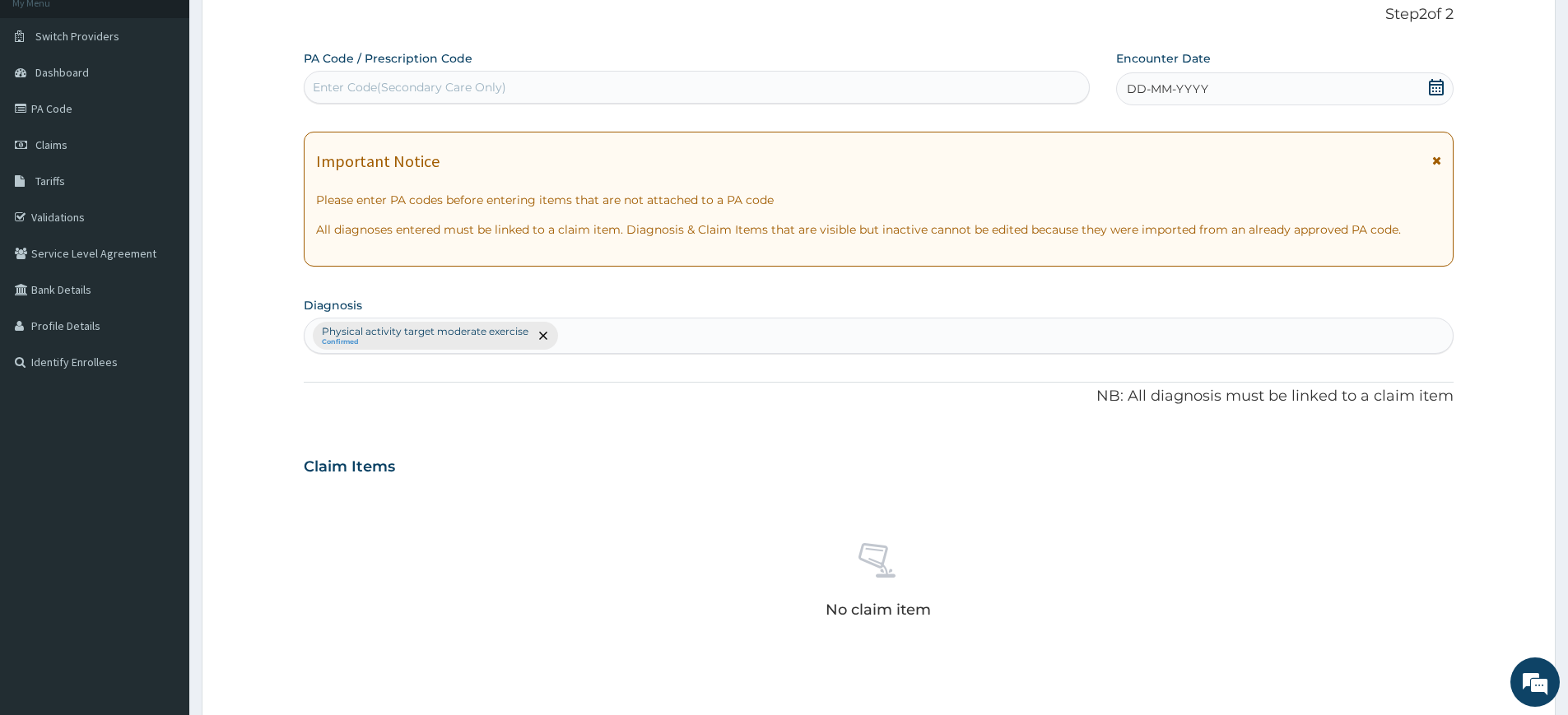
scroll to position [455, 0]
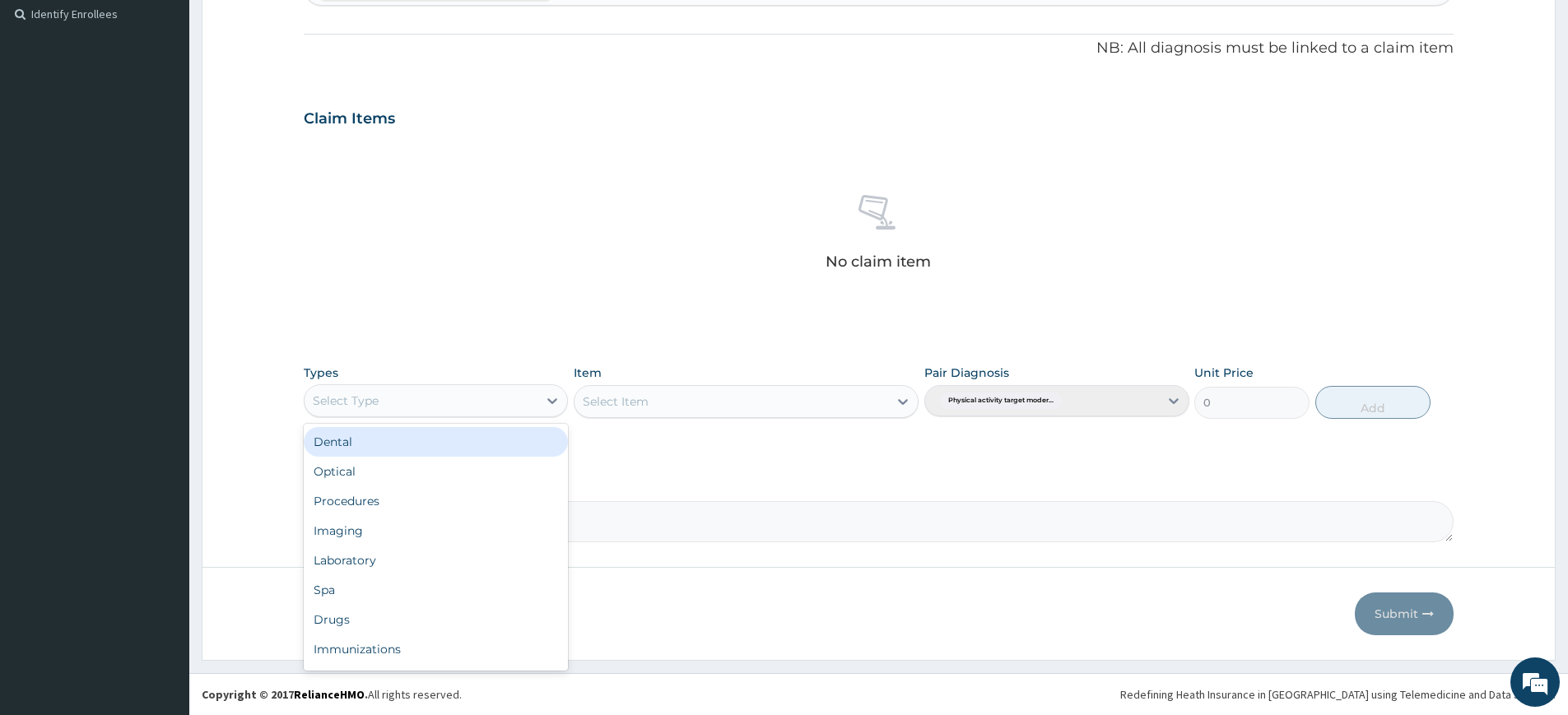
click at [418, 390] on div "Select Type" at bounding box center [420, 400] width 233 height 26
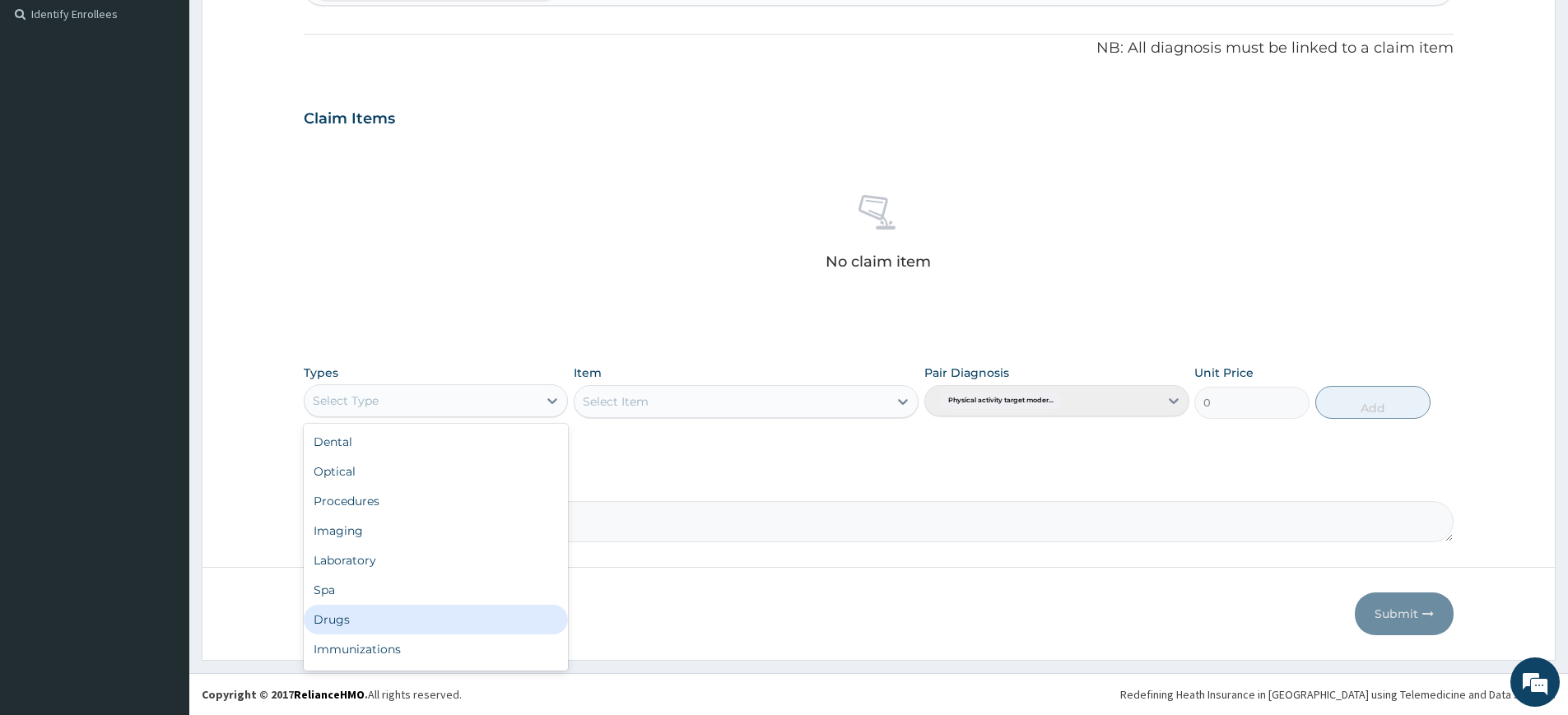
scroll to position [56, 0]
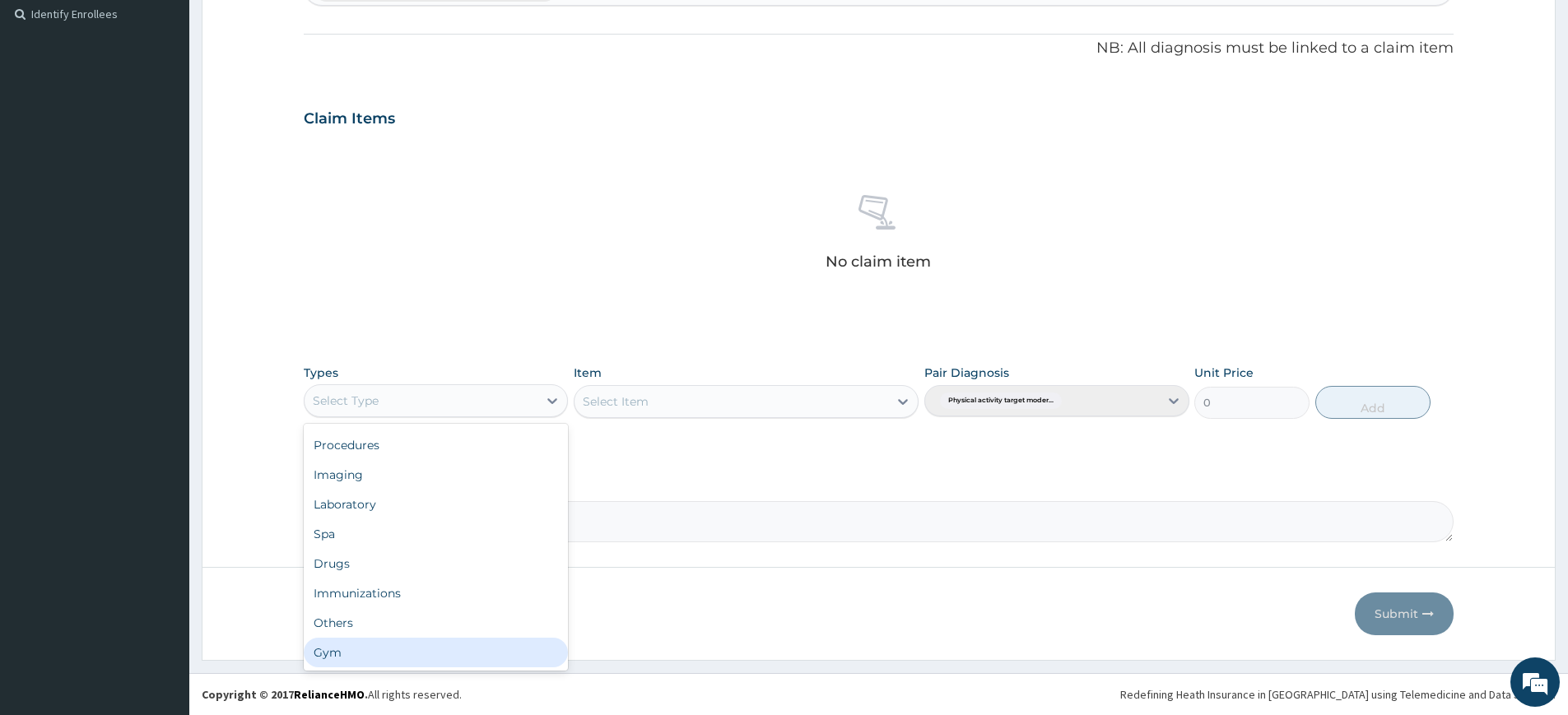
drag, startPoint x: 334, startPoint y: 646, endPoint x: 469, endPoint y: 568, distance: 155.9
click at [334, 647] on div "Gym" at bounding box center [436, 652] width 265 height 30
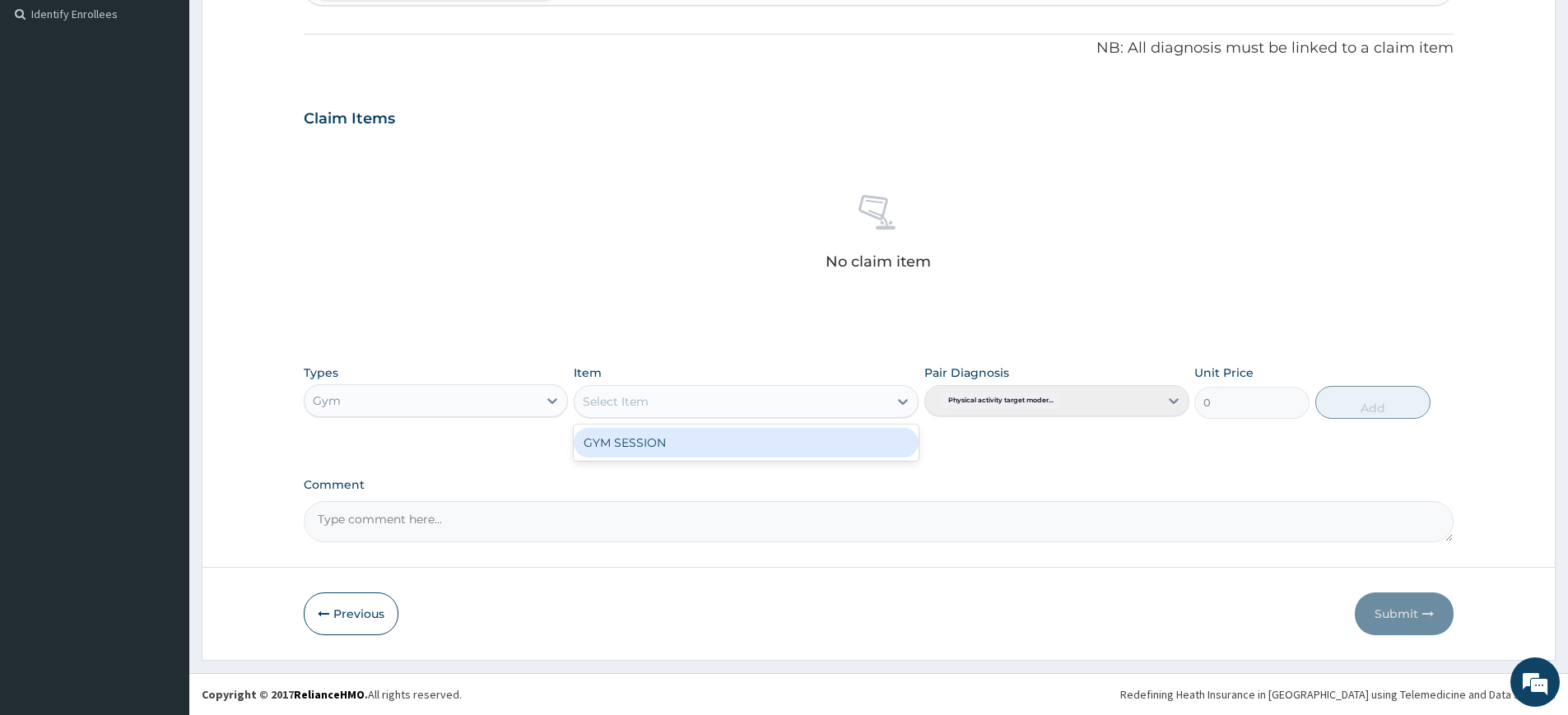
click at [808, 414] on div "Select Item" at bounding box center [731, 401] width 314 height 26
click at [814, 448] on div "GYM SESSION" at bounding box center [746, 443] width 345 height 30
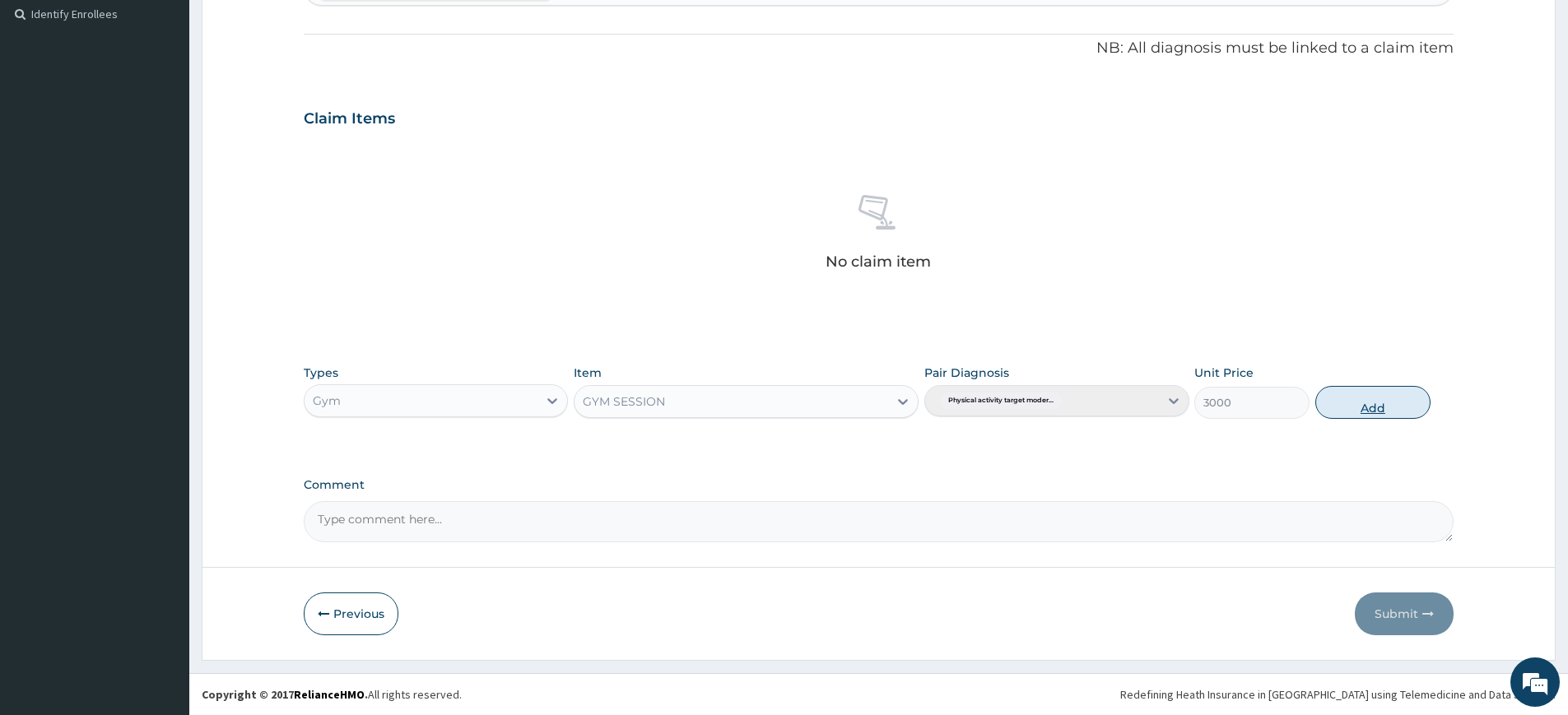
click at [1382, 397] on button "Add" at bounding box center [1373, 403] width 115 height 33
type input "0"
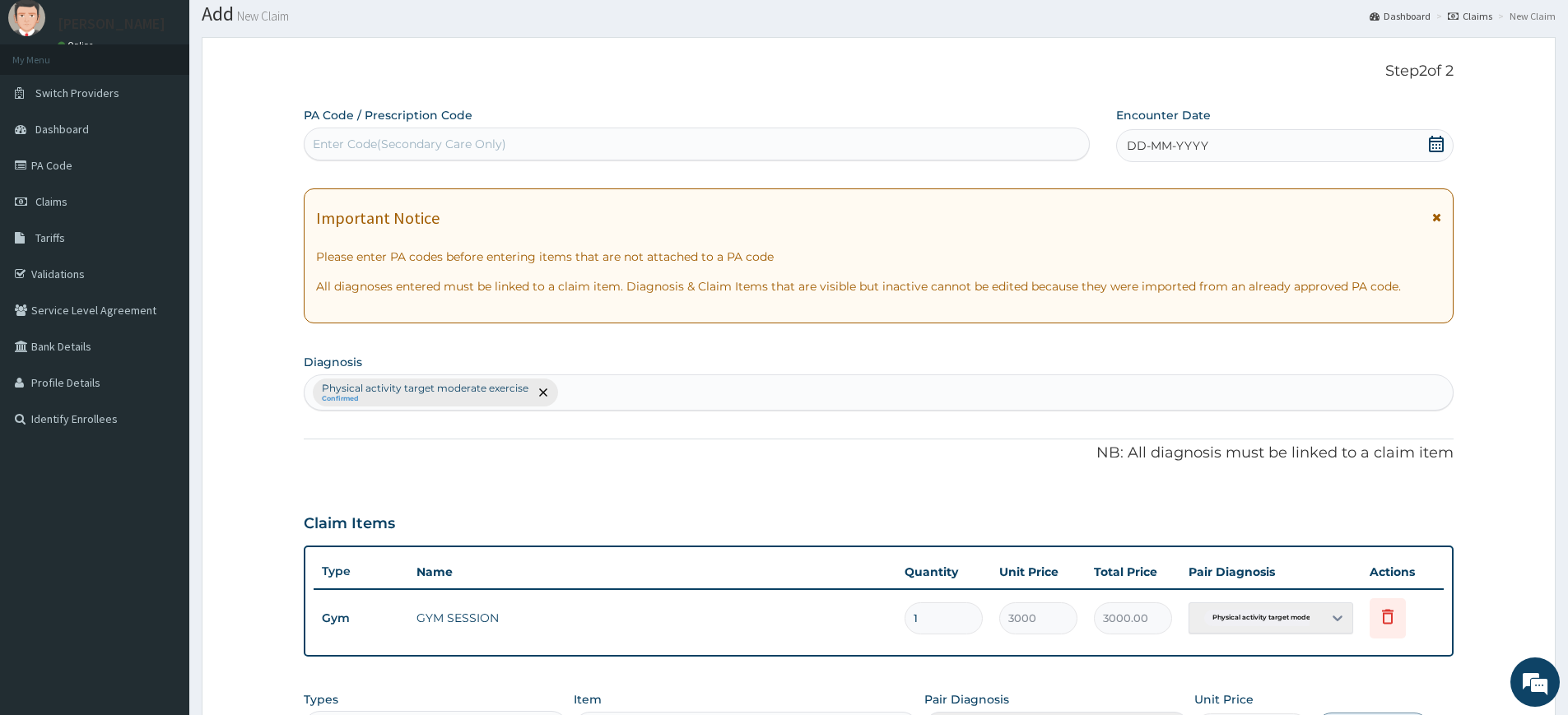
scroll to position [0, 0]
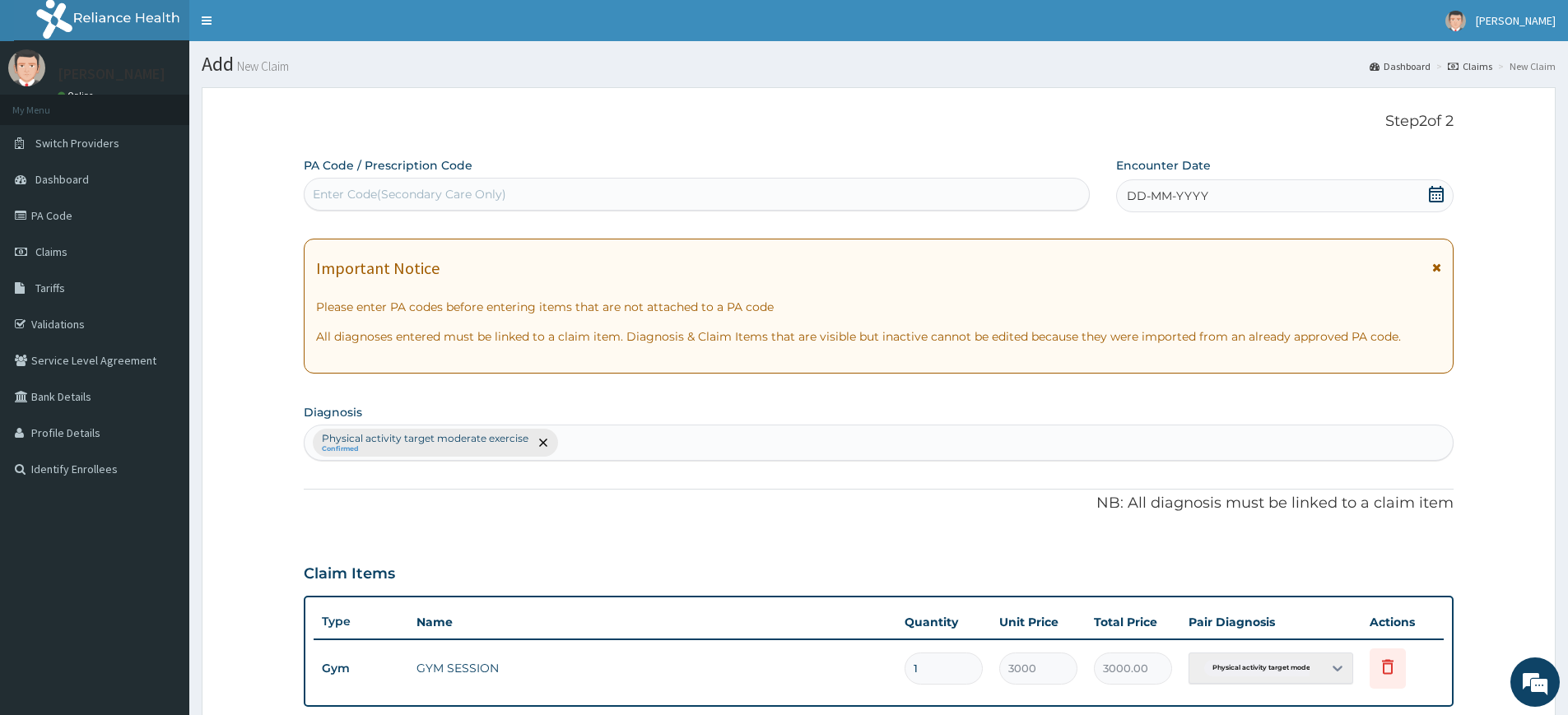
click at [733, 194] on div "Enter Code(Secondary Care Only)" at bounding box center [697, 193] width 784 height 26
type input "PA/786201"
click at [1428, 195] on icon at bounding box center [1436, 194] width 16 height 16
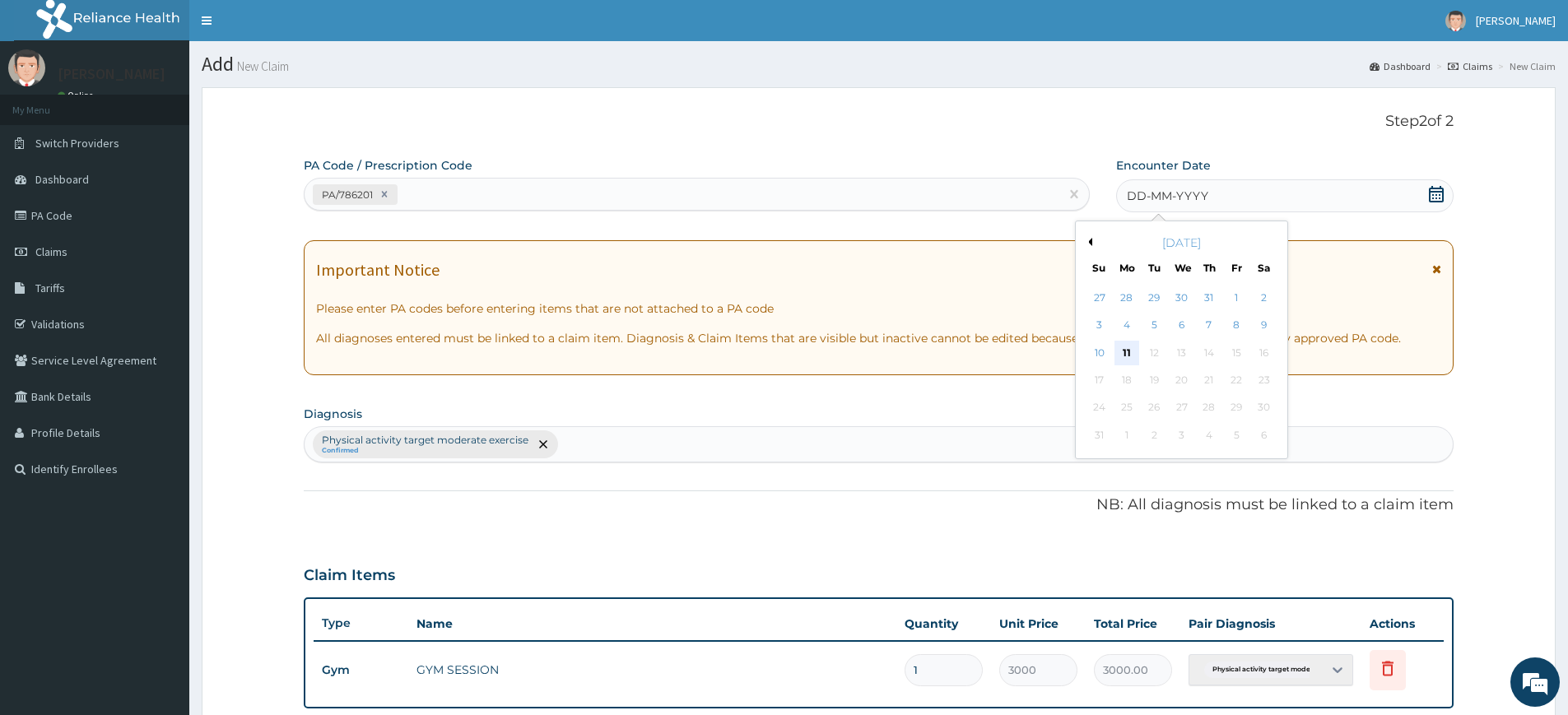
click at [1125, 355] on div "11" at bounding box center [1127, 354] width 25 height 25
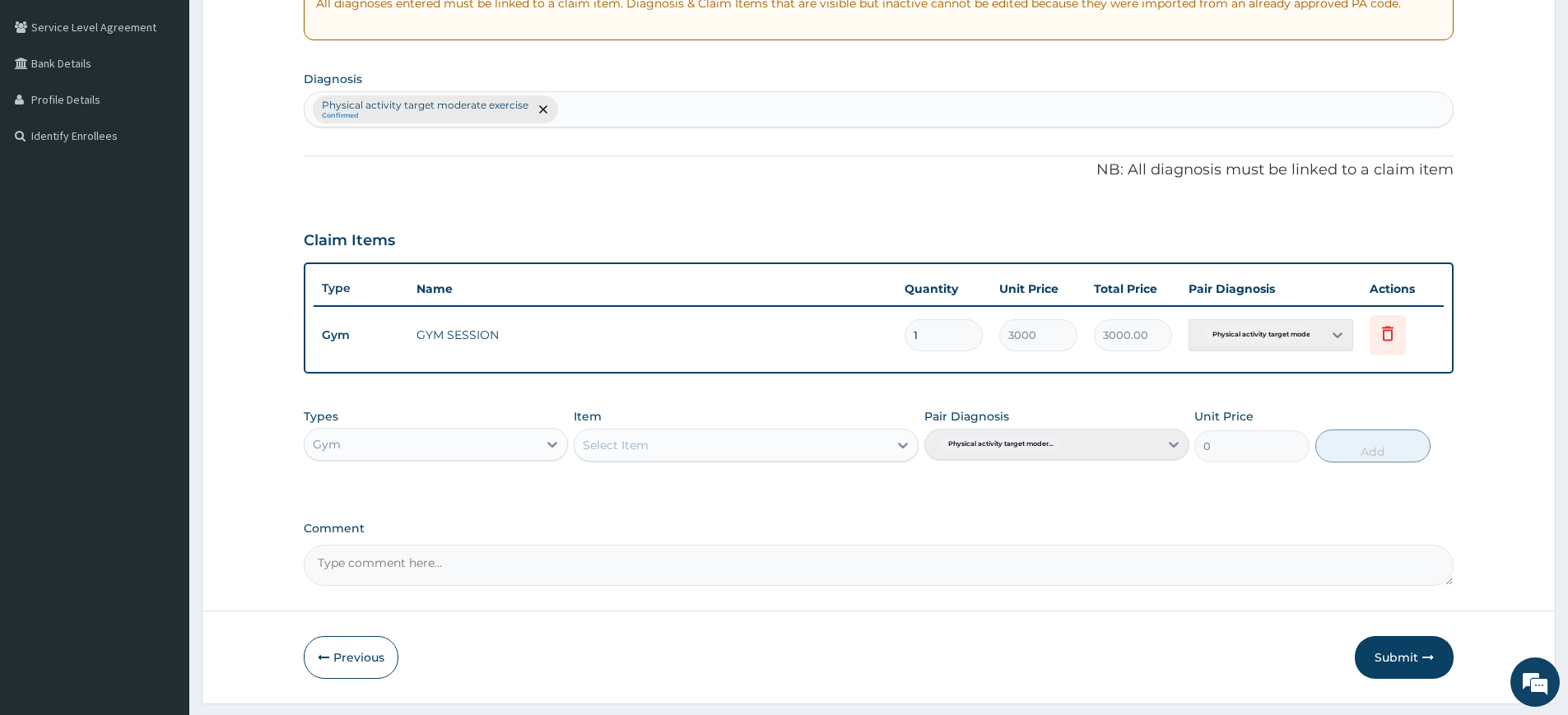
scroll to position [377, 0]
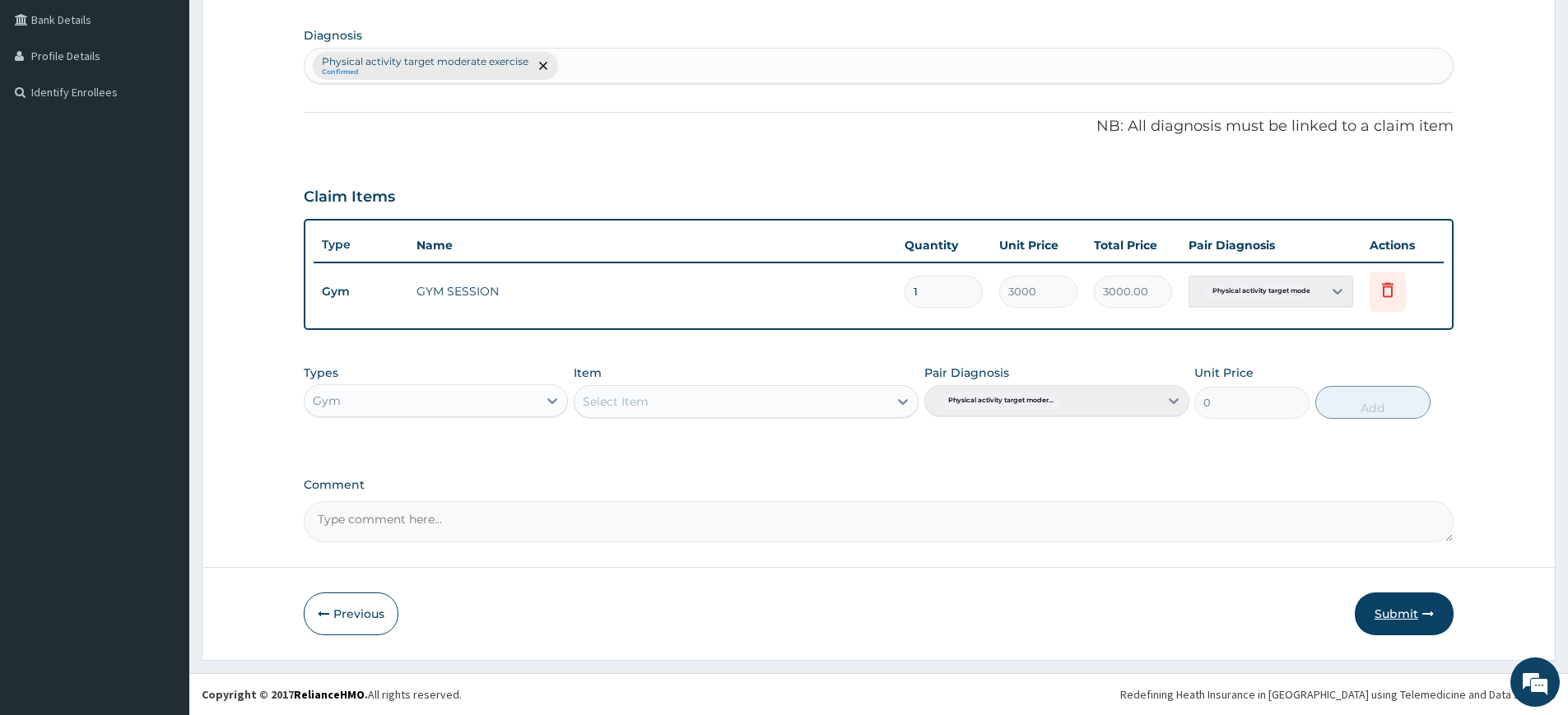
click at [1382, 611] on button "Submit" at bounding box center [1404, 614] width 99 height 43
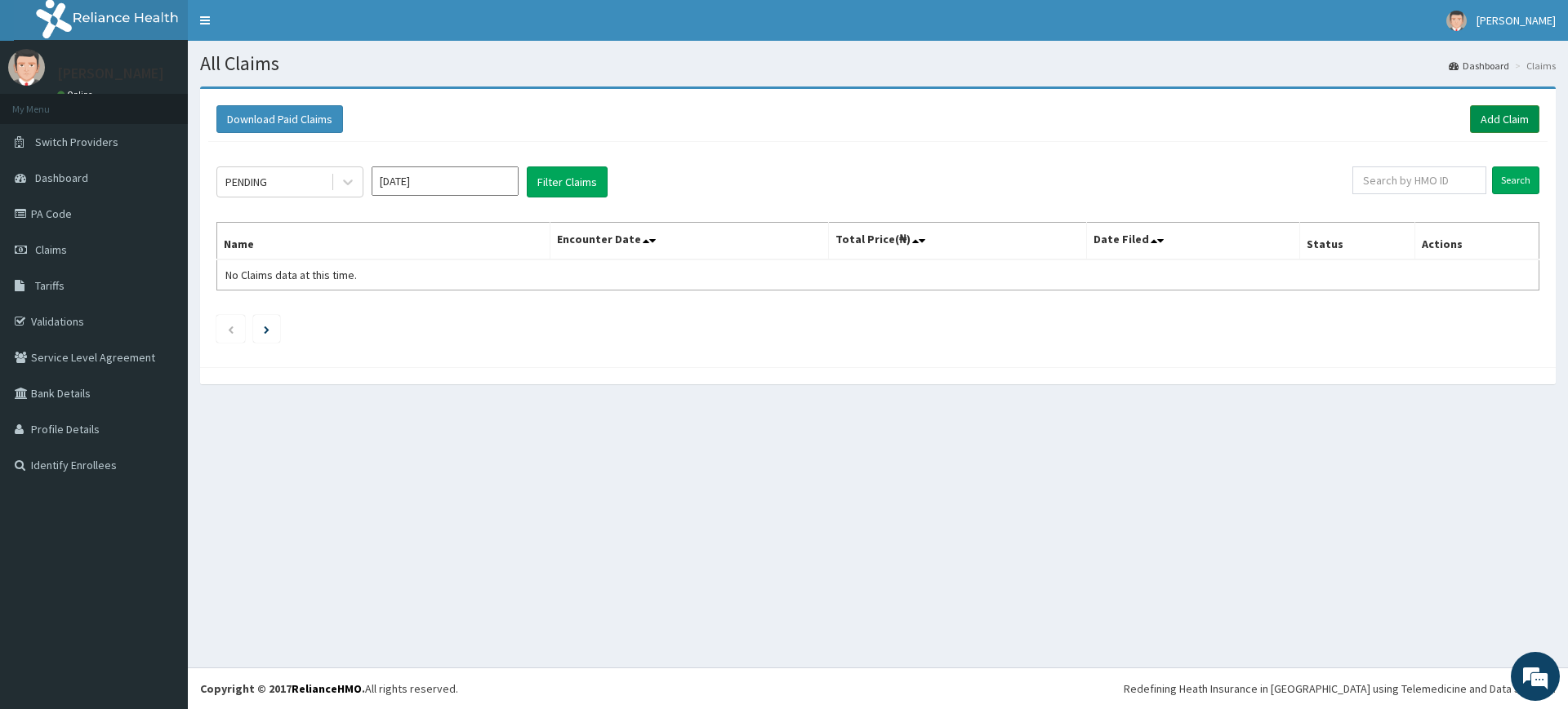
click at [1504, 119] on link "Add Claim" at bounding box center [1505, 119] width 69 height 28
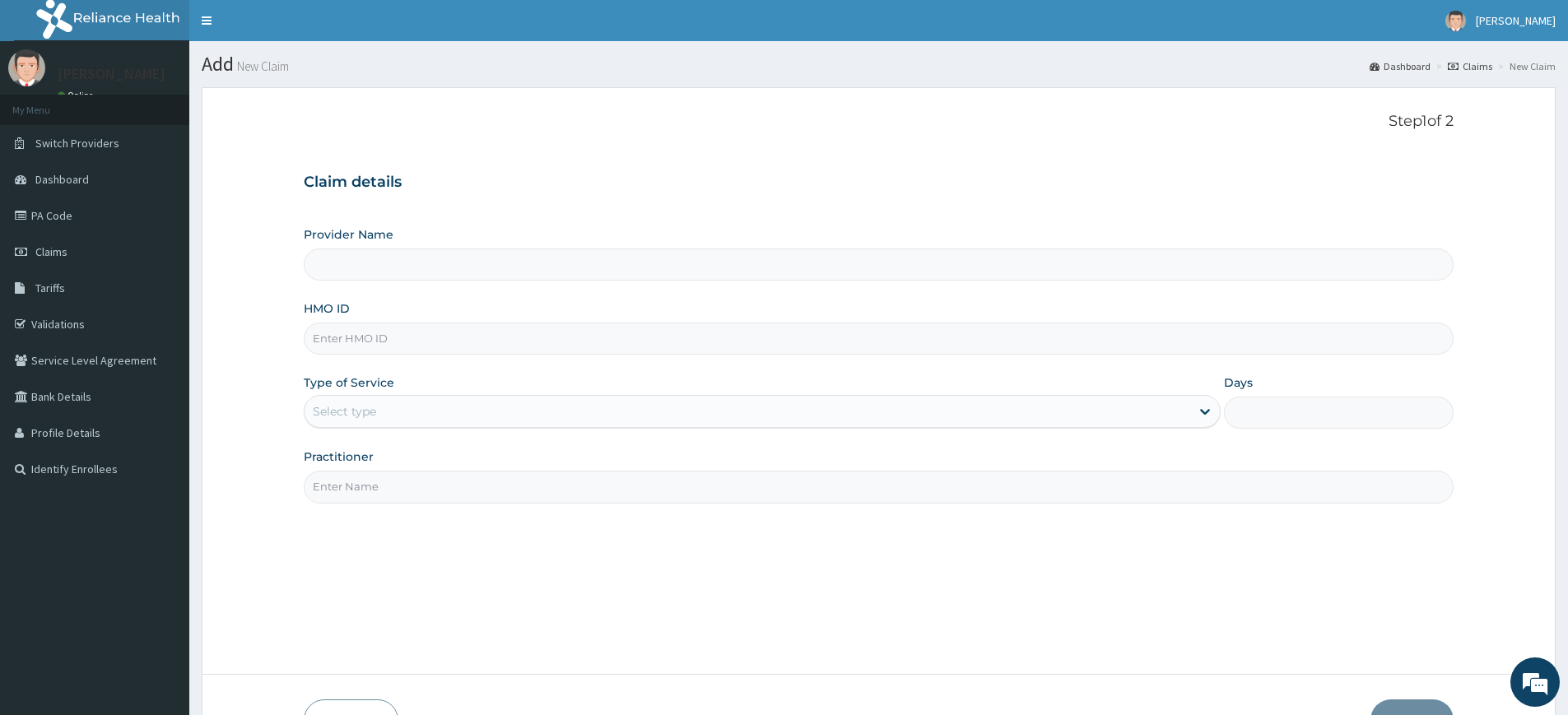
type input "Pure Fitness Africa | Lekki (fka Fitness Central)"
type input "1"
click at [404, 493] on input "Practitioner" at bounding box center [878, 486] width 1150 height 32
type input "pure fitness africa"
click at [363, 336] on input "HMO ID" at bounding box center [878, 338] width 1150 height 32
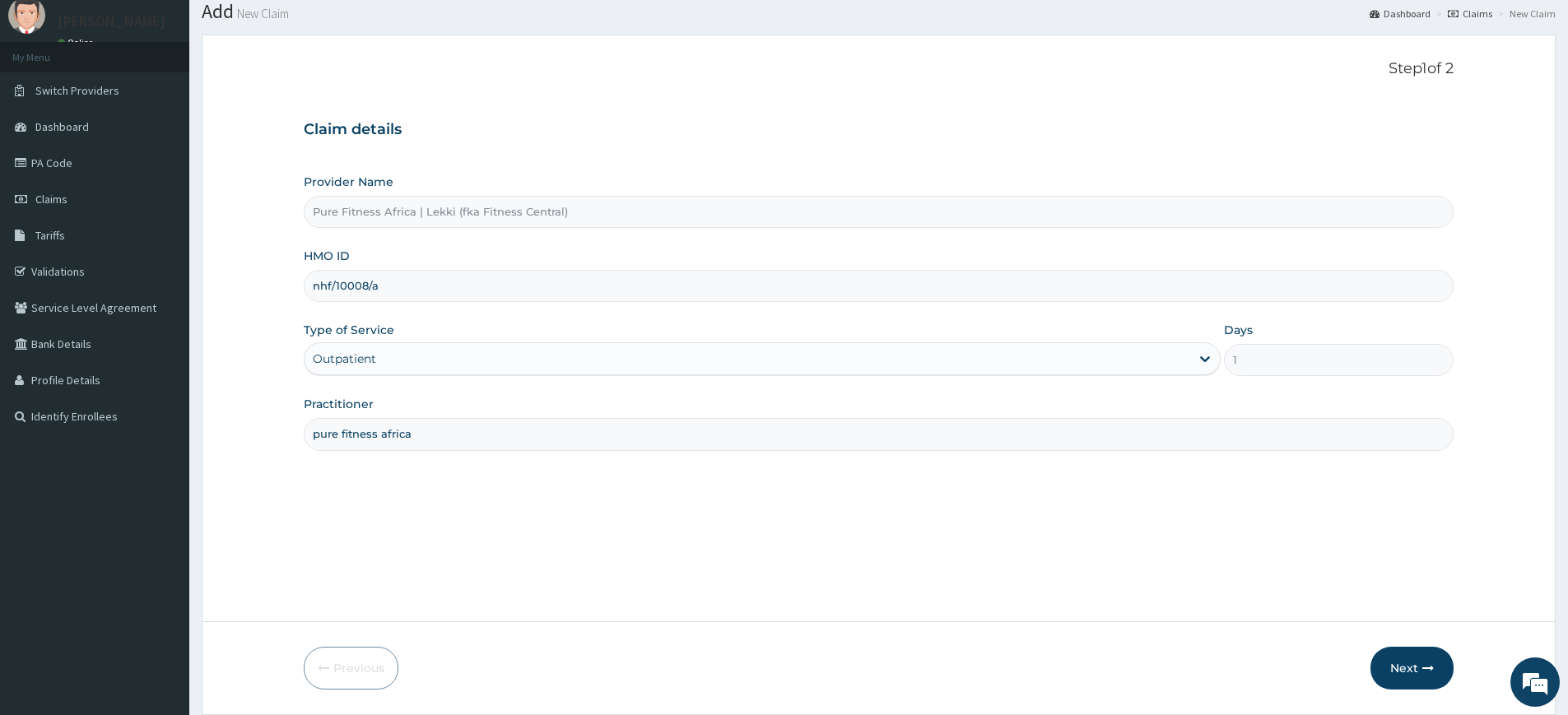
scroll to position [107, 0]
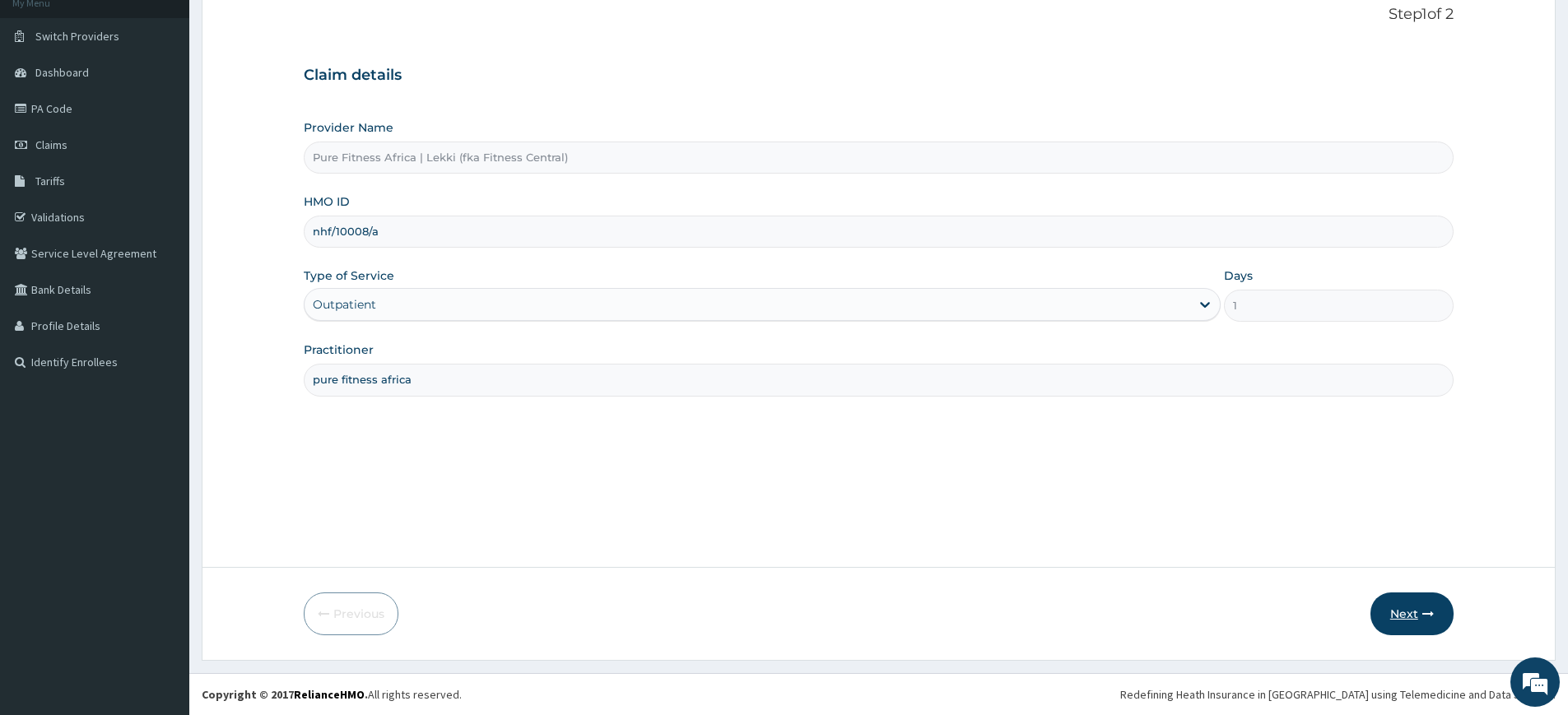
type input "nhf/10008/a"
click at [1399, 610] on button "Next" at bounding box center [1412, 614] width 83 height 43
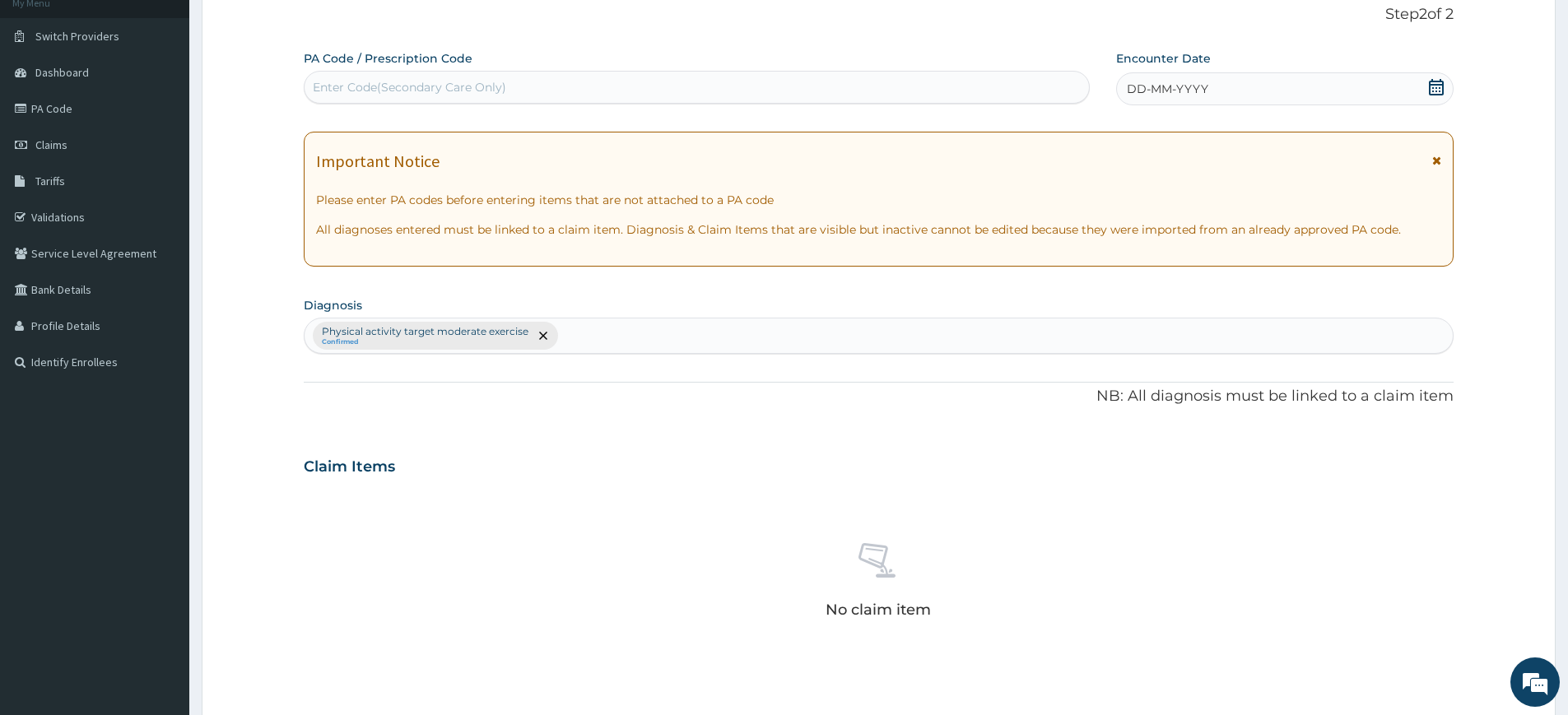
click at [807, 94] on div "Enter Code(Secondary Care Only)" at bounding box center [697, 87] width 784 height 26
click at [1436, 89] on icon at bounding box center [1436, 87] width 16 height 16
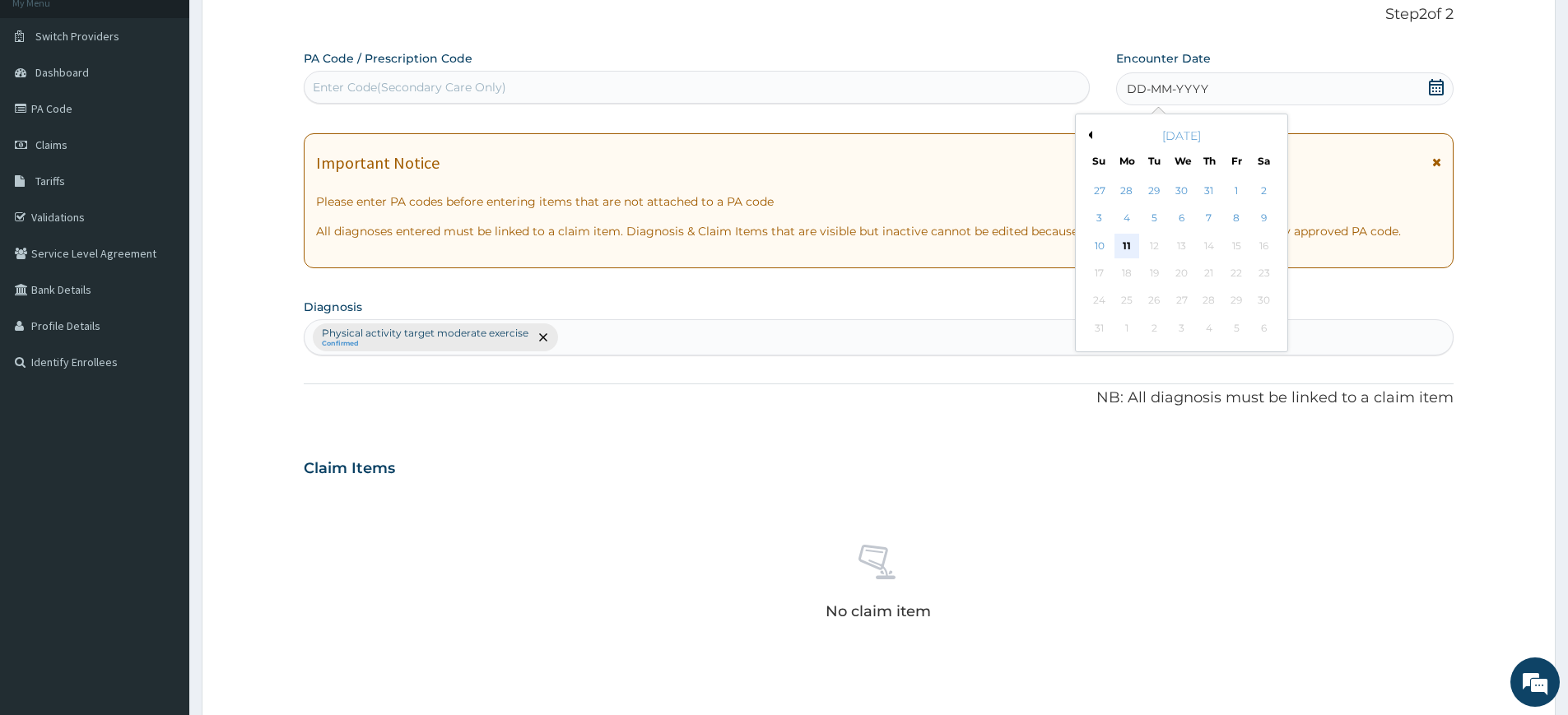
click at [1124, 246] on div "11" at bounding box center [1127, 246] width 25 height 25
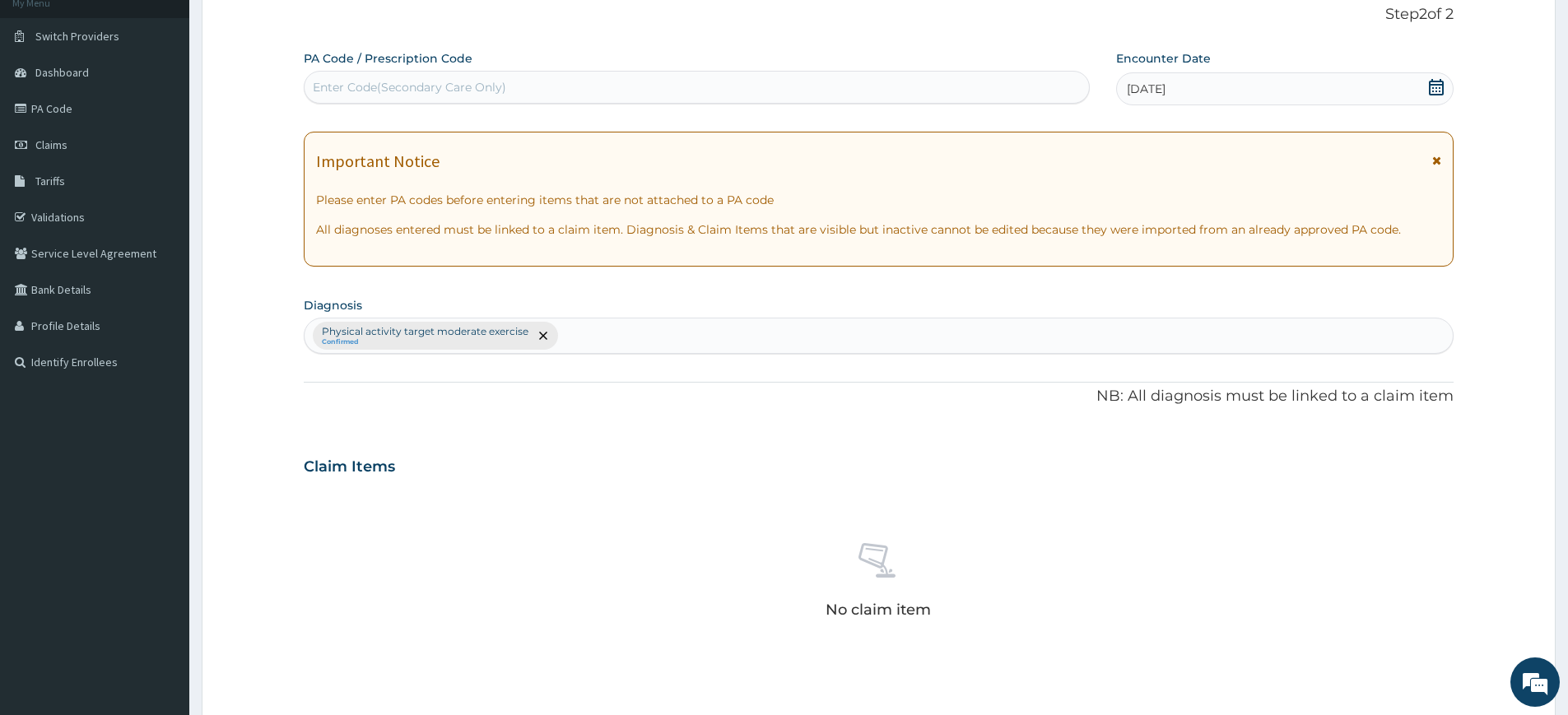
scroll to position [431, 0]
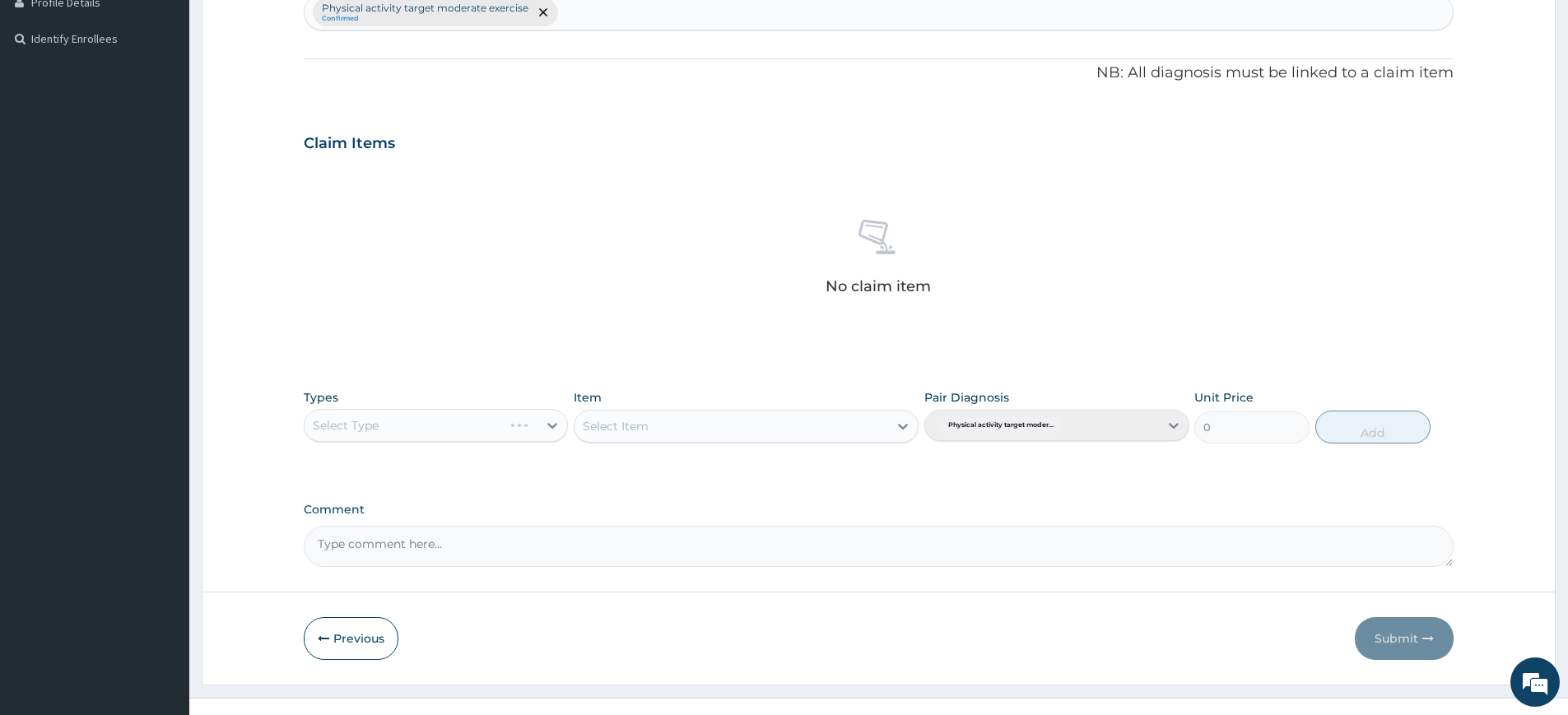
click at [361, 425] on div "Select Type" at bounding box center [436, 425] width 265 height 33
click at [435, 423] on div "Select Type" at bounding box center [436, 425] width 265 height 33
click at [508, 428] on div "Select Type" at bounding box center [436, 425] width 265 height 33
click at [509, 427] on div "Select Type" at bounding box center [436, 425] width 265 height 33
click at [392, 421] on div "Select Type" at bounding box center [436, 425] width 265 height 33
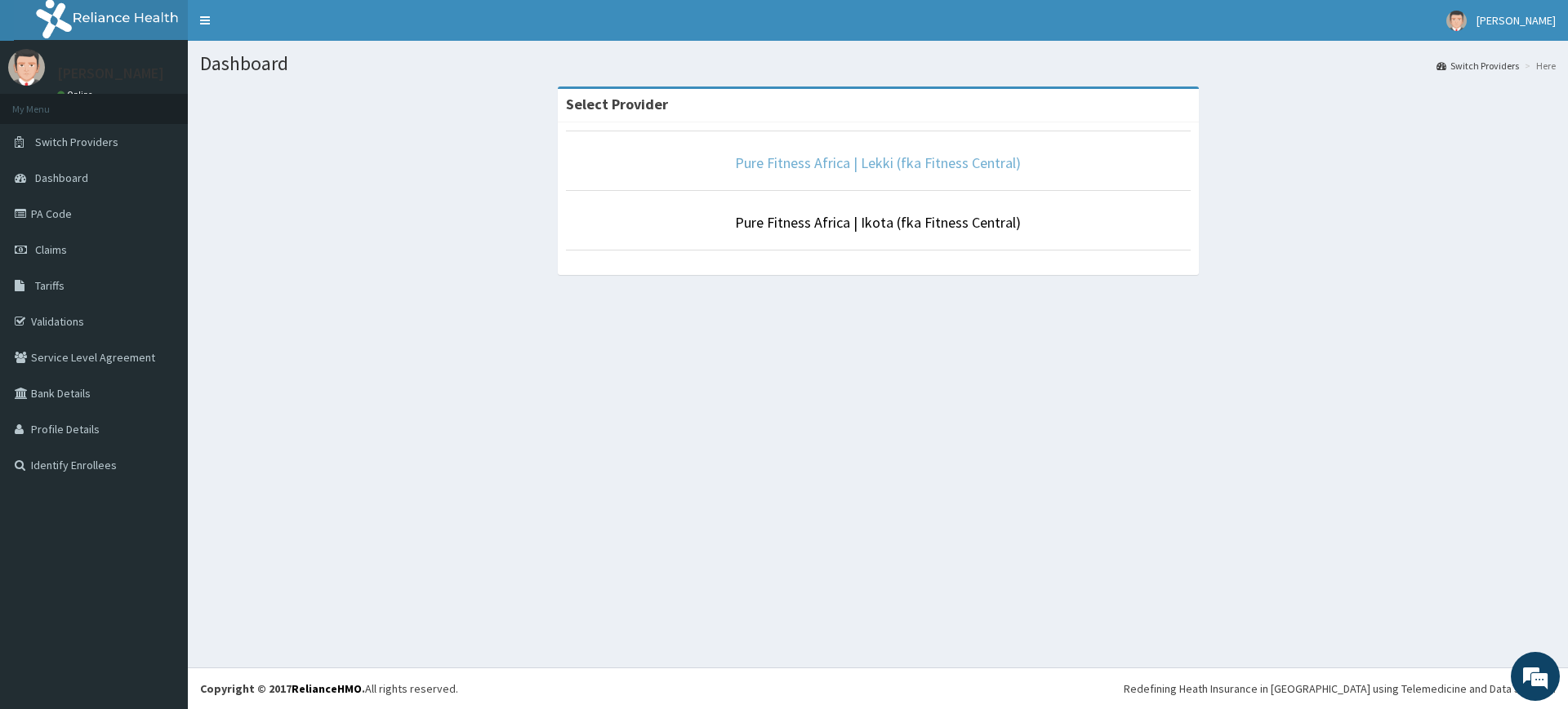
click at [938, 160] on link "Pure Fitness Africa | Lekki (fka Fitness Central)" at bounding box center [878, 163] width 286 height 19
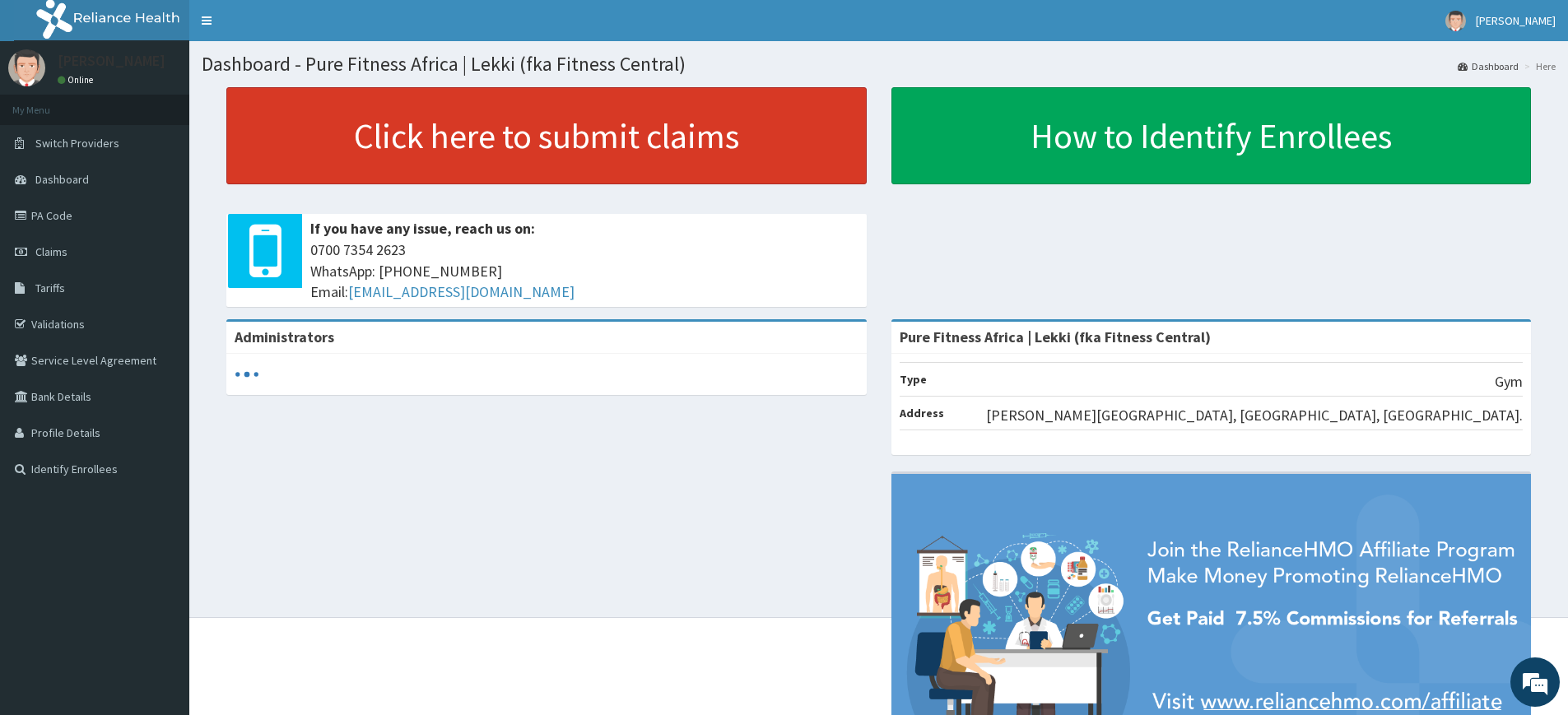
click at [625, 113] on link "Click here to submit claims" at bounding box center [546, 135] width 641 height 98
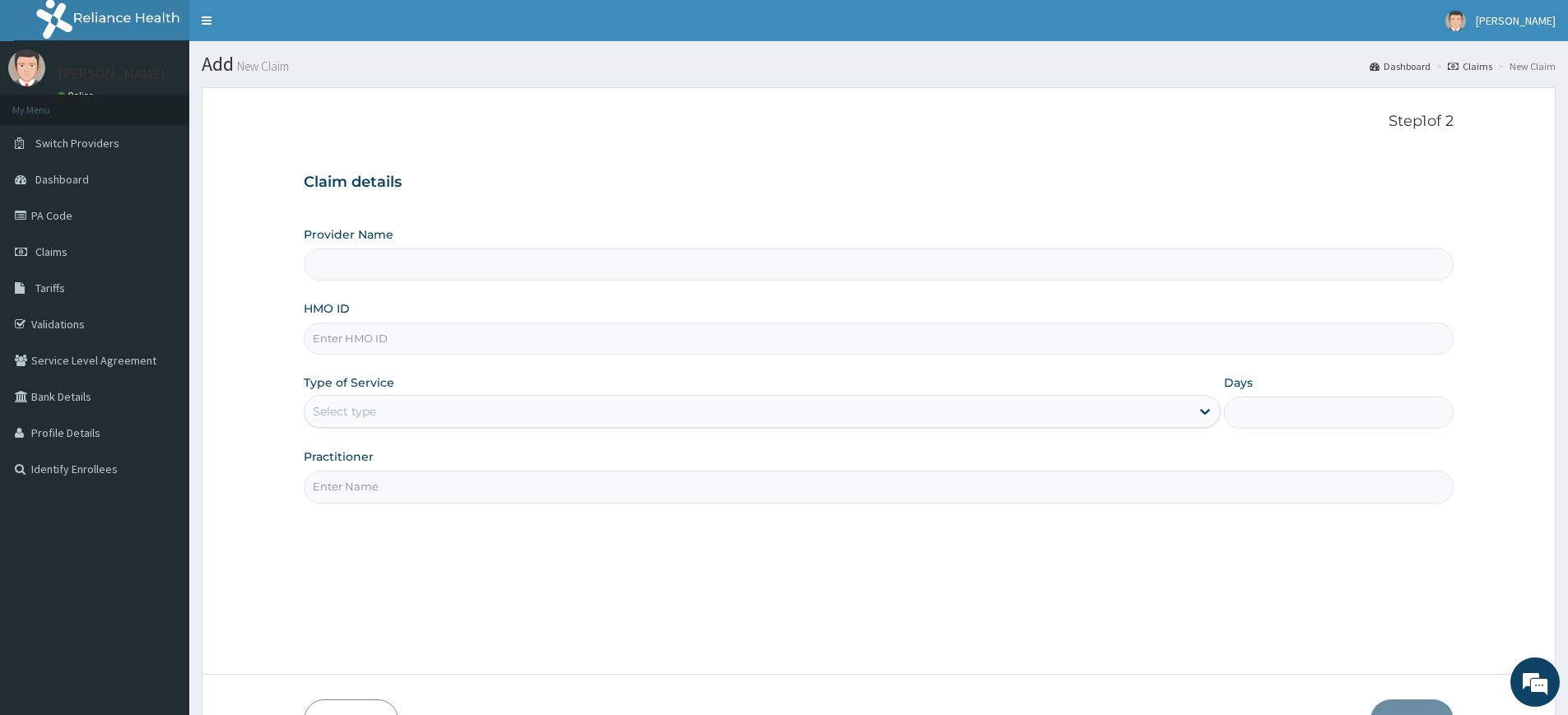
type input "Pure Fitness Africa | Lekki (fka Fitness Central)"
type input "1"
click at [472, 498] on input "Practitioner" at bounding box center [878, 486] width 1150 height 32
type input "pure fitness africa"
click at [392, 343] on input "HMO ID" at bounding box center [878, 338] width 1150 height 32
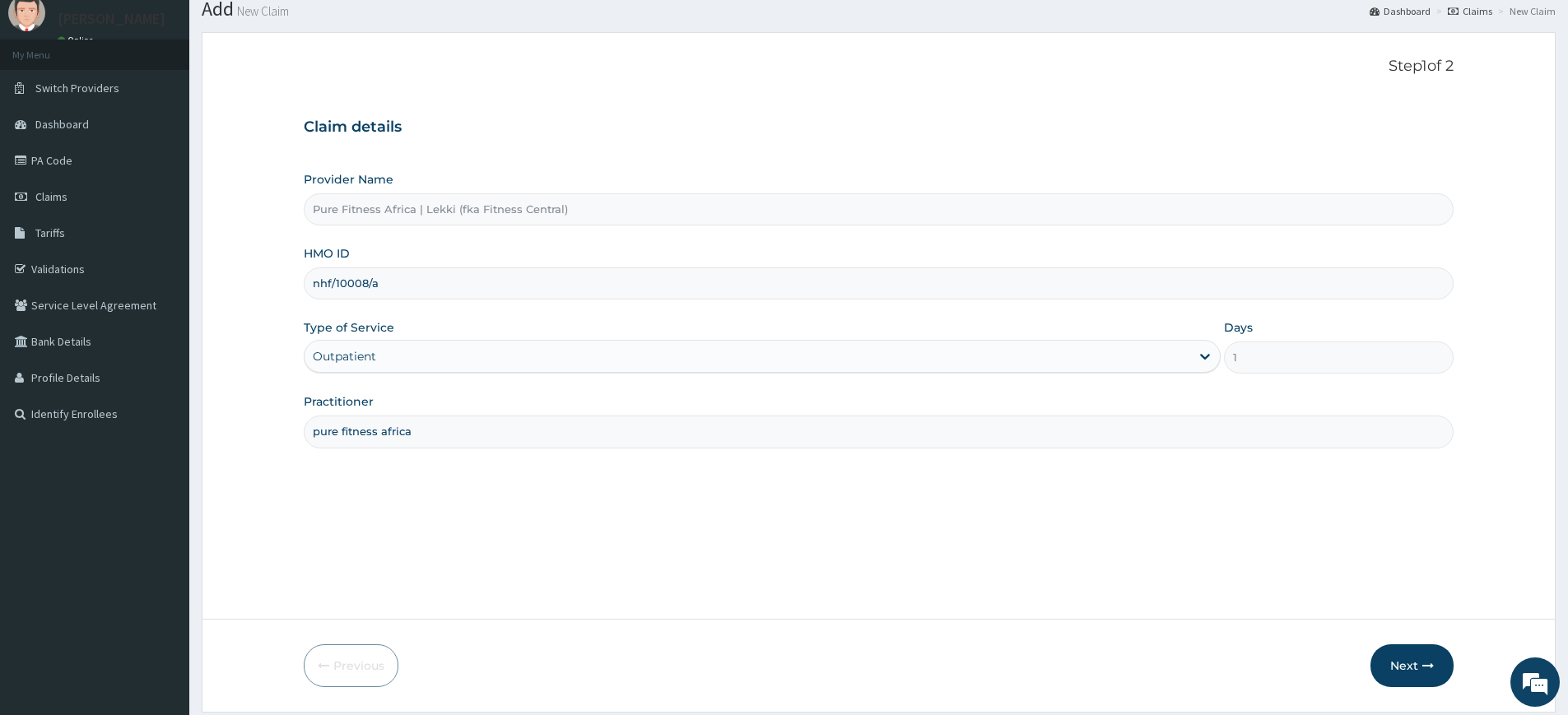
scroll to position [107, 0]
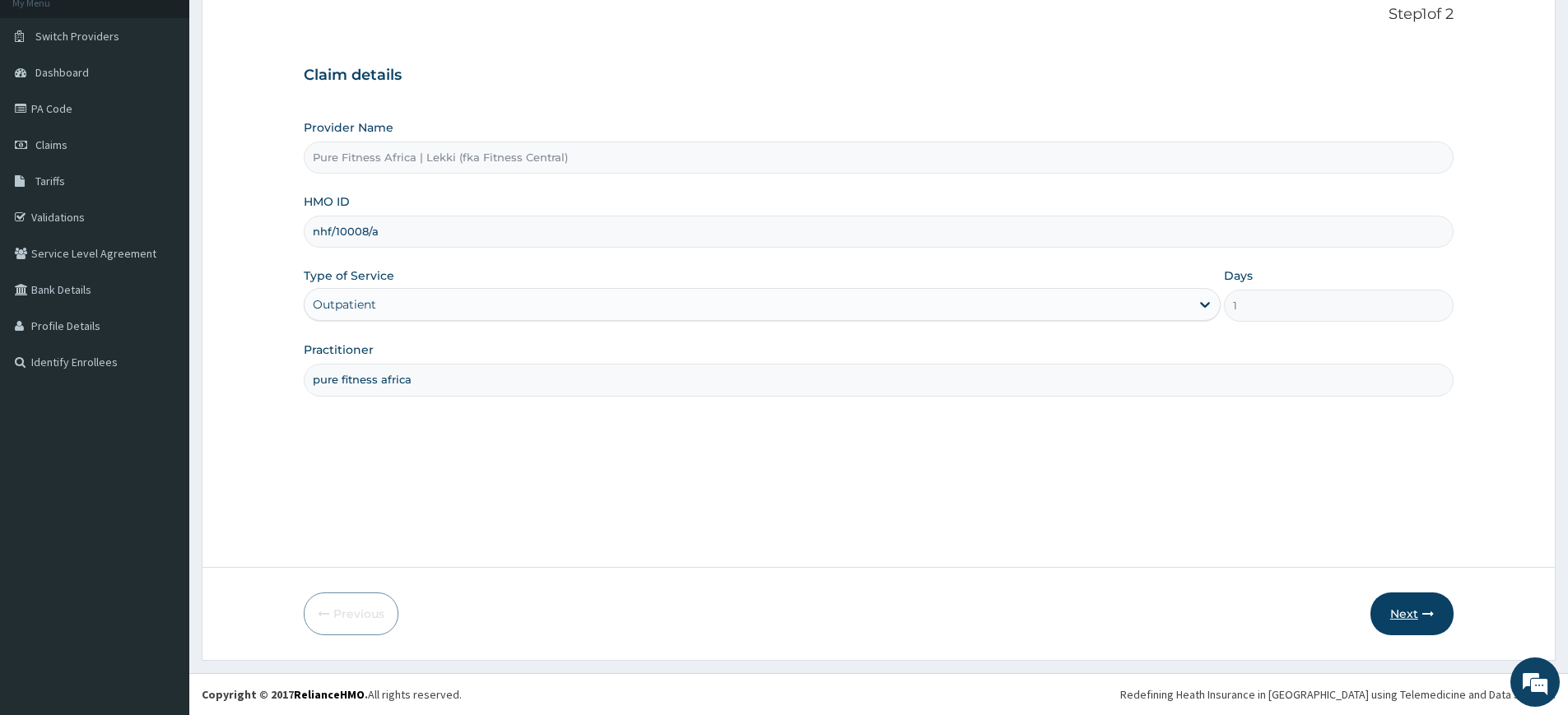
type input "nhf/10008/a"
click at [1397, 614] on button "Next" at bounding box center [1412, 614] width 83 height 43
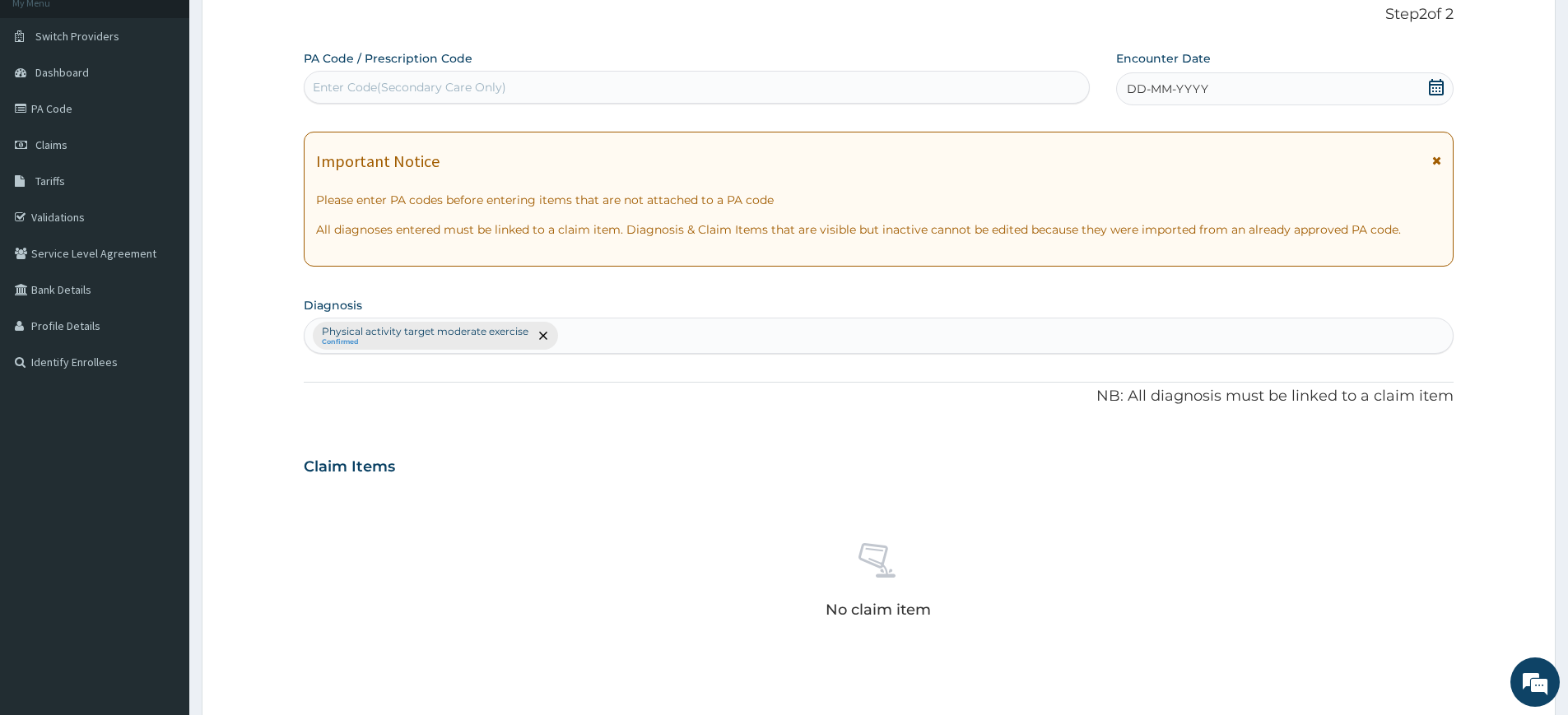
click at [1366, 84] on div "DD-MM-YYYY" at bounding box center [1284, 89] width 336 height 33
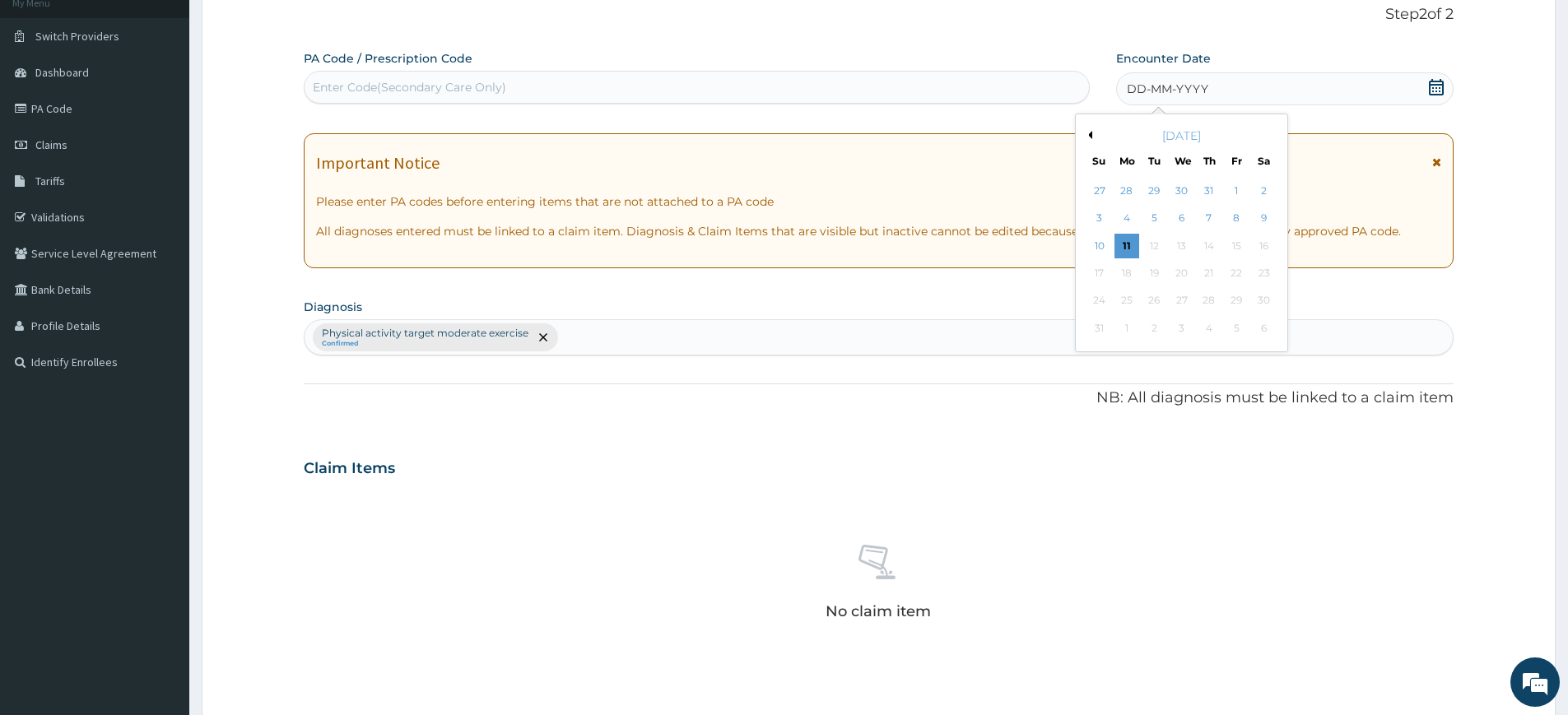
click at [1125, 246] on div "11" at bounding box center [1127, 246] width 25 height 25
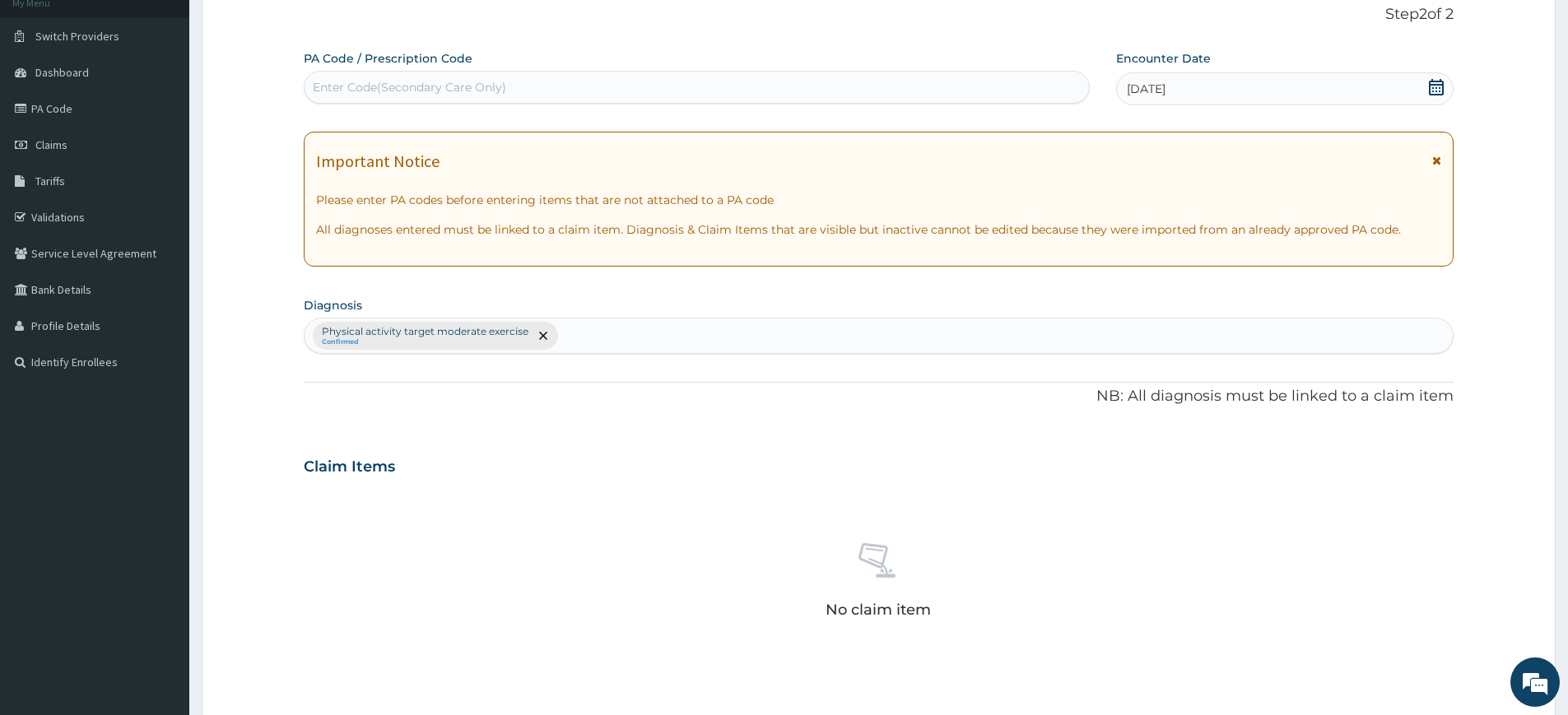
scroll to position [455, 0]
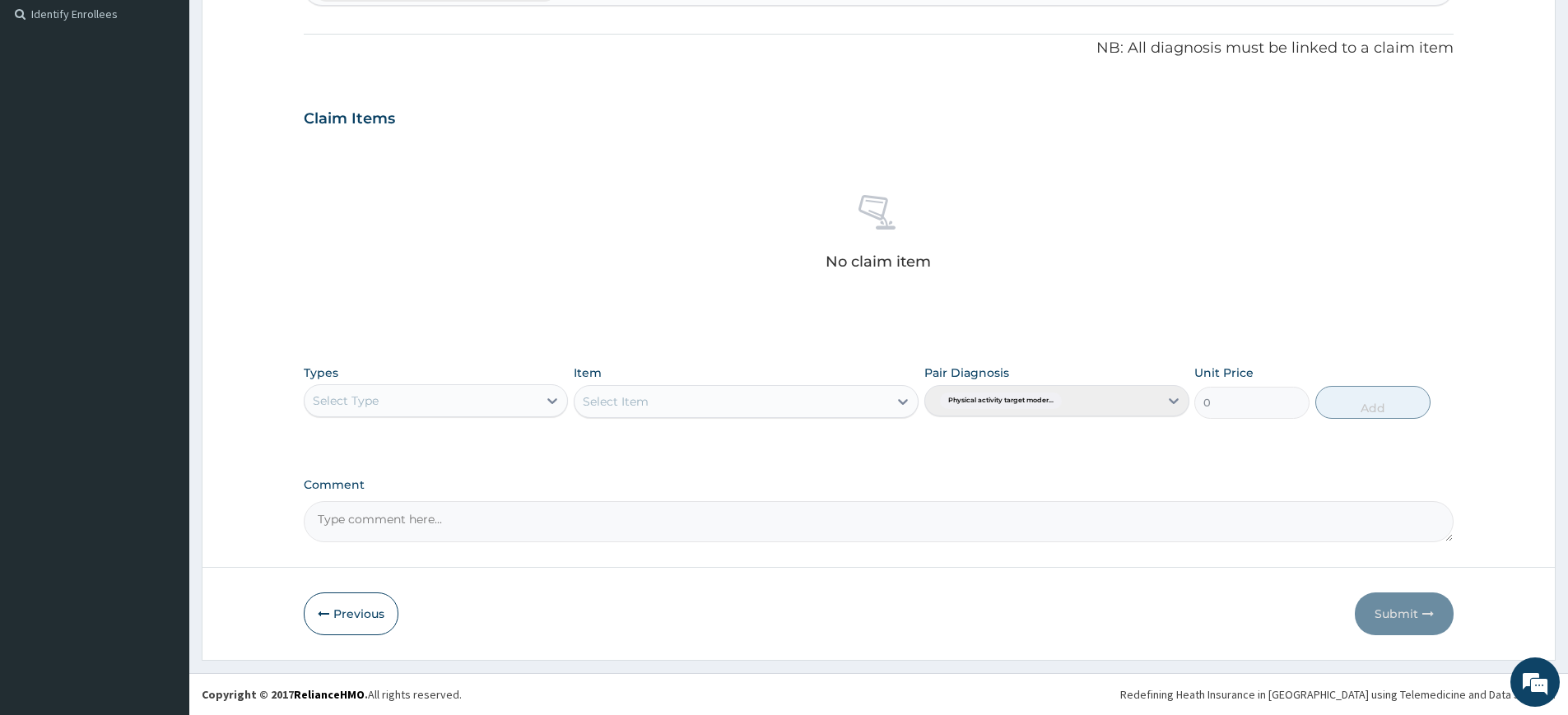
click at [493, 408] on div "Select Type" at bounding box center [420, 400] width 233 height 26
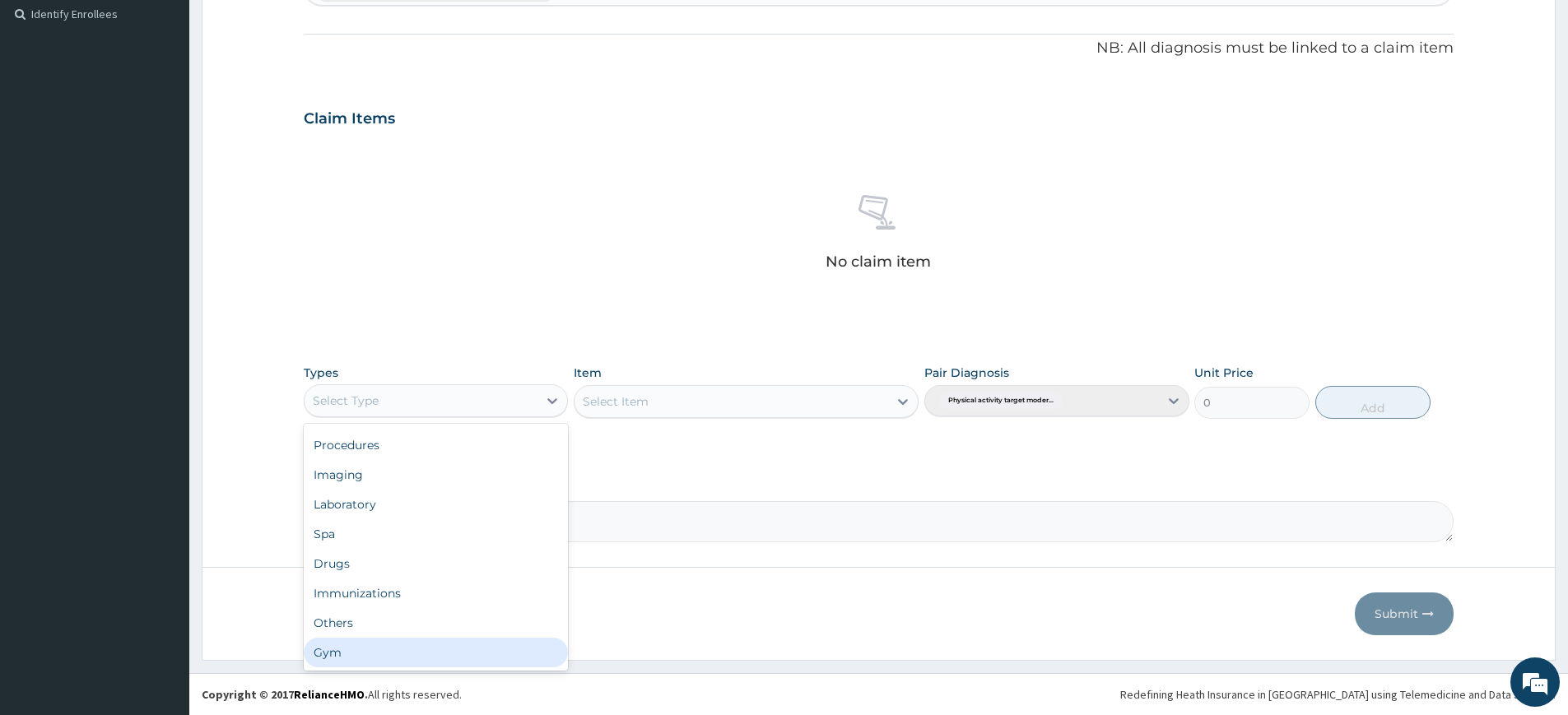
drag, startPoint x: 414, startPoint y: 644, endPoint x: 528, endPoint y: 549, distance: 148.4
click at [414, 644] on div "Gym" at bounding box center [436, 652] width 265 height 30
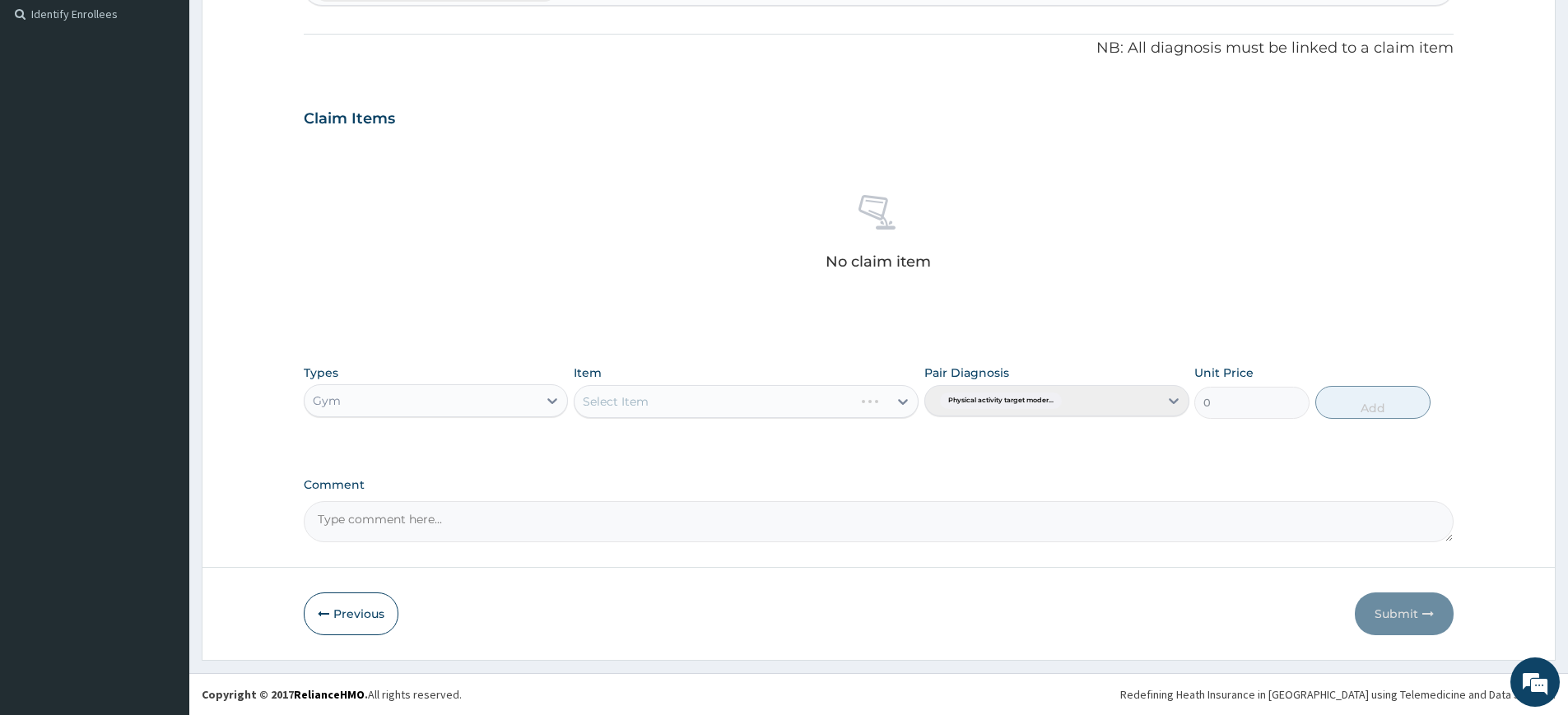
click at [711, 391] on div "Select Item" at bounding box center [746, 402] width 345 height 33
click at [712, 392] on div "Select Item" at bounding box center [731, 401] width 314 height 26
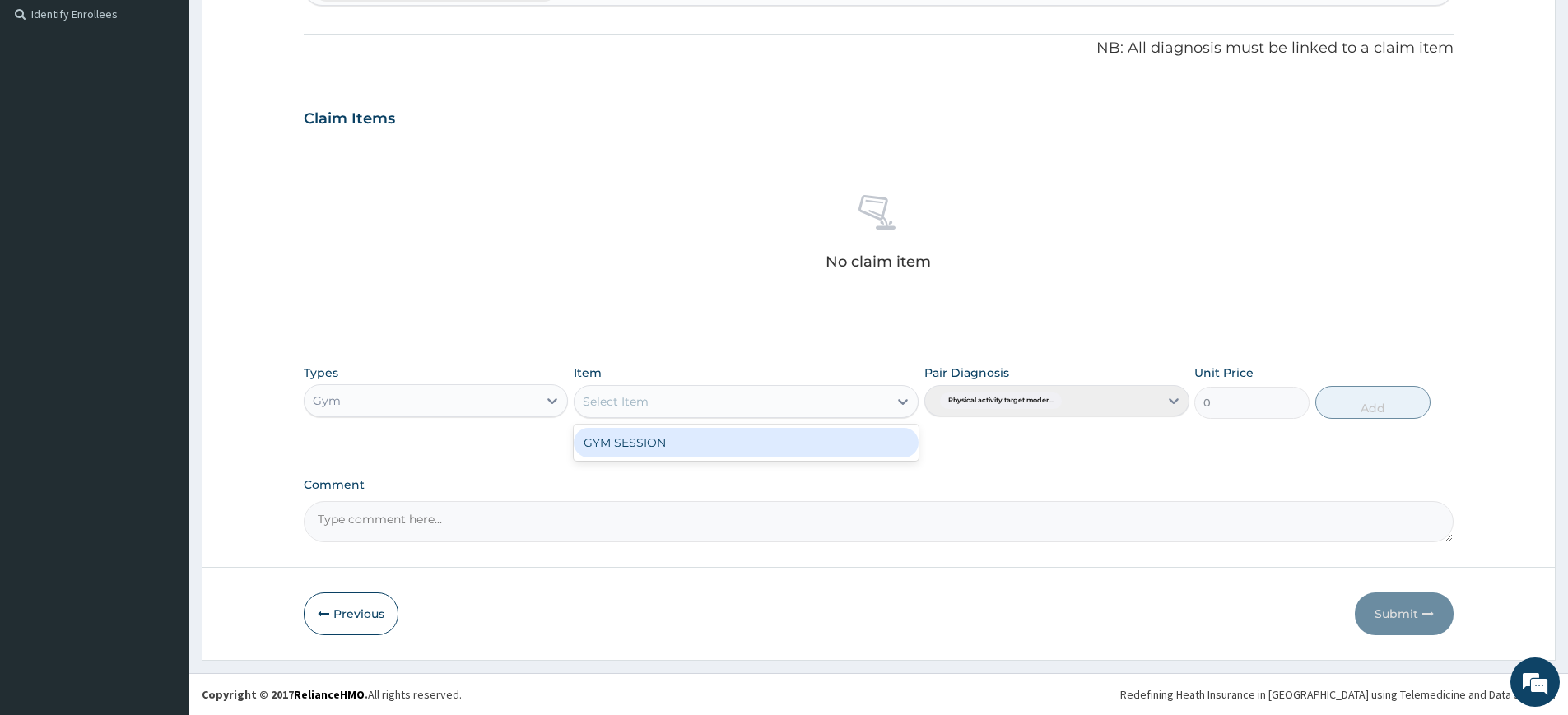
click at [715, 432] on div "GYM SESSION" at bounding box center [746, 443] width 345 height 30
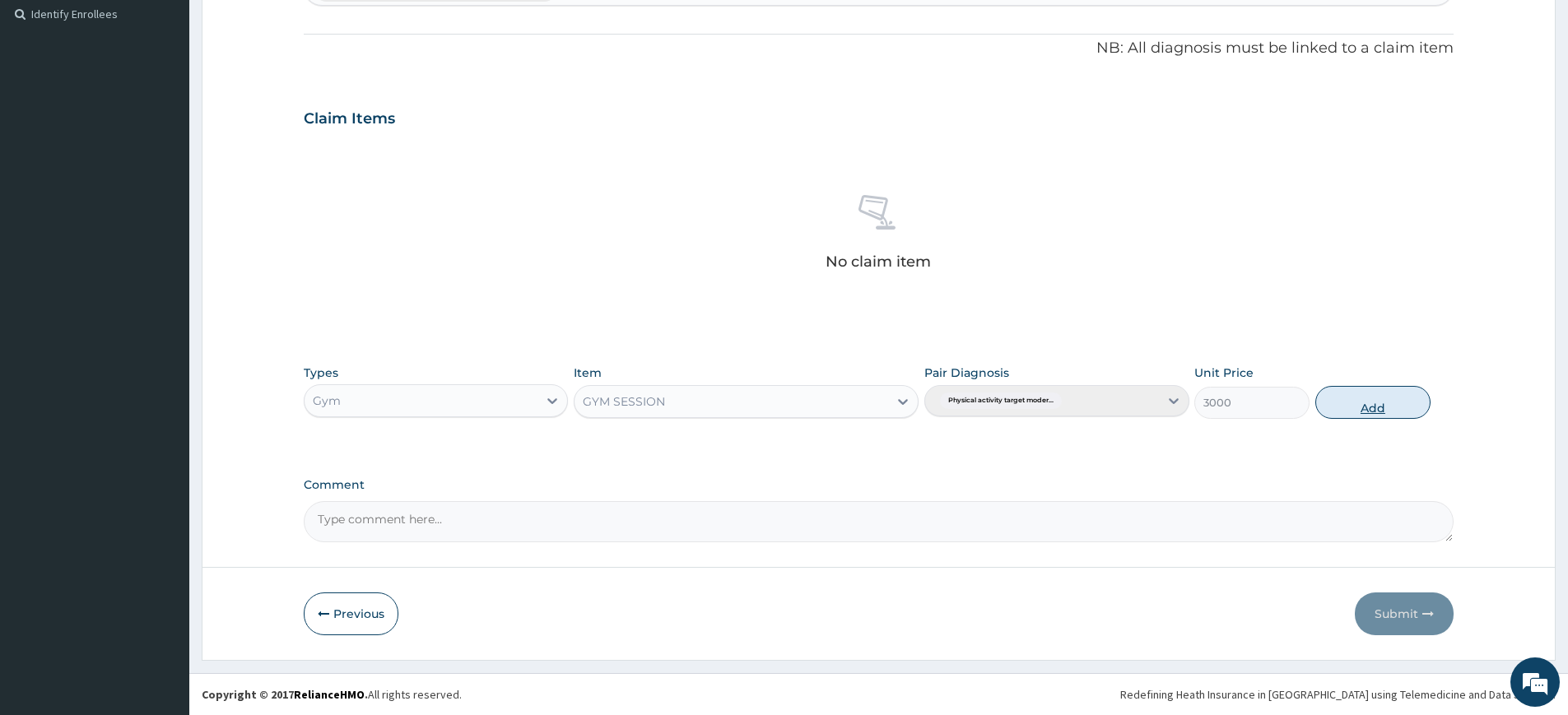
click at [1374, 398] on button "Add" at bounding box center [1373, 403] width 115 height 33
type input "0"
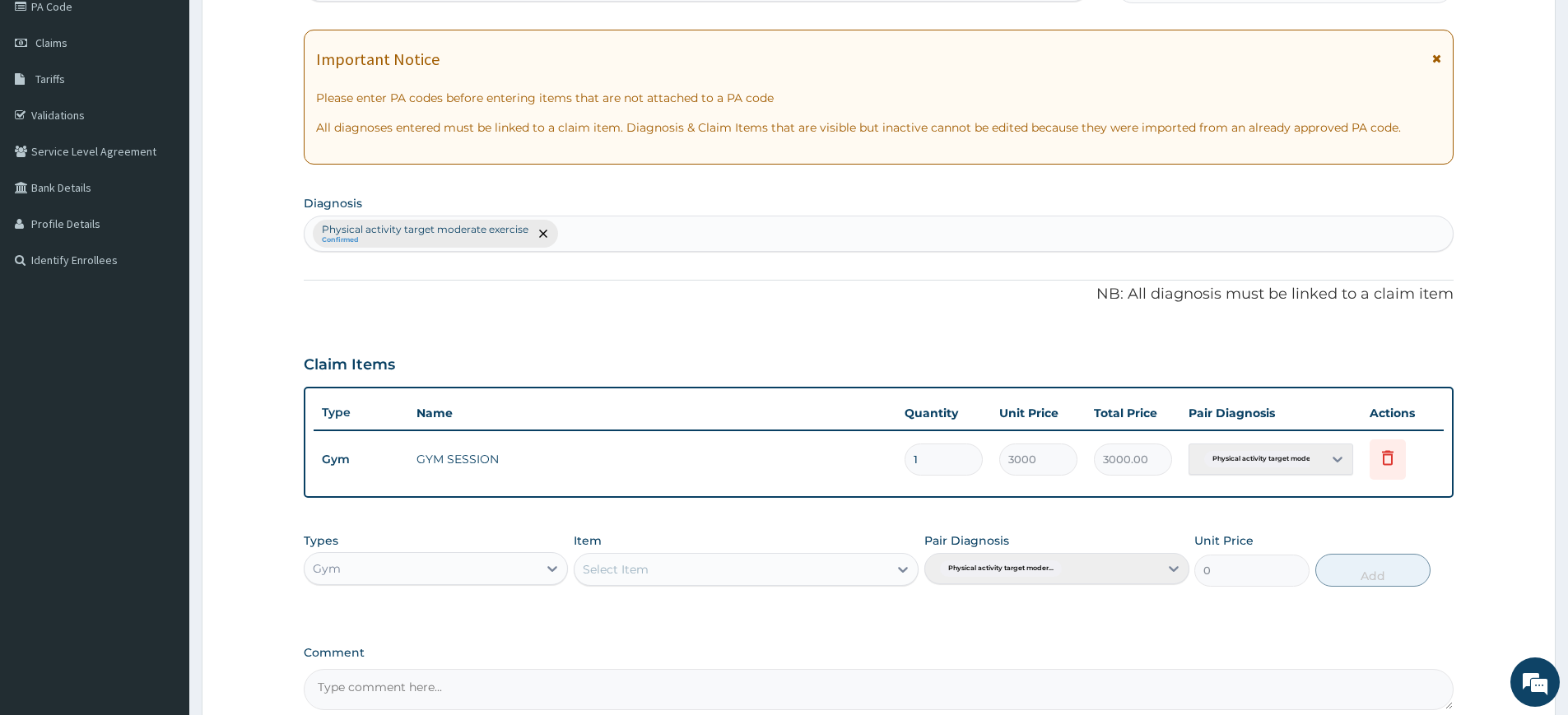
scroll to position [53, 0]
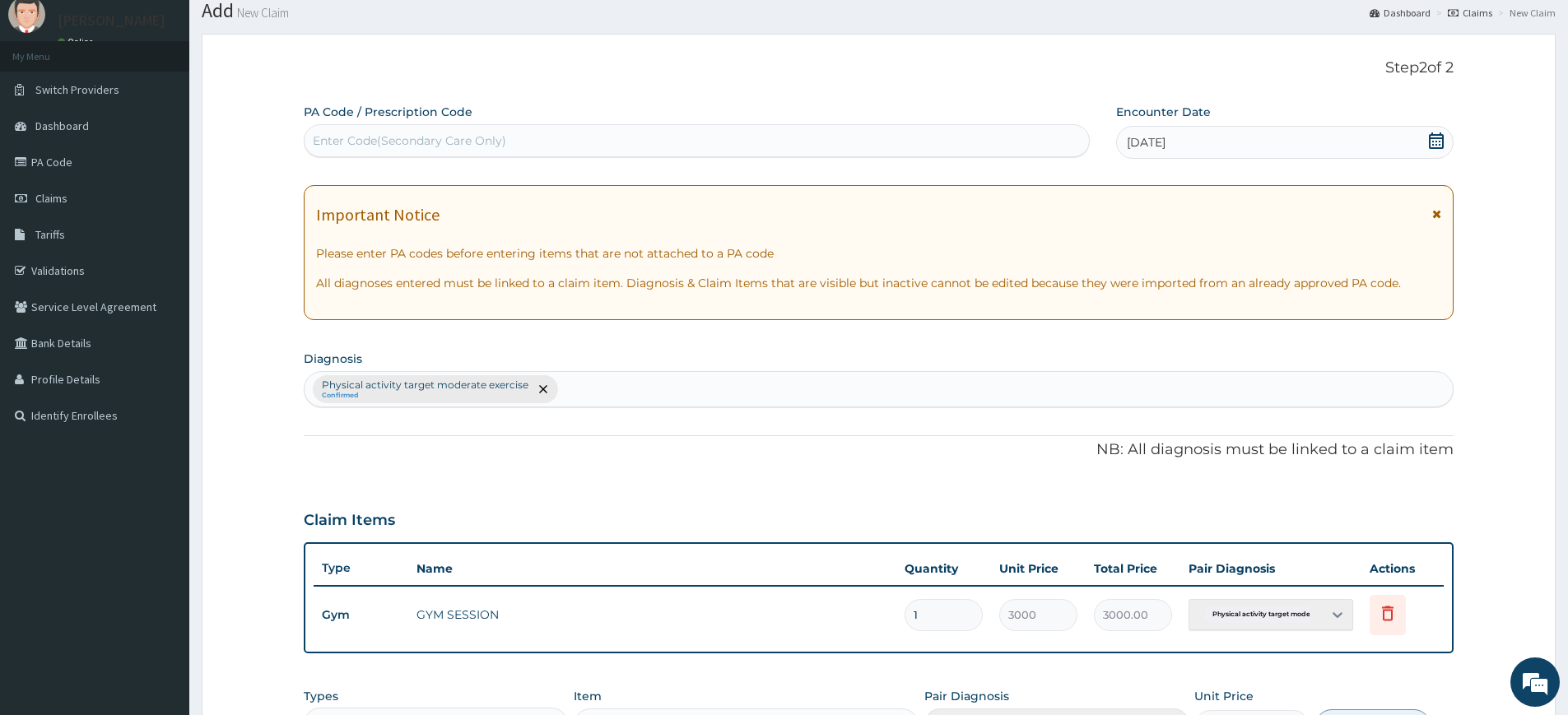
click at [961, 147] on div "Enter Code(Secondary Care Only)" at bounding box center [697, 140] width 784 height 26
type input "PA/24855F"
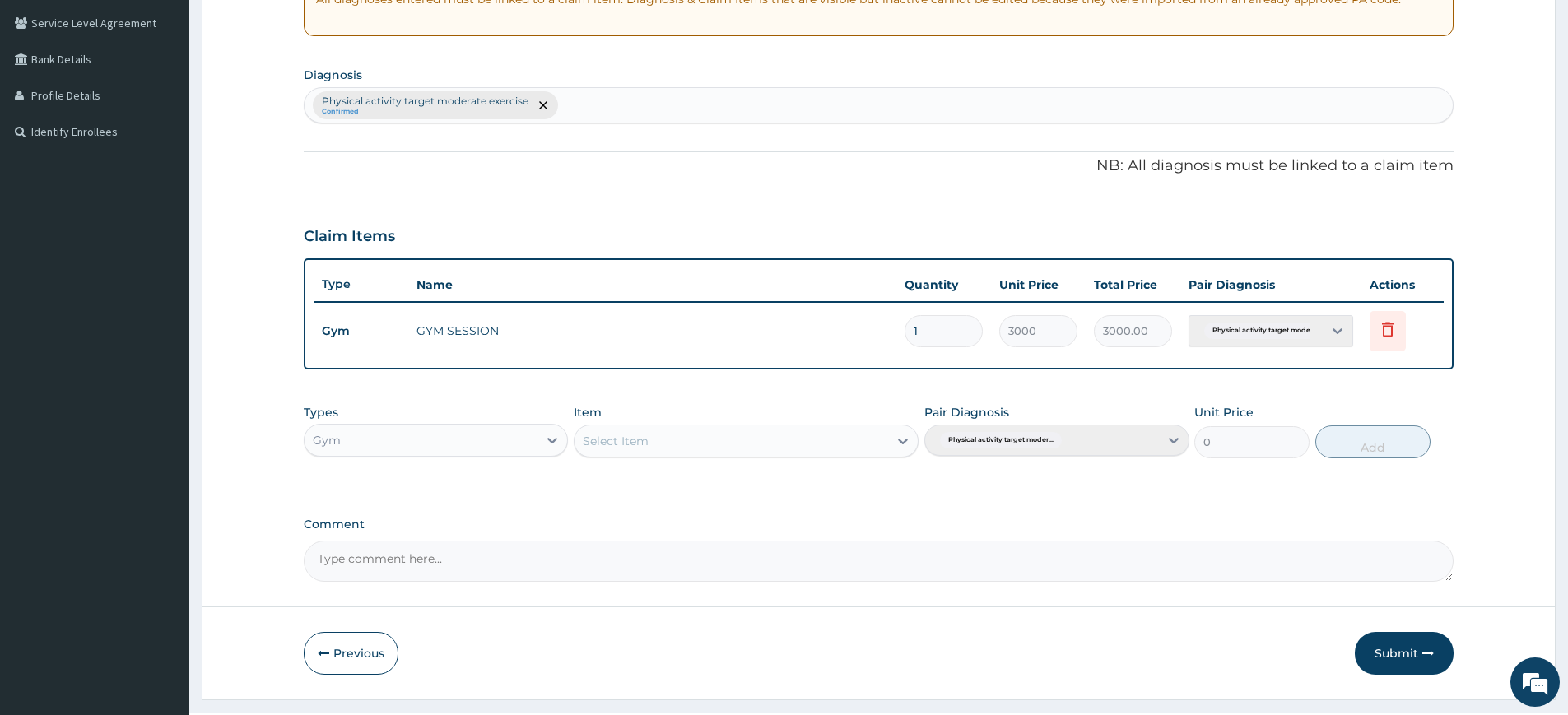
scroll to position [377, 0]
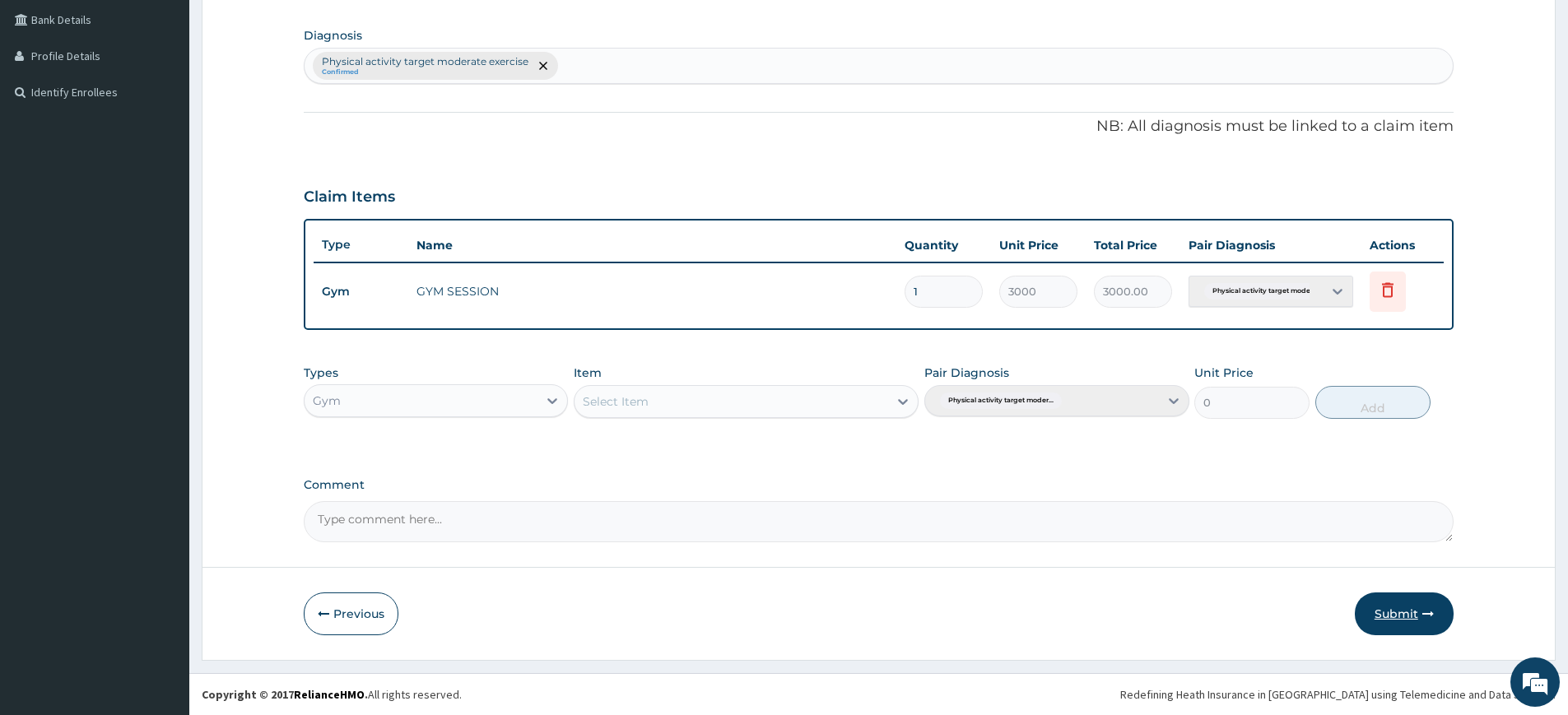
click at [1394, 618] on button "Submit" at bounding box center [1404, 614] width 99 height 43
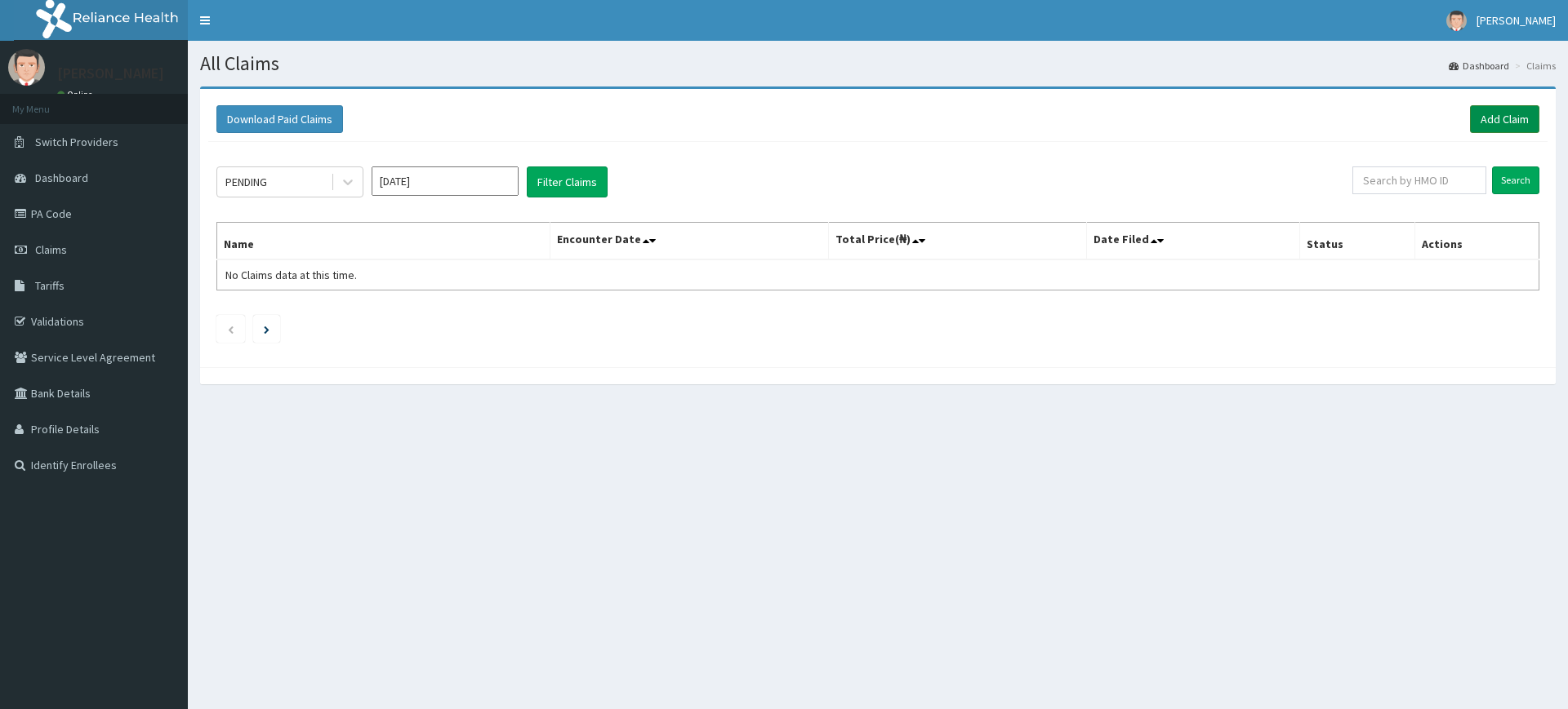
click at [1482, 123] on link "Add Claim" at bounding box center [1505, 119] width 69 height 28
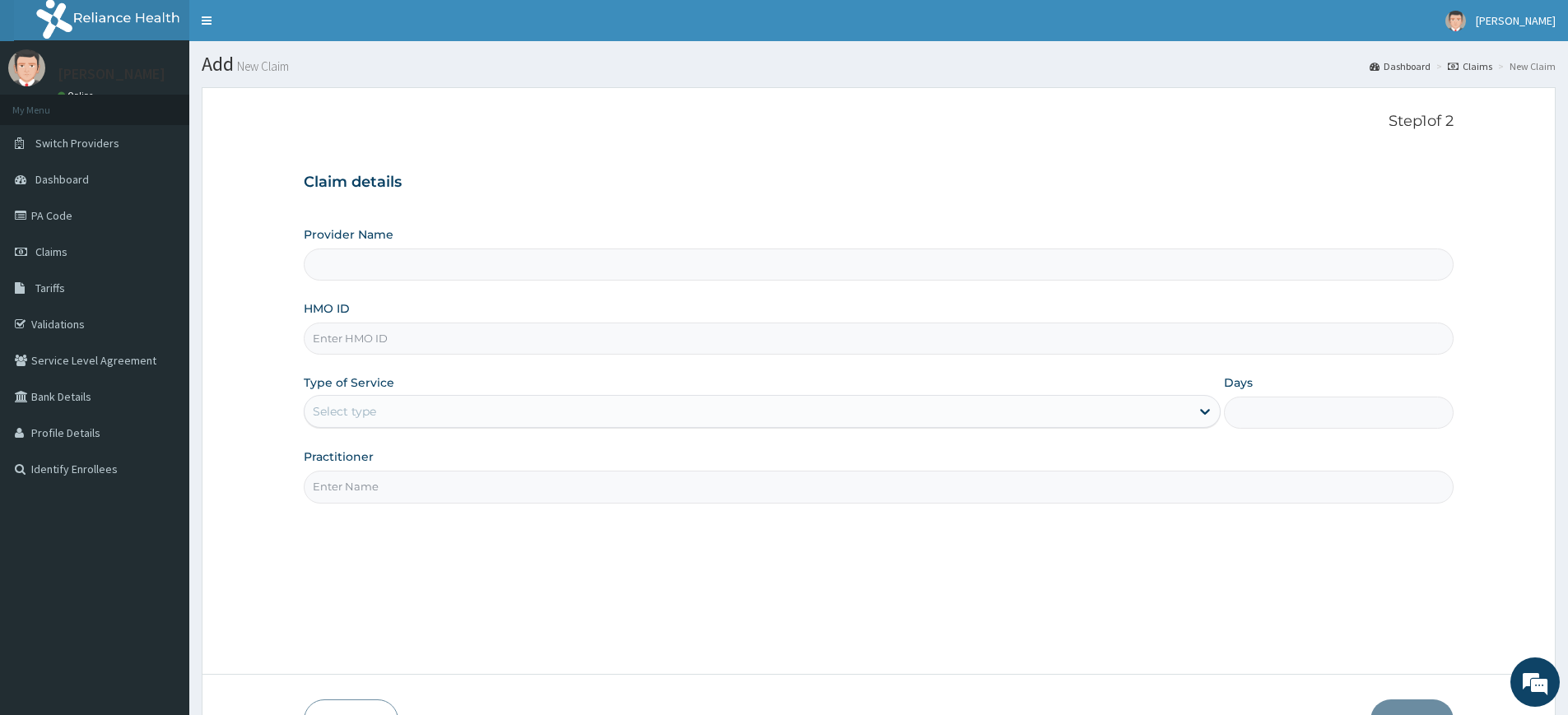
type input "Pure Fitness Africa | Lekki (fka Fitness Central)"
type input "1"
click at [384, 493] on input "Practitioner" at bounding box center [878, 486] width 1150 height 32
type input "pure fitness africa"
click at [357, 334] on input "HMO ID" at bounding box center [878, 338] width 1150 height 32
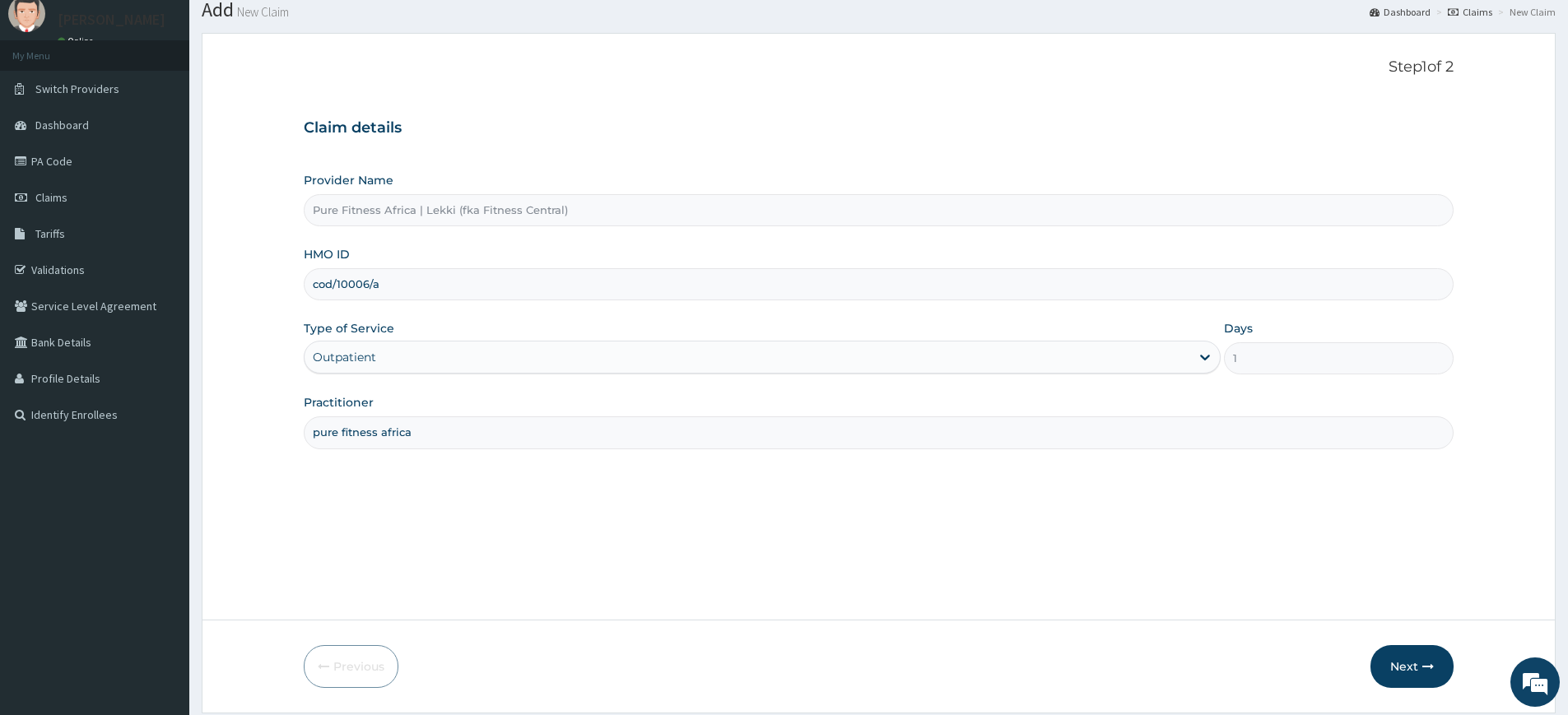
scroll to position [107, 0]
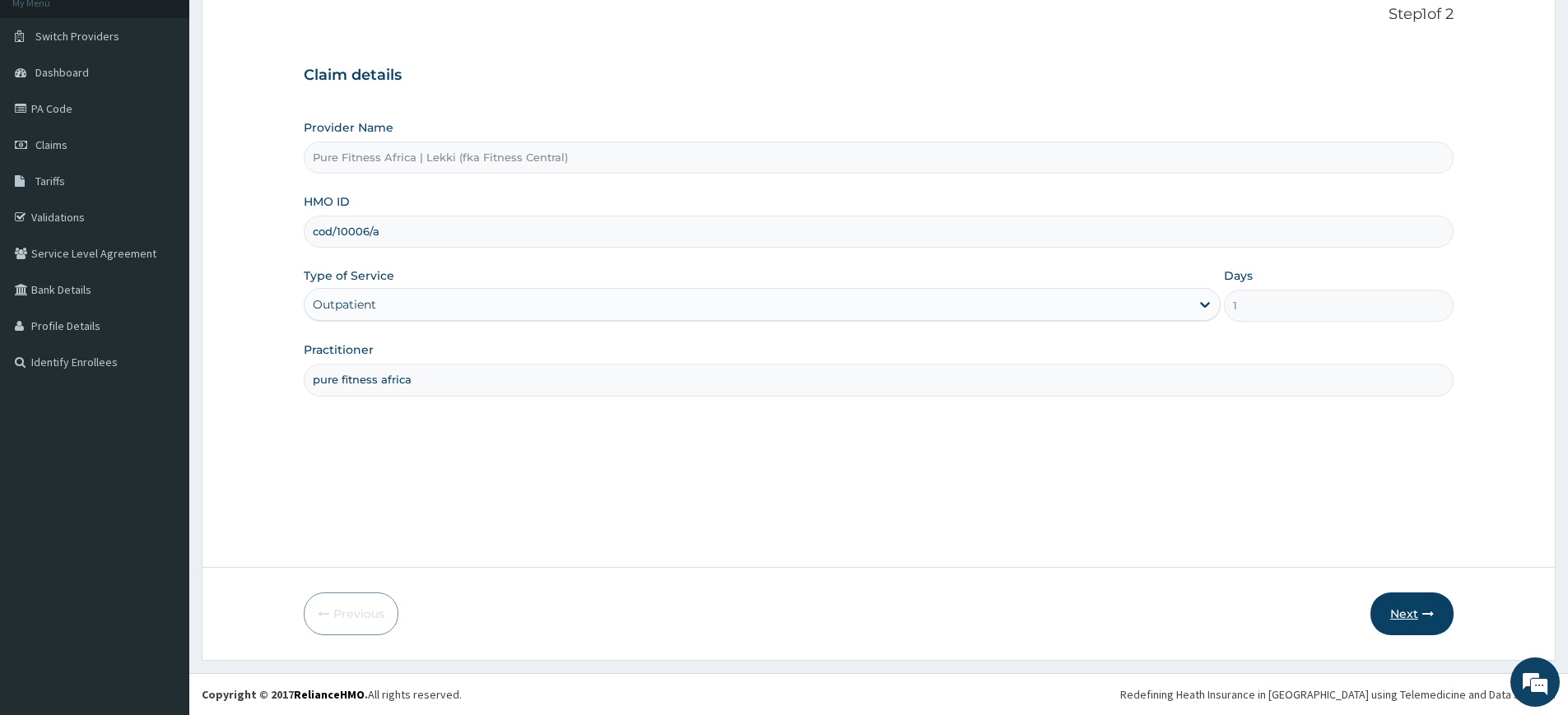
type input "cod/10006/a"
click at [1436, 616] on button "Next" at bounding box center [1412, 614] width 83 height 43
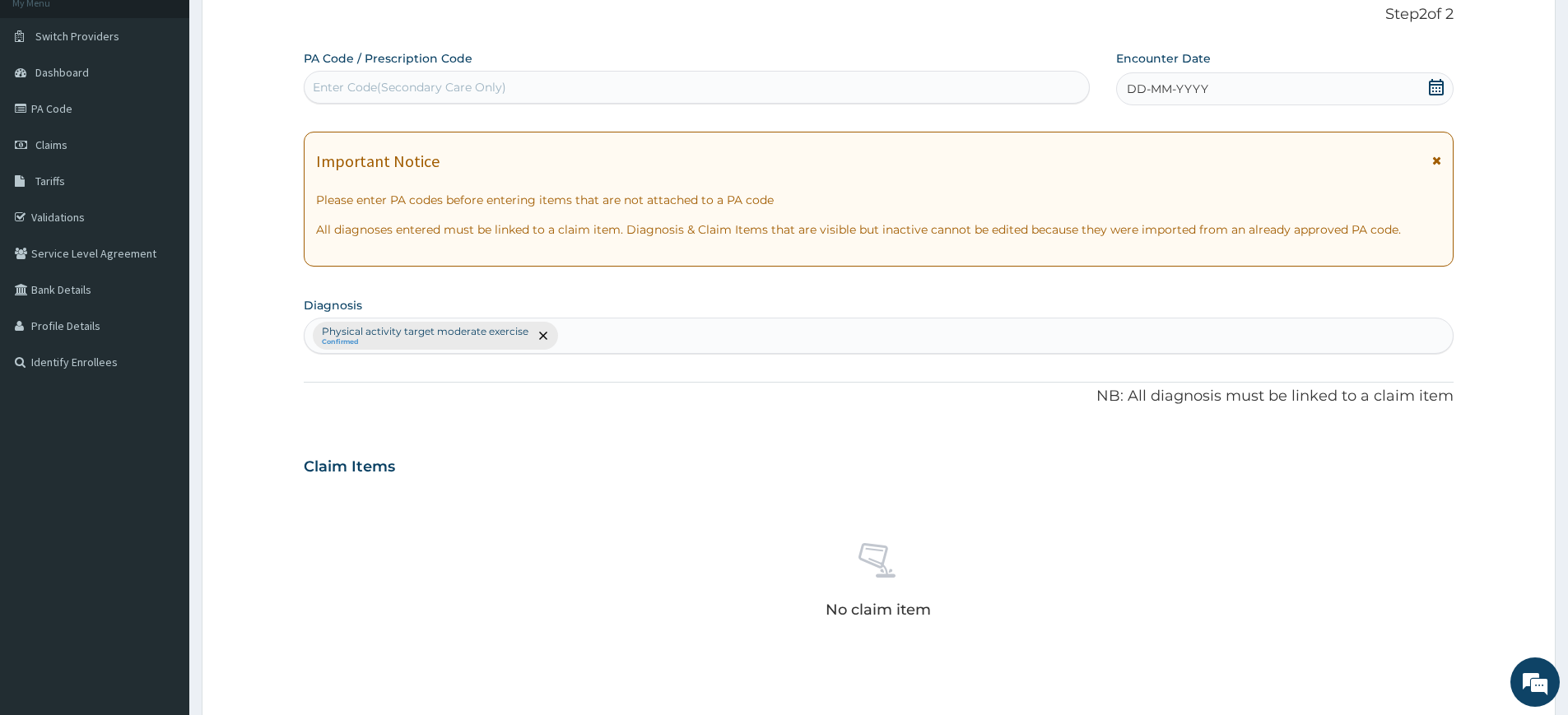
click at [1442, 91] on icon at bounding box center [1436, 87] width 14 height 16
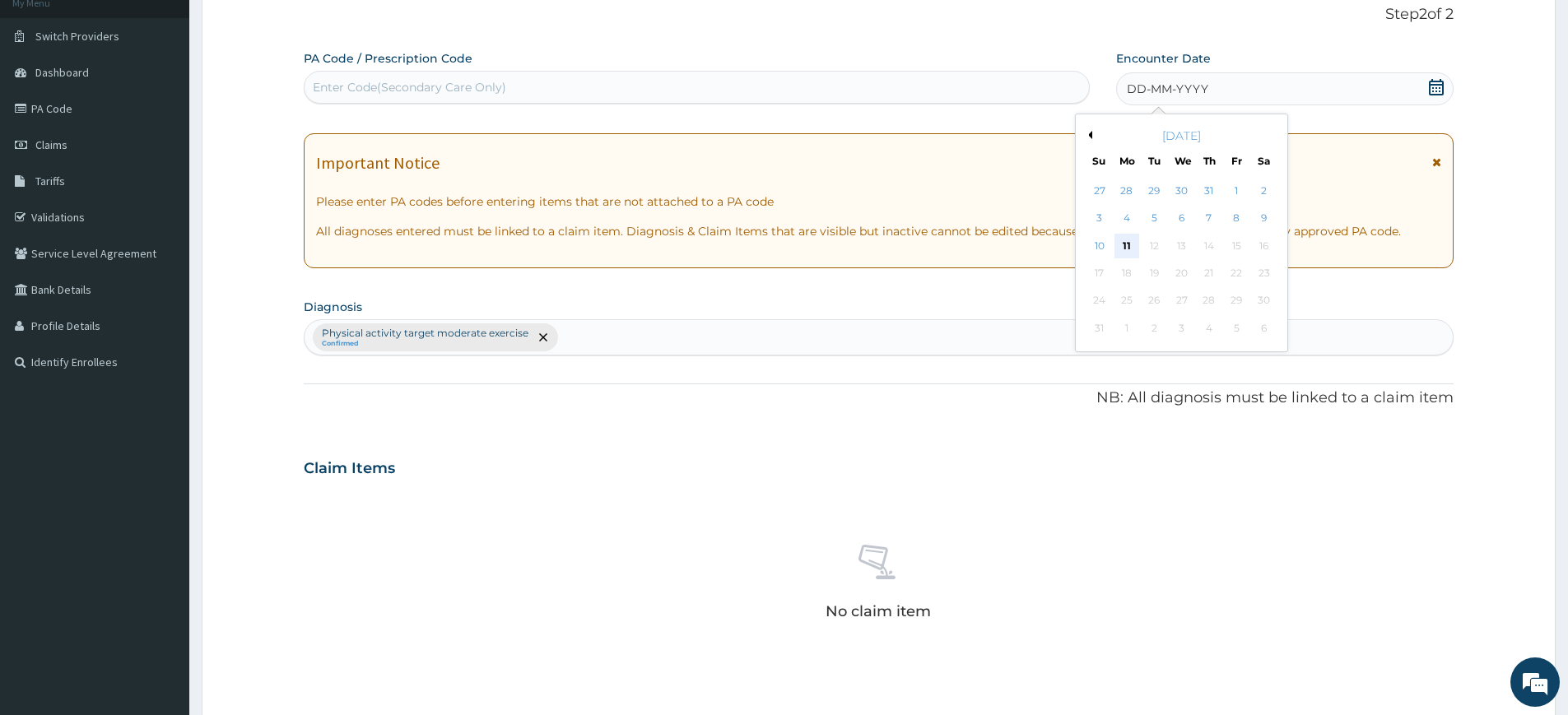
click at [1134, 248] on div "11" at bounding box center [1127, 246] width 25 height 25
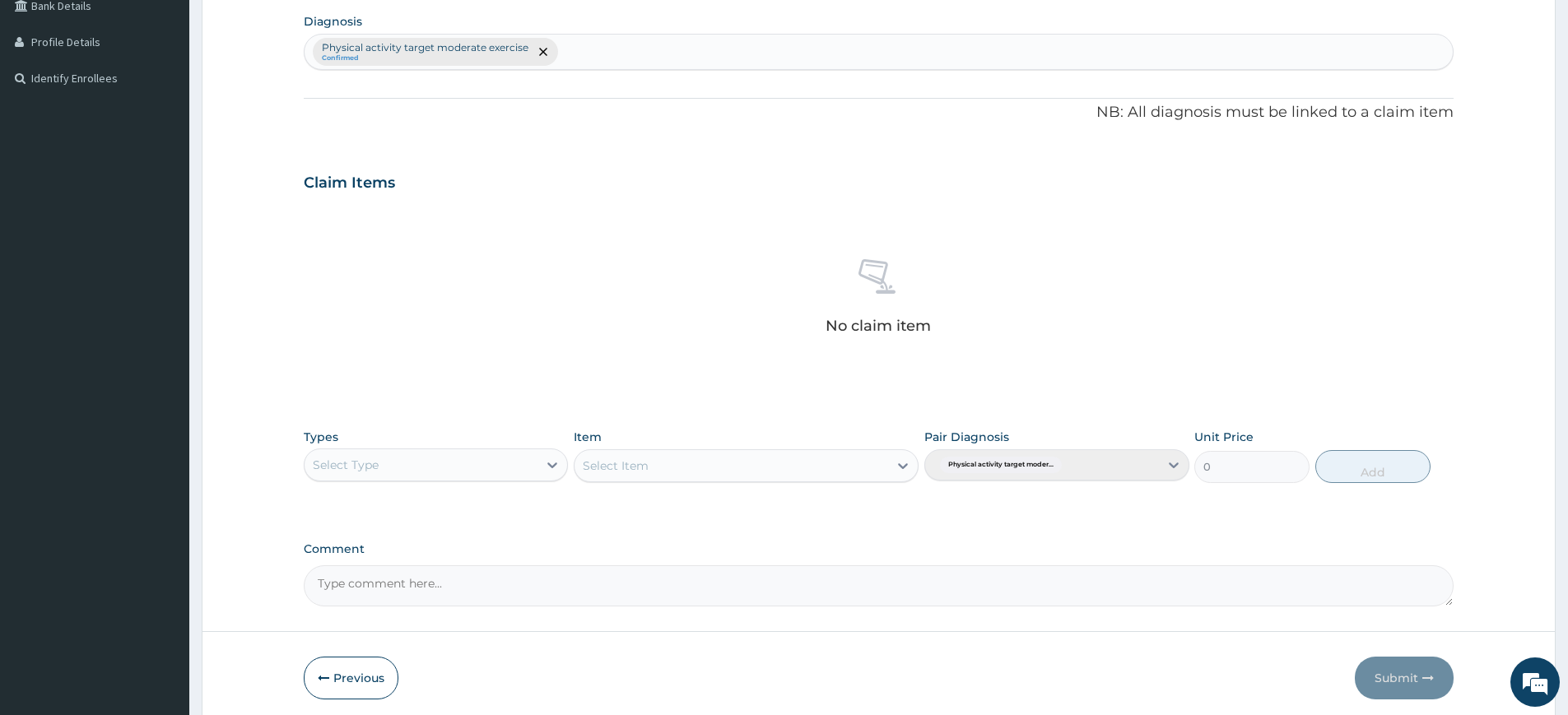
scroll to position [455, 0]
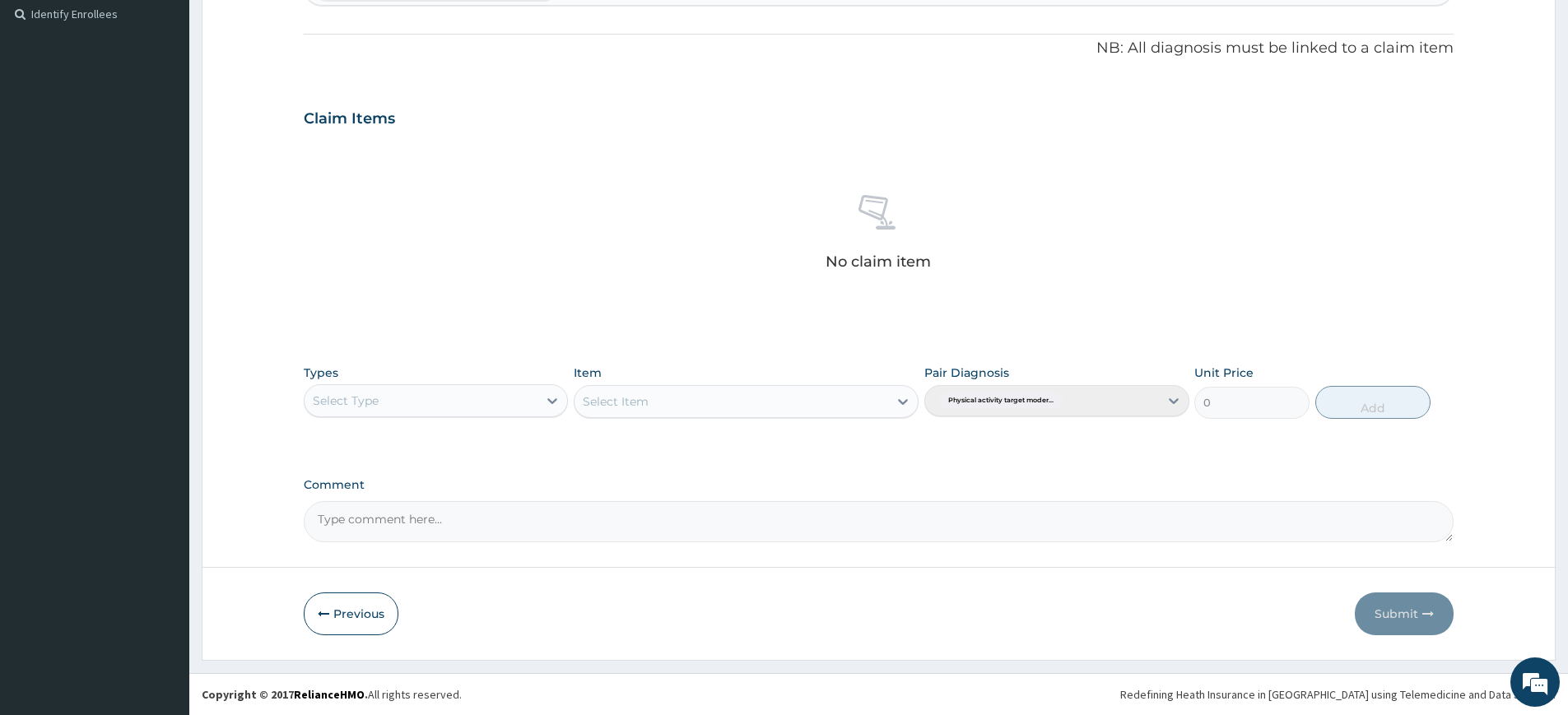
click at [402, 396] on div "Select Type" at bounding box center [420, 400] width 233 height 26
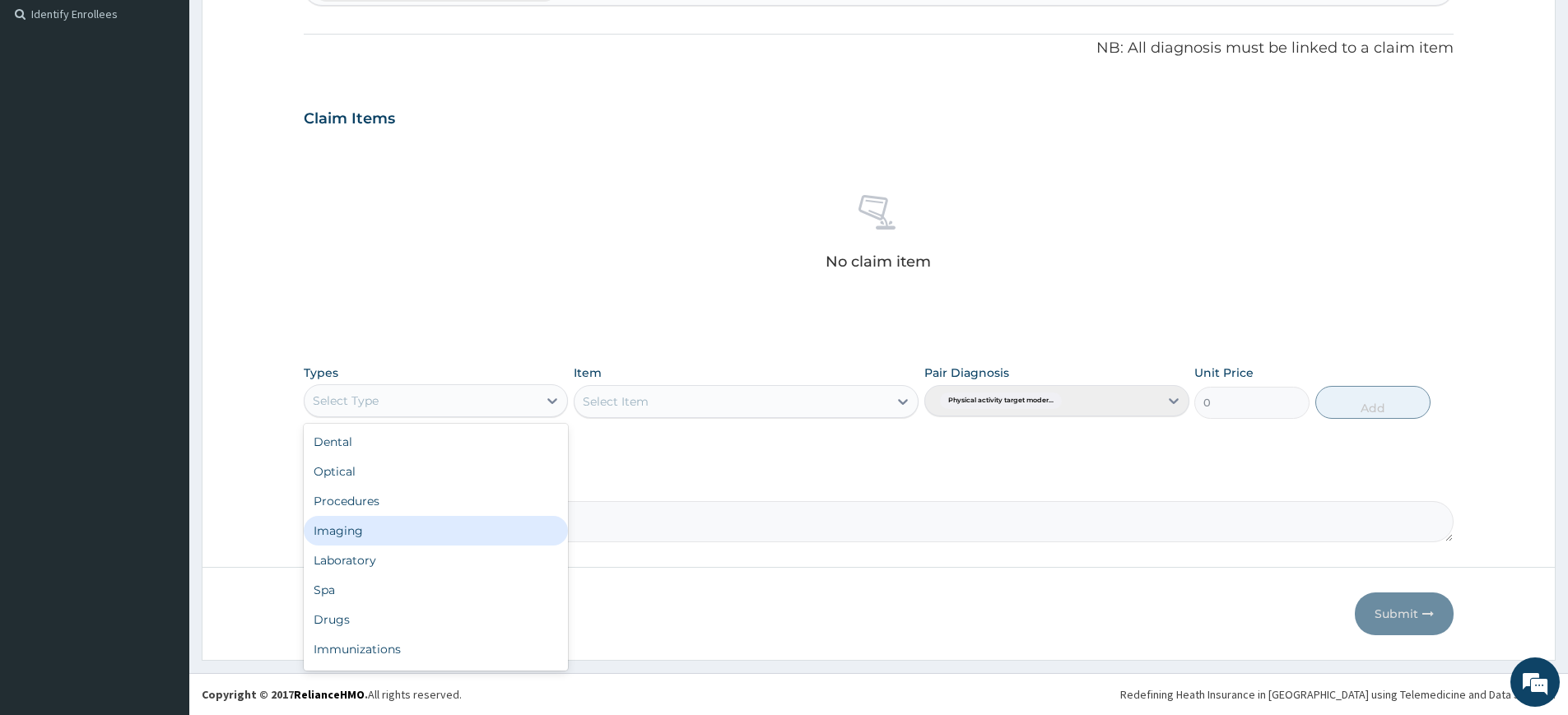
scroll to position [56, 0]
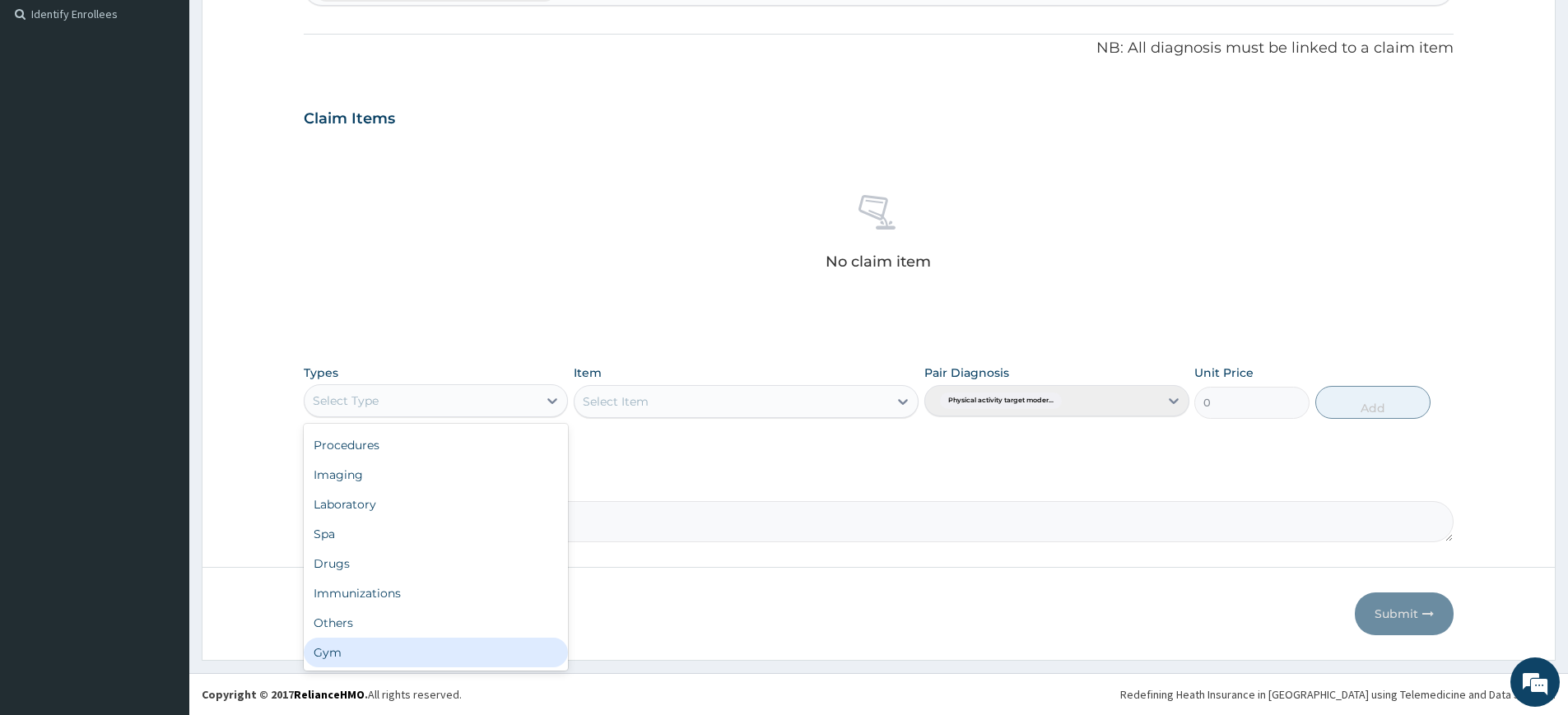
click at [362, 659] on div "Gym" at bounding box center [436, 652] width 265 height 30
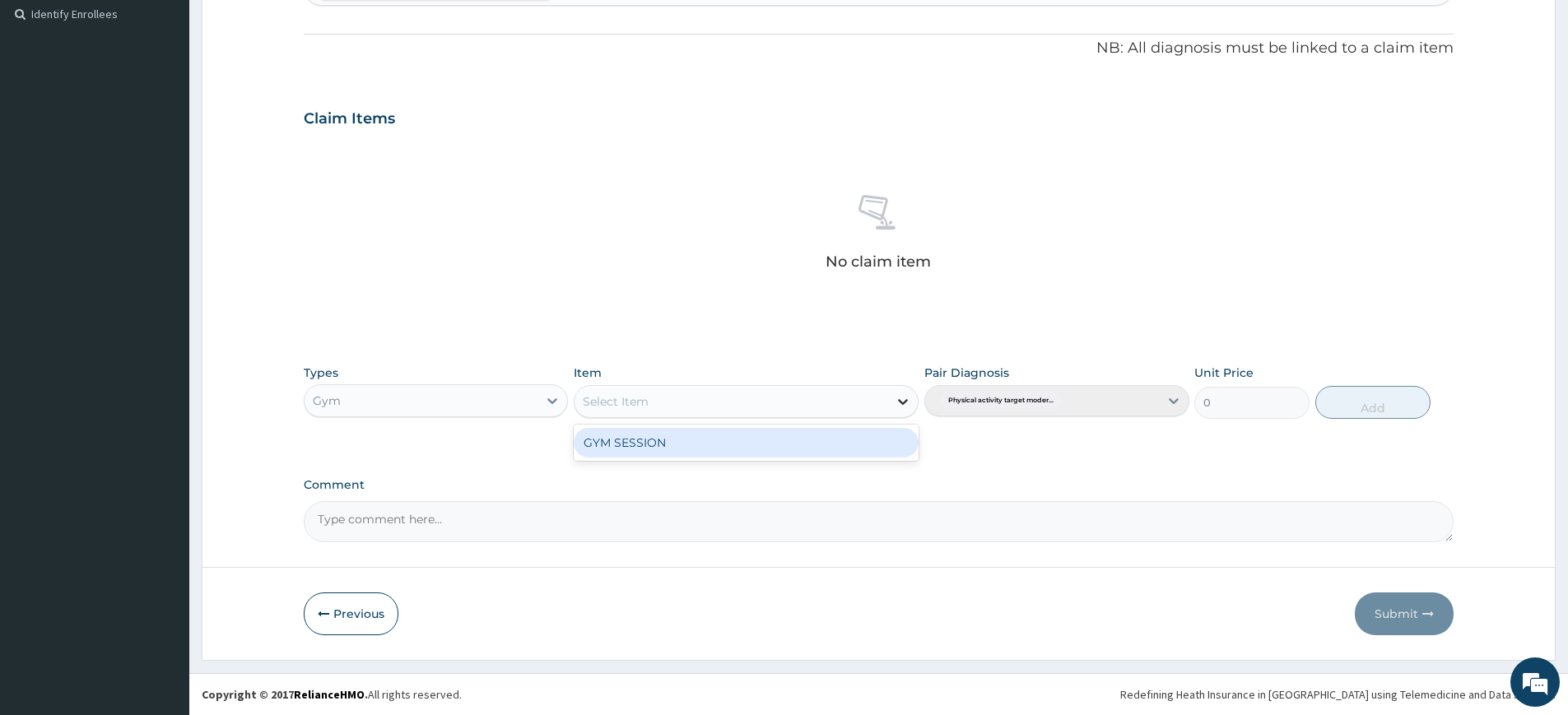
click at [893, 404] on div at bounding box center [902, 401] width 30 height 30
click at [813, 442] on div "GYM SESSION" at bounding box center [746, 443] width 345 height 30
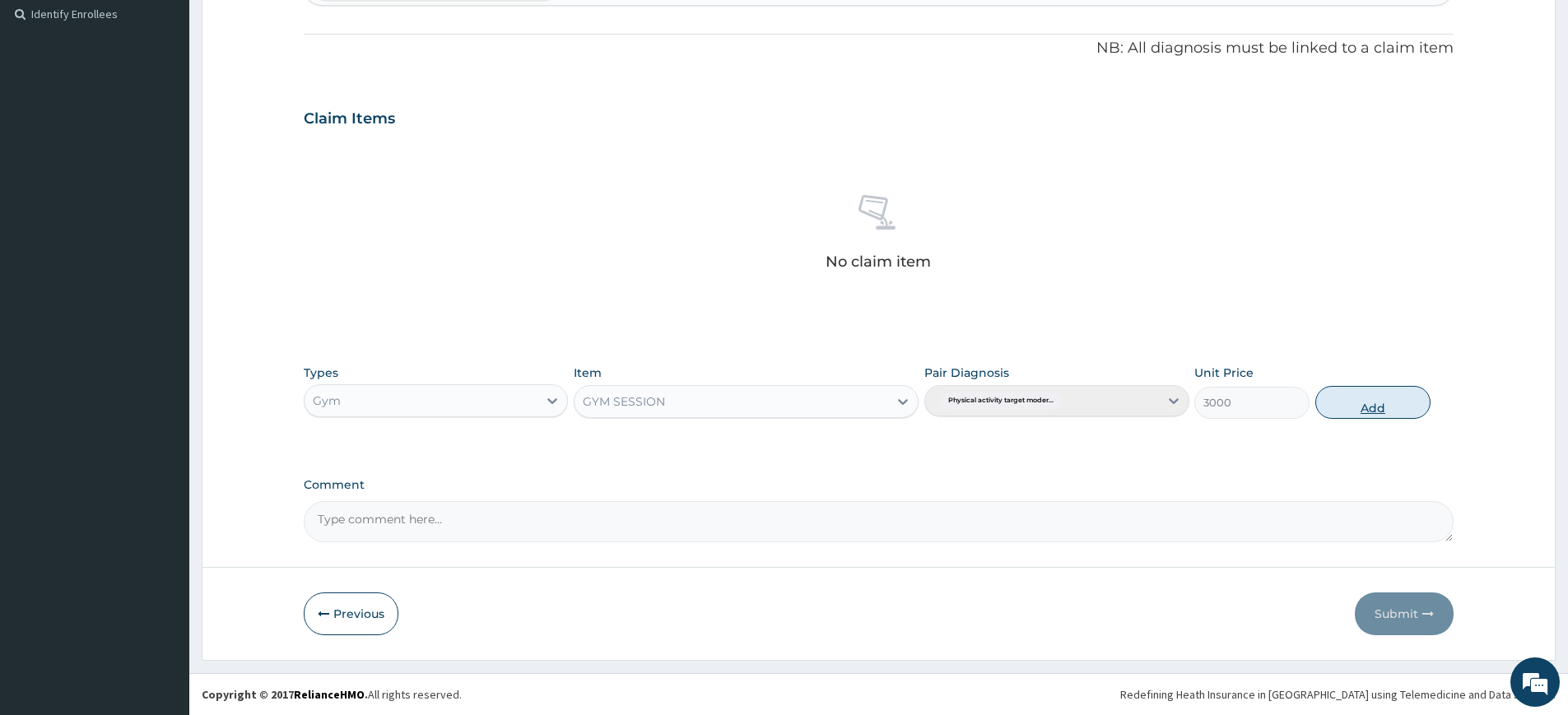
click at [1327, 402] on button "Add" at bounding box center [1373, 403] width 115 height 33
type input "0"
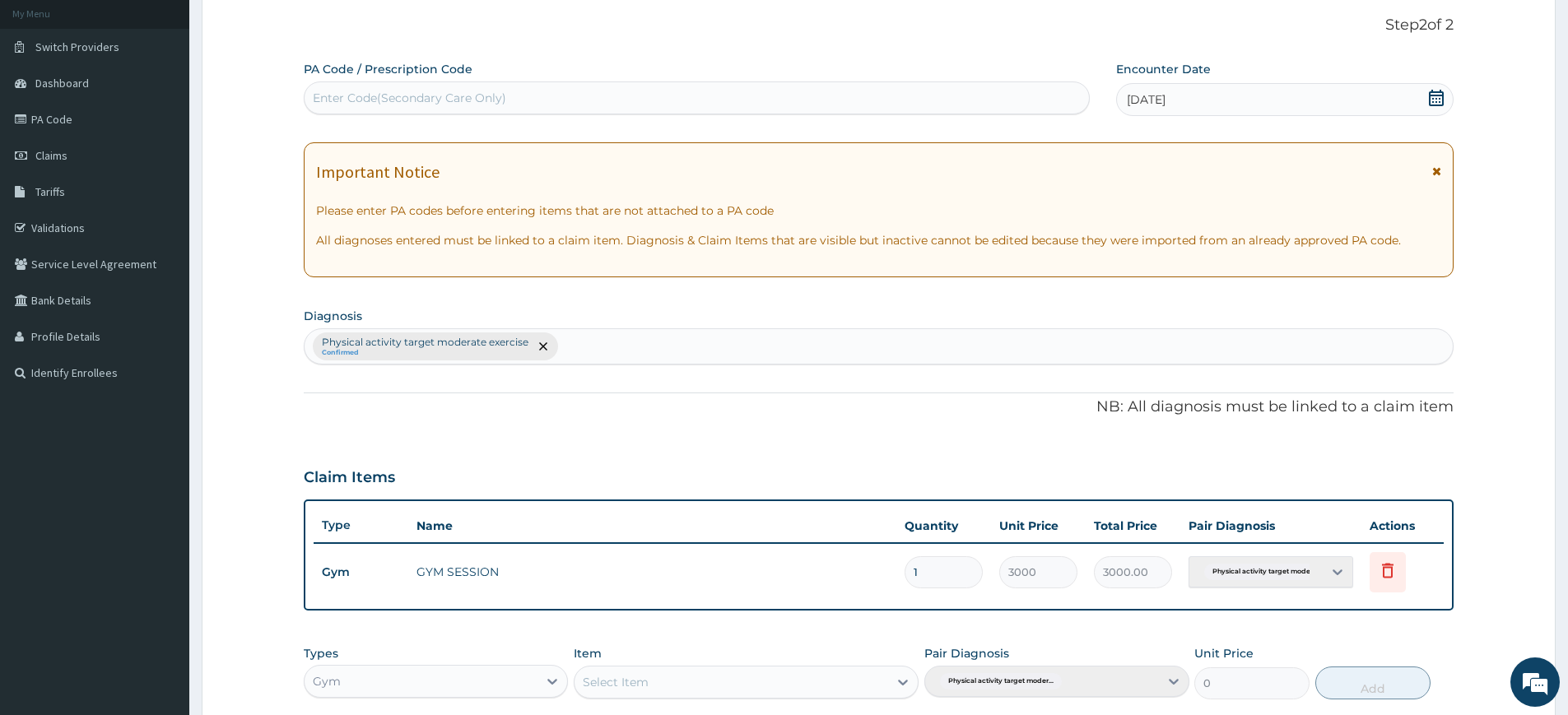
scroll to position [0, 0]
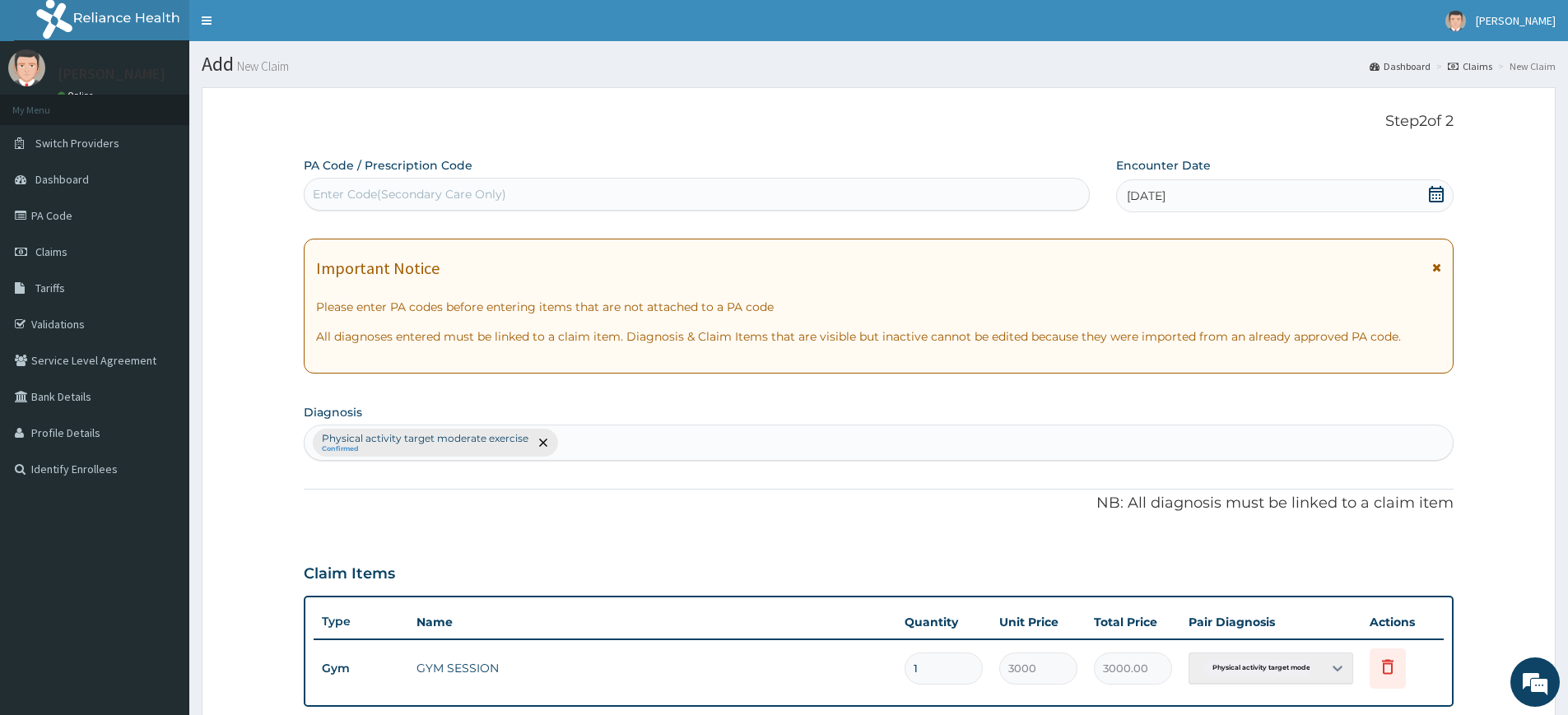
click at [469, 202] on div "Enter Code(Secondary Care Only)" at bounding box center [410, 194] width 193 height 16
type input "PA/CC7886"
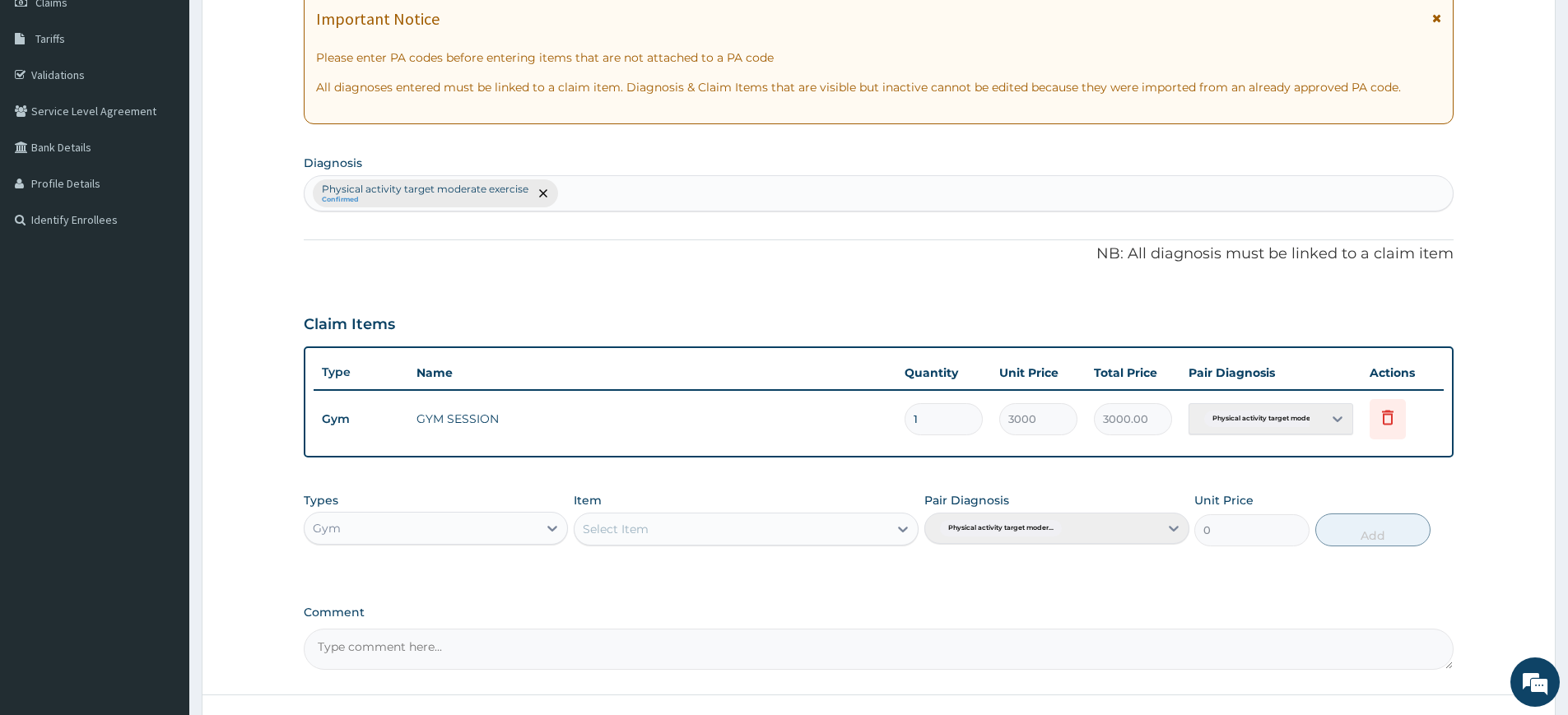
scroll to position [377, 0]
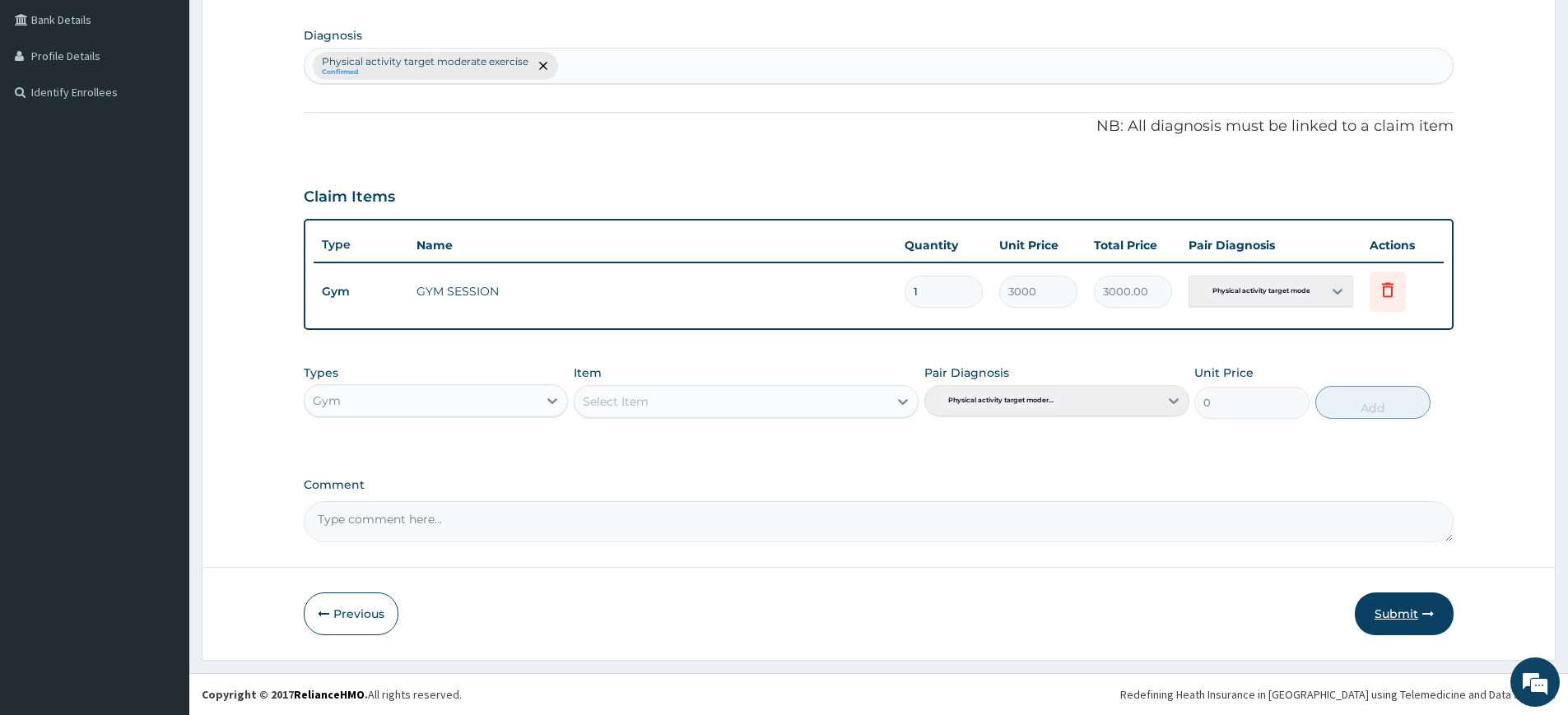
click at [1411, 615] on button "Submit" at bounding box center [1404, 614] width 99 height 43
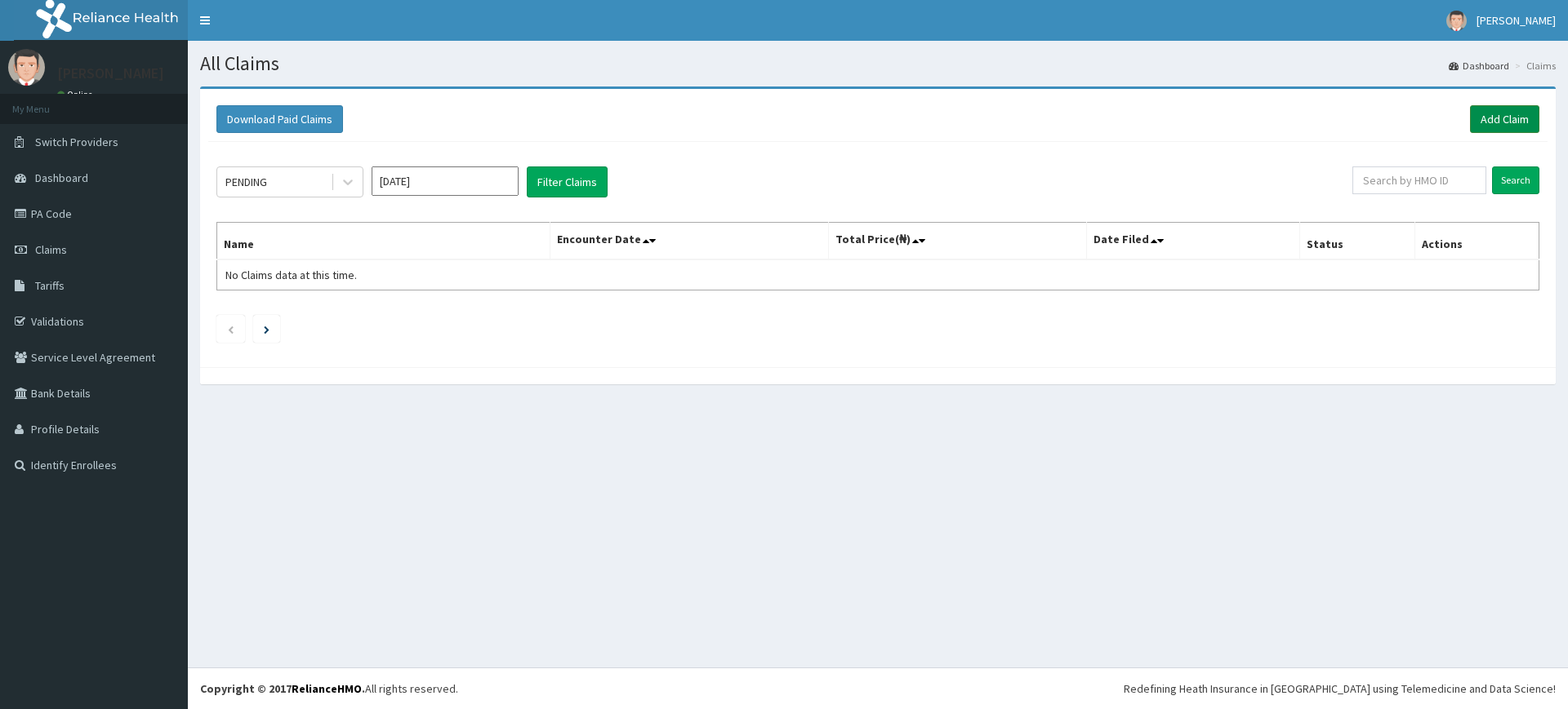
click at [1512, 114] on link "Add Claim" at bounding box center [1505, 119] width 69 height 28
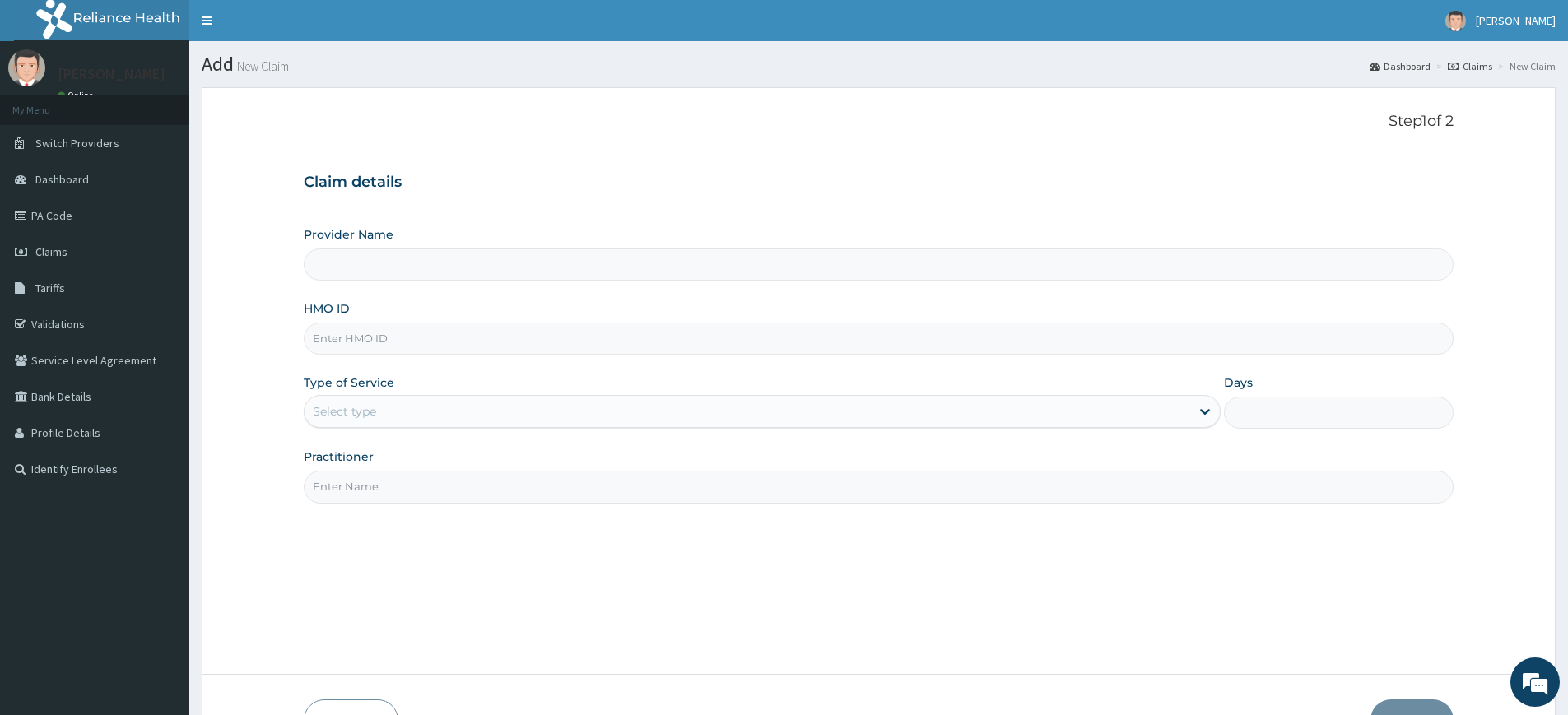
click at [388, 485] on input "Practitioner" at bounding box center [878, 486] width 1150 height 32
type input "Pure Fitness Africa | Lekki (fka Fitness Central)"
type input "1"
type input "pure fitness africa"
drag, startPoint x: 364, startPoint y: 332, endPoint x: 392, endPoint y: 44, distance: 289.4
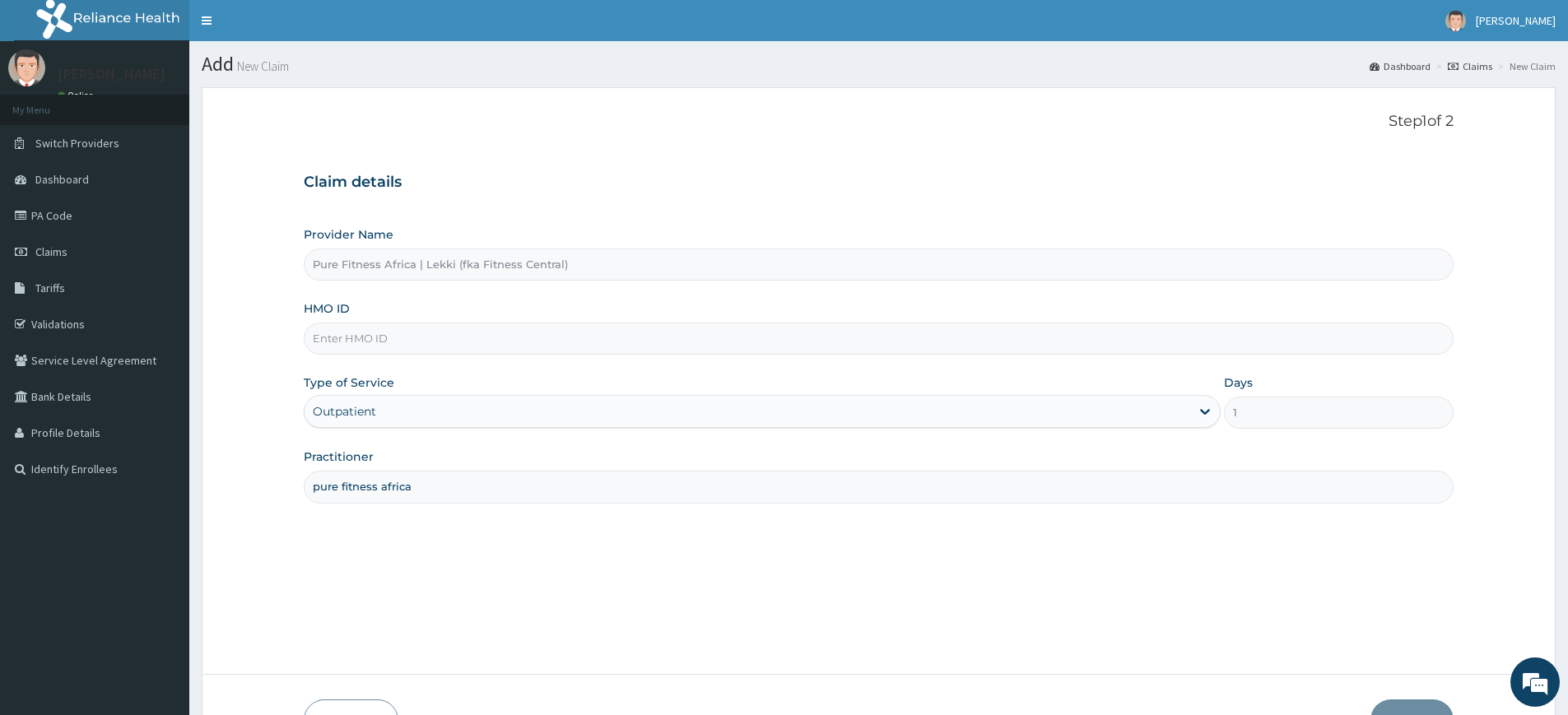
click at [364, 332] on input "HMO ID" at bounding box center [878, 338] width 1150 height 32
type input "TLR/10154/A"
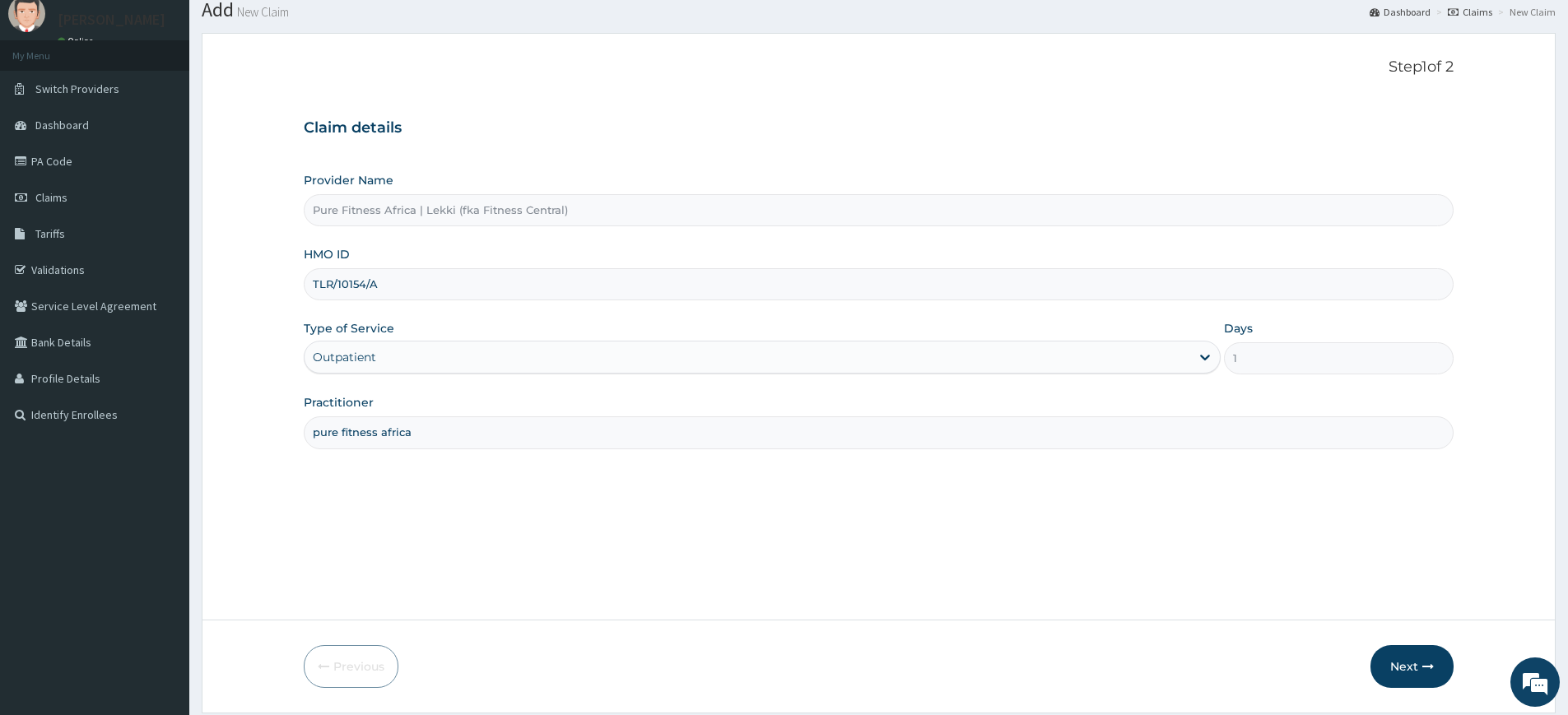
scroll to position [107, 0]
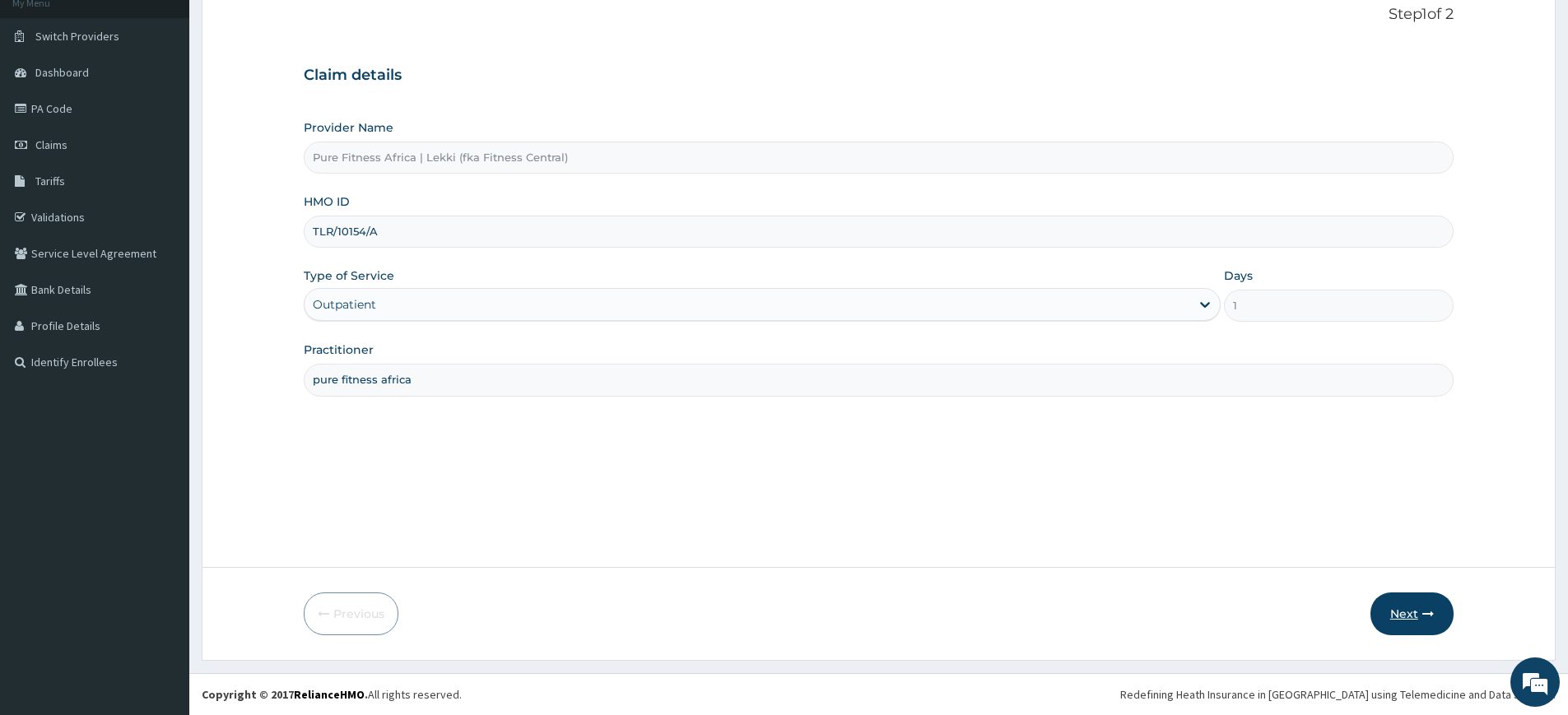
click at [1378, 611] on button "Next" at bounding box center [1412, 614] width 83 height 43
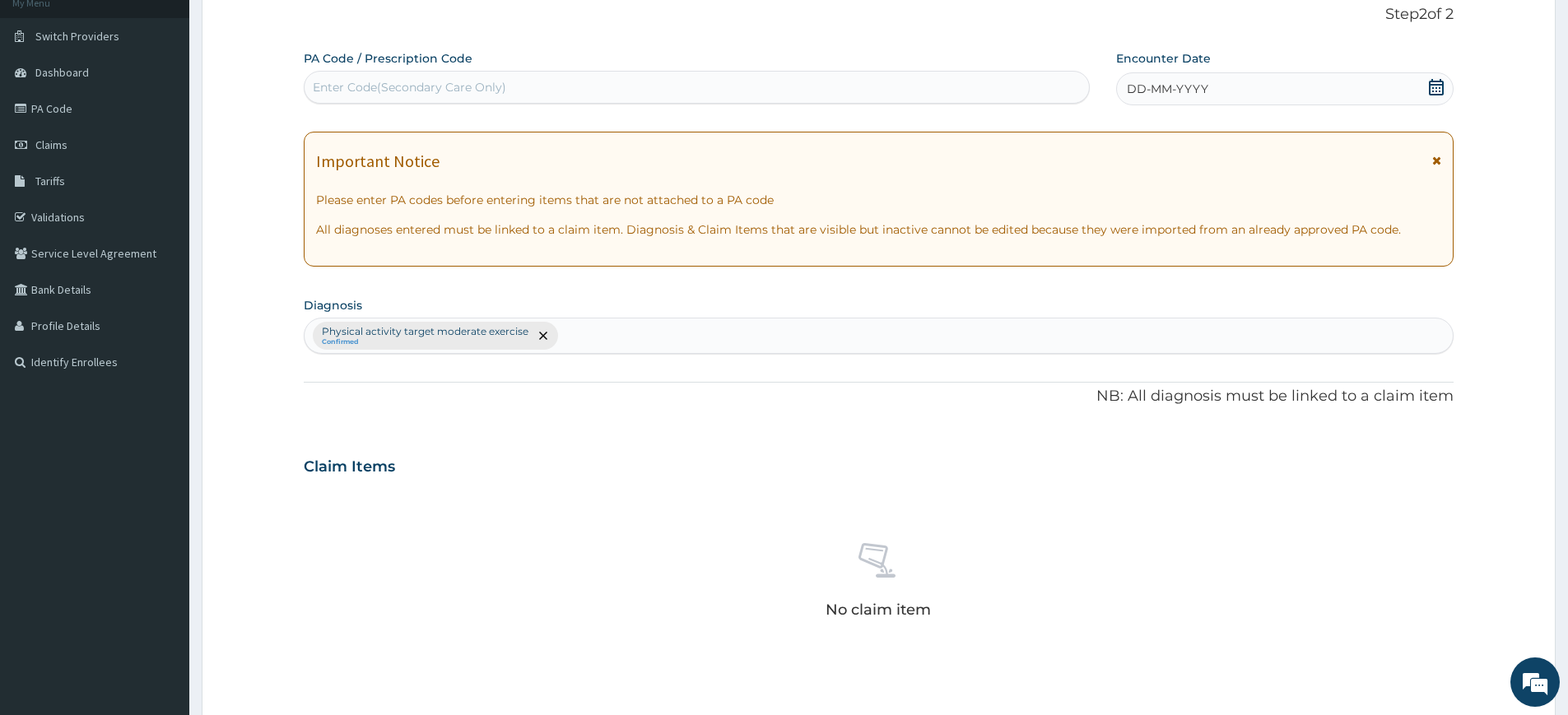
click at [1175, 89] on span "DD-MM-YYYY" at bounding box center [1167, 89] width 81 height 16
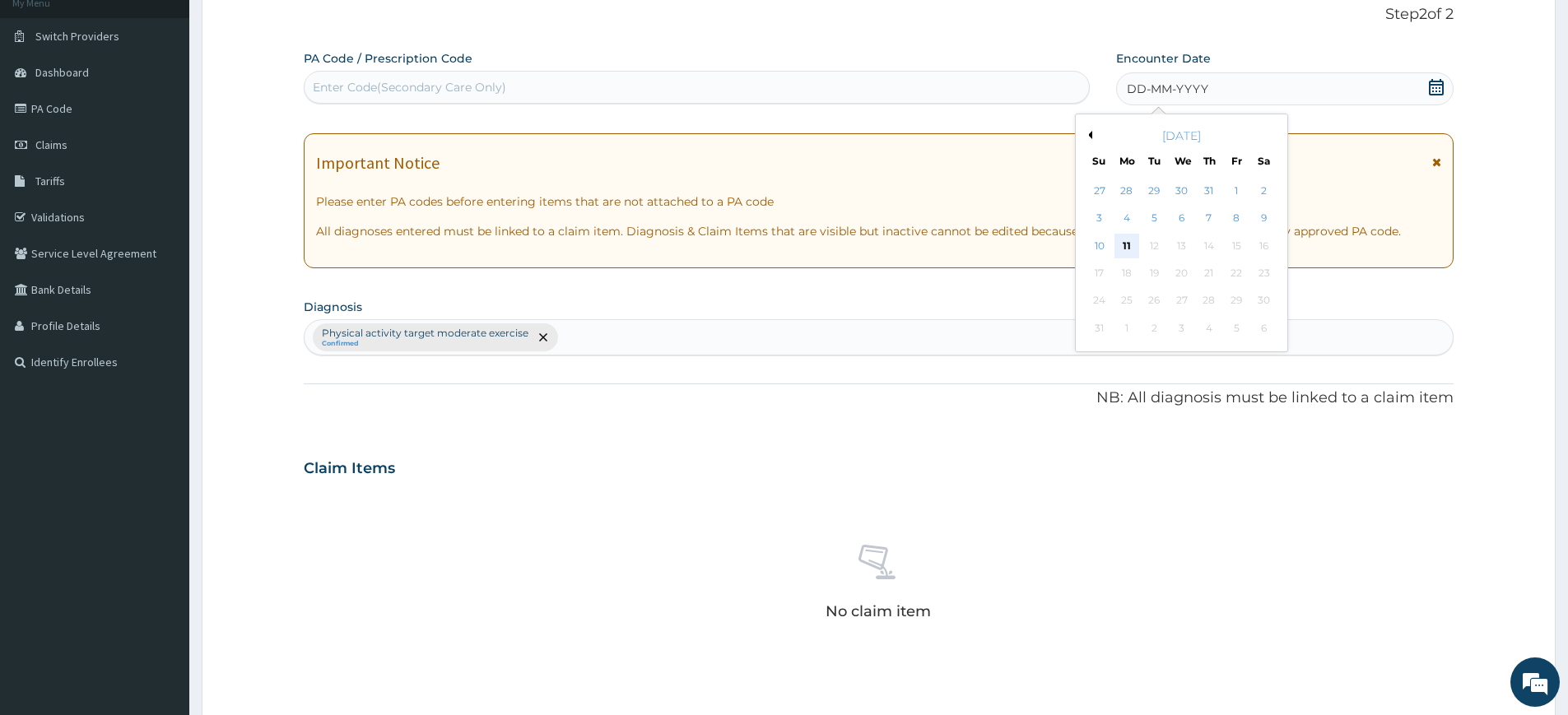
click at [1132, 240] on div "11" at bounding box center [1127, 246] width 25 height 25
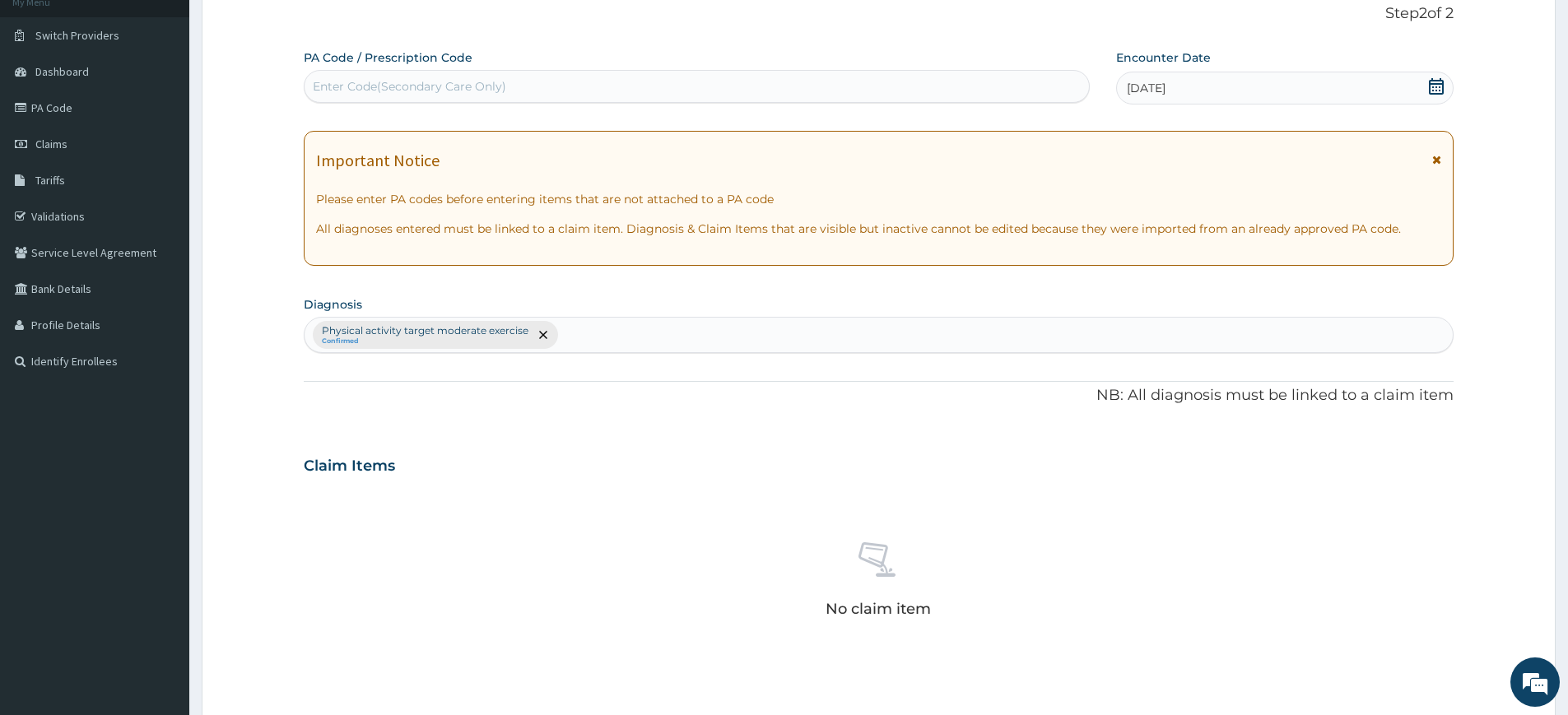
scroll to position [455, 0]
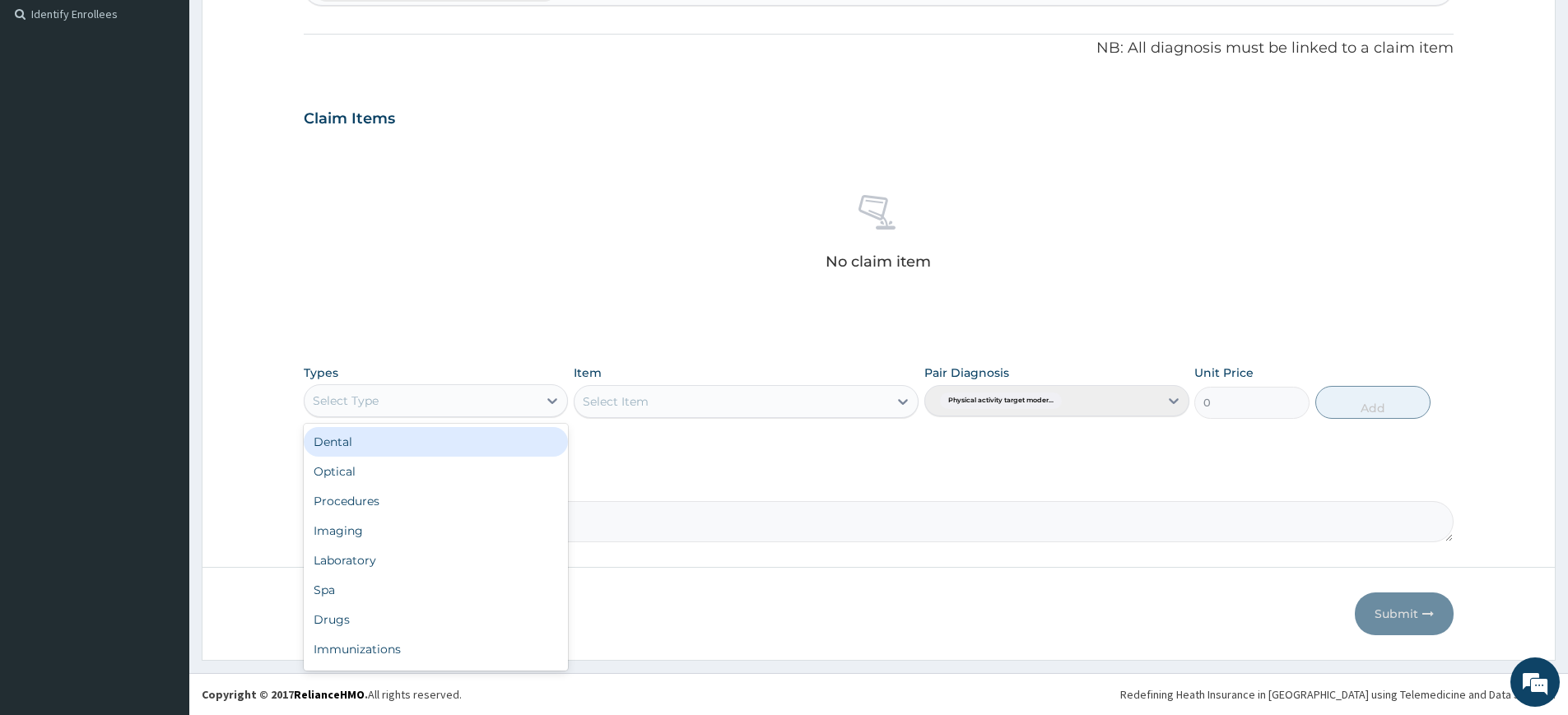
click at [518, 398] on div "Select Type" at bounding box center [420, 400] width 233 height 26
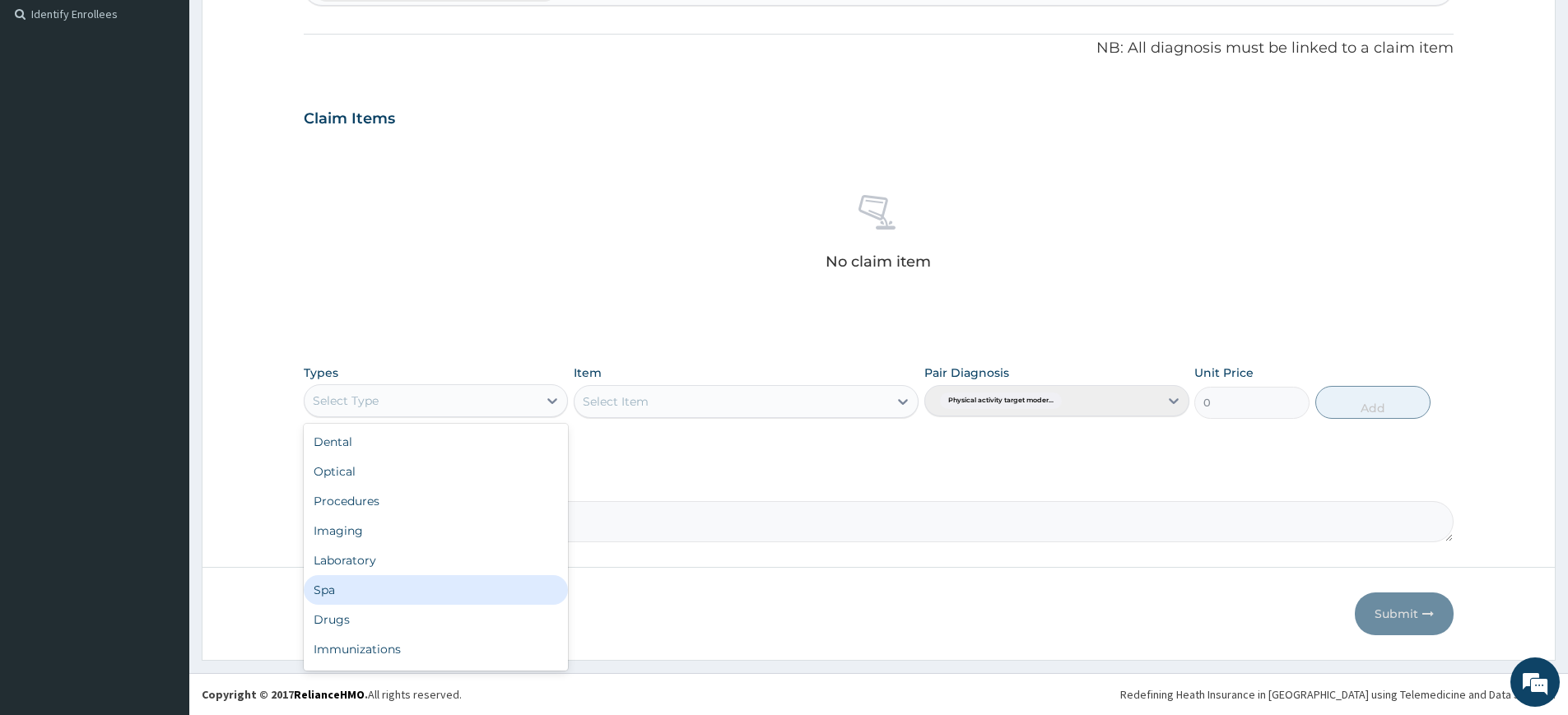
scroll to position [56, 0]
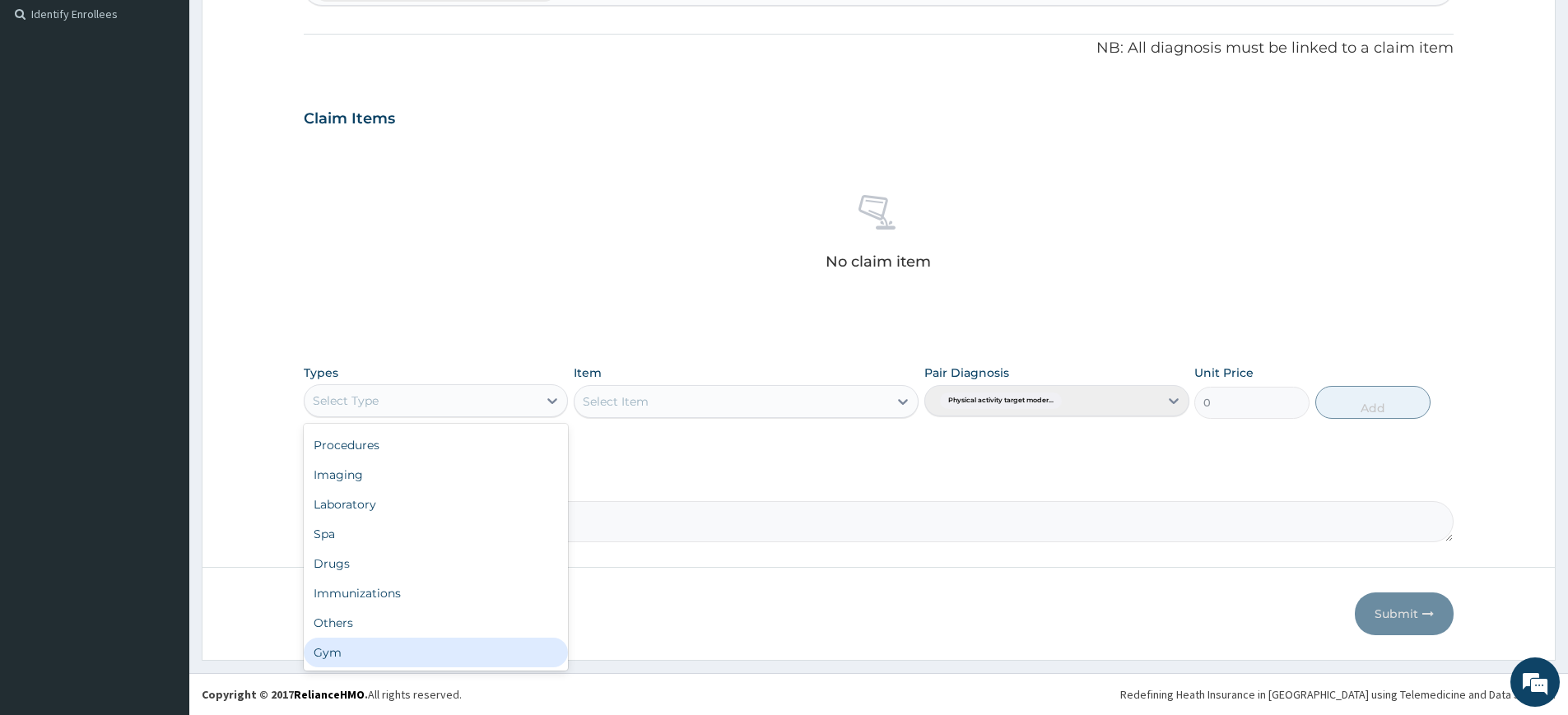
click at [418, 659] on div "Gym" at bounding box center [436, 652] width 265 height 30
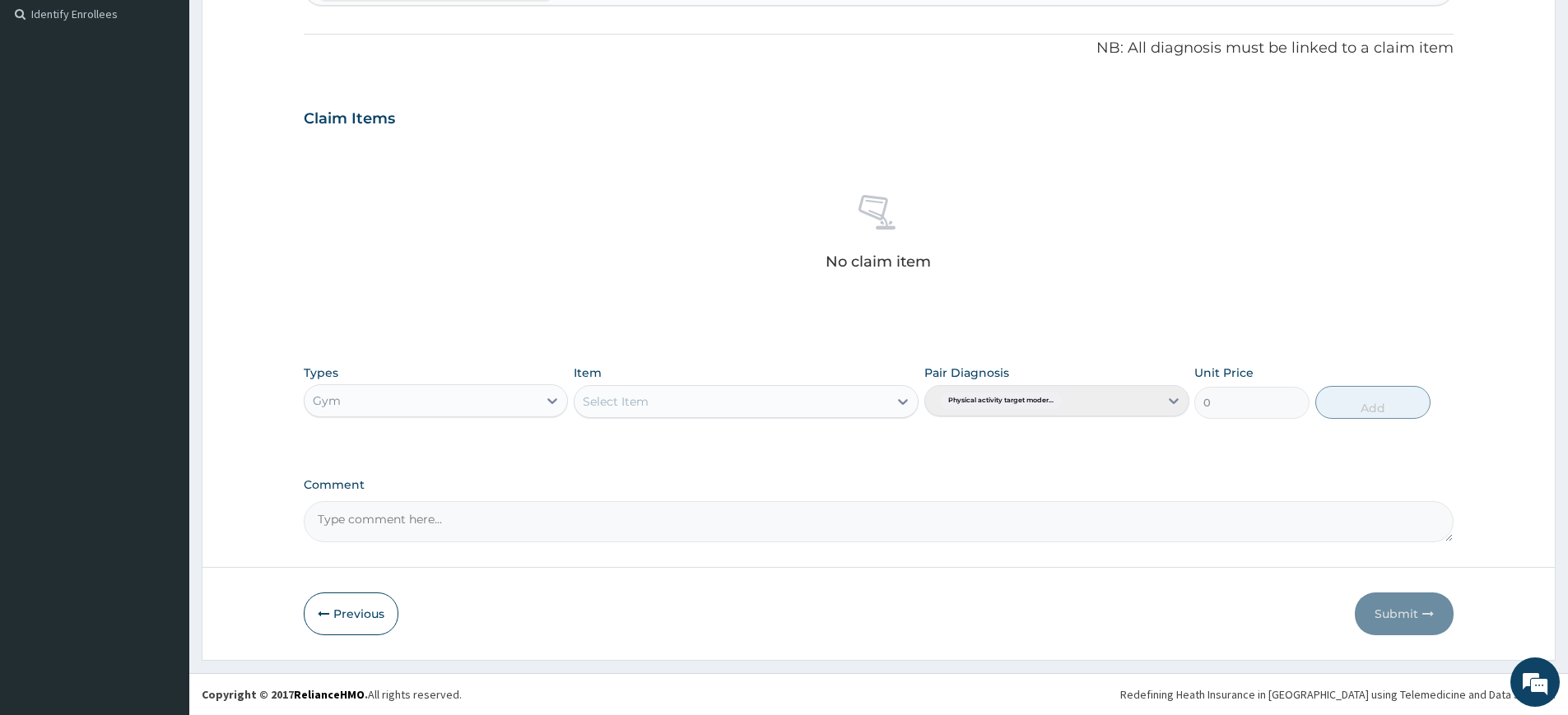
click at [786, 391] on div "Select Item" at bounding box center [731, 401] width 314 height 26
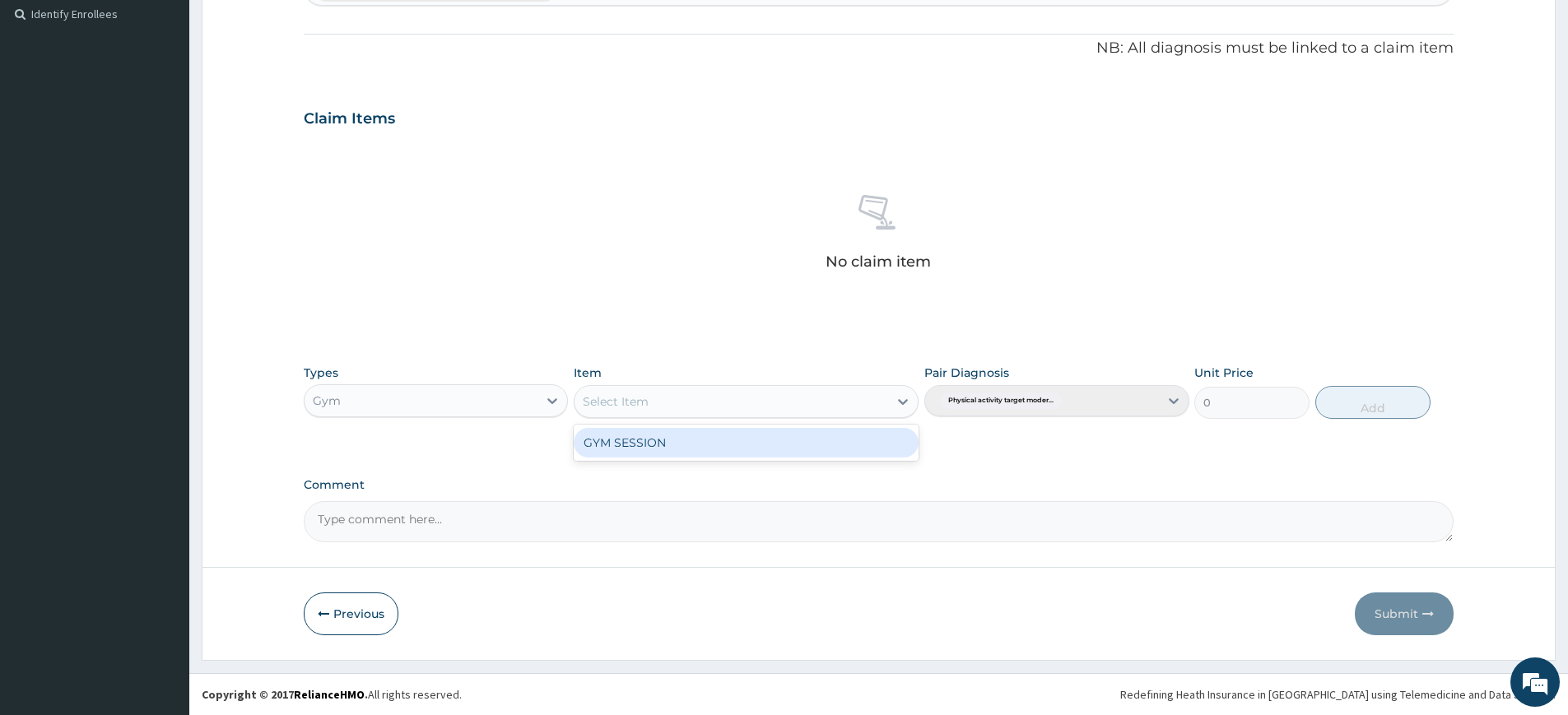
click at [777, 435] on div "GYM SESSION" at bounding box center [746, 443] width 345 height 30
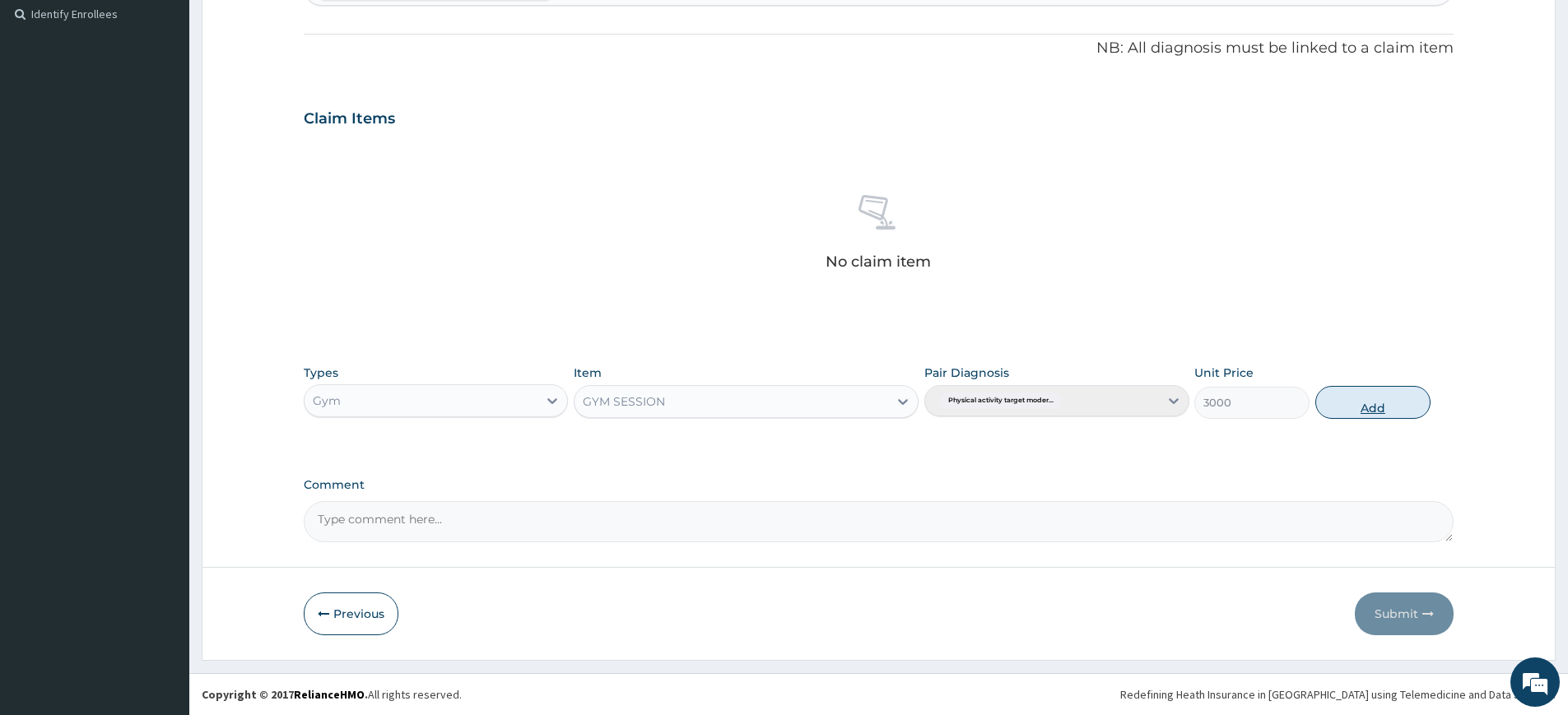
click at [1372, 405] on button "Add" at bounding box center [1373, 403] width 115 height 33
type input "0"
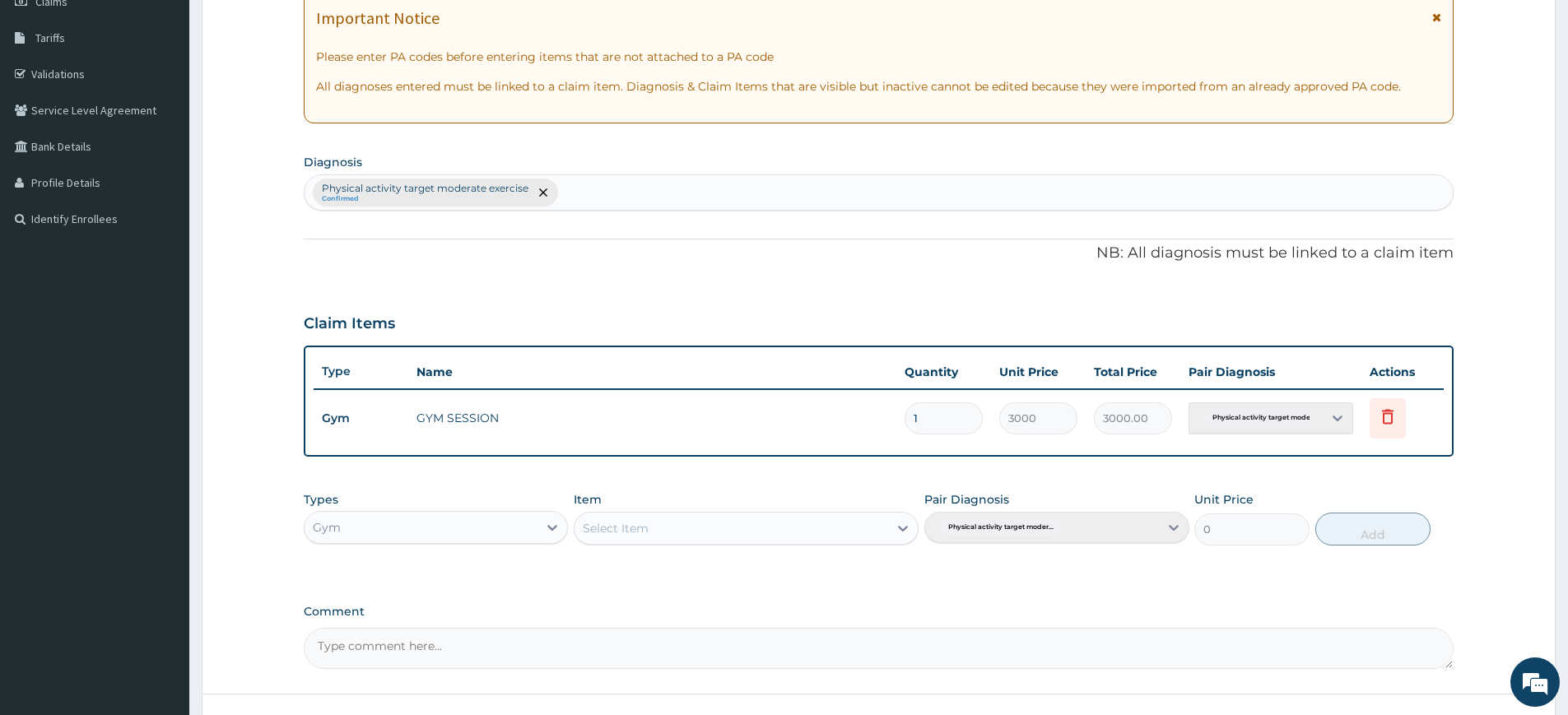
scroll to position [78, 0]
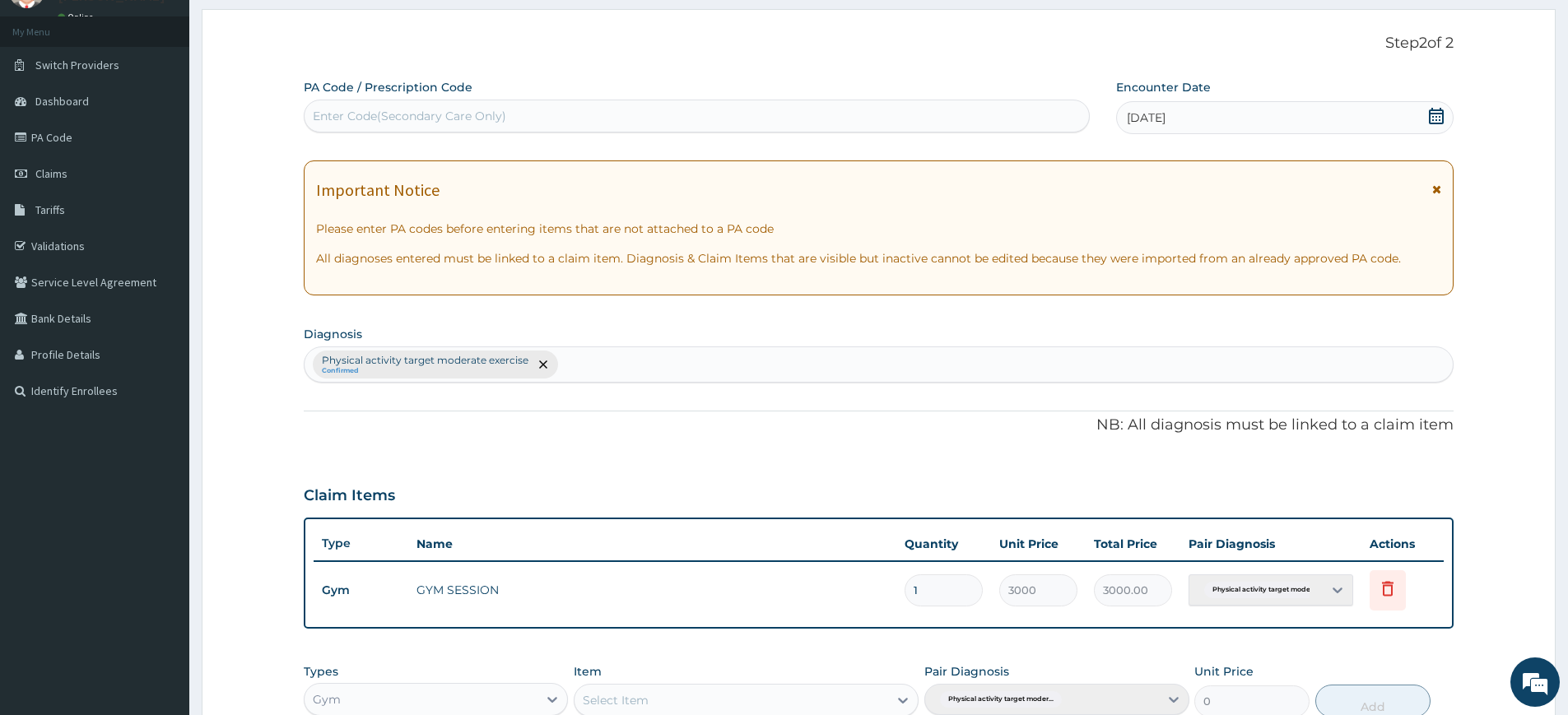
click at [392, 119] on div "Enter Code(Secondary Care Only)" at bounding box center [410, 116] width 193 height 16
type input "PA/F35EE6"
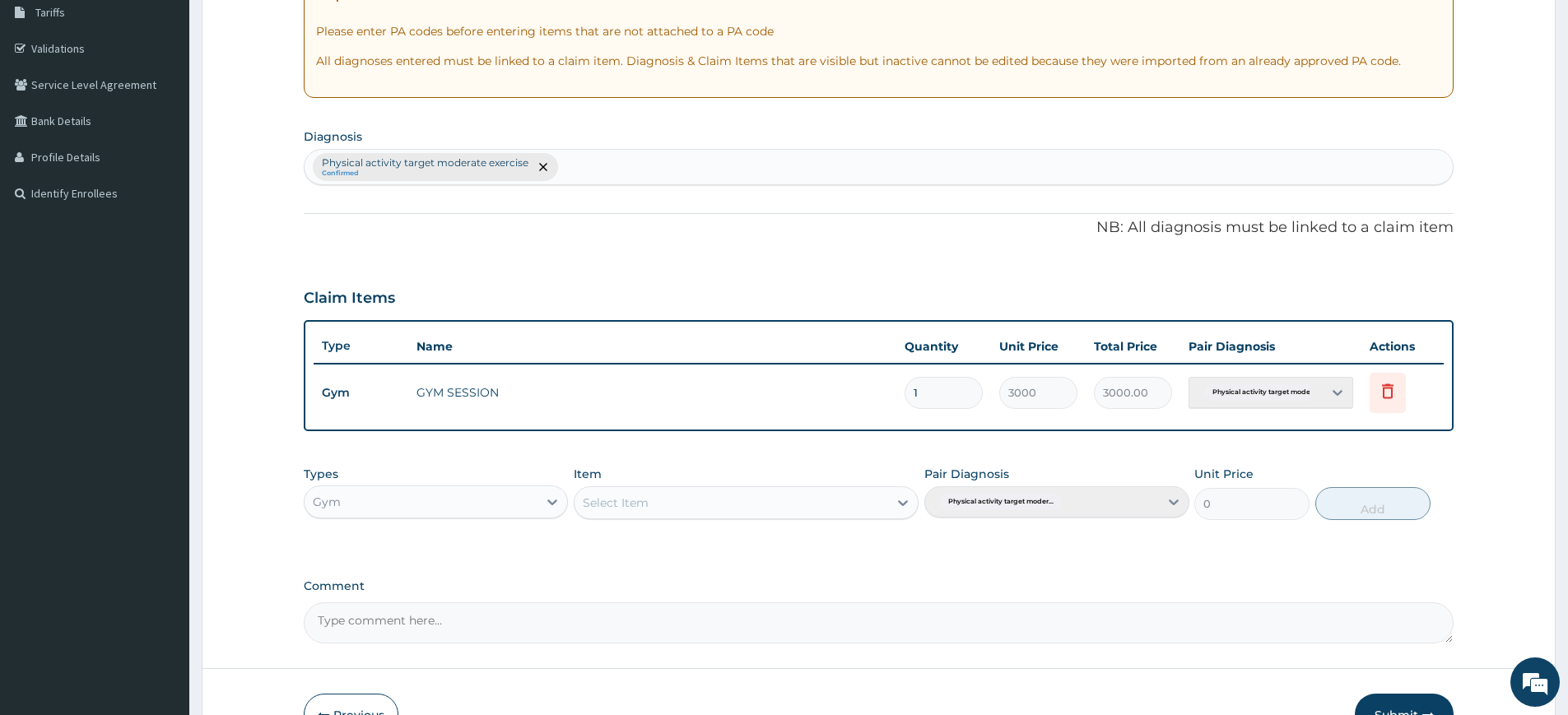
scroll to position [377, 0]
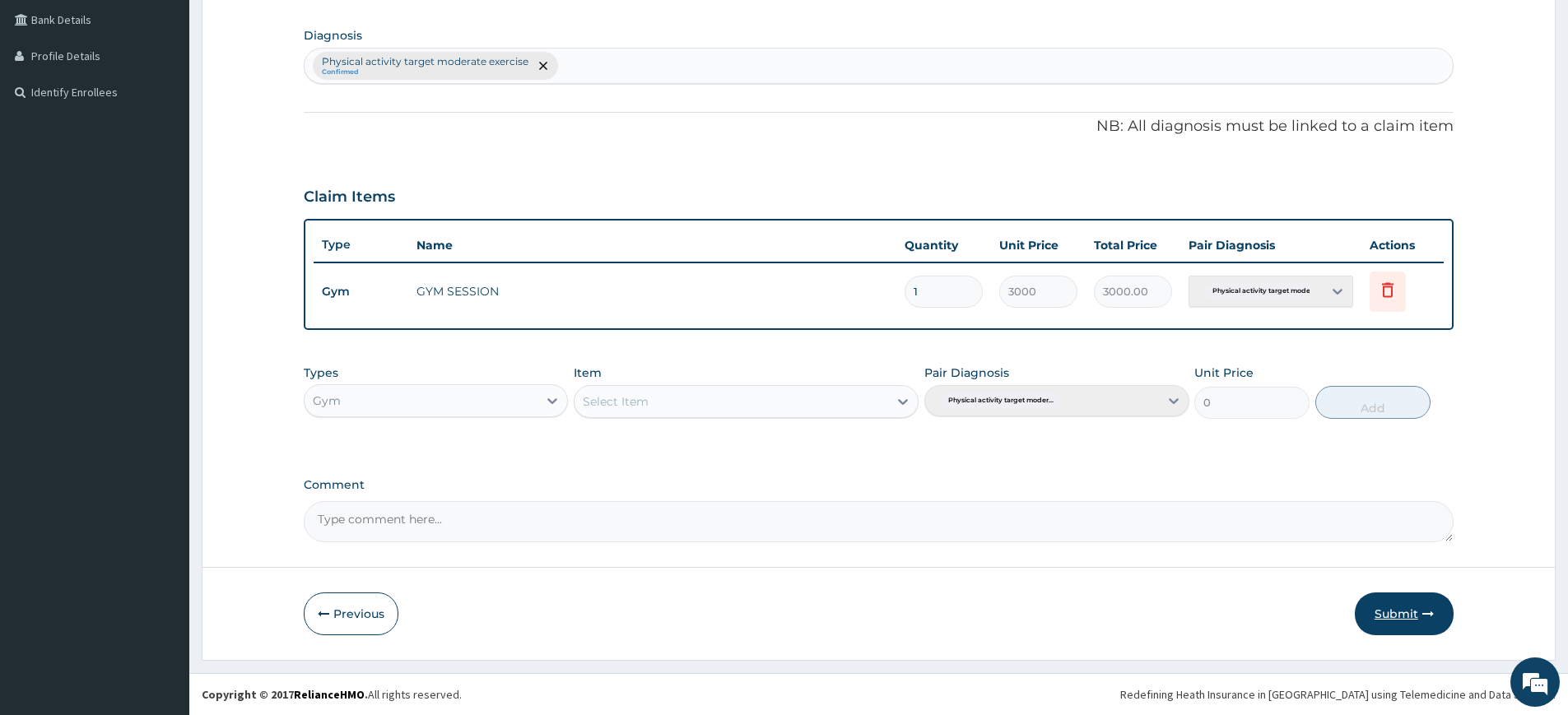
click at [1399, 605] on button "Submit" at bounding box center [1404, 614] width 99 height 43
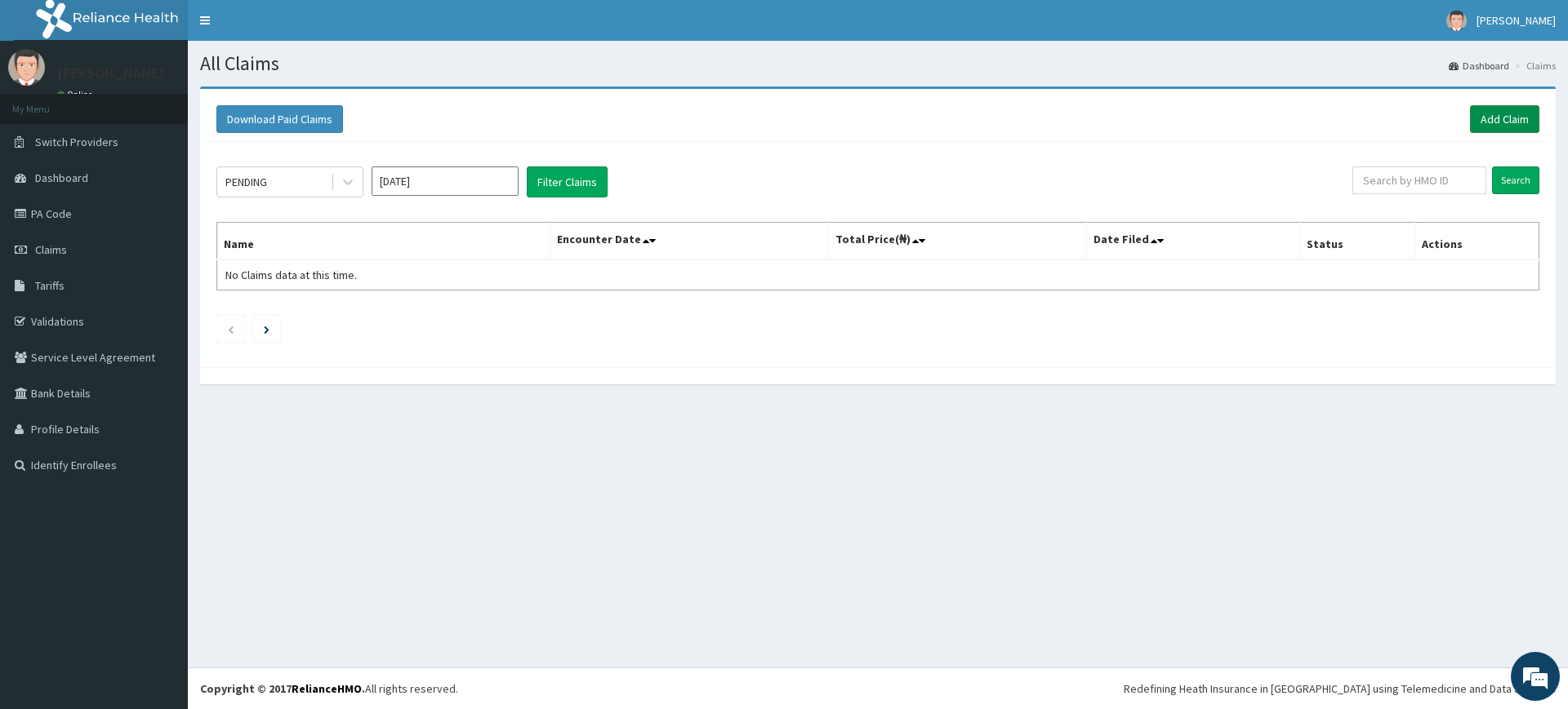
click at [1526, 126] on link "Add Claim" at bounding box center [1505, 119] width 69 height 28
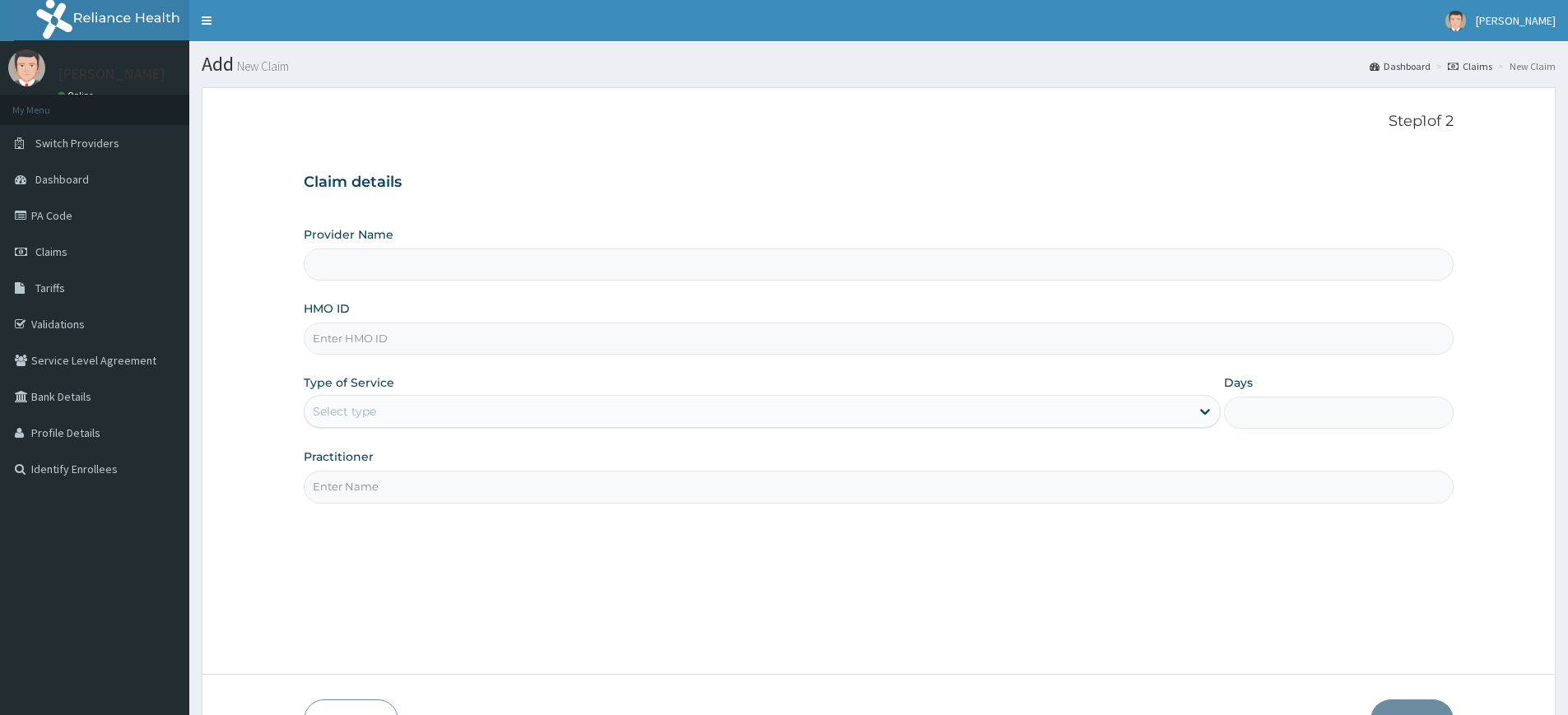
click at [354, 479] on input "Practitioner" at bounding box center [878, 486] width 1150 height 32
type input "pure fitness africa"
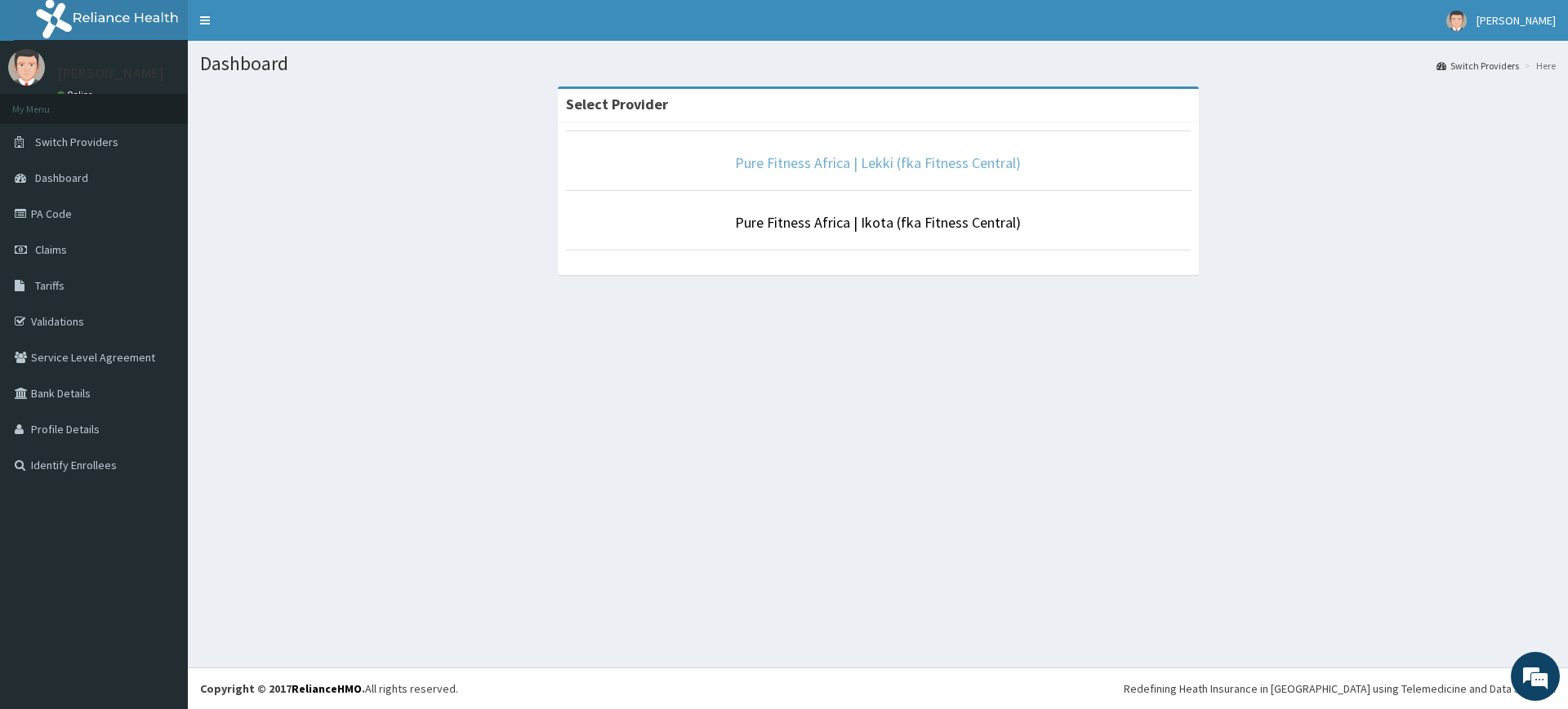
click at [756, 169] on link "Pure Fitness Africa | Lekki (fka Fitness Central)" at bounding box center [878, 163] width 286 height 19
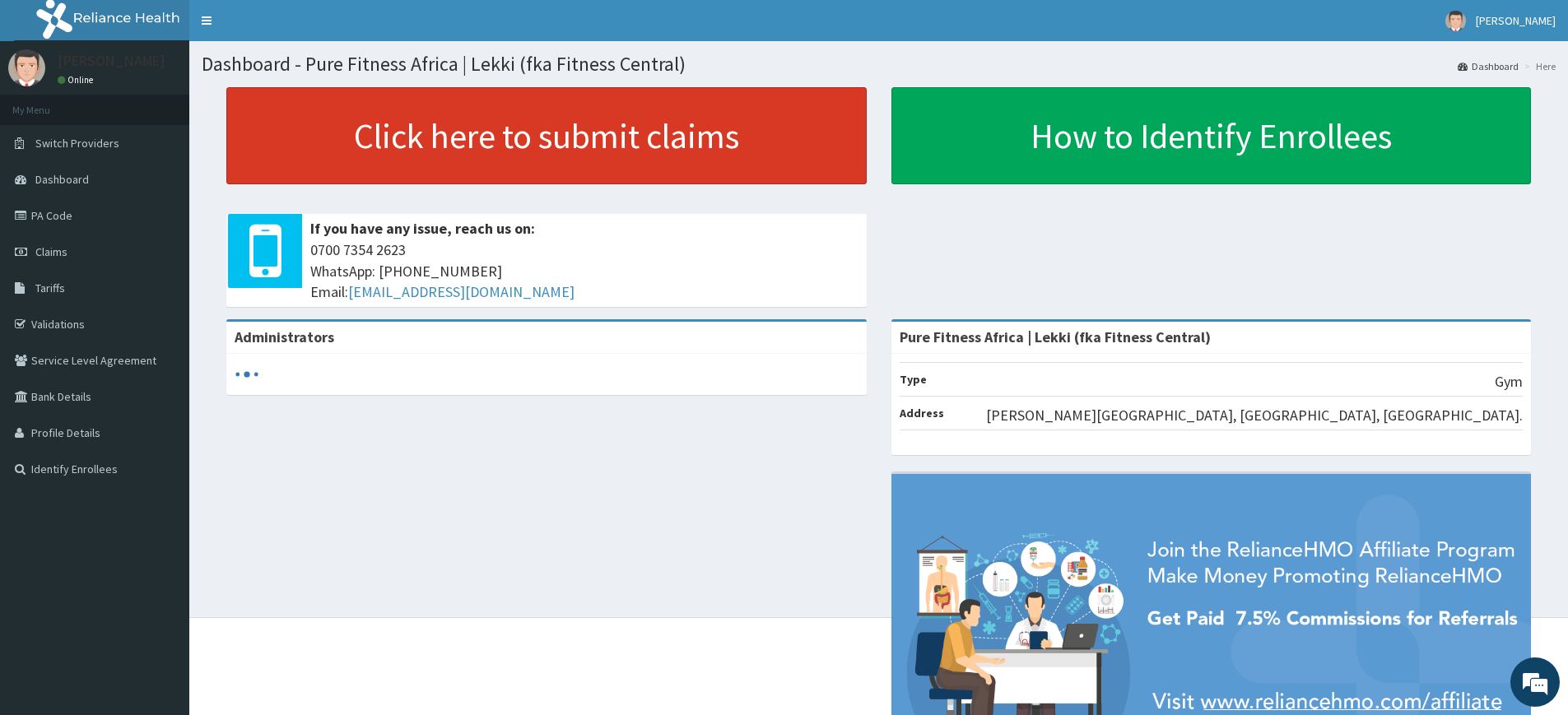
click at [552, 149] on link "Click here to submit claims" at bounding box center [546, 135] width 641 height 98
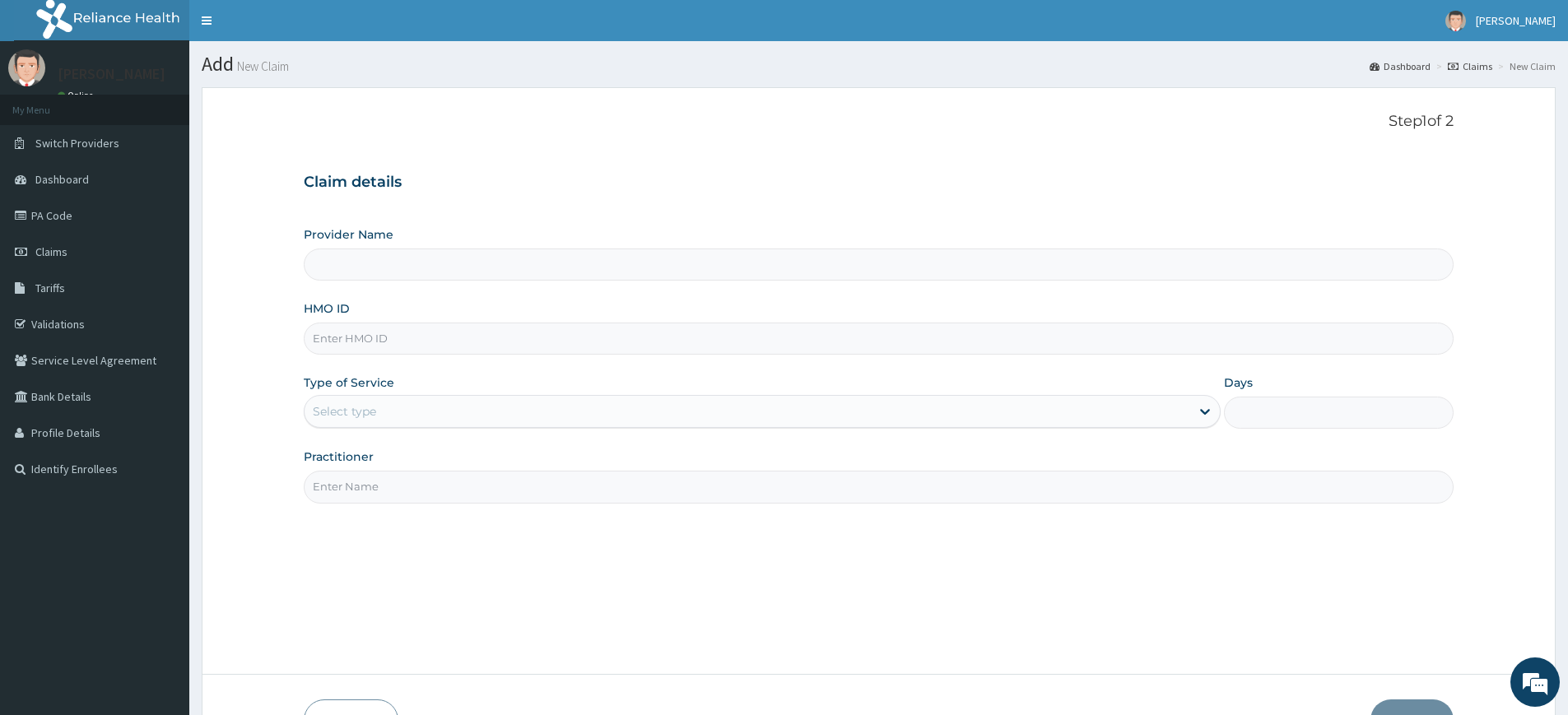
type input "Pure Fitness Africa | Lekki (fka Fitness Central)"
type input "1"
click at [454, 323] on input "HMO ID" at bounding box center [878, 338] width 1150 height 32
type input "ubp/10105/a"
click at [937, 489] on input "Practitioner" at bounding box center [878, 486] width 1150 height 32
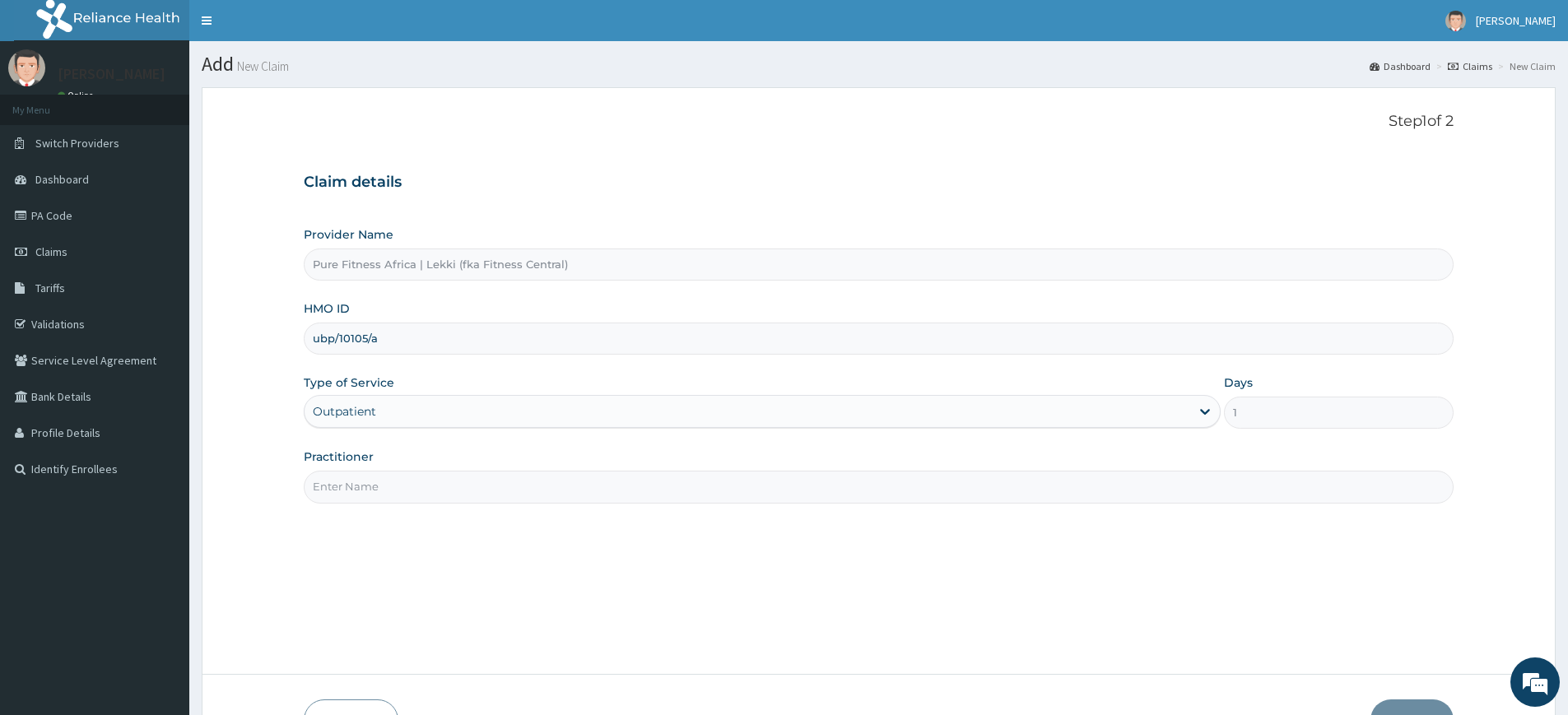
type input "pure fitness africa"
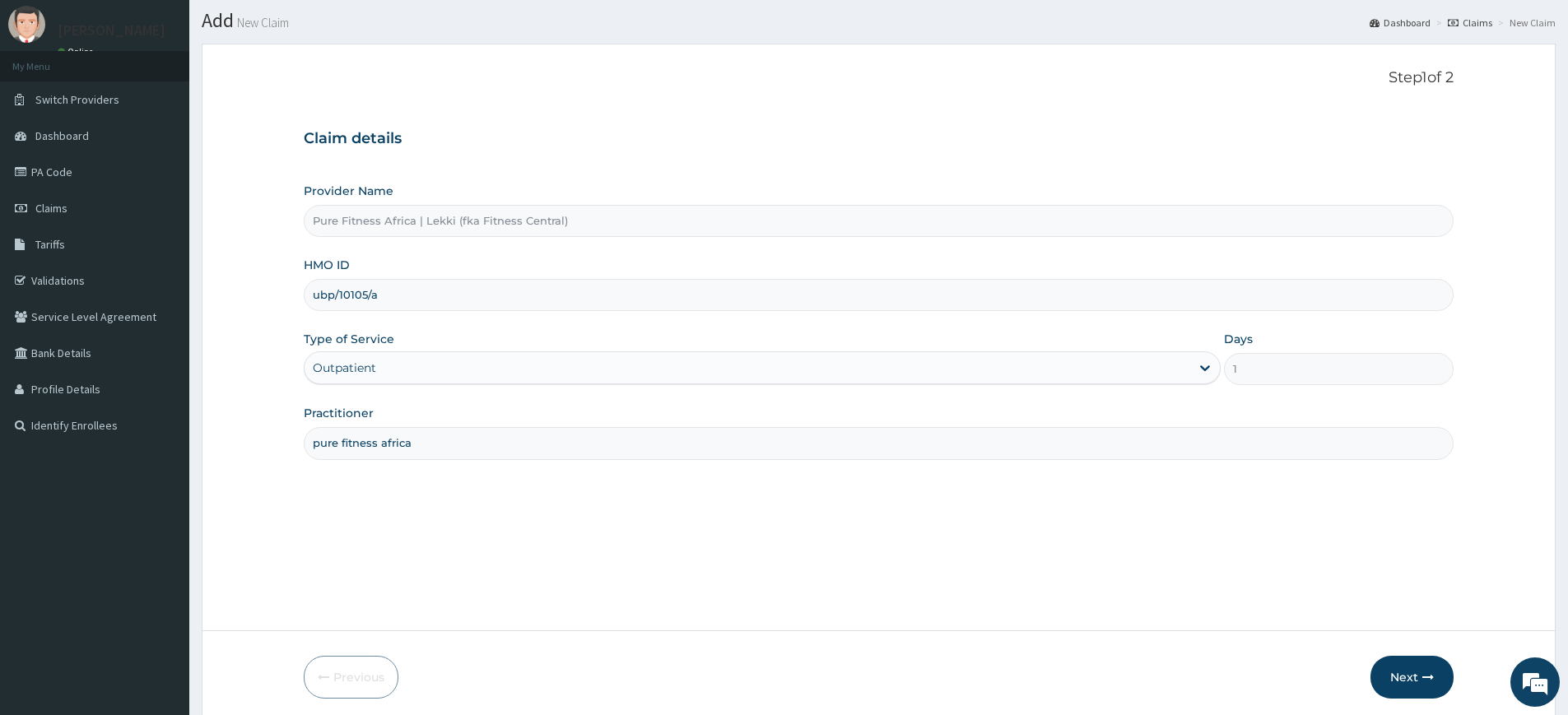
scroll to position [107, 0]
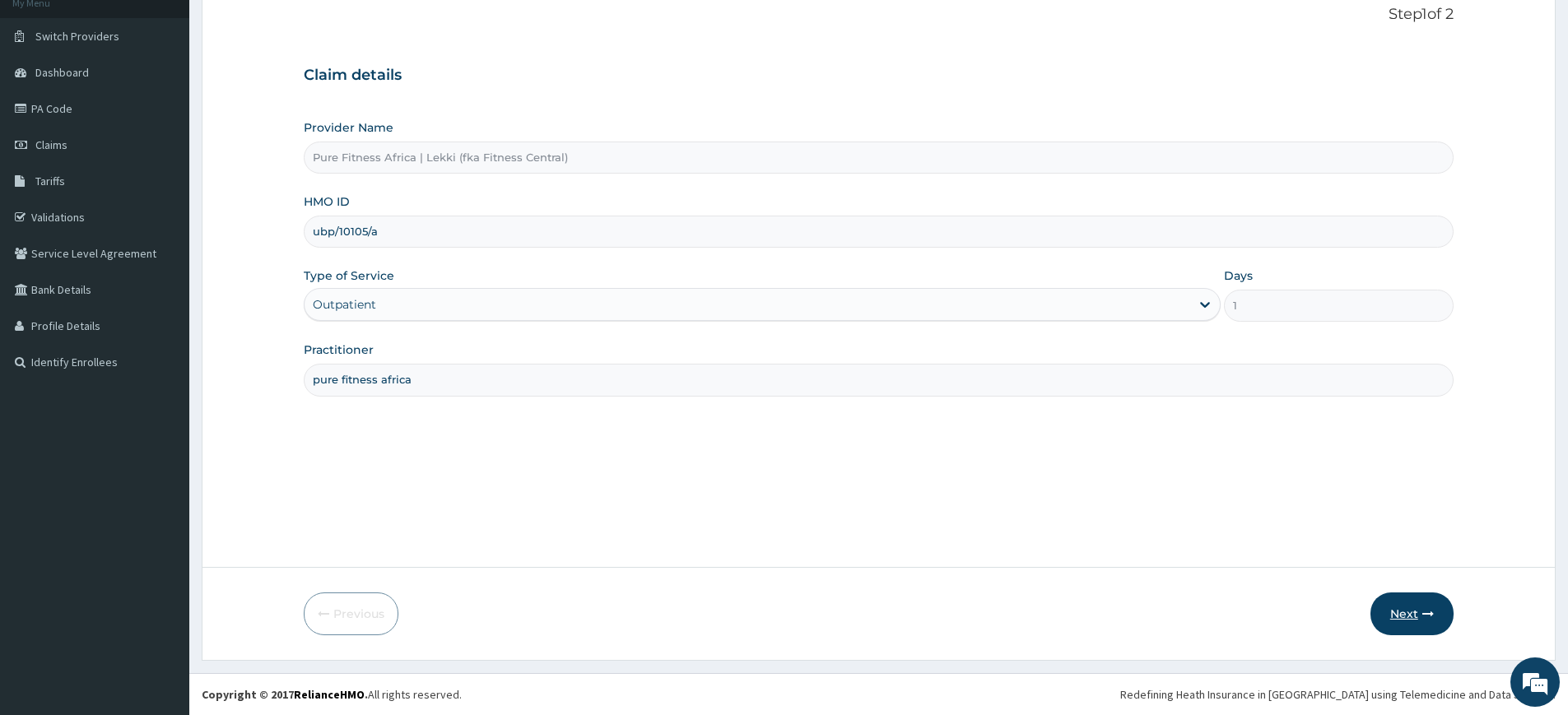
click at [1435, 615] on button "Next" at bounding box center [1412, 614] width 83 height 43
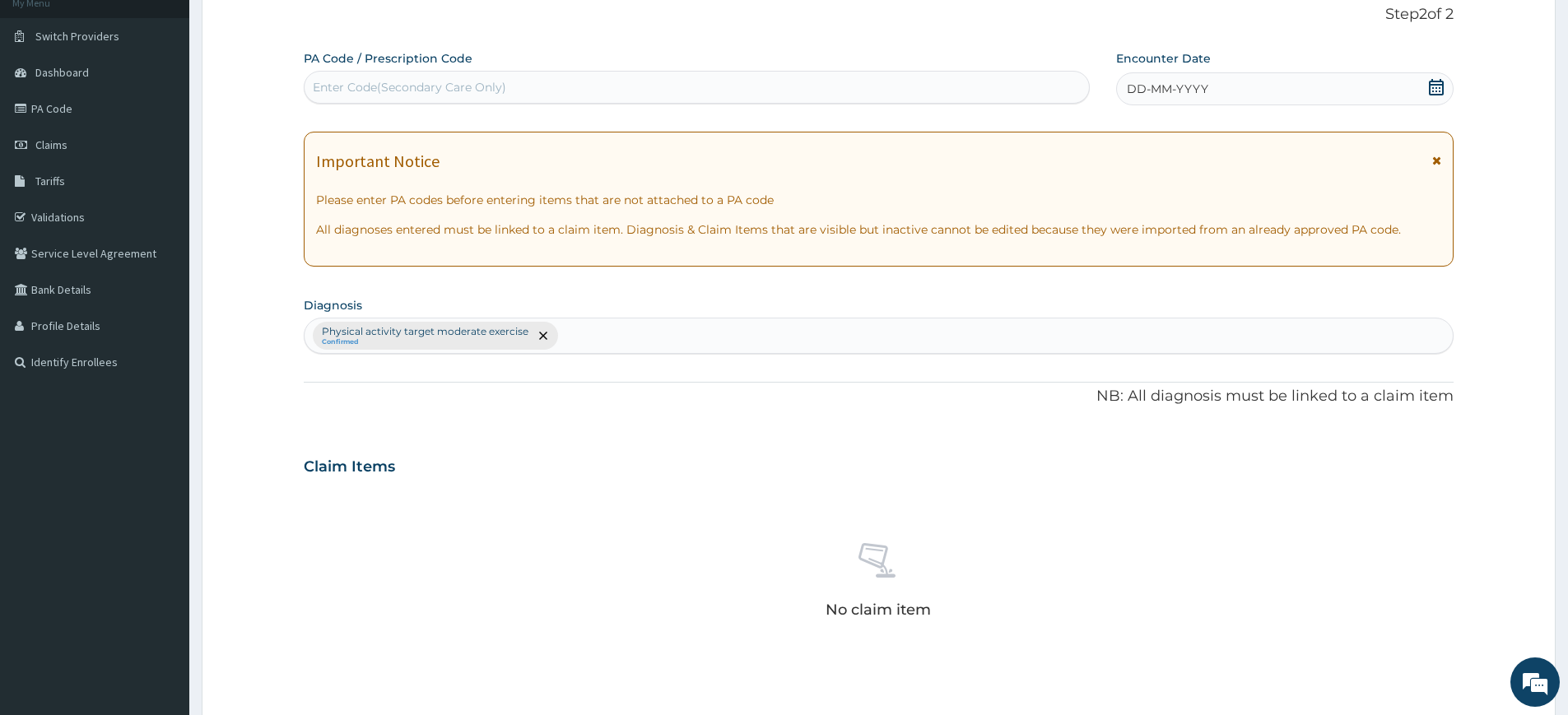
click at [1217, 70] on div "Encounter Date DD-MM-YYYY" at bounding box center [1284, 77] width 336 height 55
click at [1189, 96] on span "DD-MM-YYYY" at bounding box center [1167, 89] width 81 height 16
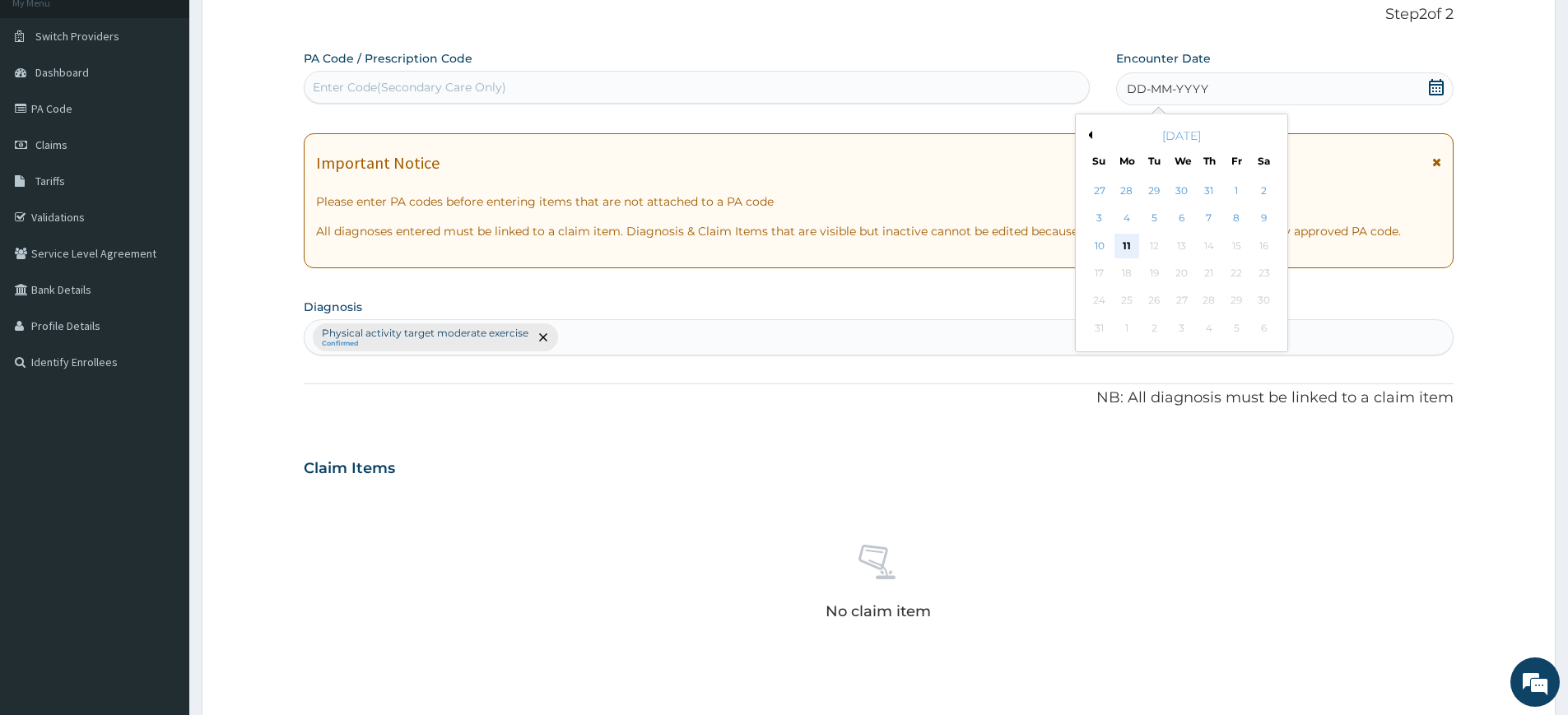
click at [1126, 237] on div "11" at bounding box center [1127, 246] width 25 height 25
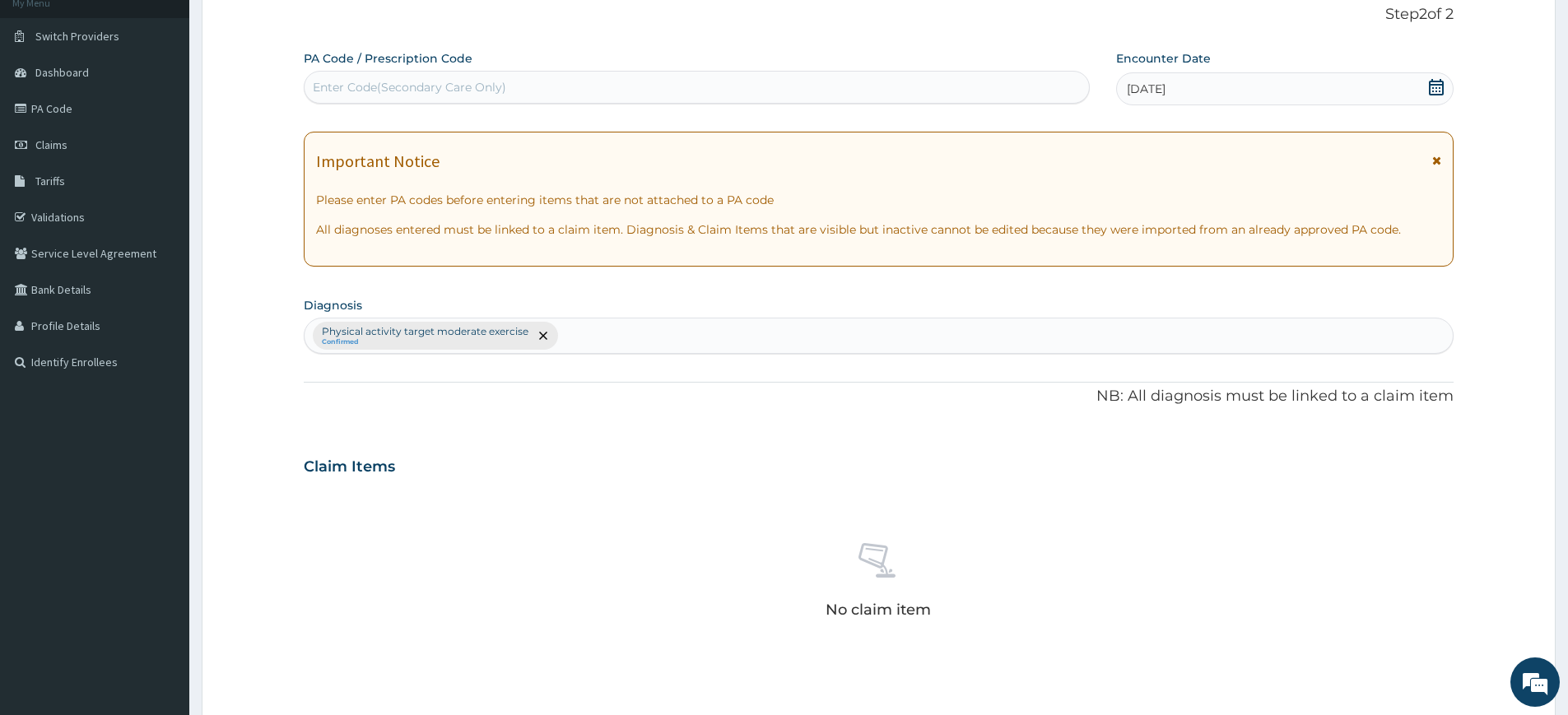
scroll to position [455, 0]
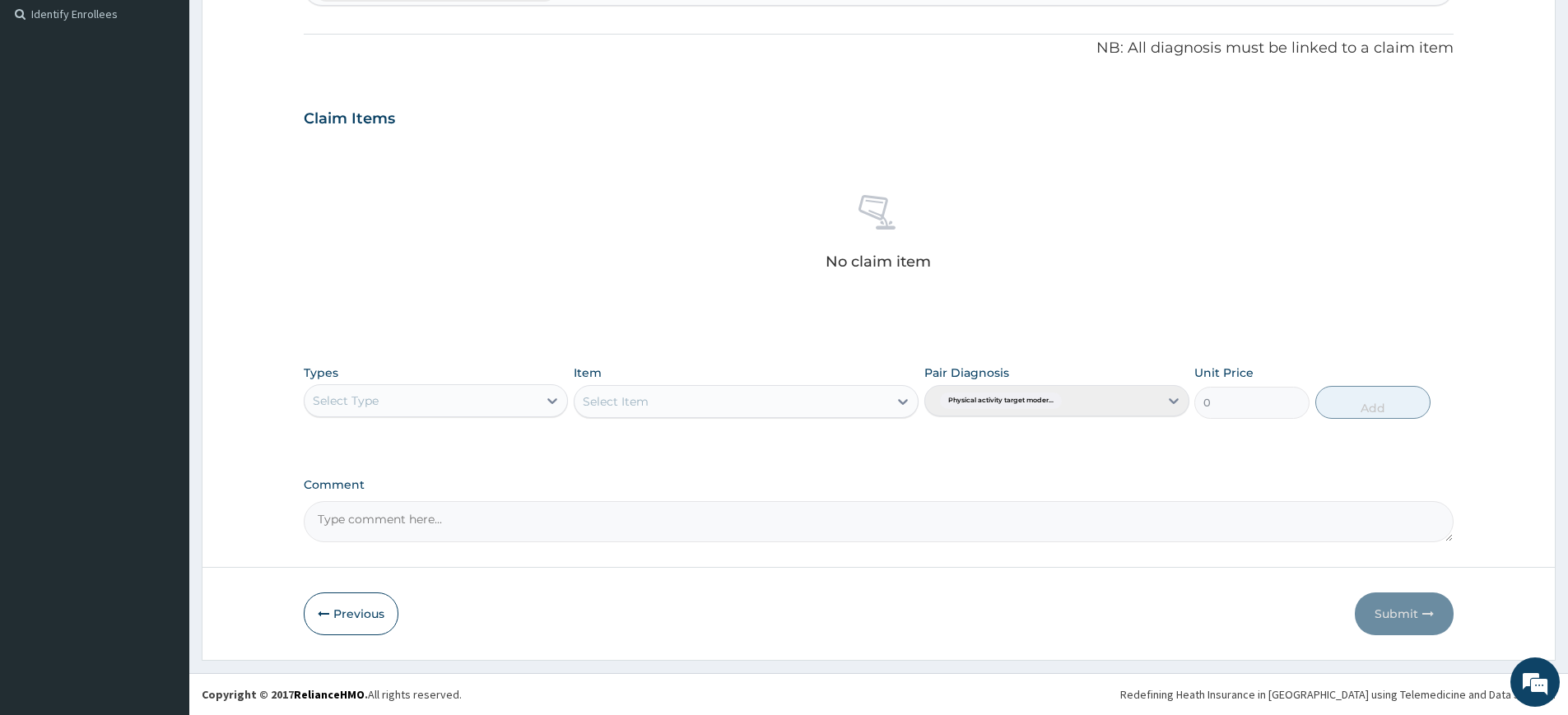
click at [470, 385] on div "Select Type" at bounding box center [436, 401] width 265 height 33
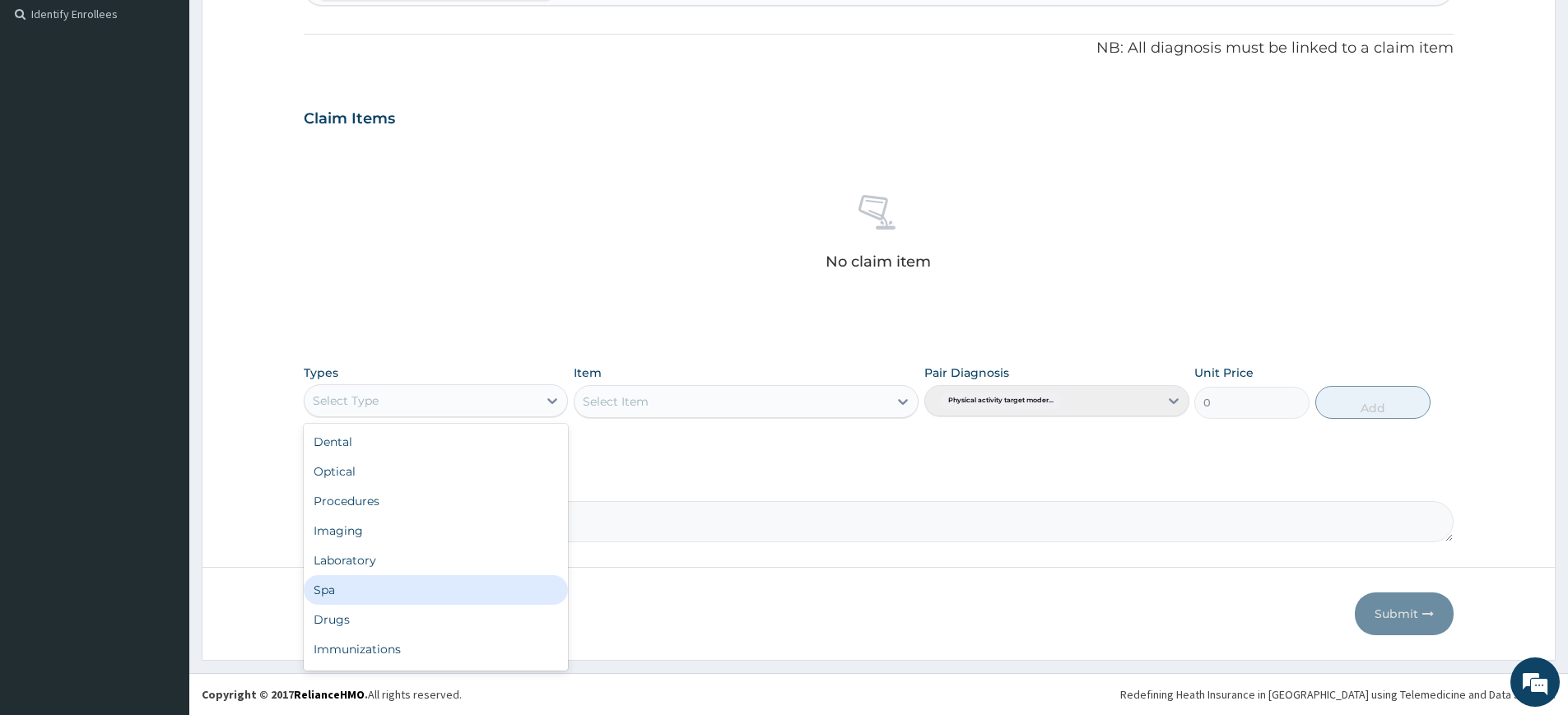
scroll to position [56, 0]
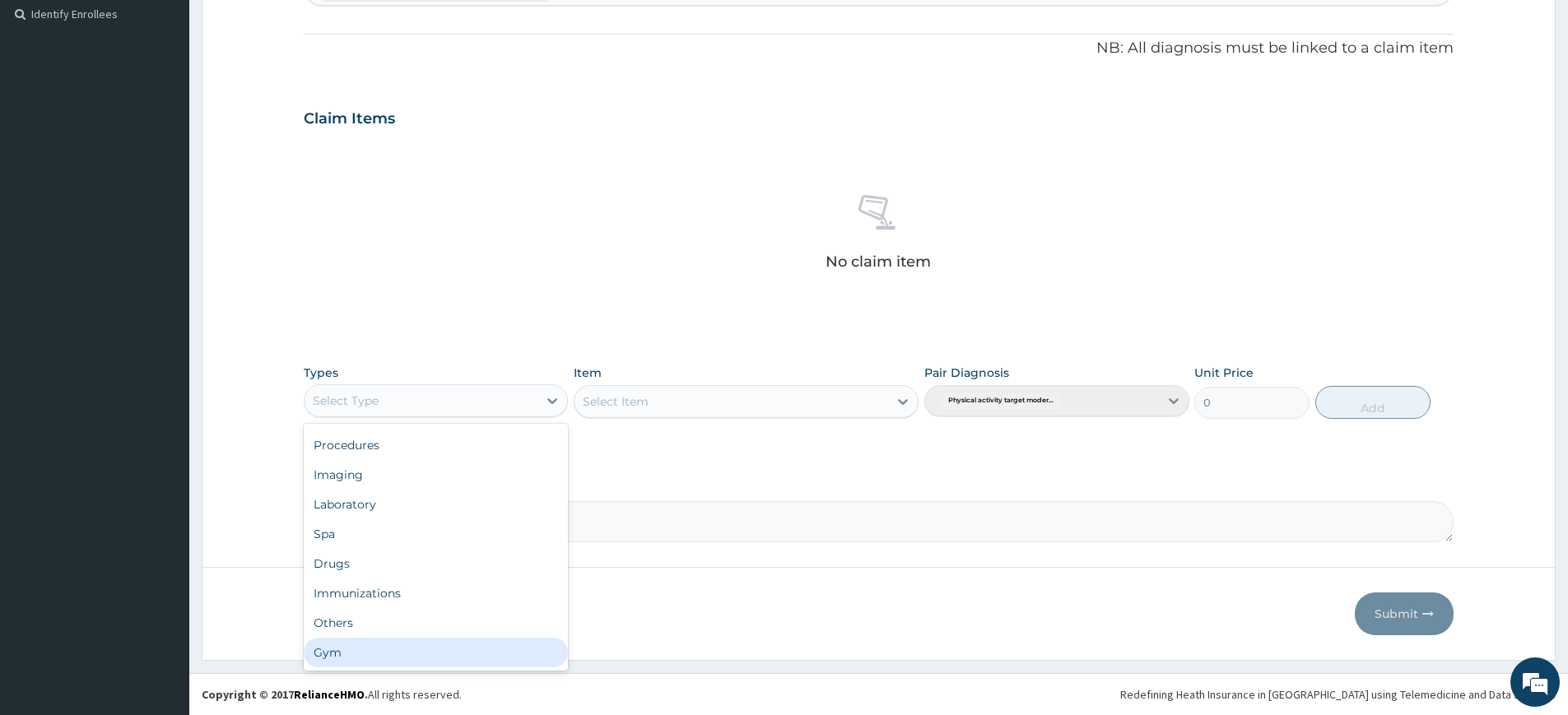
click at [403, 648] on div "Gym" at bounding box center [436, 652] width 265 height 30
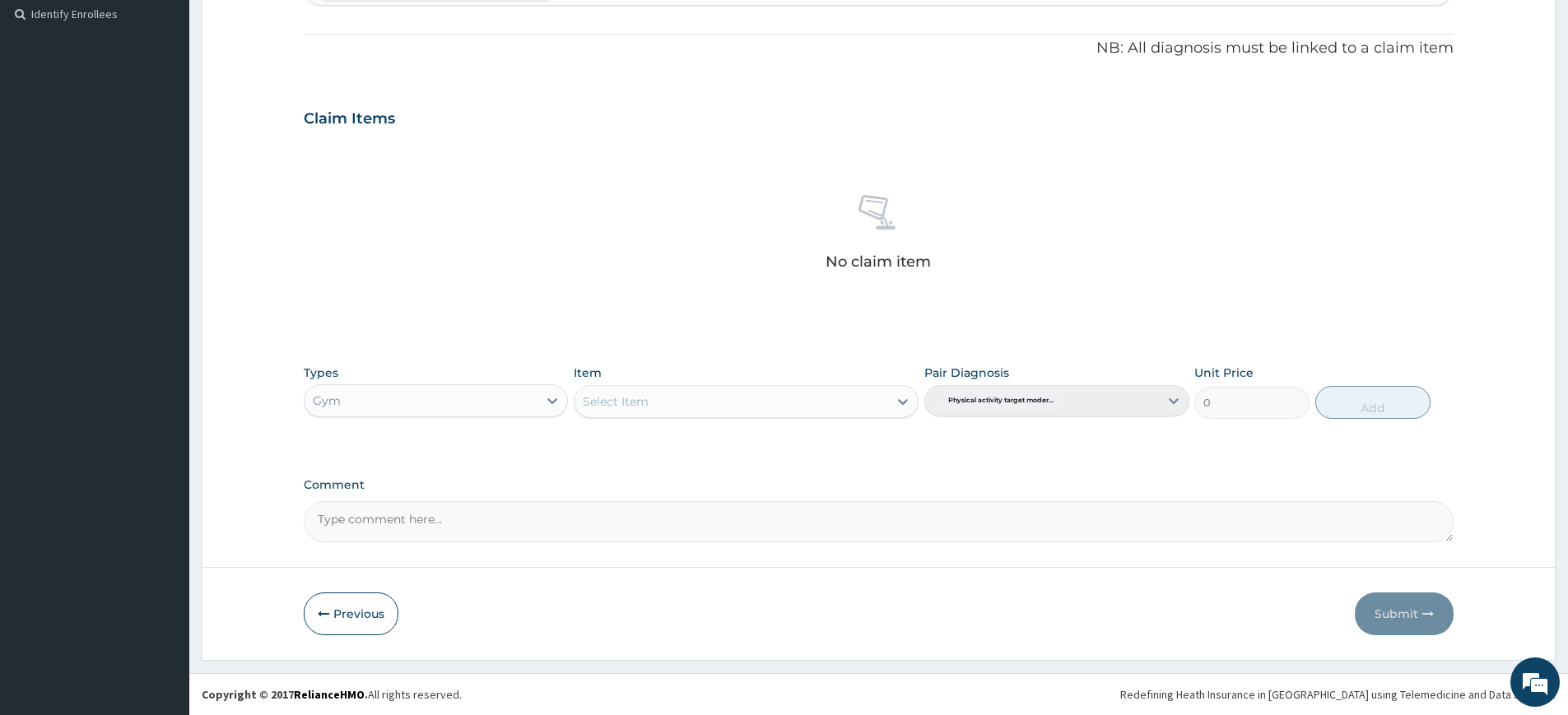
click at [857, 396] on div "Select Item" at bounding box center [731, 401] width 314 height 26
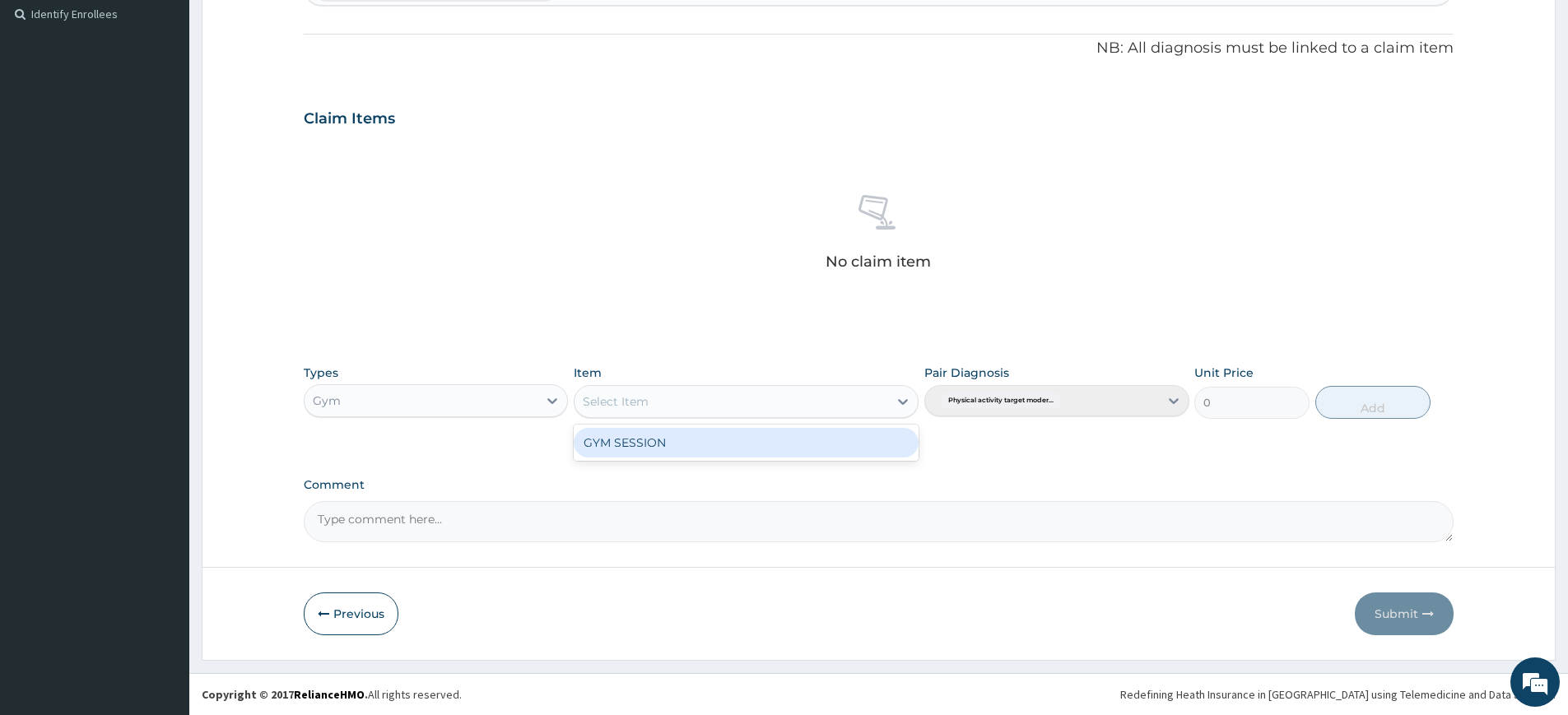
click at [831, 441] on div "GYM SESSION" at bounding box center [746, 443] width 345 height 30
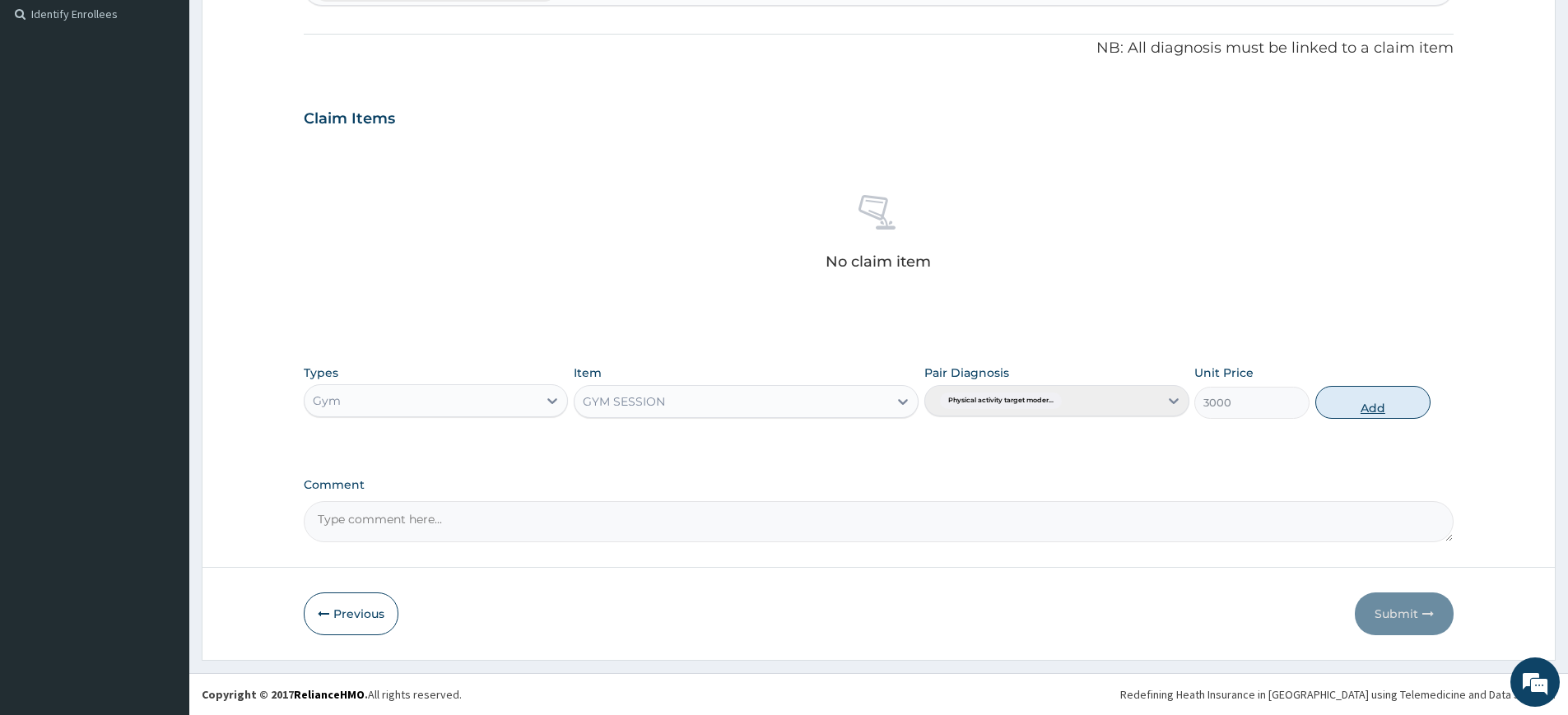
click at [1348, 412] on button "Add" at bounding box center [1373, 403] width 115 height 33
type input "0"
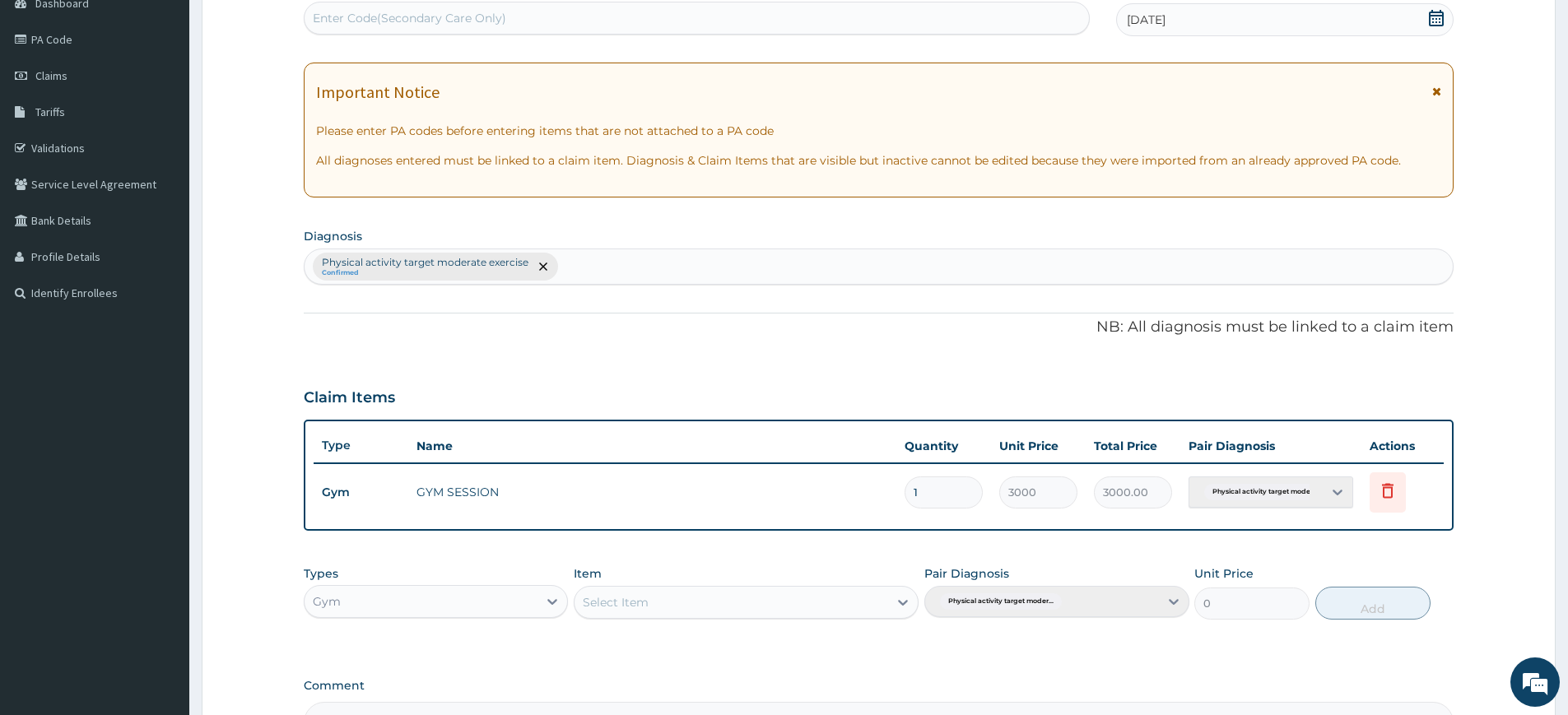
scroll to position [0, 0]
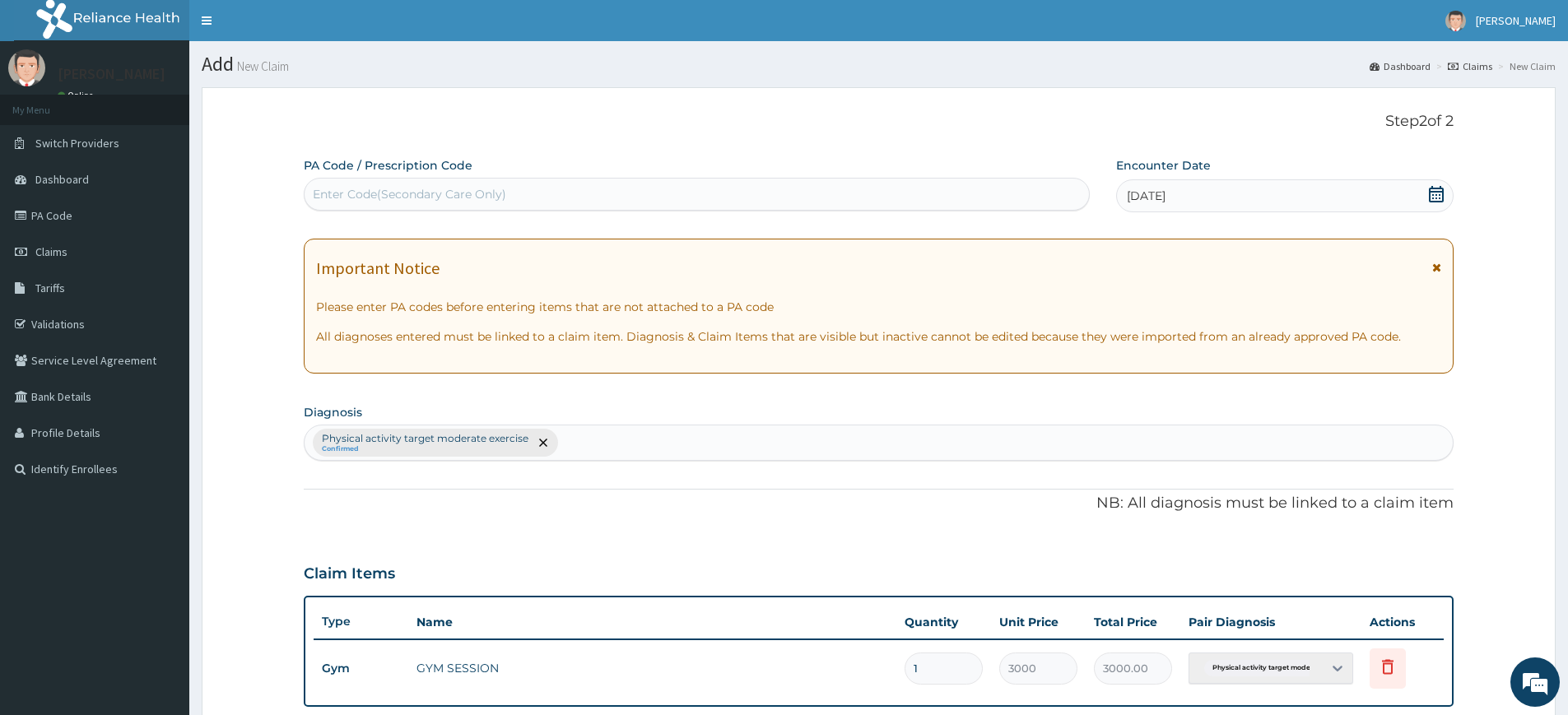
click at [612, 193] on div "Enter Code(Secondary Care Only)" at bounding box center [697, 193] width 784 height 26
type input "PA/CFF243"
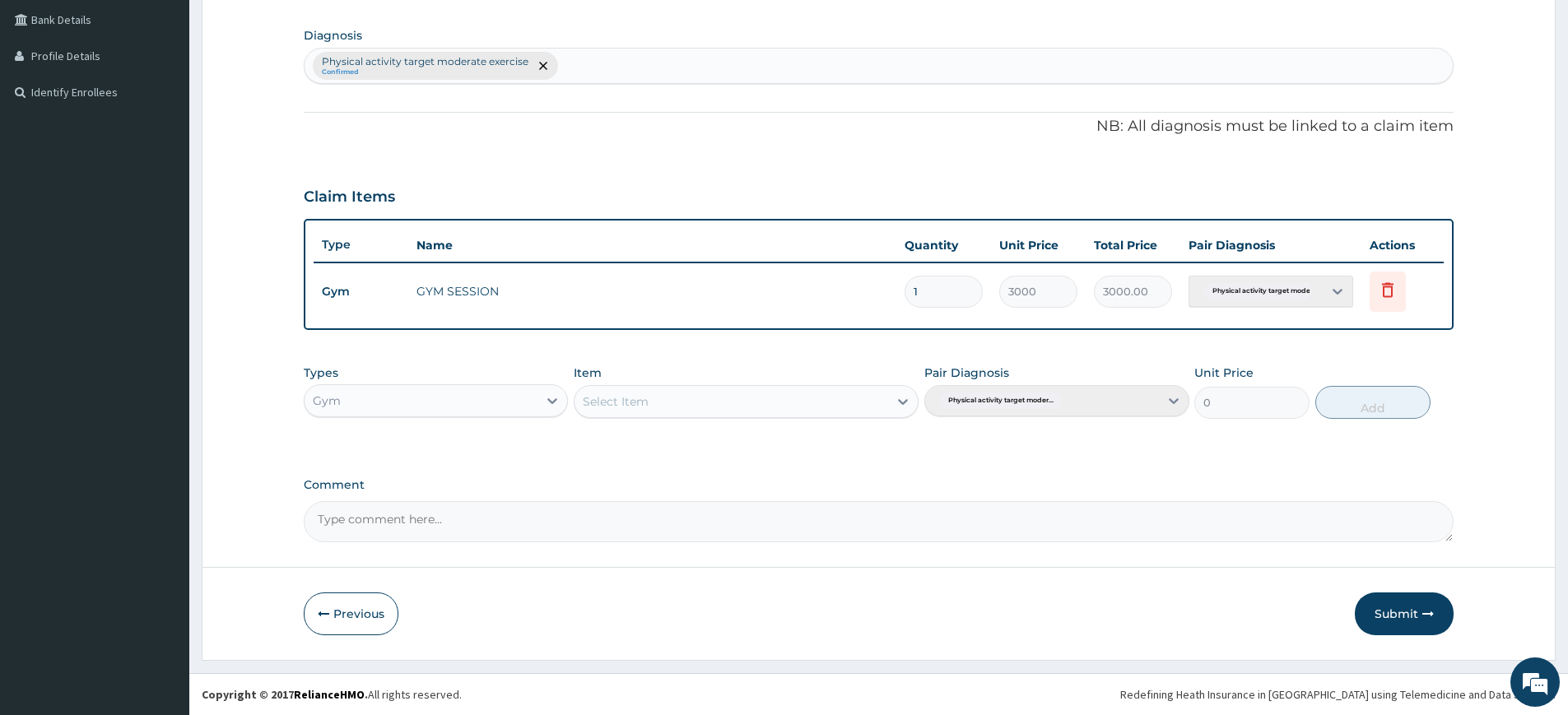
click at [1385, 615] on button "Submit" at bounding box center [1404, 614] width 99 height 43
